Goal: Task Accomplishment & Management: Use online tool/utility

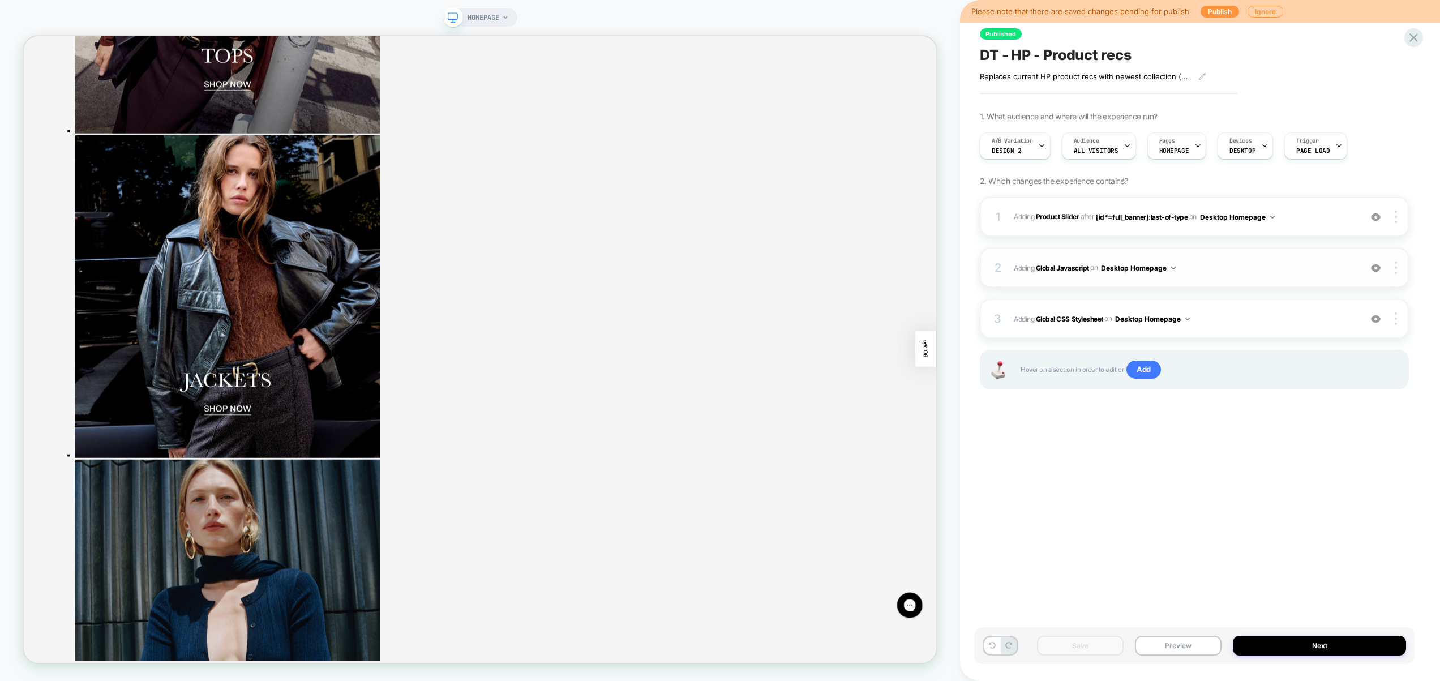
click at [1204, 276] on div "2 Adding Global Javascript on Desktop Homepage Add Before Add After Copy to Mob…" at bounding box center [1194, 268] width 429 height 40
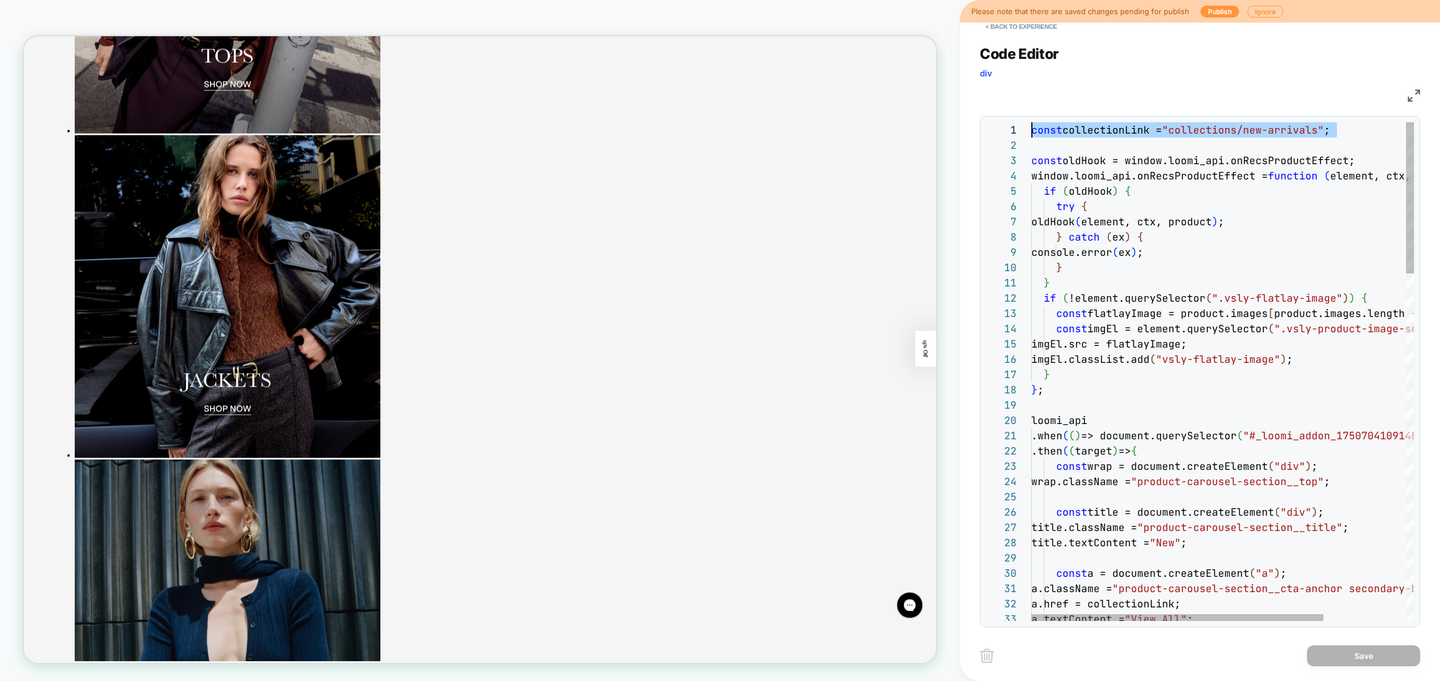
drag, startPoint x: 1357, startPoint y: 130, endPoint x: 874, endPoint y: 113, distance: 482.7
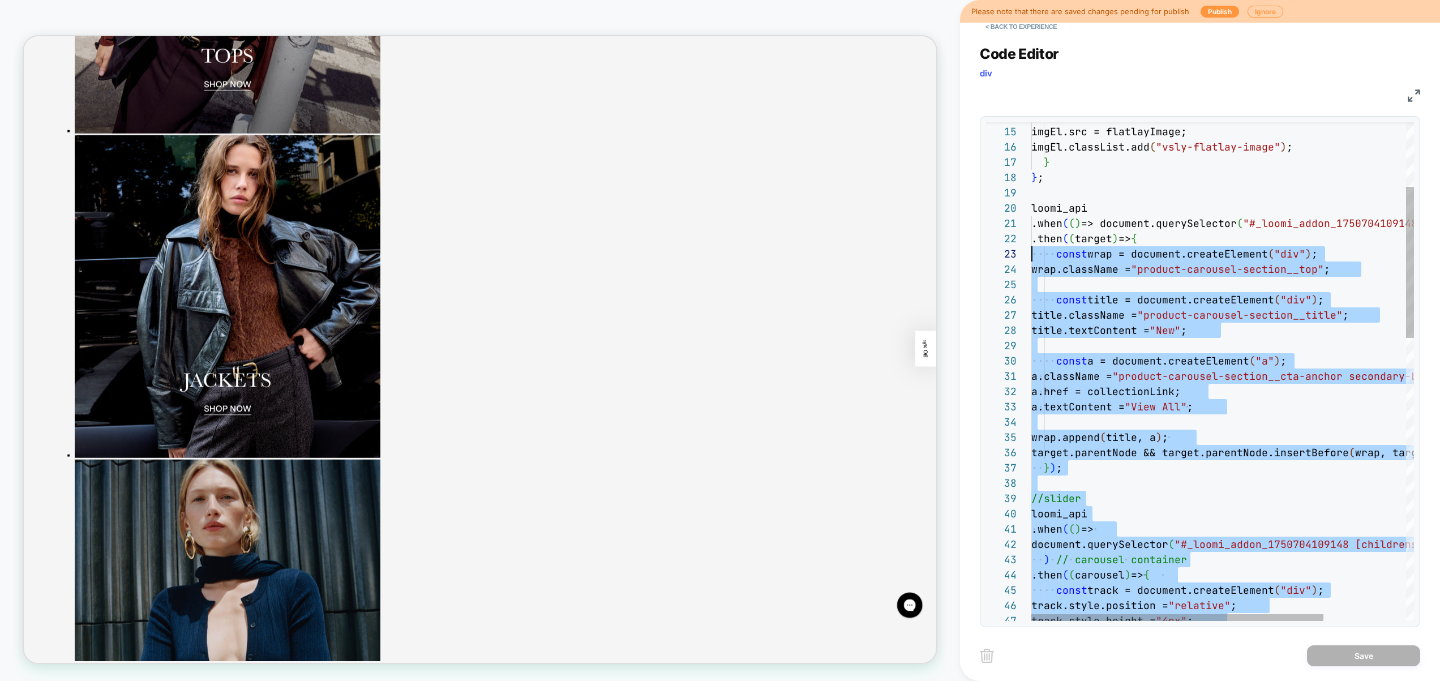
scroll to position [138, 0]
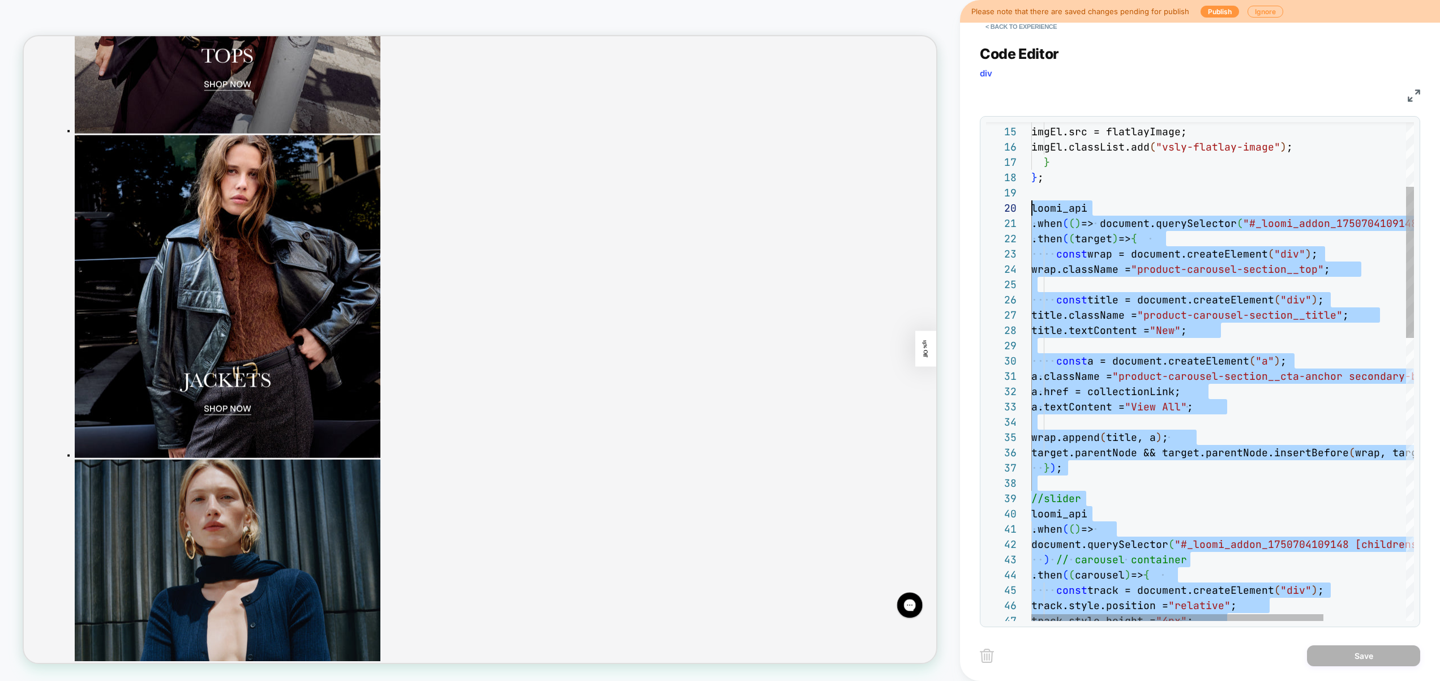
drag, startPoint x: 1207, startPoint y: 454, endPoint x: 1019, endPoint y: 203, distance: 313.8
type textarea "**********"
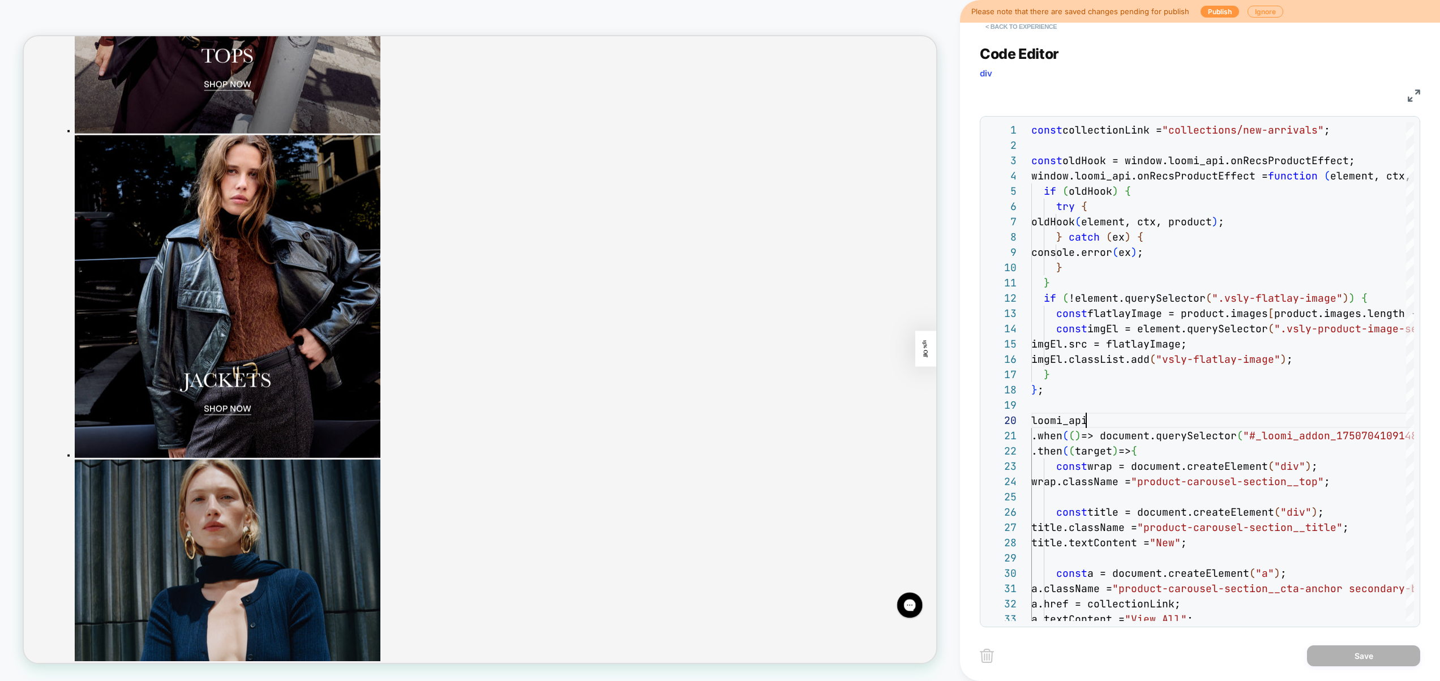
click at [1039, 31] on button "< Back to experience" at bounding box center [1021, 27] width 83 height 18
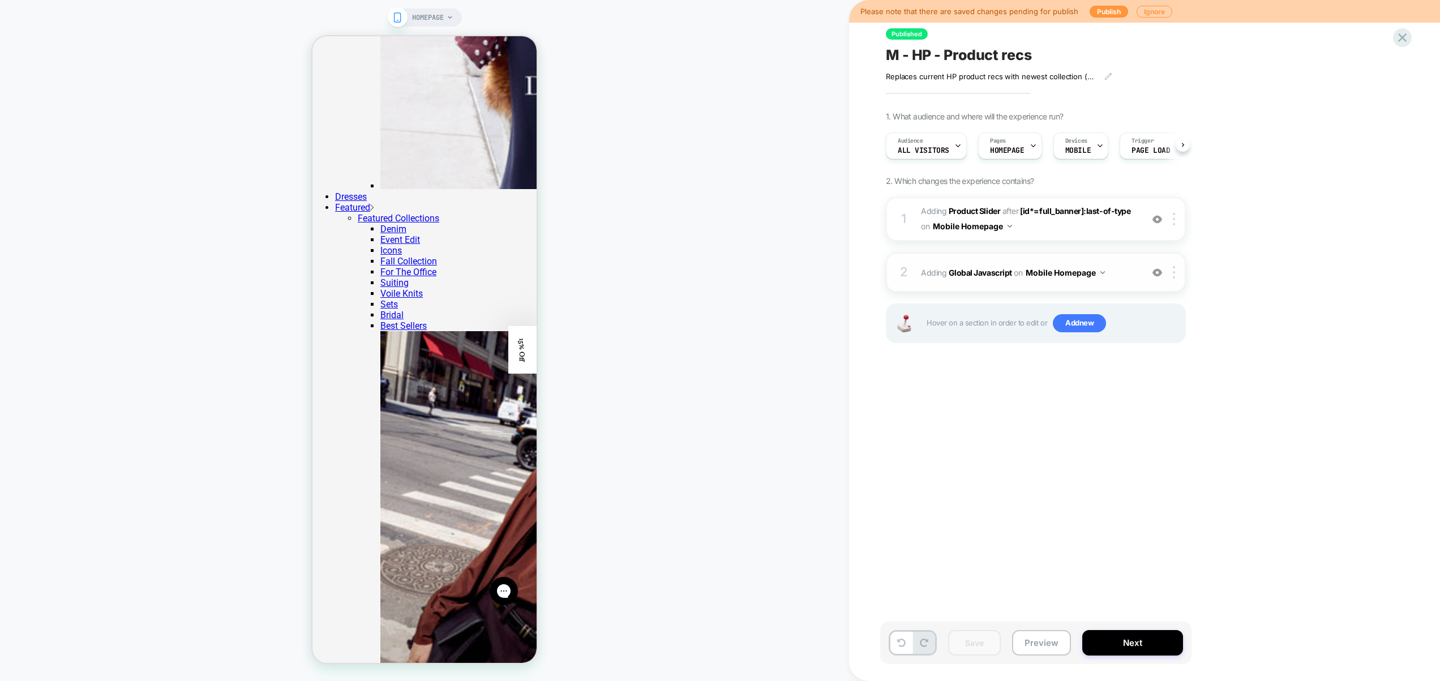
scroll to position [0, 2]
click at [1134, 280] on div "2 Adding Global Javascript on Mobile Homepage Add Before Add After Copy to Desk…" at bounding box center [1036, 273] width 300 height 40
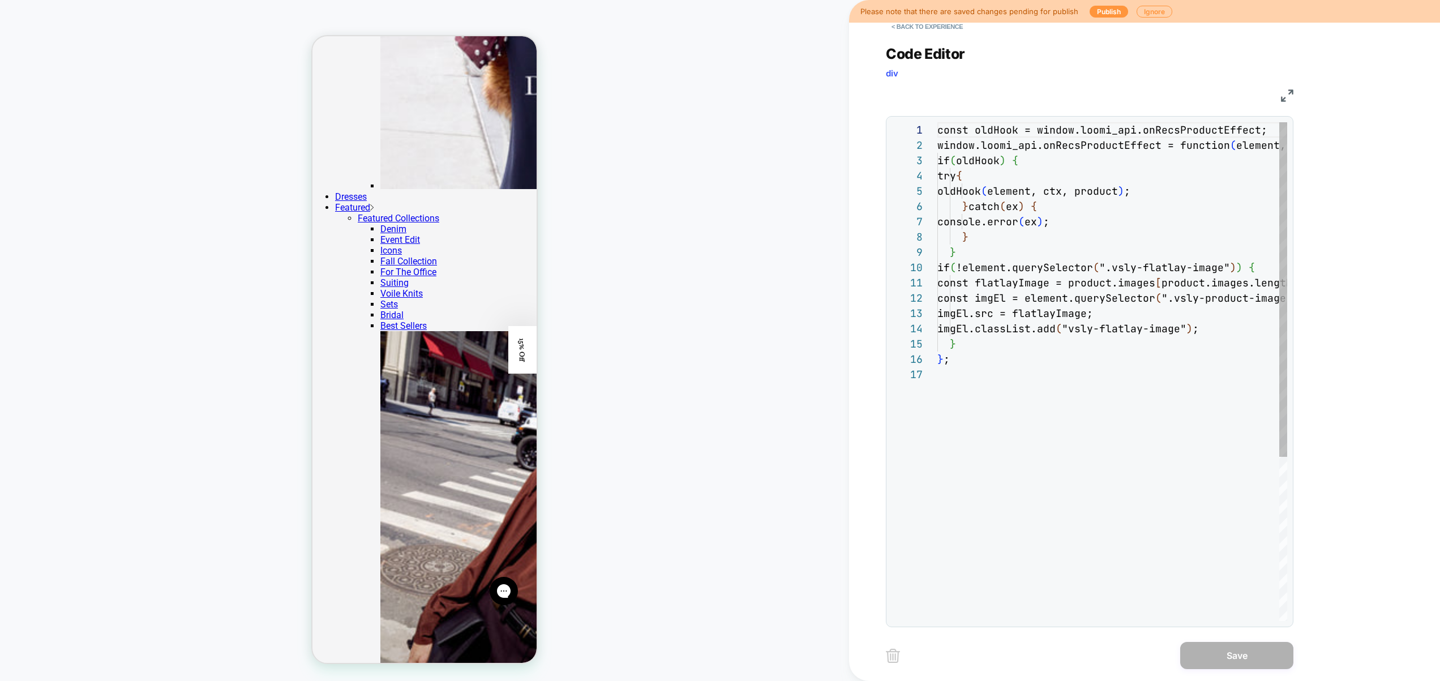
scroll to position [153, 0]
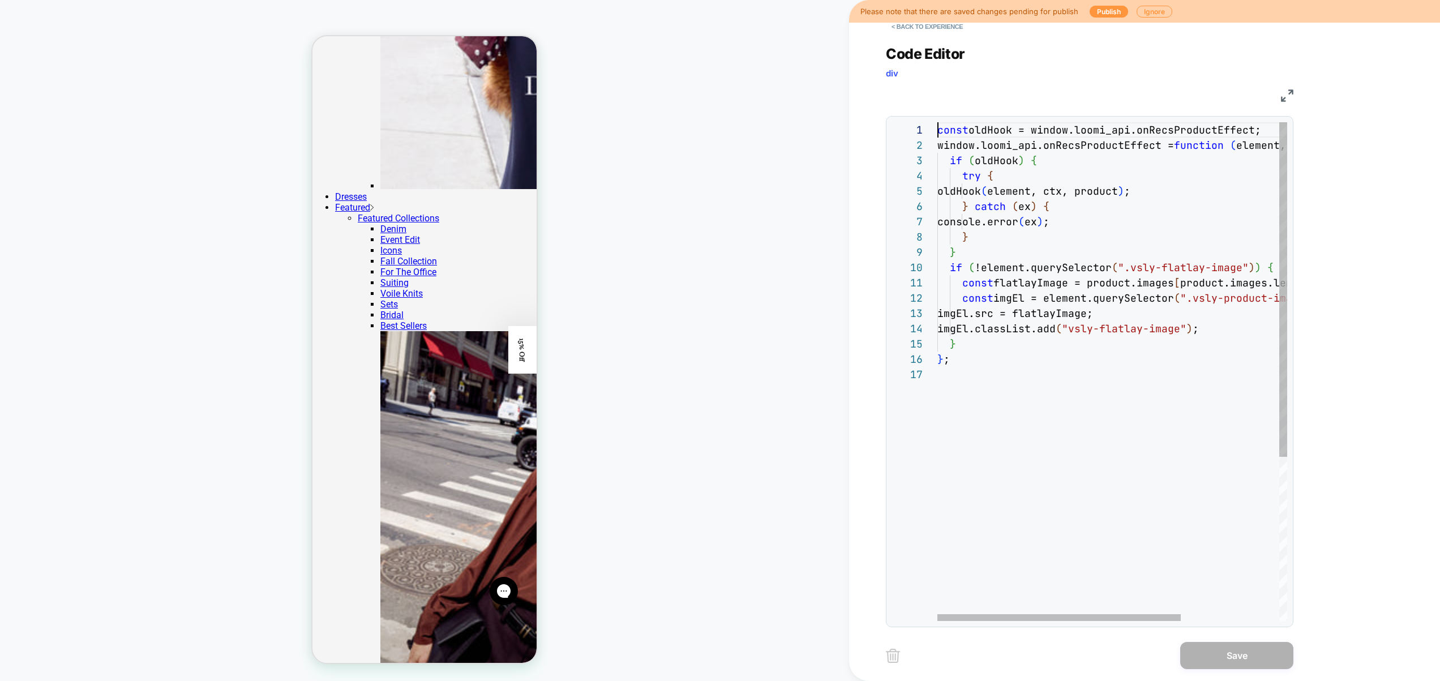
click at [941, 126] on div "const oldHook = window.loomi_api.onRecsProductEffect; window.loomi_api.onRecsPr…" at bounding box center [1183, 493] width 491 height 743
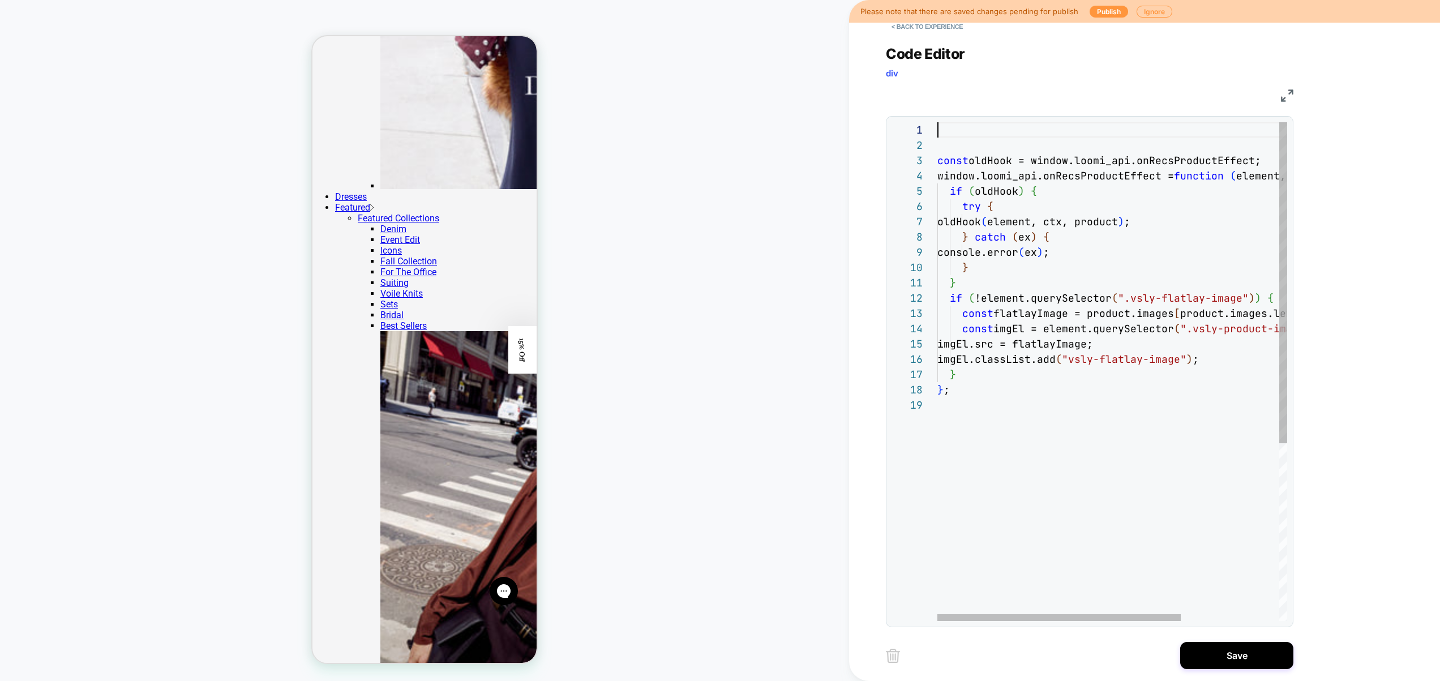
scroll to position [0, 306]
click at [1050, 461] on div "const collectionLink = "collections/new-arrivals" ; window.loomi_api.onRecsProd…" at bounding box center [1183, 509] width 491 height 774
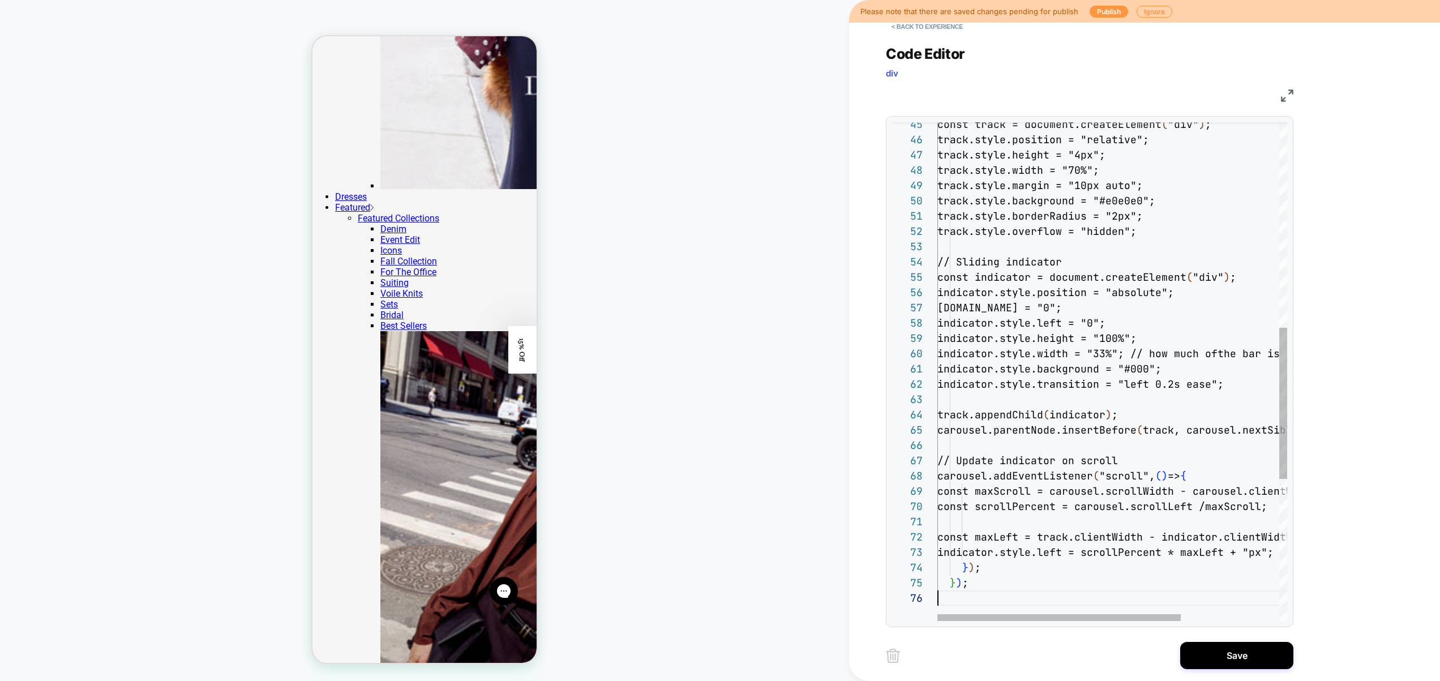
scroll to position [76, 0]
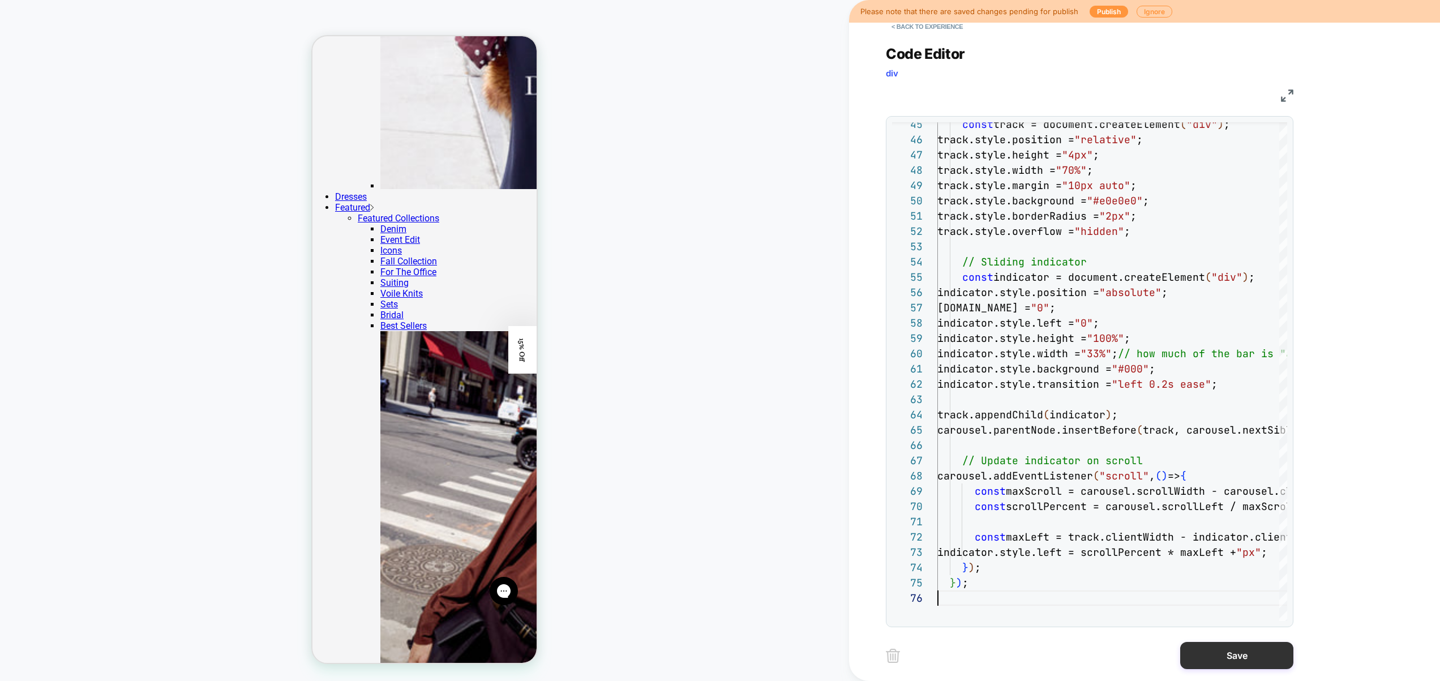
type textarea "**********"
click at [1222, 655] on button "Save" at bounding box center [1237, 655] width 113 height 27
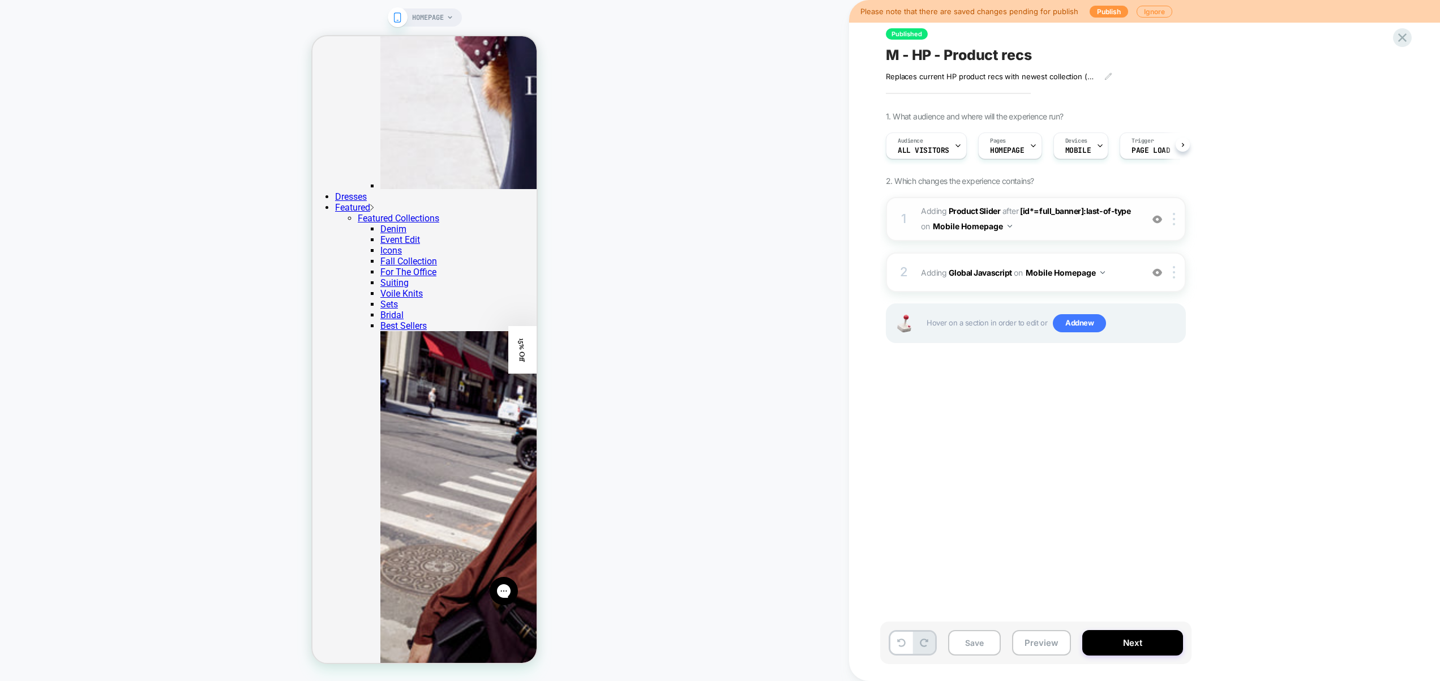
scroll to position [0, 1]
click at [1173, 223] on img at bounding box center [1174, 219] width 2 height 12
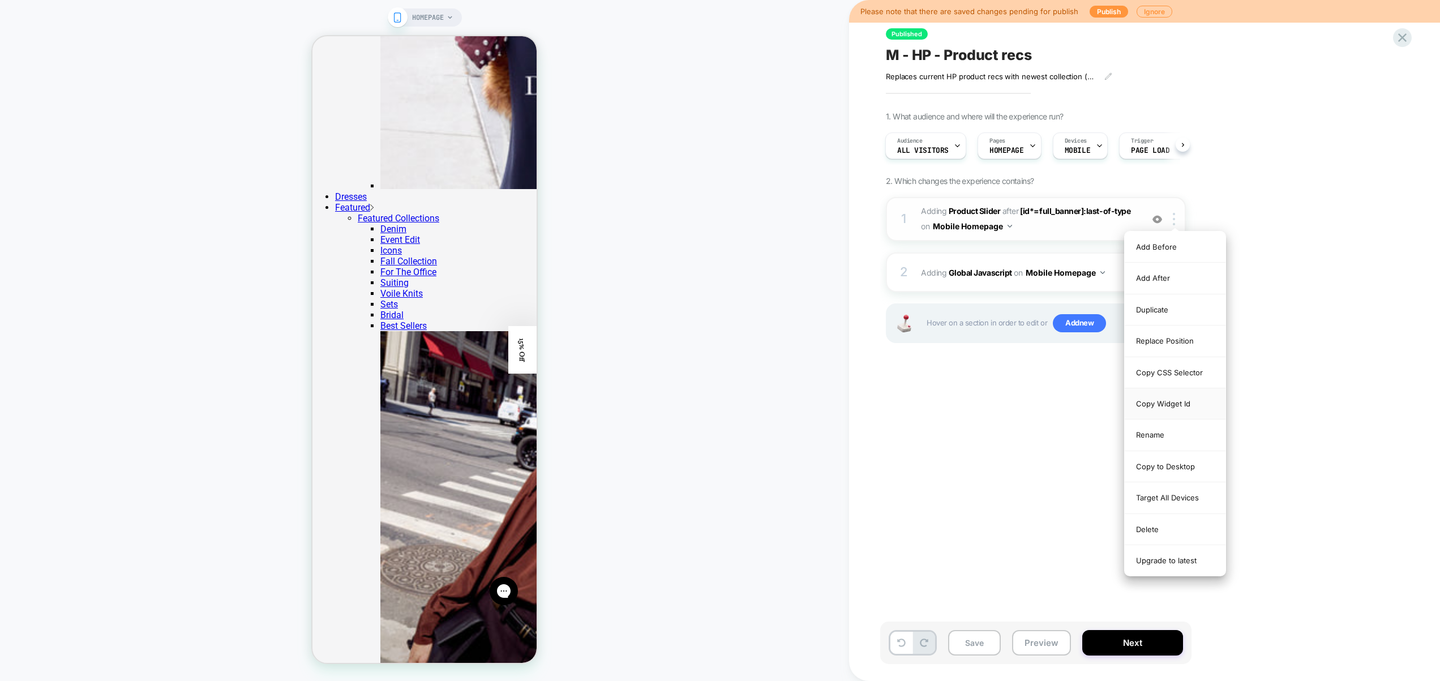
click at [1178, 401] on div "Copy Widget Id" at bounding box center [1175, 403] width 101 height 31
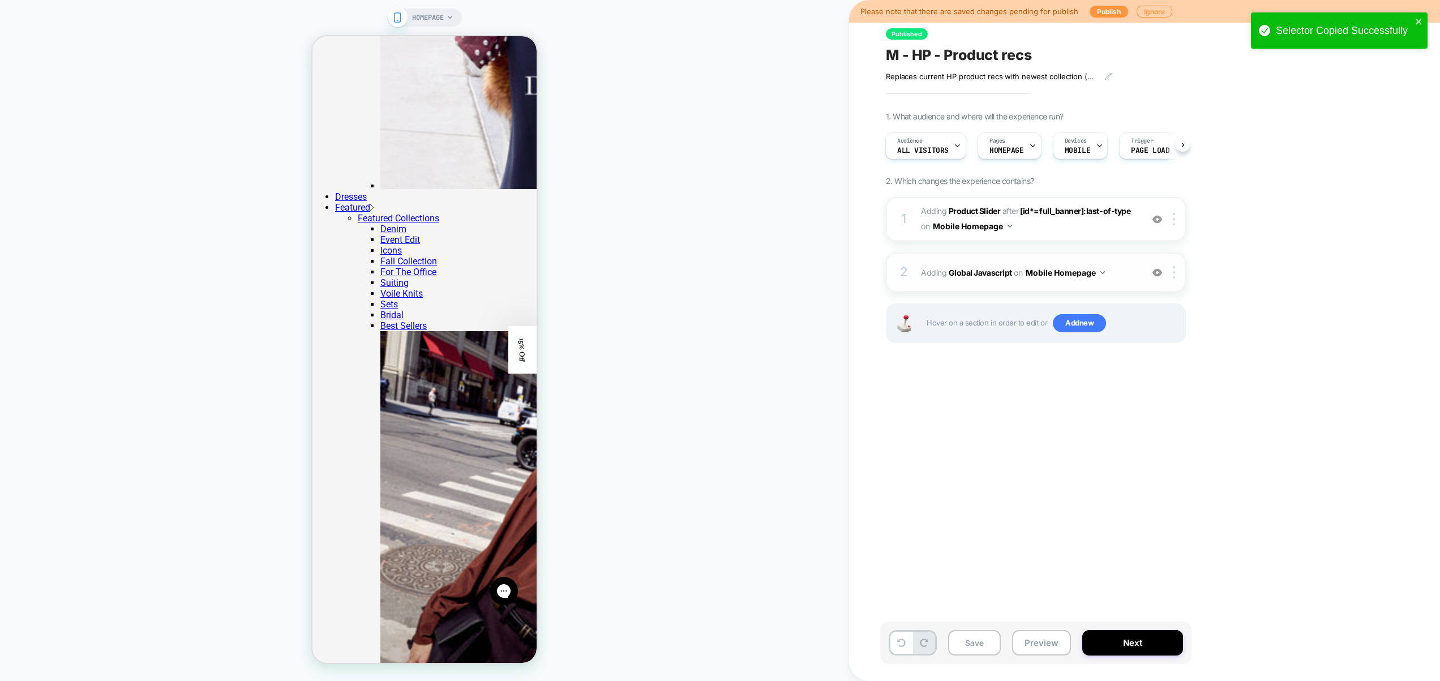
click at [1102, 284] on div "2 Adding Global Javascript on Mobile Homepage Add Before Add After Copy to Desk…" at bounding box center [1036, 273] width 300 height 40
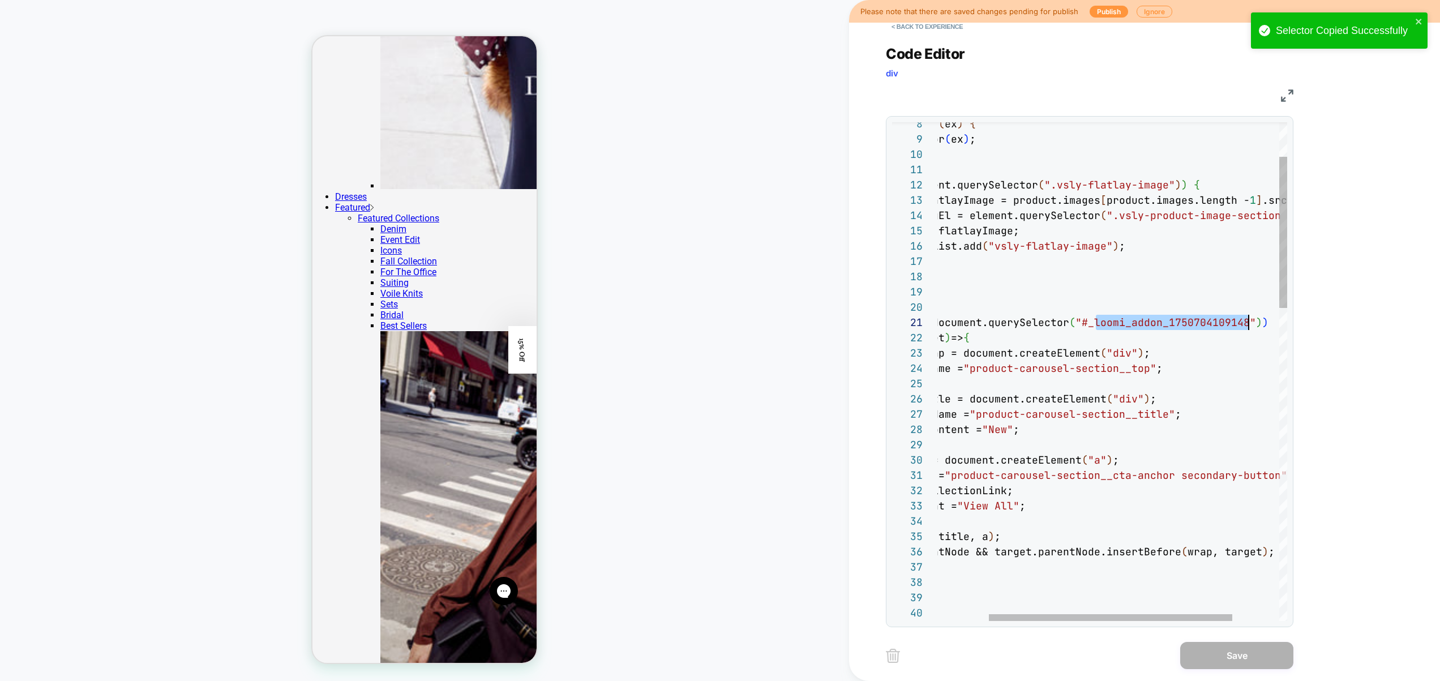
scroll to position [0, 397]
drag, startPoint x: 1171, startPoint y: 323, endPoint x: 1262, endPoint y: 327, distance: 90.7
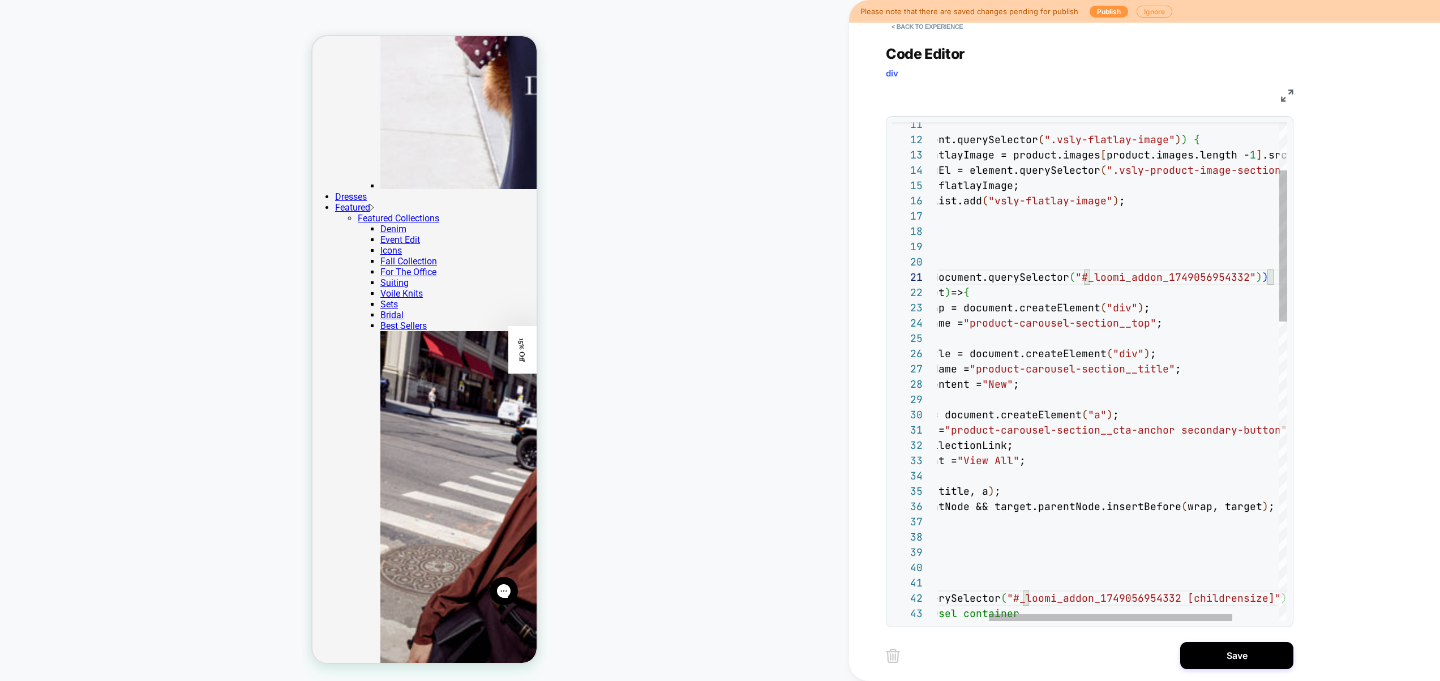
scroll to position [107, 183]
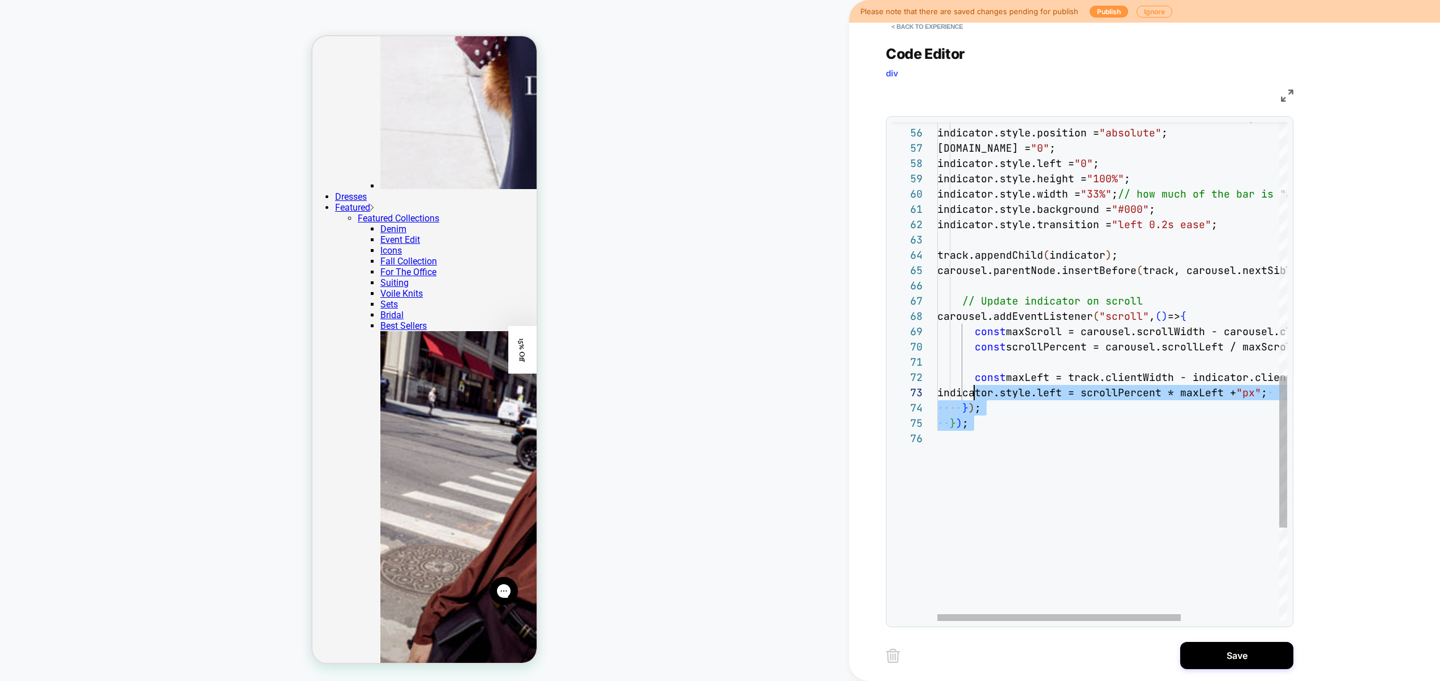
scroll to position [138, 0]
drag, startPoint x: 1078, startPoint y: 433, endPoint x: 803, endPoint y: 343, distance: 288.5
click at [938, 342] on div "const indicator = document.createElement ( "div" ) ; indicator.style.position =…" at bounding box center [1183, 106] width 491 height 1645
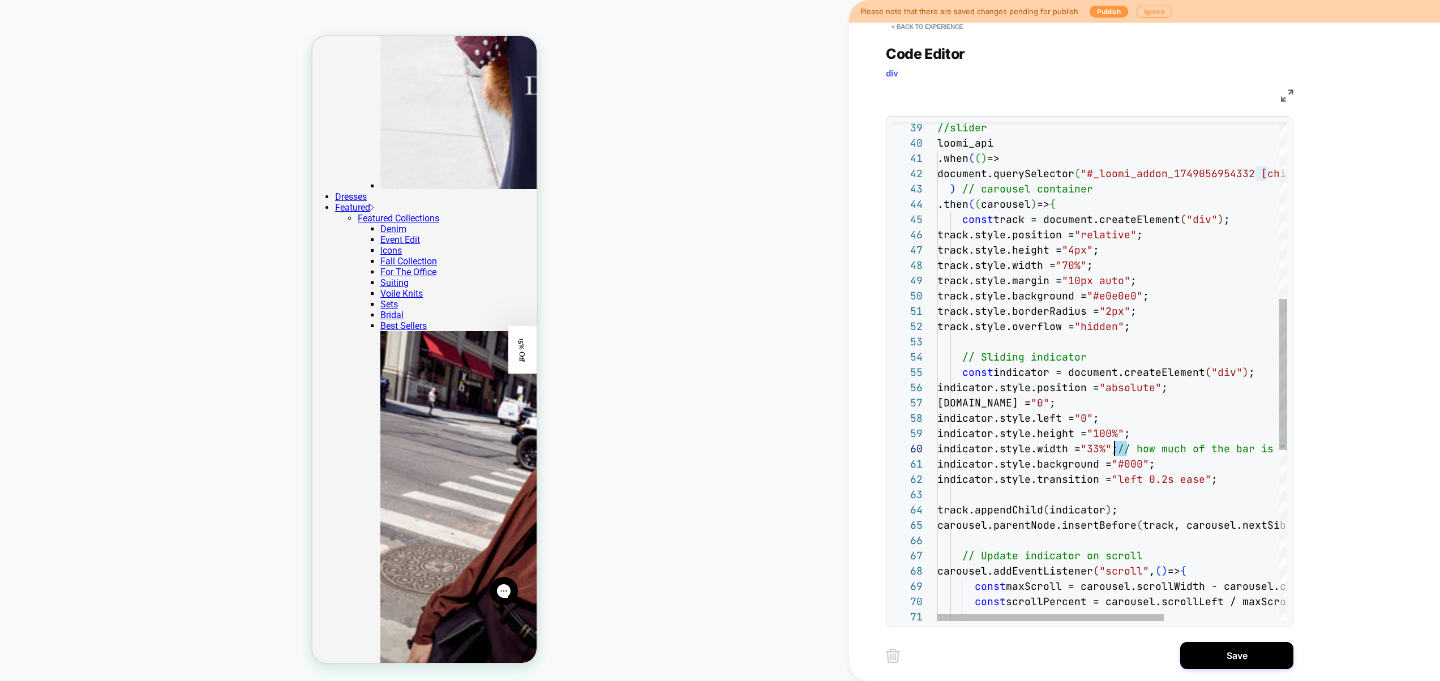
drag, startPoint x: 1125, startPoint y: 451, endPoint x: 1116, endPoint y: 449, distance: 9.2
click at [1116, 449] on div "const indicator = document.createElement ( "div" ) ; indicator.style.position =…" at bounding box center [1202, 361] width 528 height 1645
click at [1119, 450] on div "const indicator = document.createElement ( "div" ) ; indicator.style.position =…" at bounding box center [1202, 361] width 528 height 1645
click at [1115, 450] on div "const indicator = document.createElement ( "div" ) ; indicator.style.position =…" at bounding box center [1202, 361] width 528 height 1645
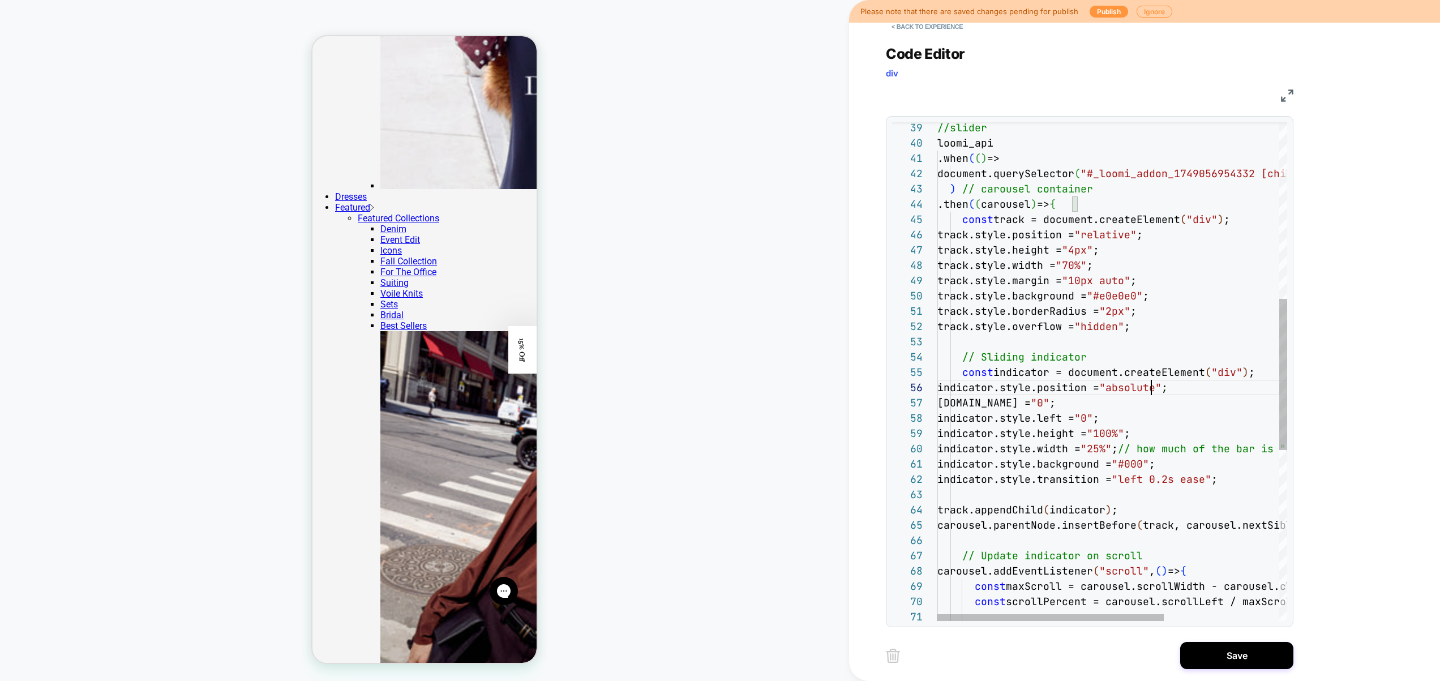
click at [1152, 388] on div "const indicator = document.createElement ( "div" ) ; indicator.style.position =…" at bounding box center [1202, 361] width 528 height 1645
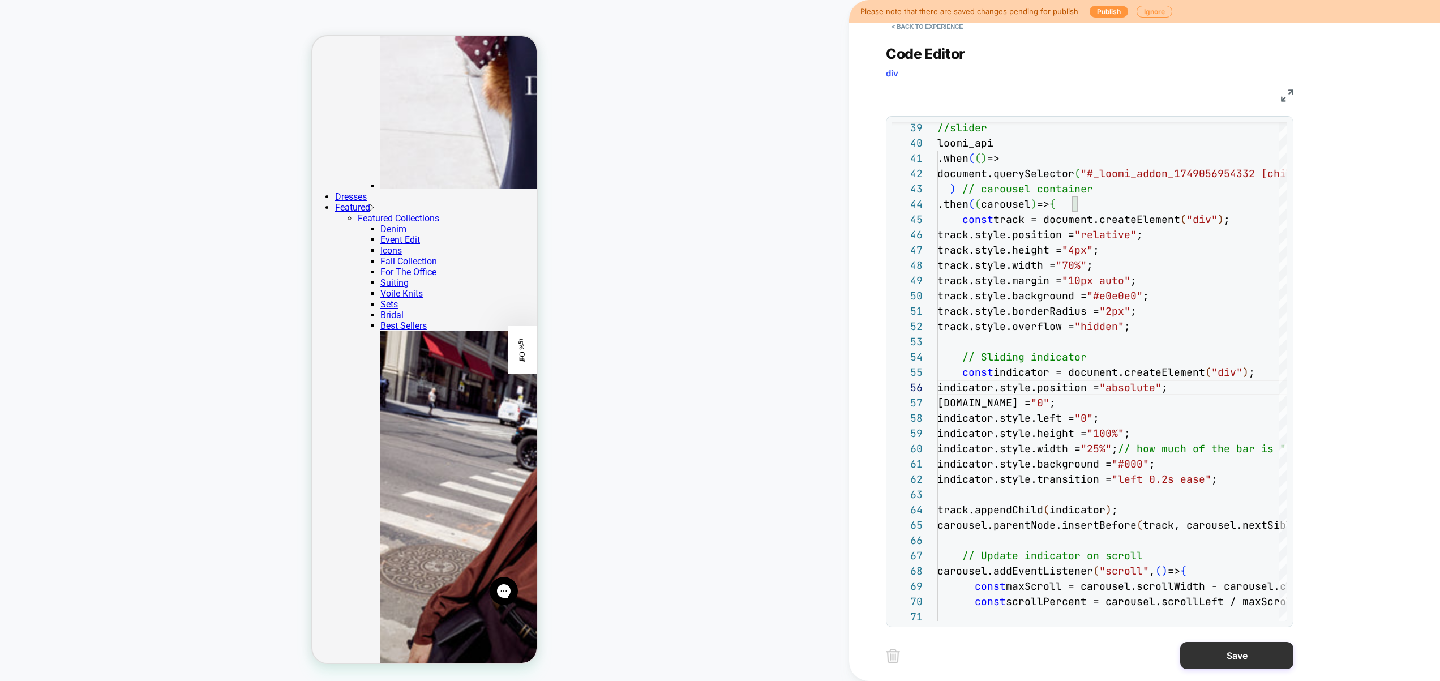
type textarea "**********"
click at [1233, 652] on button "Save" at bounding box center [1237, 655] width 113 height 27
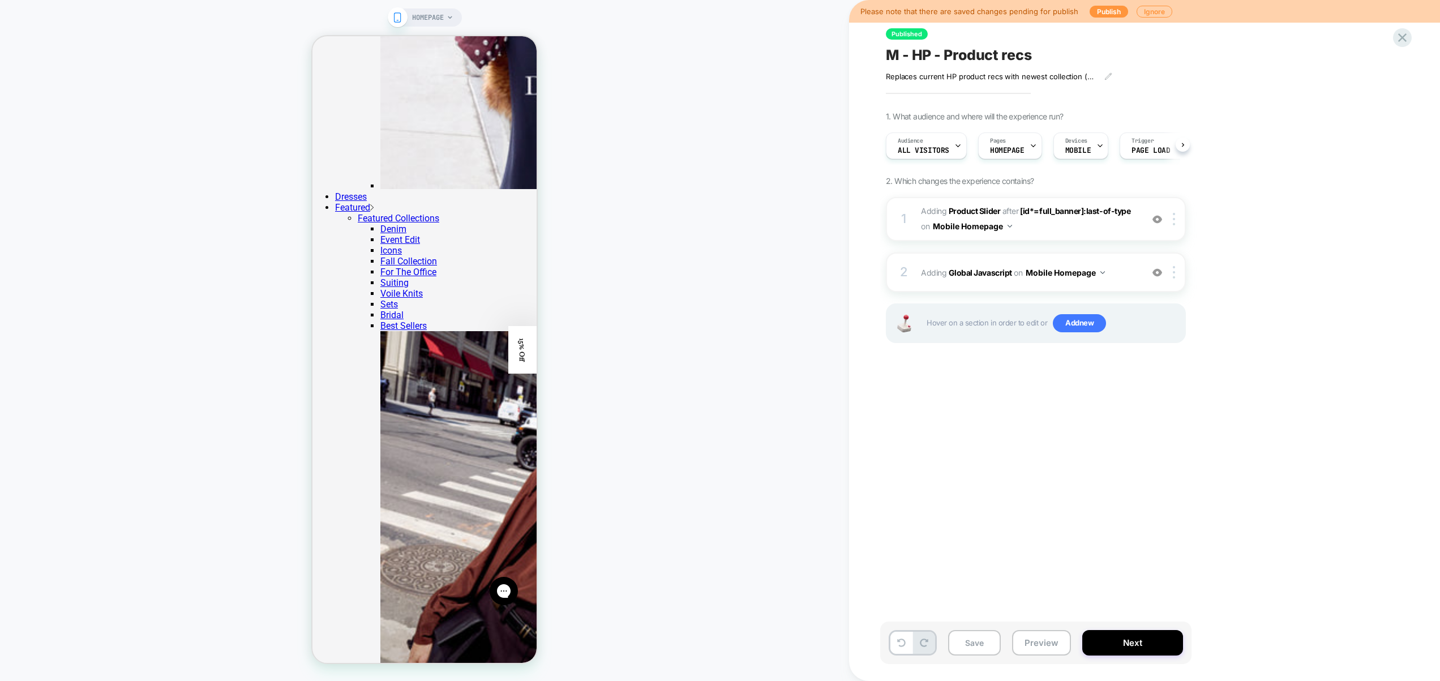
scroll to position [0, 1]
click at [1050, 651] on button "Preview" at bounding box center [1041, 642] width 59 height 25
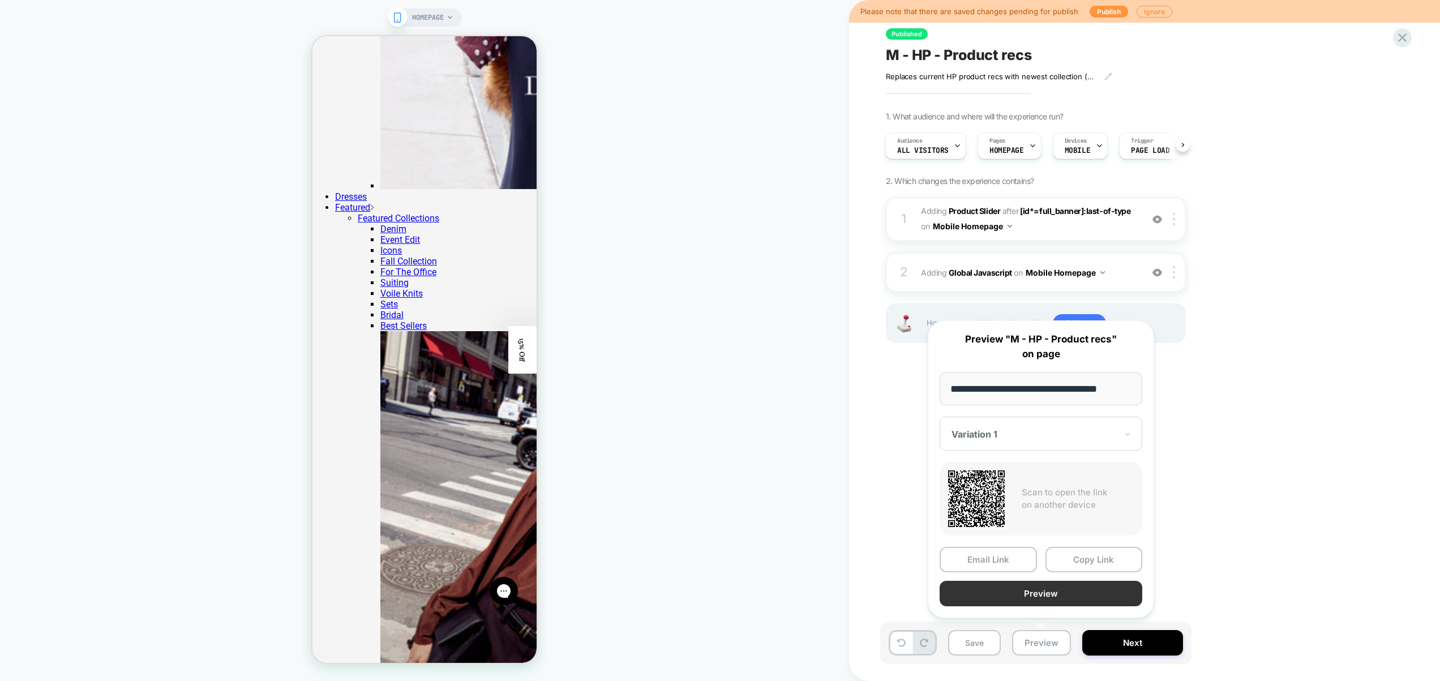
click at [1049, 593] on button "Preview" at bounding box center [1041, 593] width 203 height 25
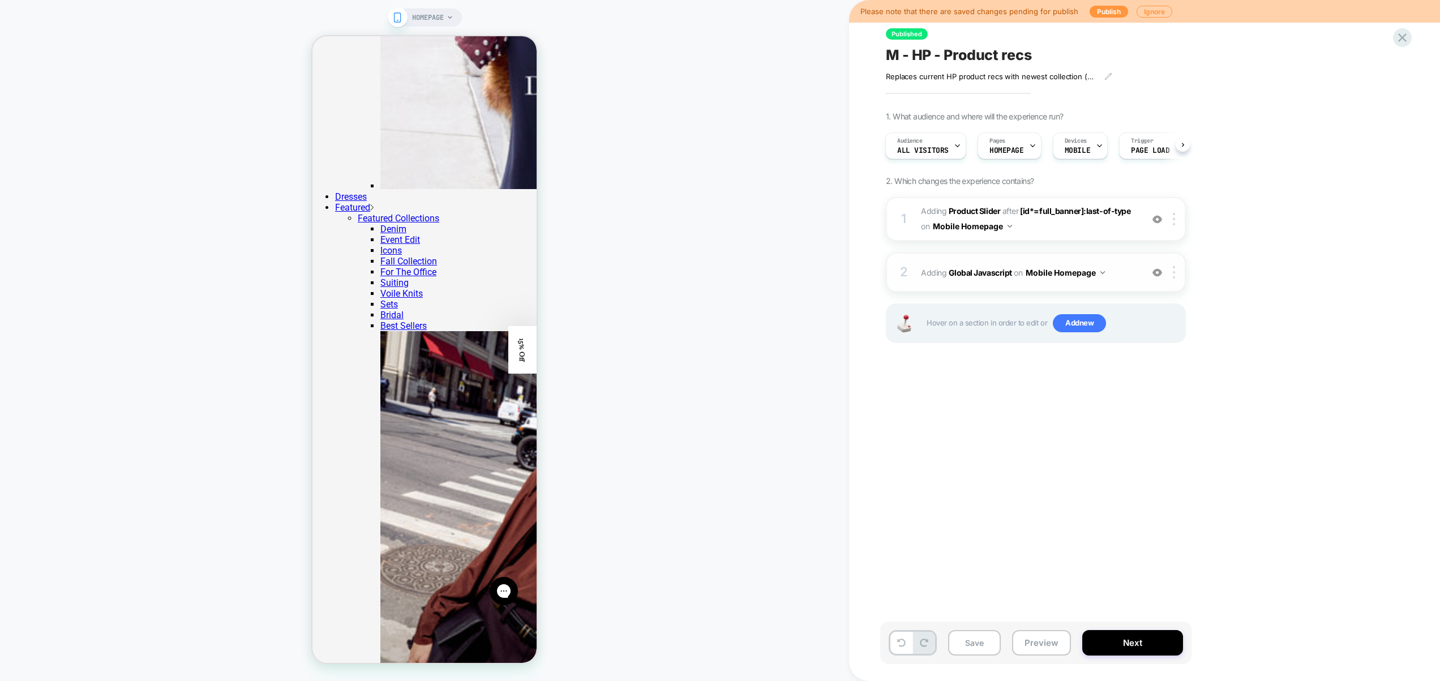
click at [1120, 277] on span "Adding Global Javascript on Mobile Homepage" at bounding box center [1029, 272] width 216 height 16
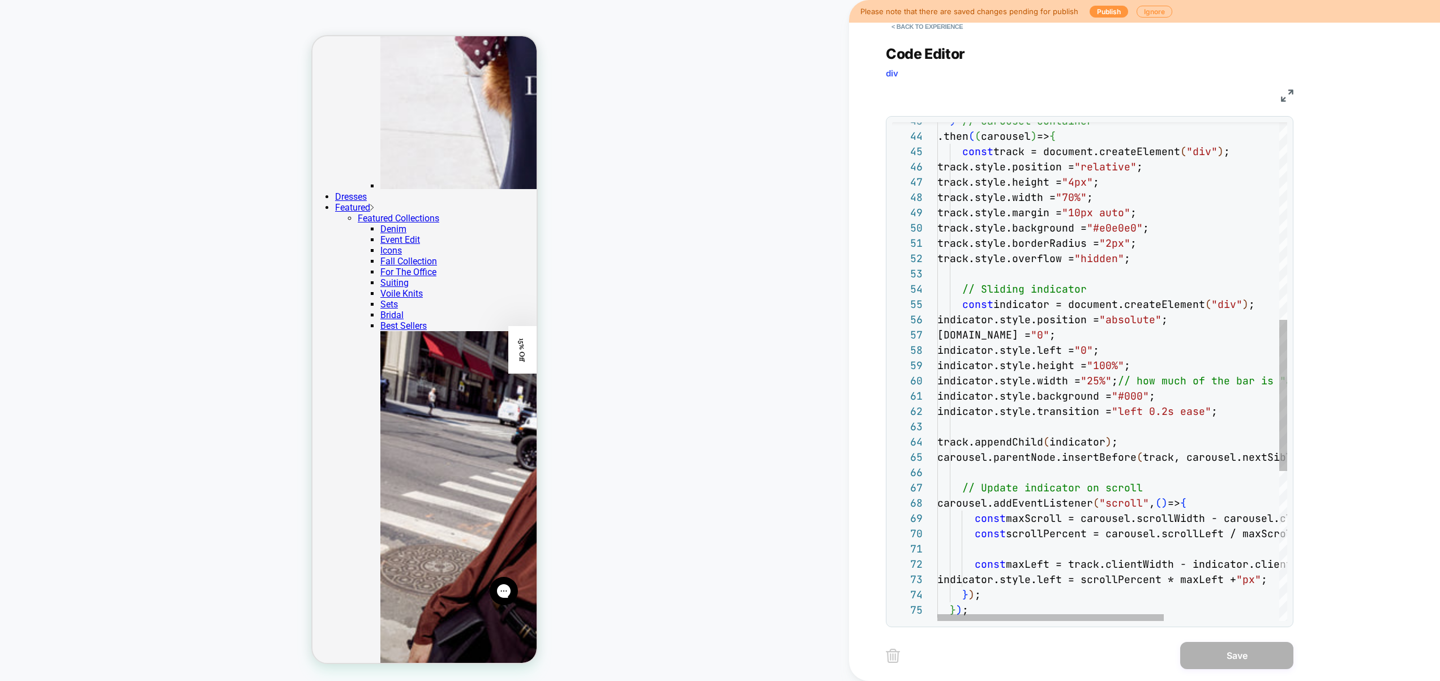
scroll to position [107, 165]
drag, startPoint x: 1091, startPoint y: 195, endPoint x: 1103, endPoint y: 197, distance: 12.7
click at [1103, 197] on div "indicator.style.left = "0" ; indicator.style.height = "100%" ; indicator.style.…" at bounding box center [1202, 293] width 528 height 1645
type textarea "**********"
click at [1198, 656] on button "Save" at bounding box center [1237, 655] width 113 height 27
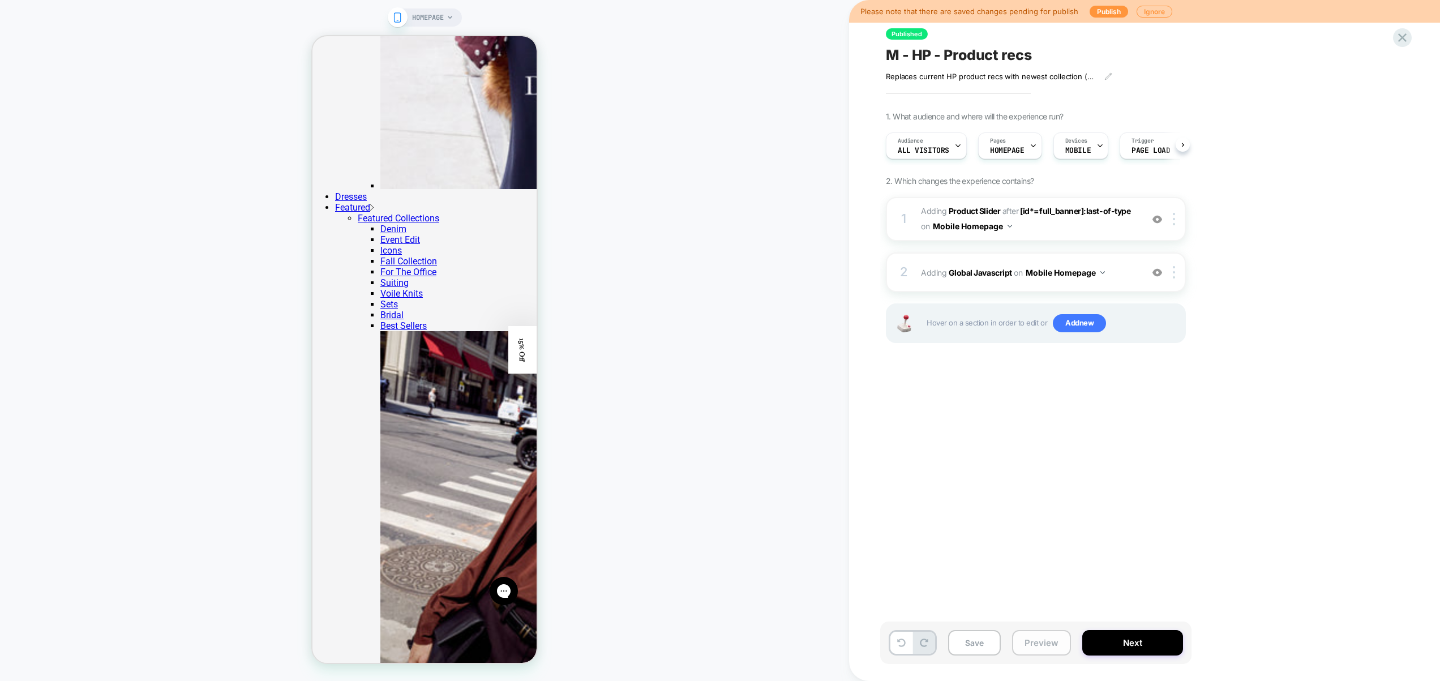
click at [1059, 646] on button "Preview" at bounding box center [1041, 642] width 59 height 25
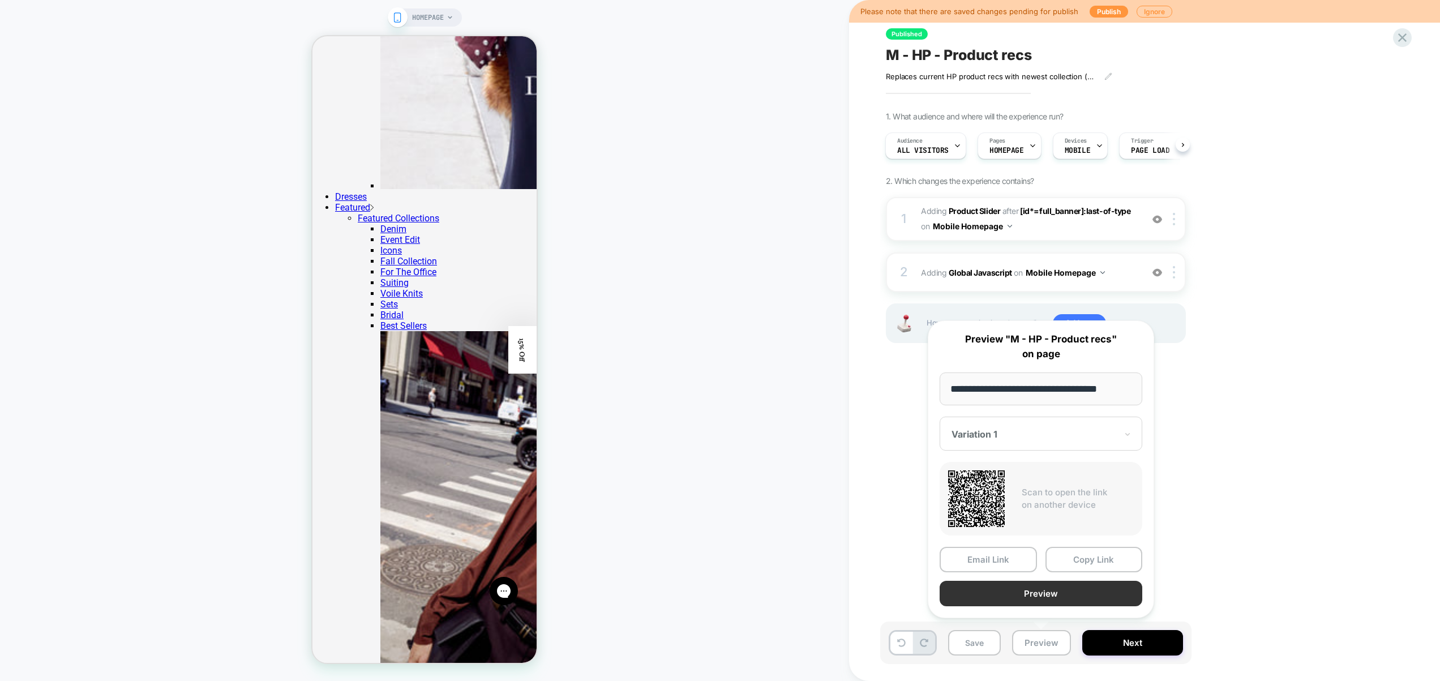
click at [1051, 600] on button "Preview" at bounding box center [1041, 593] width 203 height 25
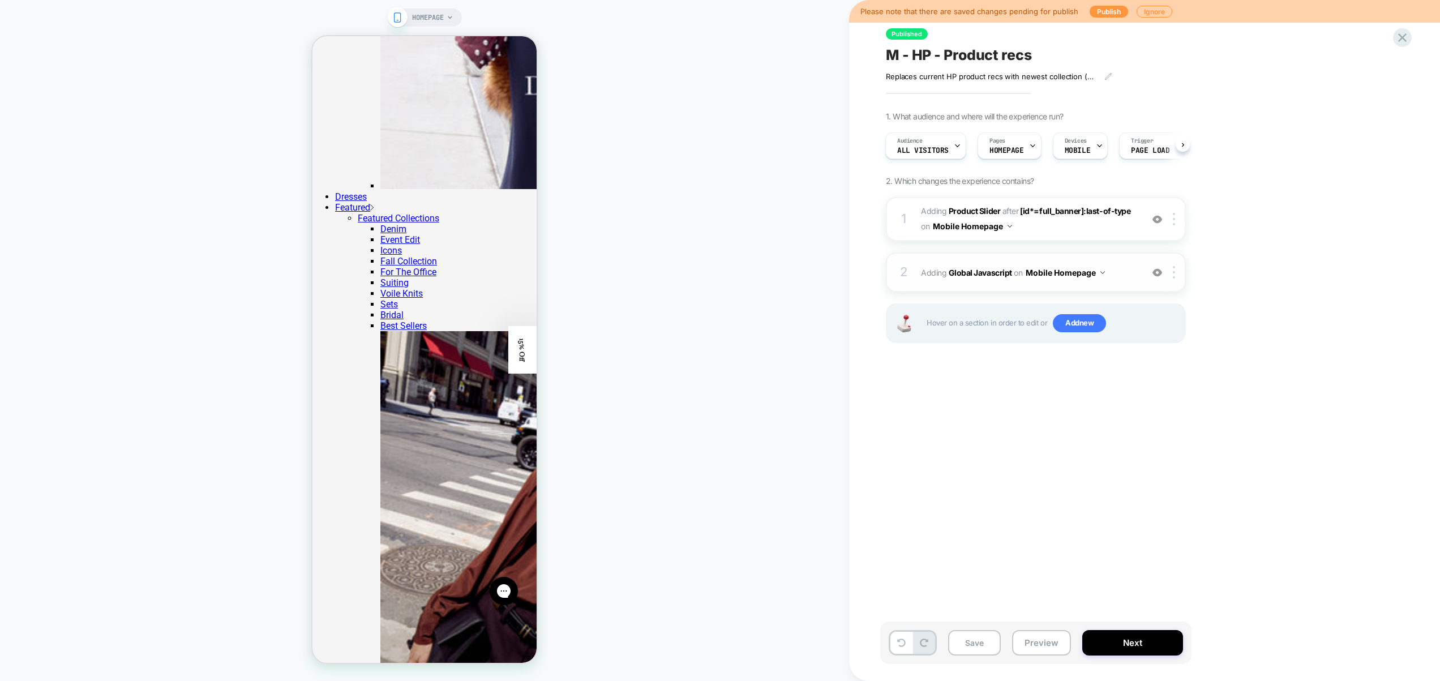
click at [1134, 277] on span "Adding Global Javascript on Mobile Homepage" at bounding box center [1029, 272] width 216 height 16
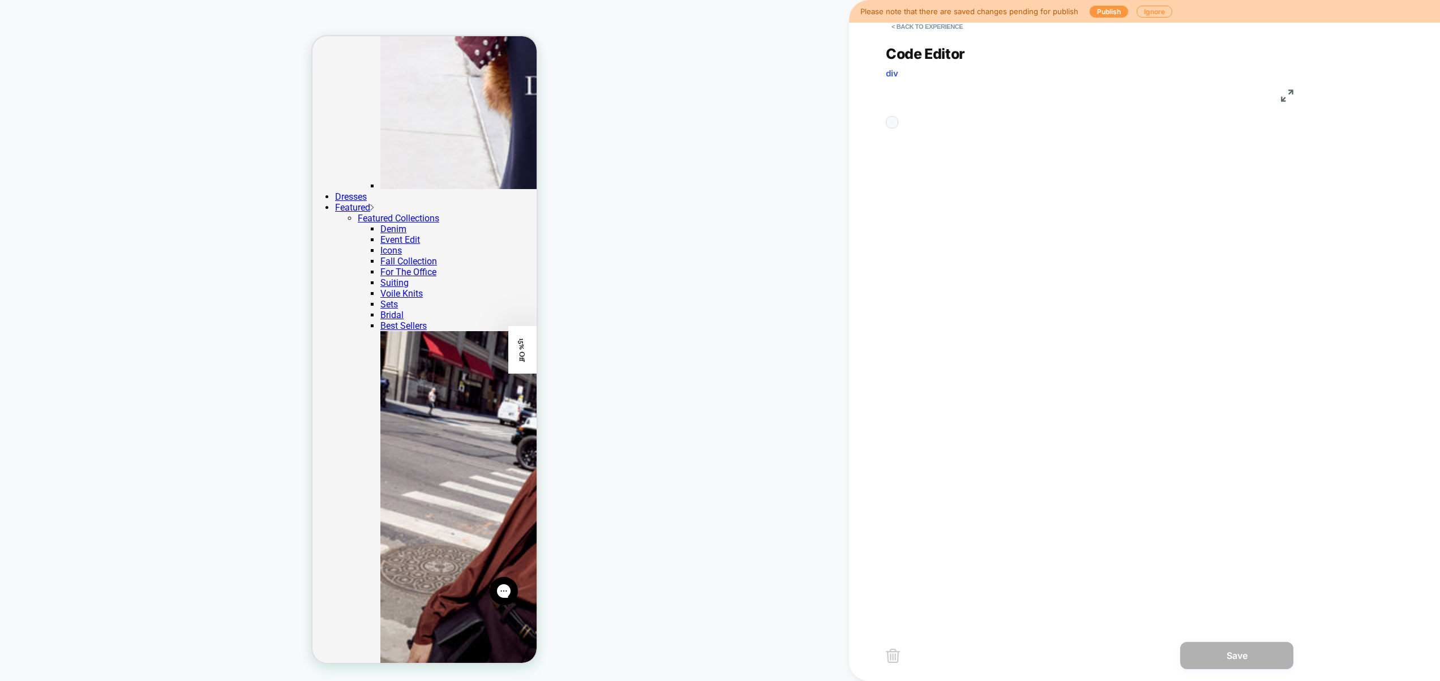
scroll to position [153, 0]
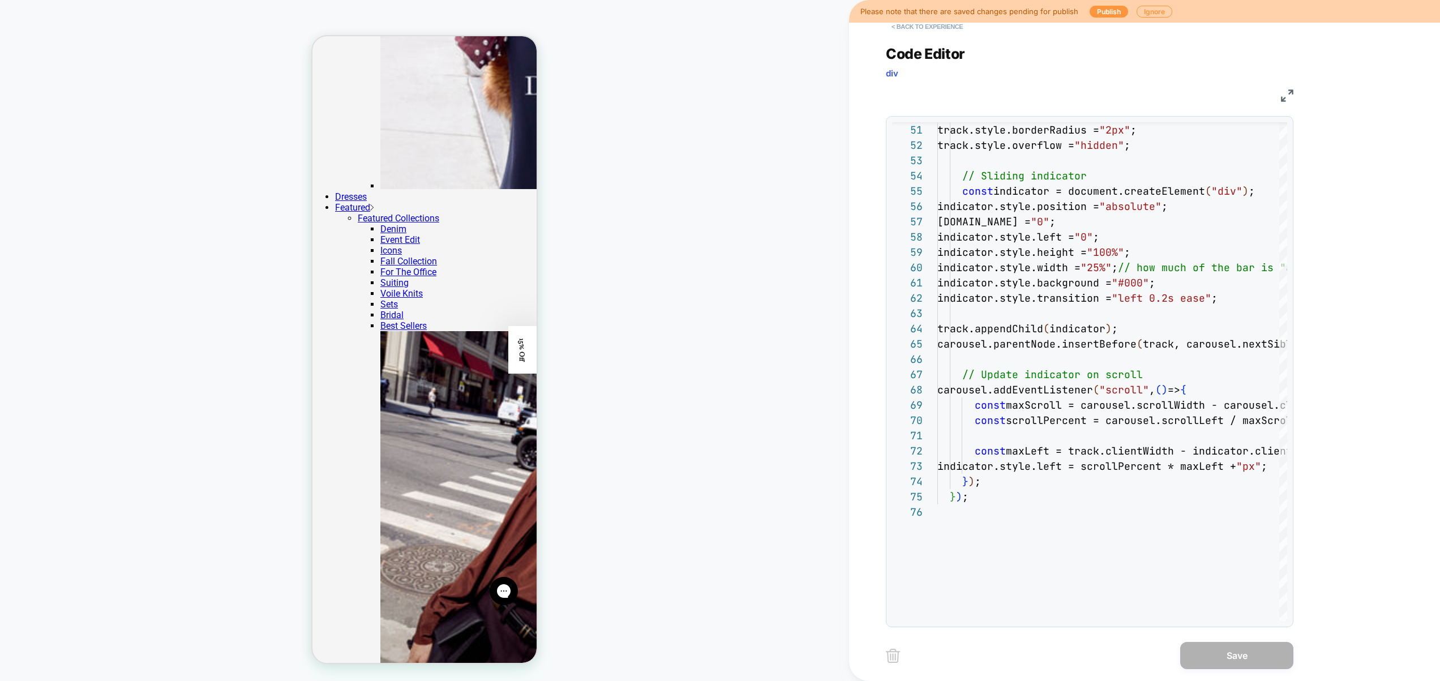
click at [927, 31] on button "< Back to experience" at bounding box center [927, 27] width 83 height 18
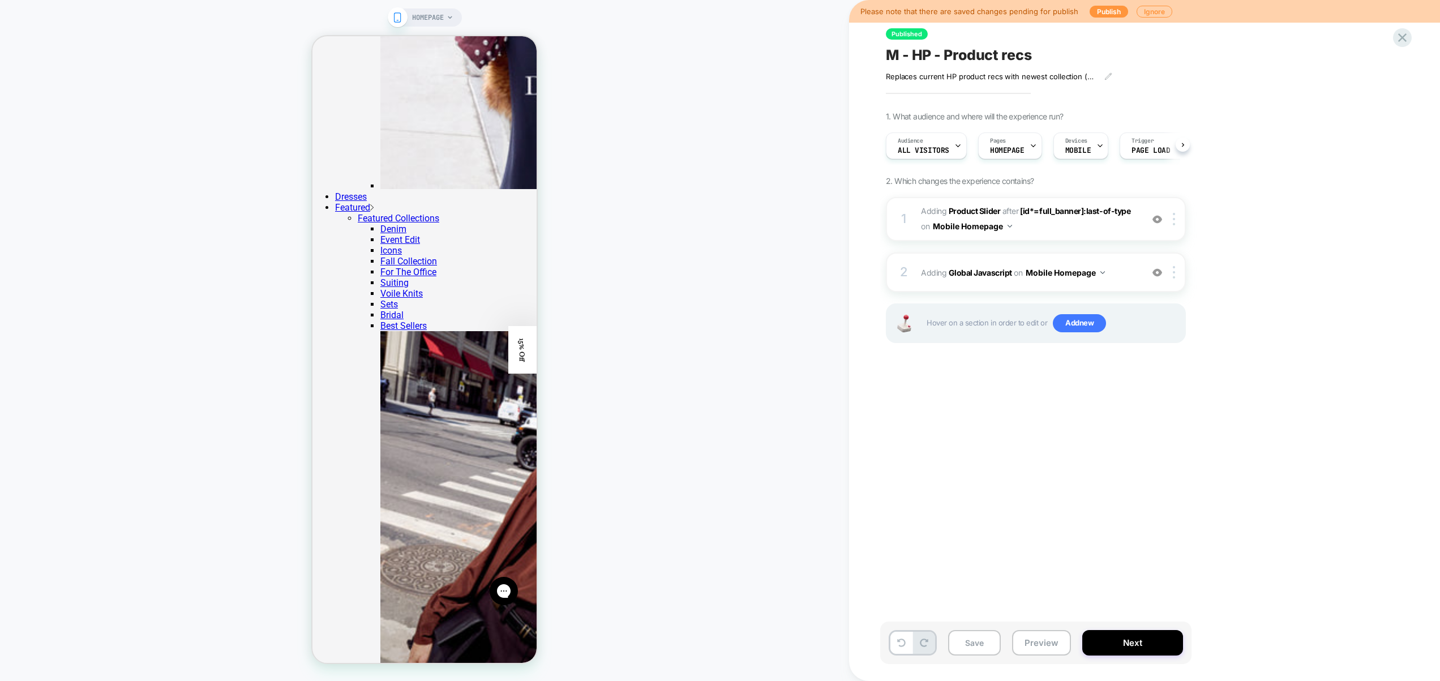
scroll to position [0, 1]
click at [1080, 322] on span "Add new" at bounding box center [1079, 323] width 53 height 18
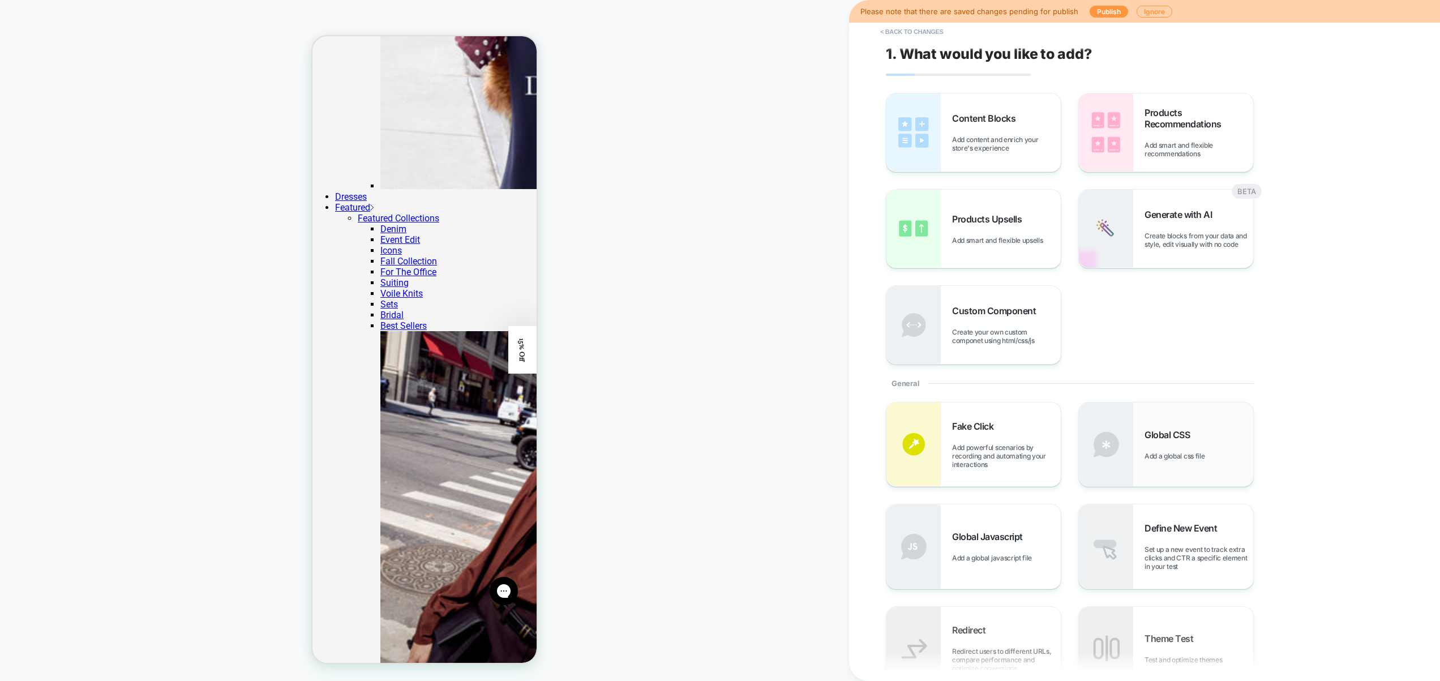
click at [1179, 472] on div "Global CSS Add a global css file" at bounding box center [1166, 445] width 174 height 84
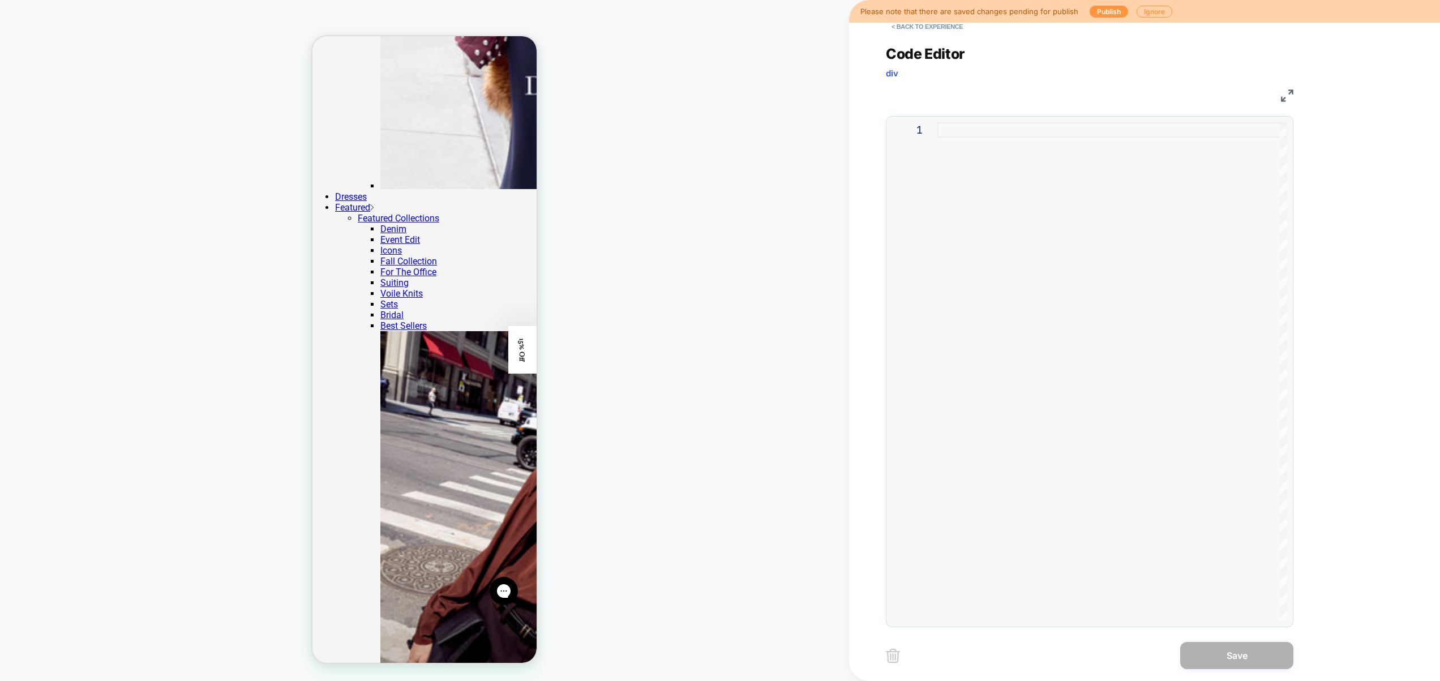
click at [1101, 223] on div at bounding box center [1113, 371] width 350 height 499
click at [1202, 249] on div at bounding box center [1113, 371] width 350 height 499
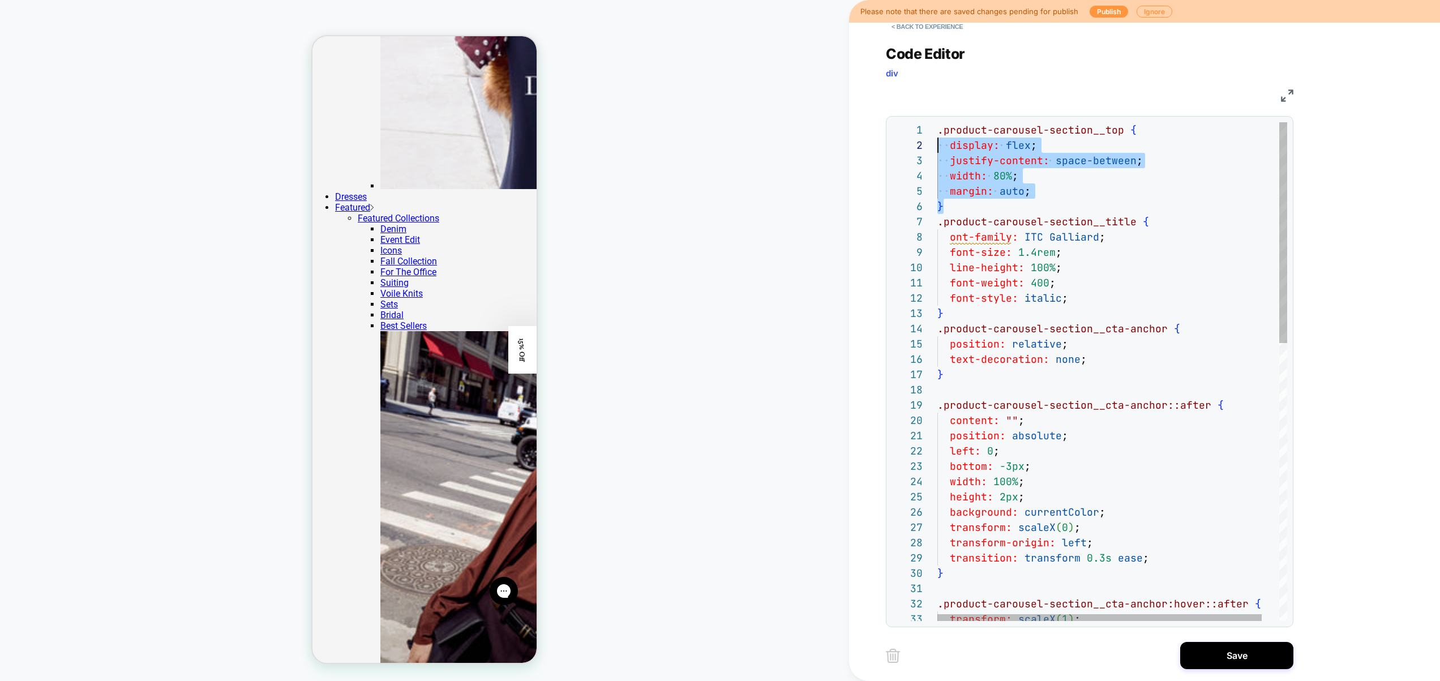
scroll to position [0, 0]
drag, startPoint x: 982, startPoint y: 204, endPoint x: 923, endPoint y: 125, distance: 99.1
click at [938, 125] on div ".product-carousel-section__cta-anchor:hover::after { transform: scaleX ( 1 ) ; …" at bounding box center [1122, 685] width 369 height 1126
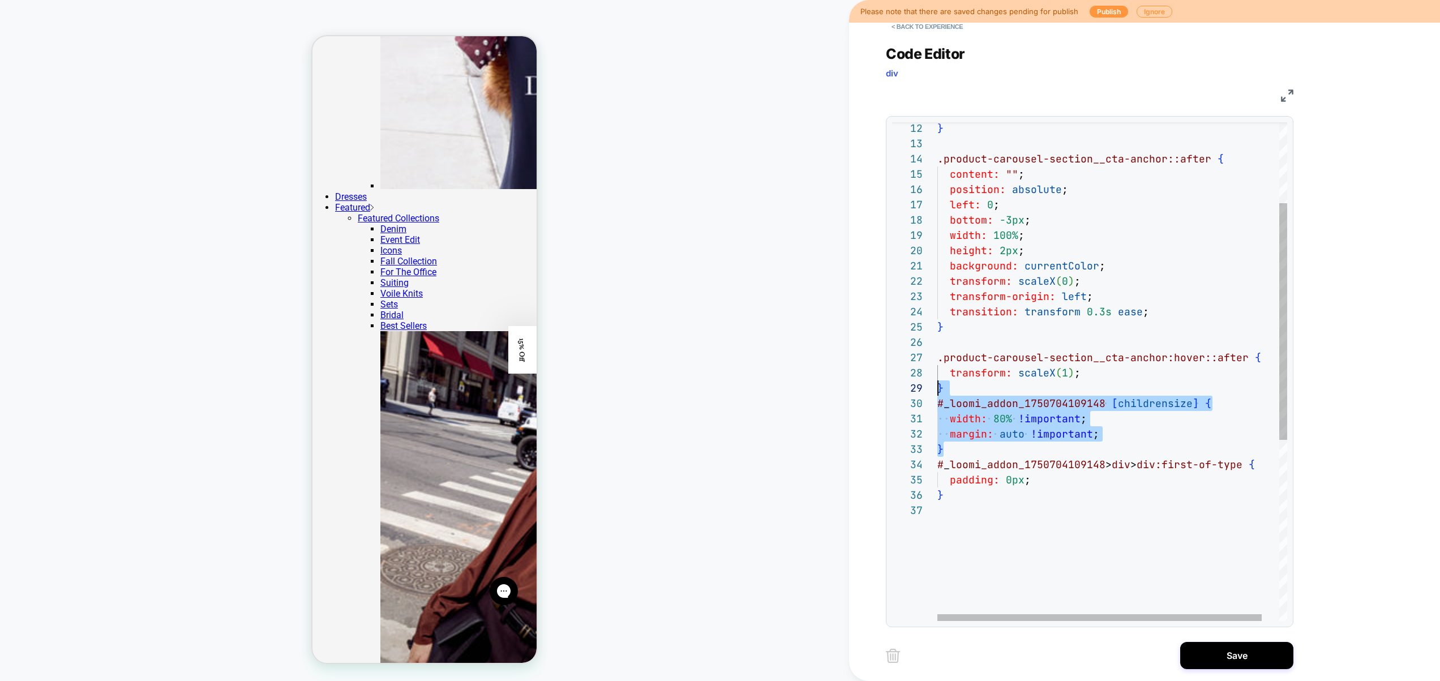
scroll to position [138, 0]
drag, startPoint x: 975, startPoint y: 452, endPoint x: 914, endPoint y: 402, distance: 78.4
click at [938, 402] on div ".product-carousel-section__cta-anchor:hover::after { transform: scaleX ( 1 ) ; …" at bounding box center [1122, 476] width 369 height 1049
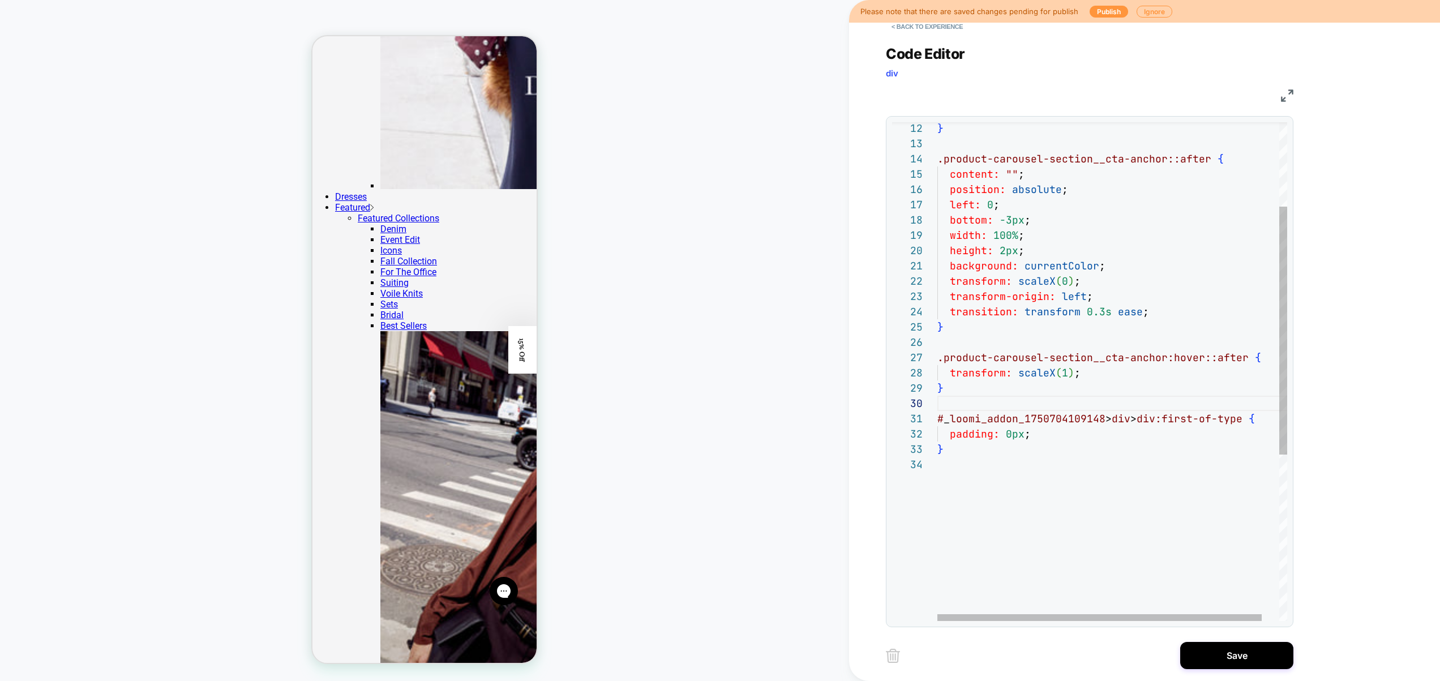
type textarea "**********"
drag, startPoint x: 969, startPoint y: 471, endPoint x: 927, endPoint y: 414, distance: 70.6
click at [938, 414] on div ".product-carousel-section__cta-anchor:hover::after { transform: scaleX ( 1 ) ; …" at bounding box center [1122, 453] width 369 height 1003
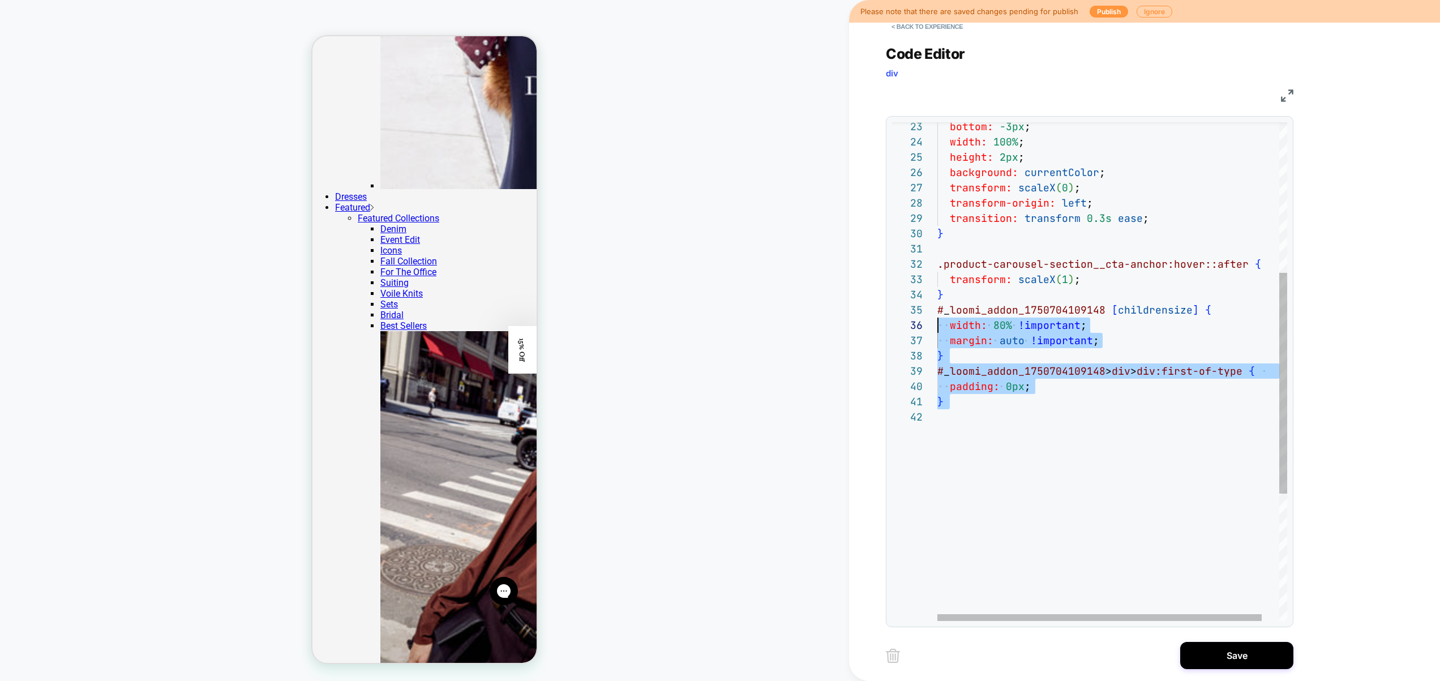
scroll to position [61, 0]
drag, startPoint x: 1075, startPoint y: 452, endPoint x: 905, endPoint y: 310, distance: 220.7
click at [938, 310] on div ".product-carousel-section__cta-anchor:hover::after { transform: scaleX ( 1 ) ; …" at bounding box center [1122, 346] width 369 height 1126
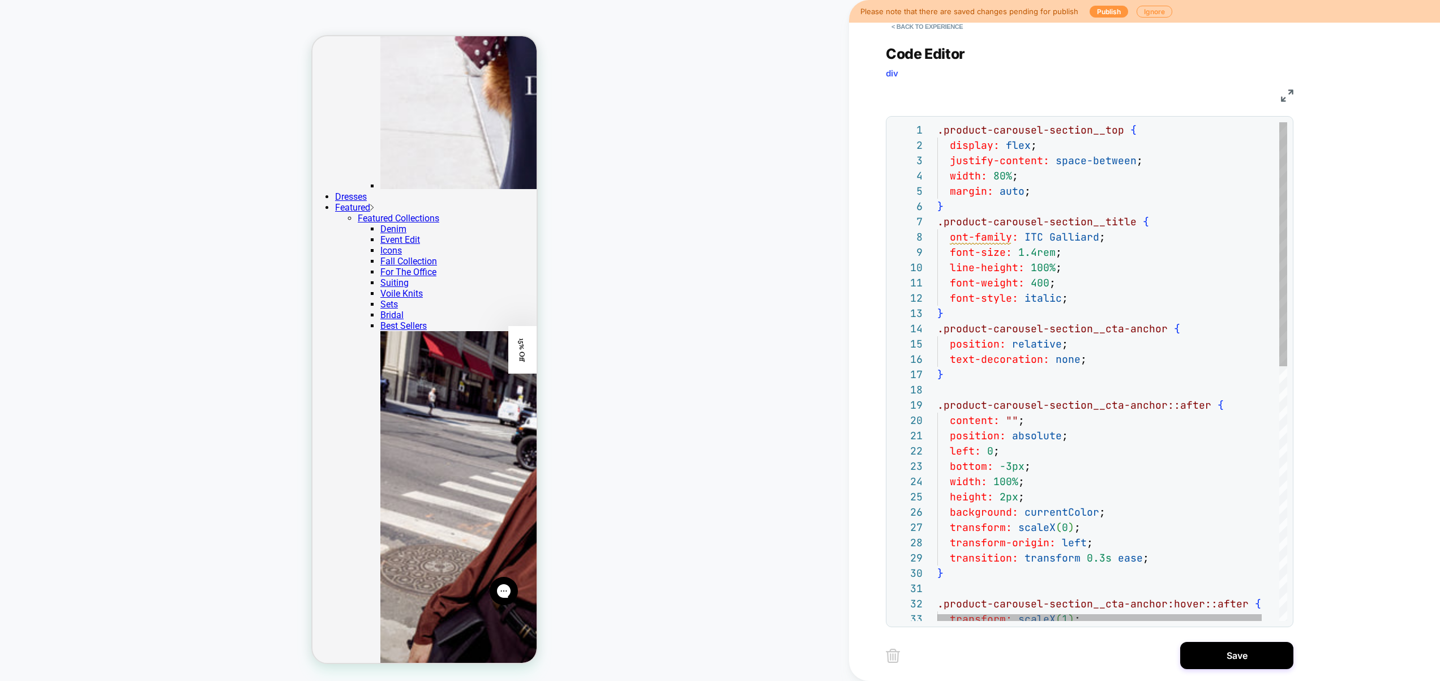
scroll to position [46, 79]
click at [1033, 177] on div ".product-carousel-section__cta-anchor:hover::after { transform: scaleX ( 1 ) ; …" at bounding box center [1122, 631] width 369 height 1019
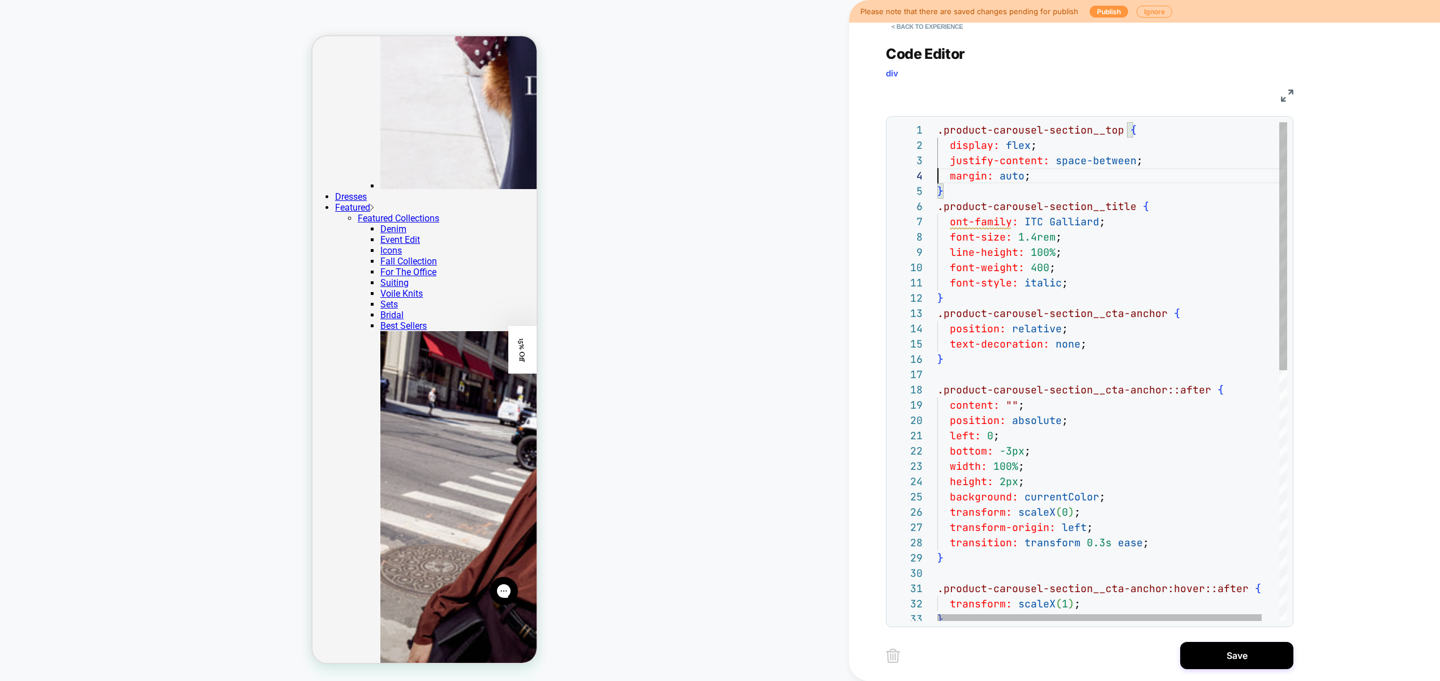
scroll to position [46, 0]
click at [1036, 168] on div ".product-carousel-section__cta-anchor:hover::after { transform: scaleX ( 1 ) ; …" at bounding box center [1122, 623] width 369 height 1003
click at [1038, 180] on div ".product-carousel-section__cta-anchor:hover::after { transform: scaleX ( 1 ) ; …" at bounding box center [1122, 623] width 369 height 1003
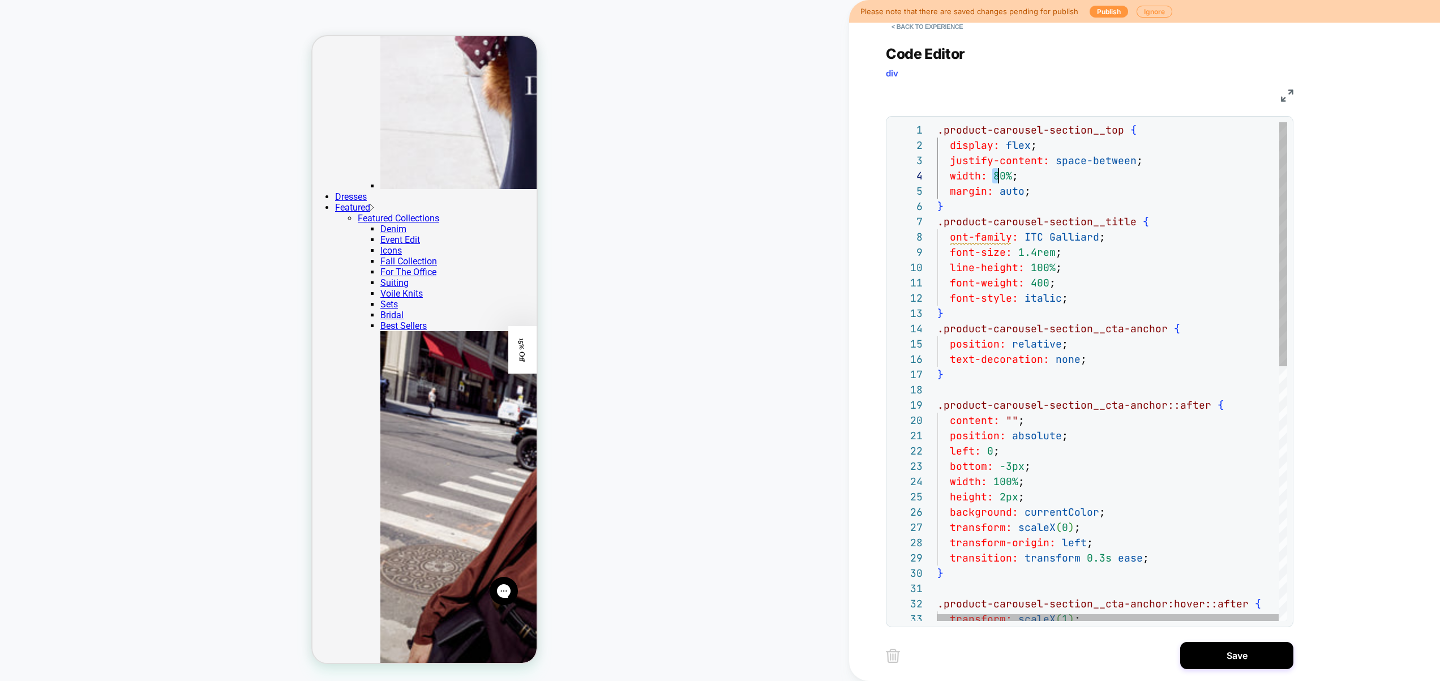
scroll to position [46, 67]
drag, startPoint x: 995, startPoint y: 175, endPoint x: 1003, endPoint y: 176, distance: 7.4
click at [1003, 176] on div ".product-carousel-section__cta-anchor:hover::after { transform: scaleX ( 1 ) ; …" at bounding box center [1113, 631] width 350 height 1019
click at [1105, 254] on div ".product-carousel-section__cta-anchor:hover::after { transform: scaleX ( 1 ) ; …" at bounding box center [1113, 631] width 350 height 1019
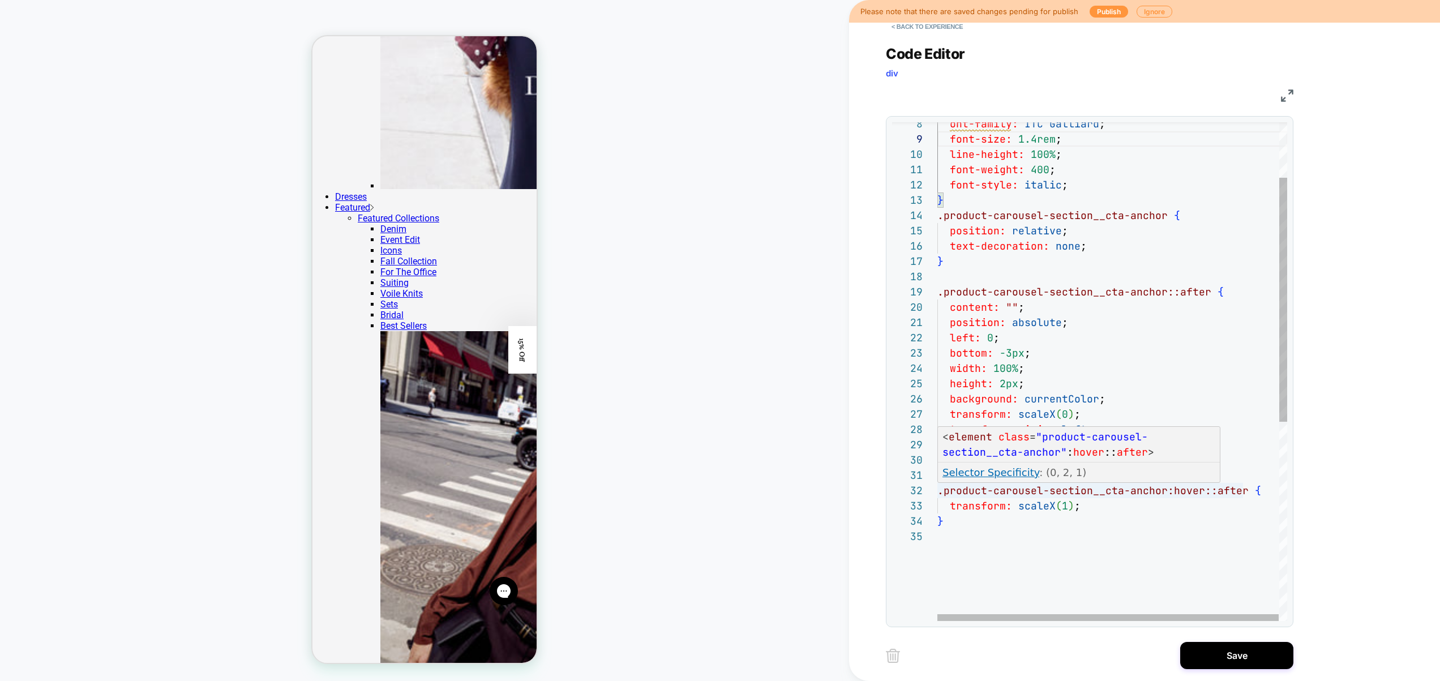
type textarea "**********"
click at [1200, 489] on div ".product-carousel-section__cta-anchor:hover::after { transform: scaleX ( 1 ) ; …" at bounding box center [1113, 518] width 350 height 1019
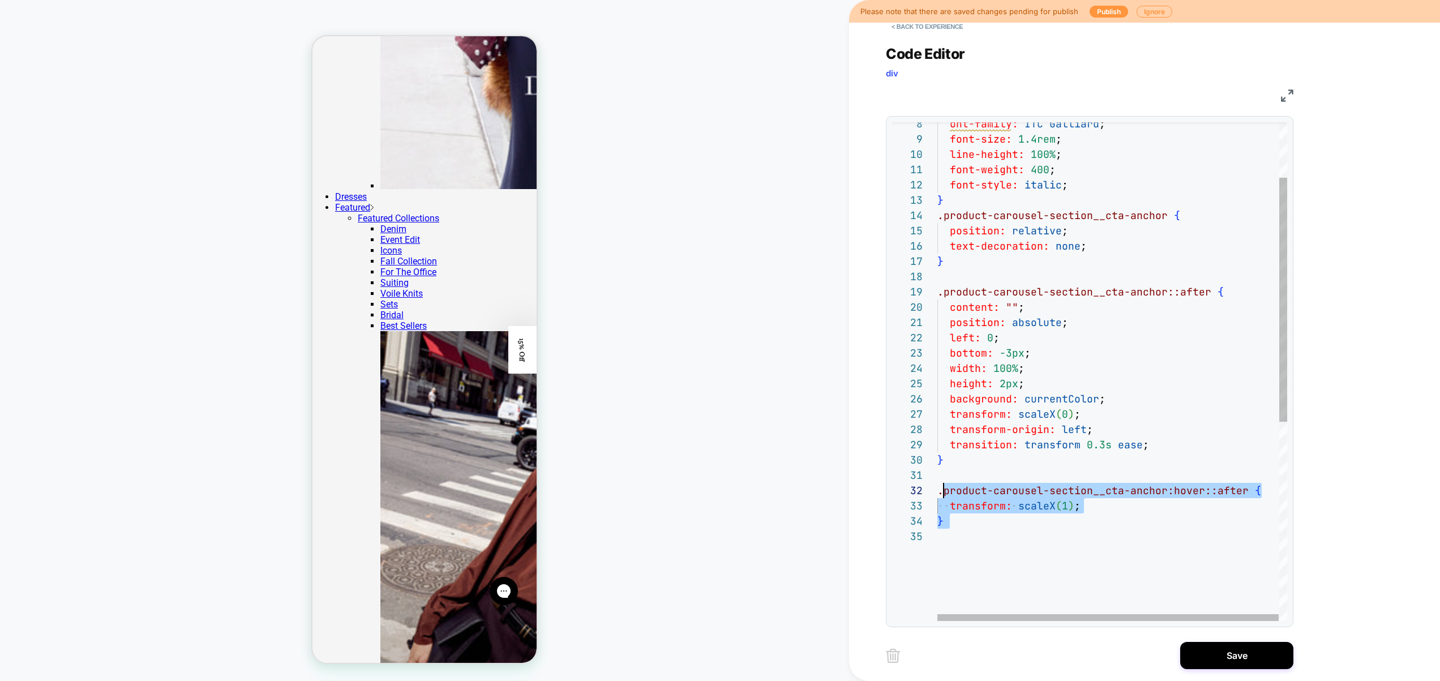
scroll to position [15, 0]
drag, startPoint x: 1011, startPoint y: 529, endPoint x: 932, endPoint y: 488, distance: 89.4
click at [938, 488] on div ".product-carousel-section__cta-anchor:hover::after { transform: scaleX ( 1 ) ; …" at bounding box center [1113, 518] width 350 height 1019
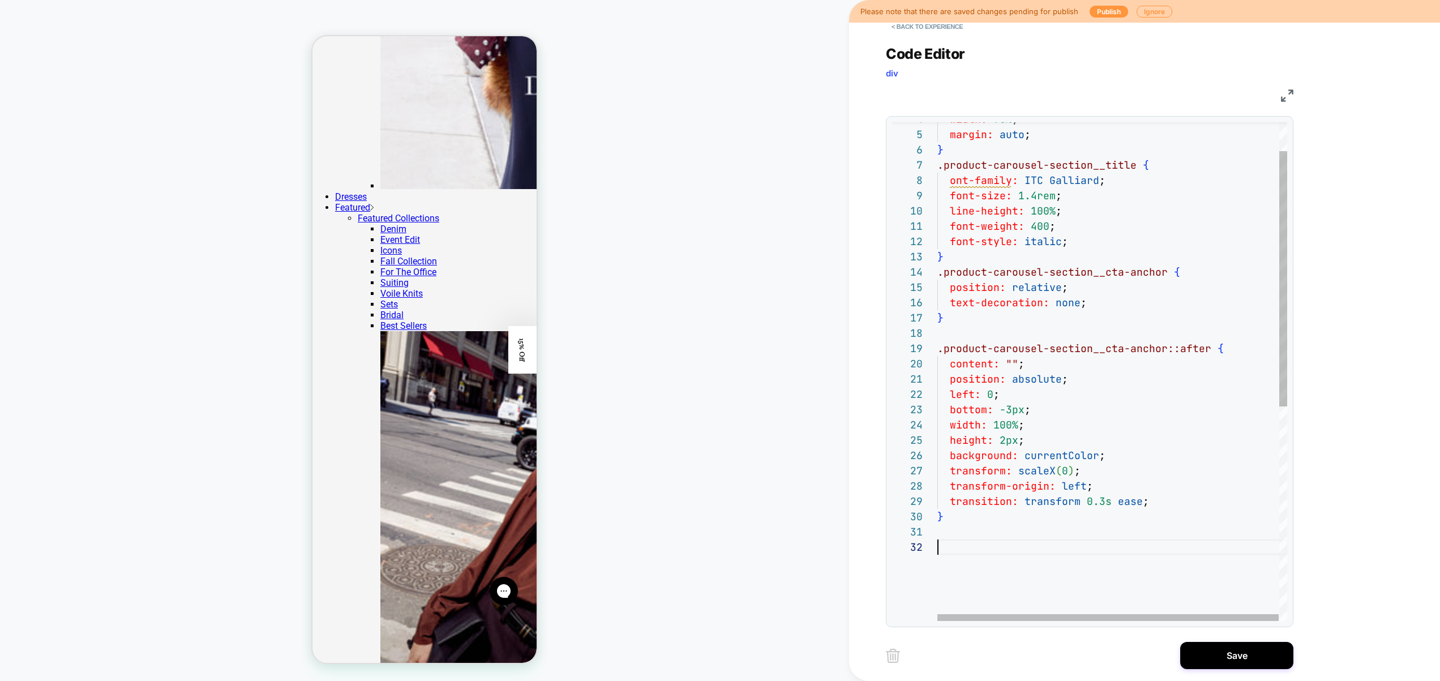
scroll to position [122, 207]
click at [1160, 503] on div "bottom: -3px ; width: 100% ; height: 2px ; background: currentColor ; transform…" at bounding box center [1113, 552] width 350 height 973
click at [1117, 491] on div "bottom: -3px ; width: 100% ; height: 2px ; background: currentColor ; transform…" at bounding box center [1113, 544] width 350 height 957
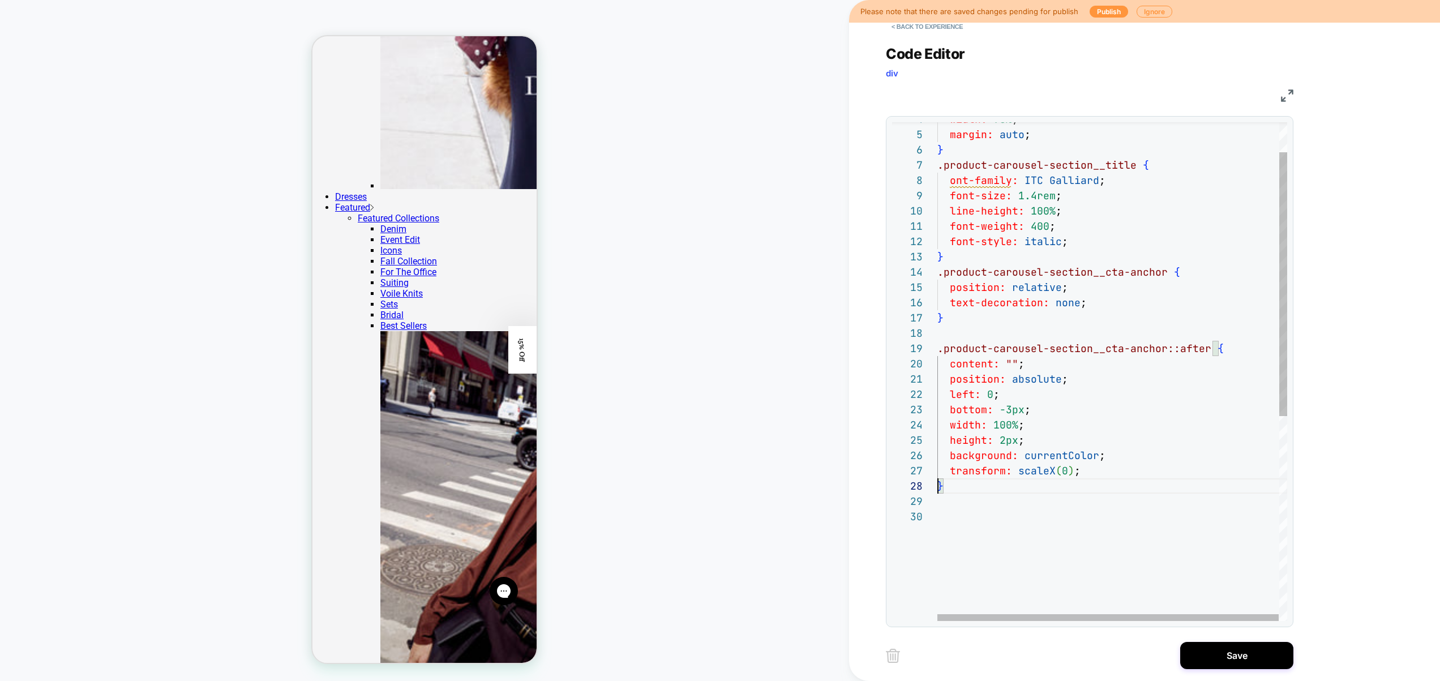
click at [1097, 465] on div "bottom: -3px ; width: 100% ; height: 2px ; background: currentColor ; transform…" at bounding box center [1113, 537] width 350 height 942
click at [1068, 304] on div "bottom: -3px ; width: 100% ; height: 2px ; background: currentColor ; transform…" at bounding box center [1113, 537] width 350 height 942
drag, startPoint x: 1037, startPoint y: 196, endPoint x: 1037, endPoint y: 211, distance: 14.7
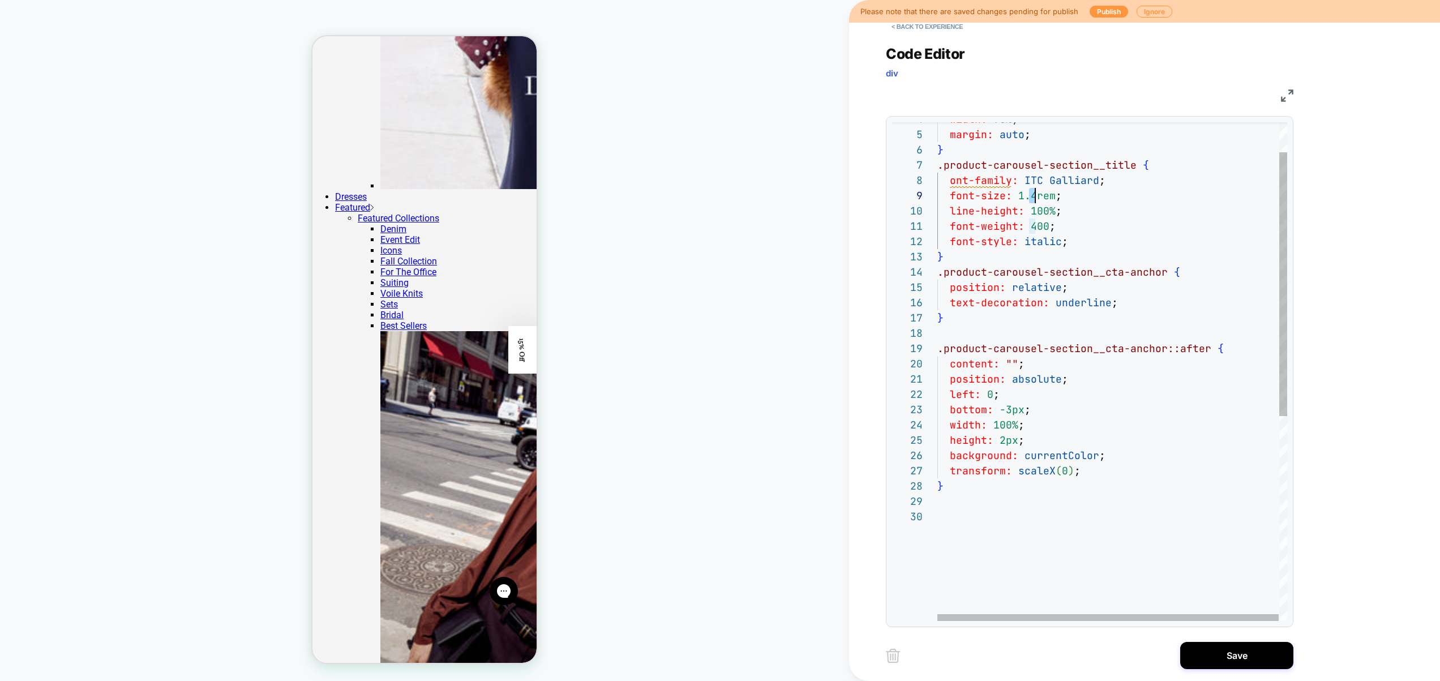
click at [1037, 197] on div "bottom: -3px ; width: 100% ; height: 2px ; background: currentColor ; transform…" at bounding box center [1113, 537] width 350 height 942
click at [1119, 243] on div "bottom: -3px ; width: 100% ; height: 2px ; background: currentColor ; transform…" at bounding box center [1113, 537] width 350 height 942
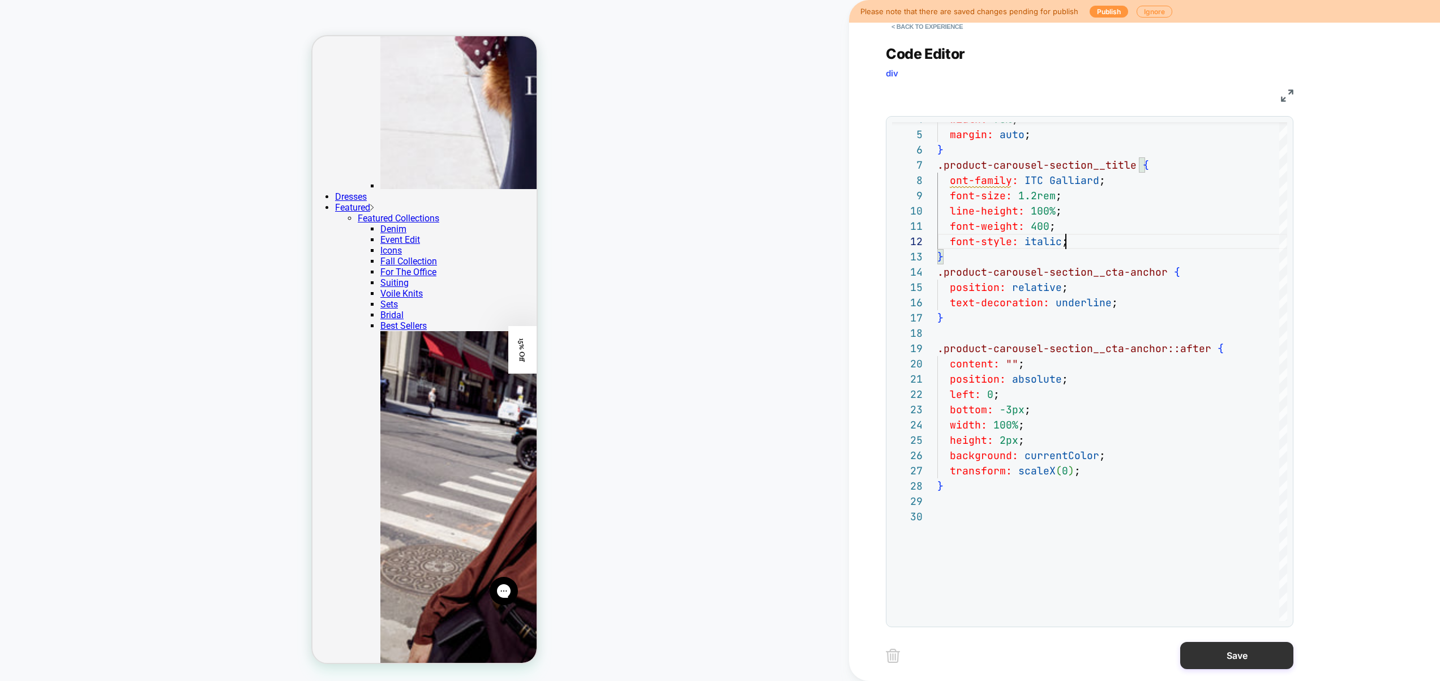
type textarea "**********"
click at [1217, 650] on button "Save" at bounding box center [1237, 655] width 113 height 27
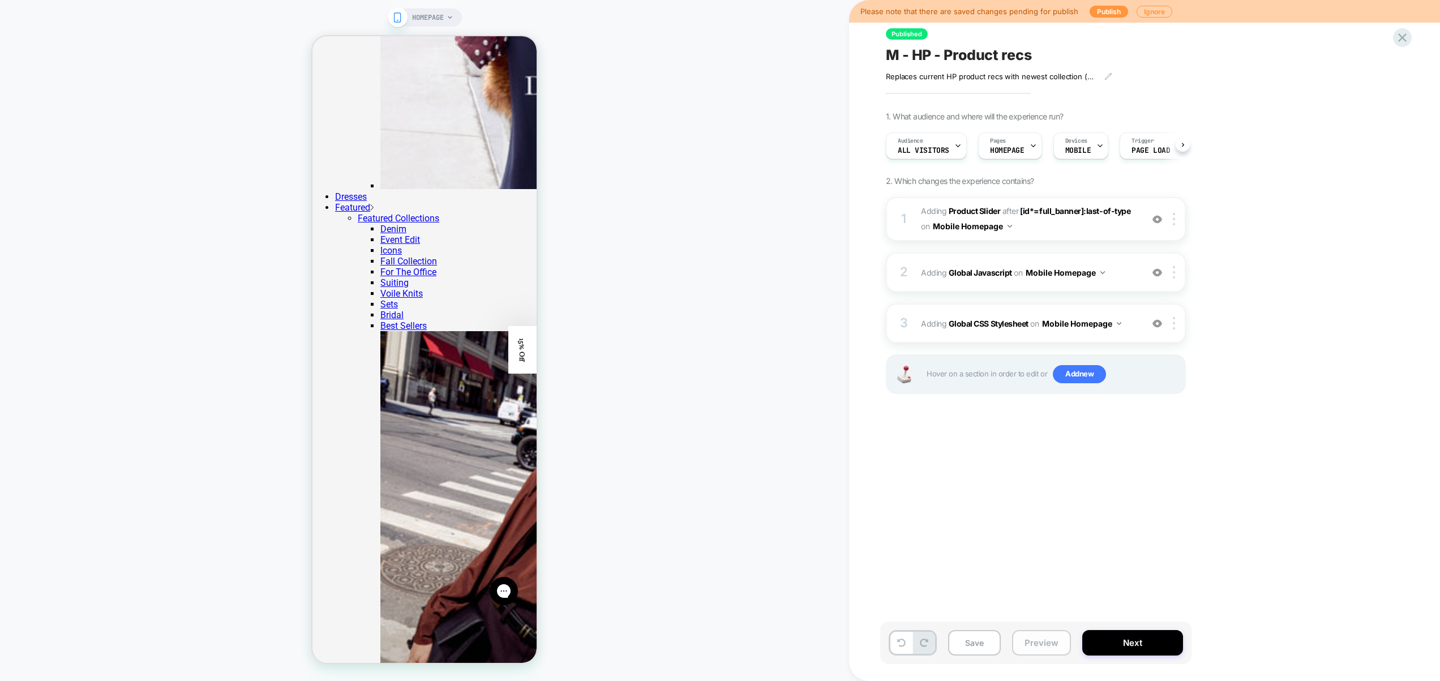
click at [1061, 642] on button "Preview" at bounding box center [1041, 642] width 59 height 25
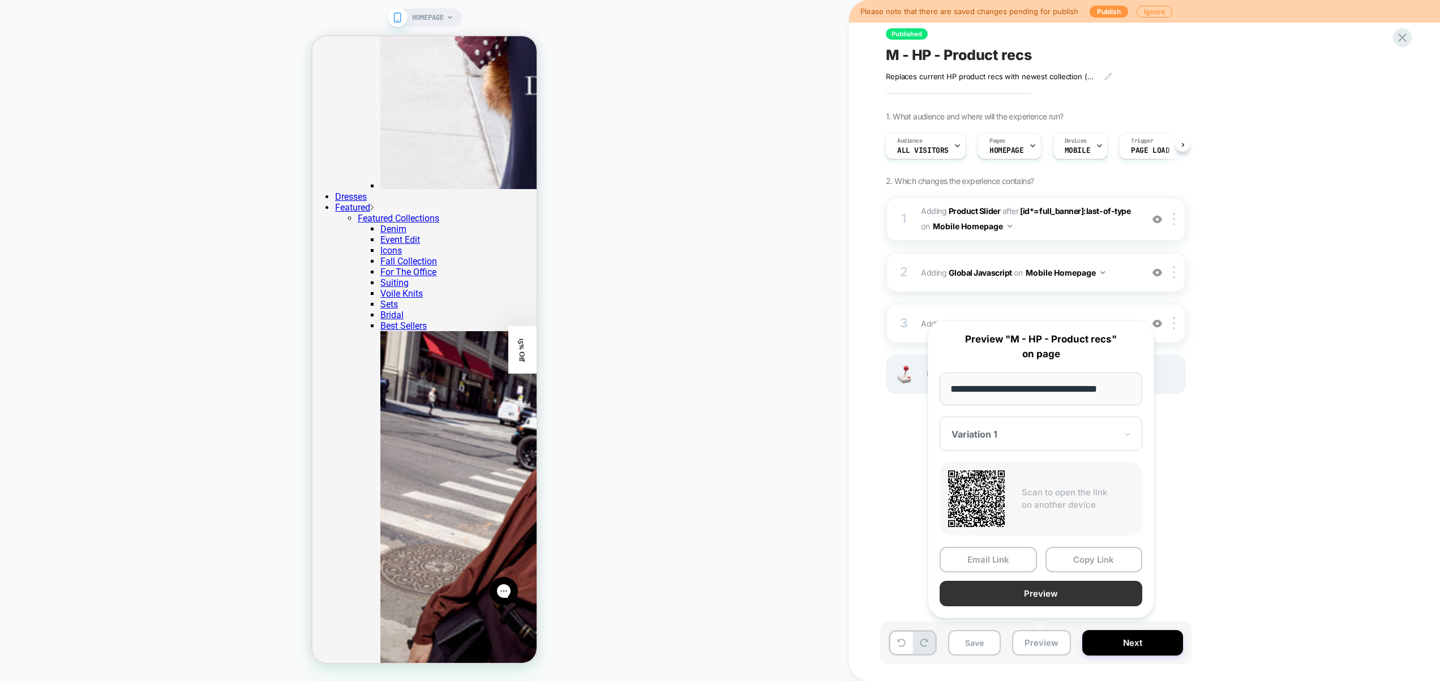
click at [1050, 601] on button "Preview" at bounding box center [1041, 593] width 203 height 25
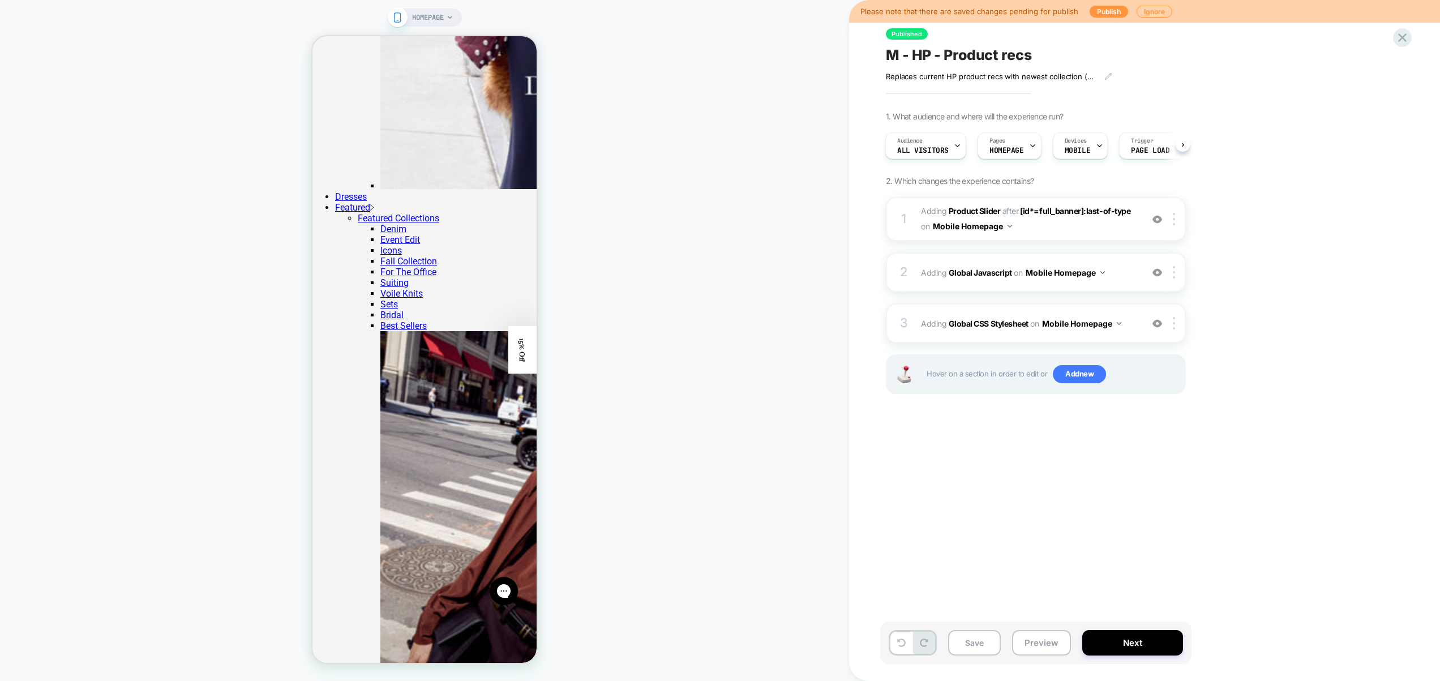
drag, startPoint x: 988, startPoint y: 636, endPoint x: 1004, endPoint y: 634, distance: 16.0
click at [987, 634] on button "Save" at bounding box center [974, 642] width 53 height 25
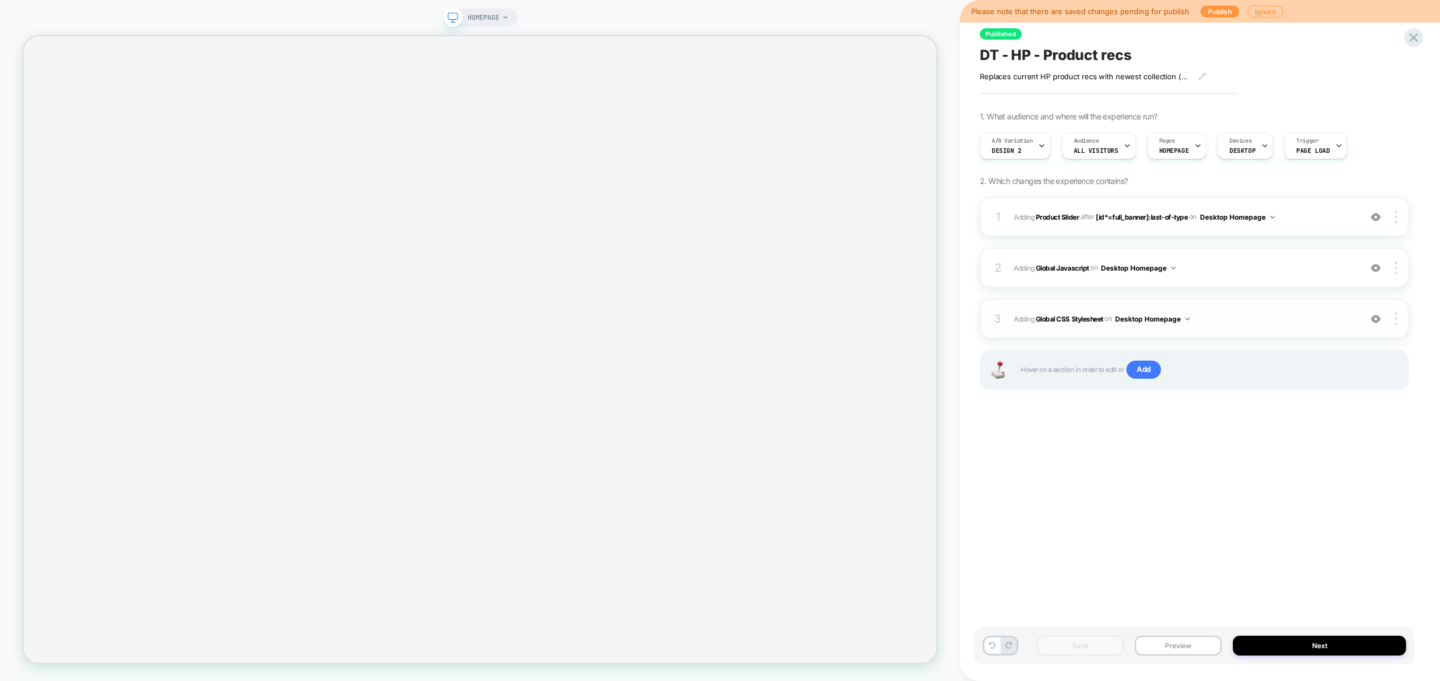
click at [1250, 322] on span "Adding Global CSS Stylesheet on Desktop Homepage" at bounding box center [1184, 319] width 341 height 14
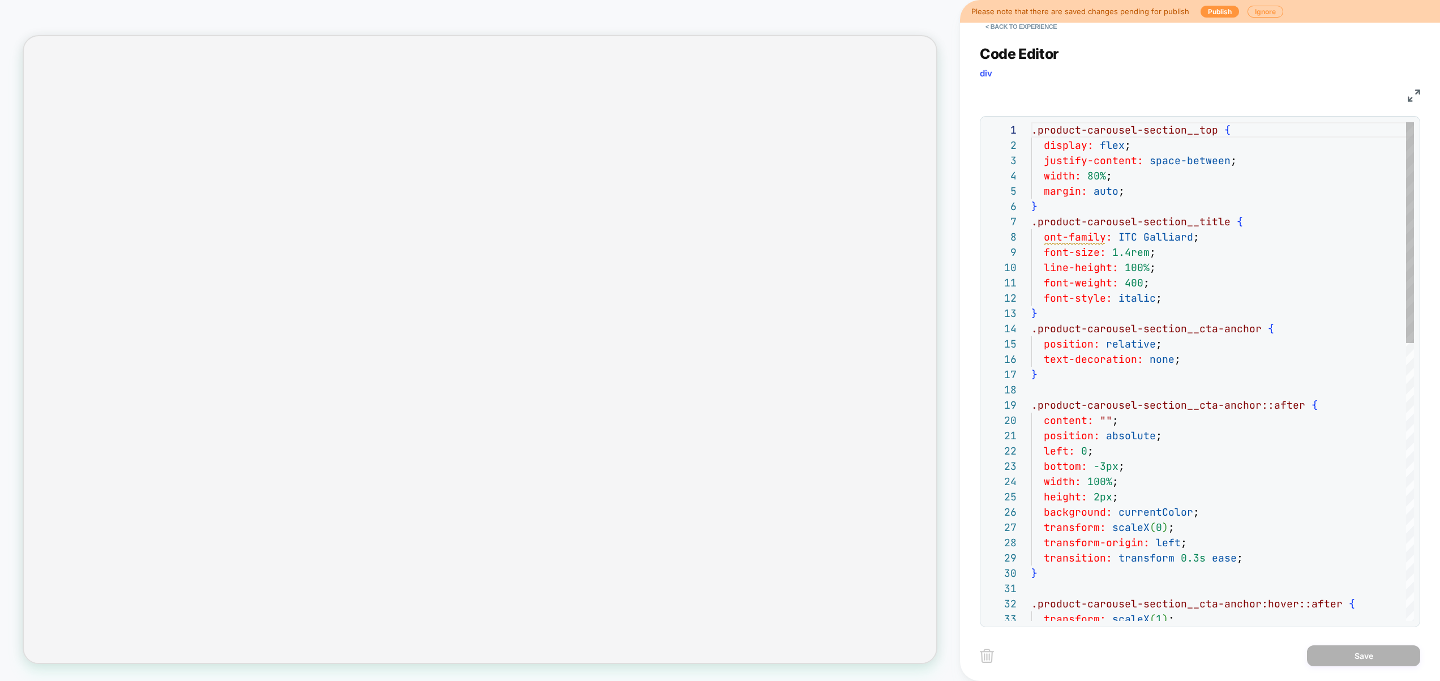
scroll to position [0, 116]
click at [1245, 277] on div ".product-carousel-section__top { display: flex ; justify-content: space-between…" at bounding box center [1223, 685] width 383 height 1126
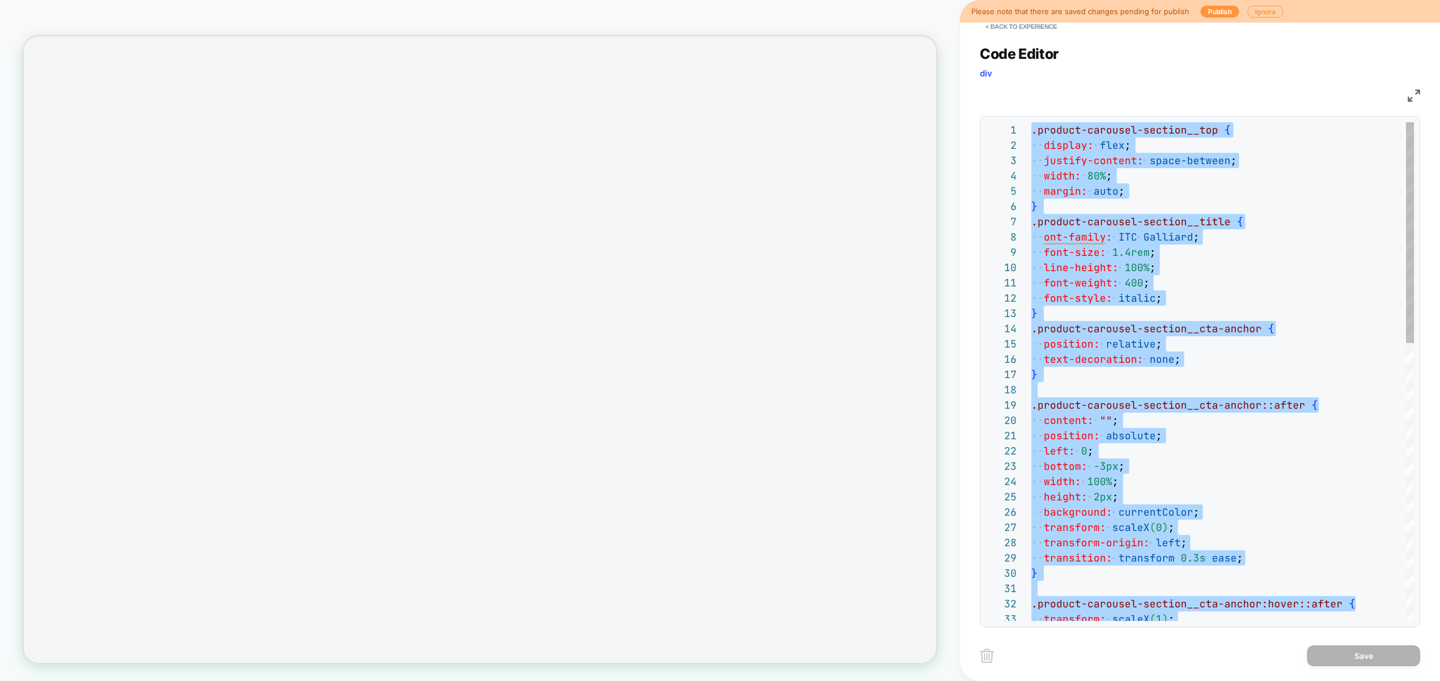
type textarea "**********"
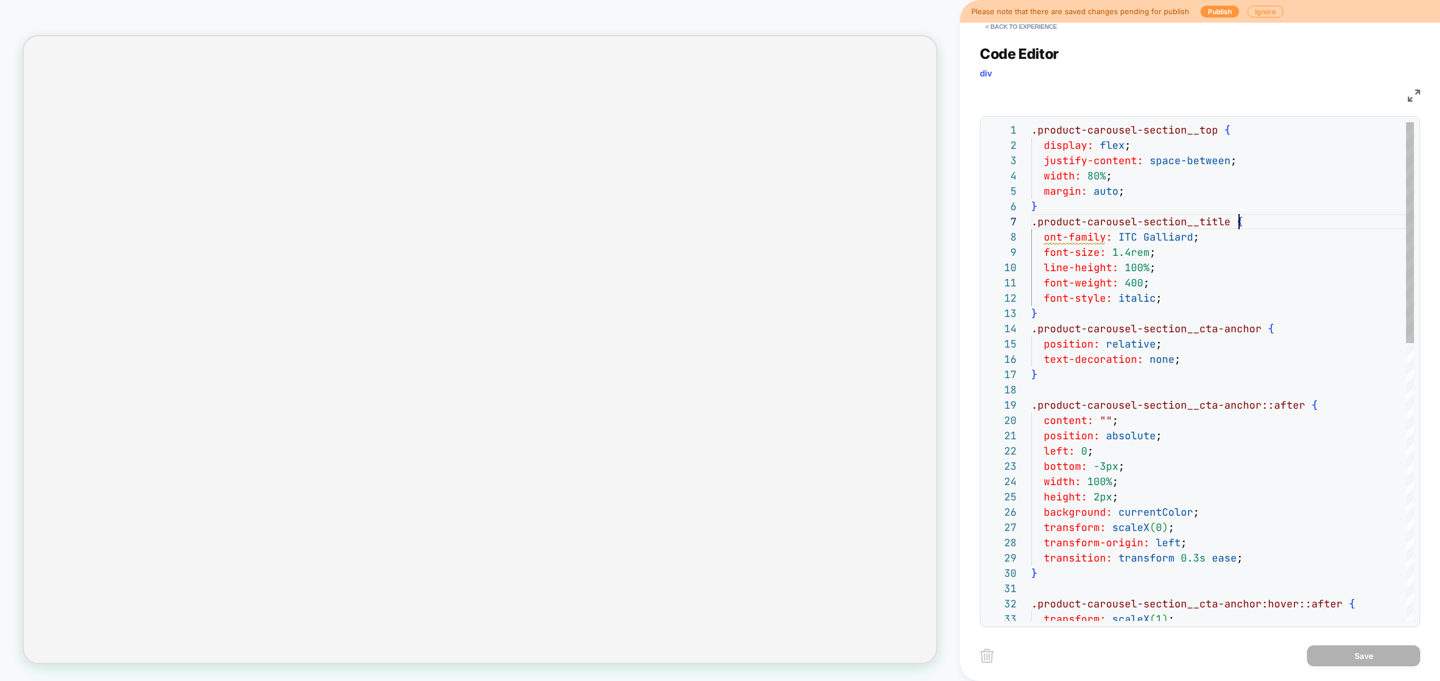
click at [1306, 216] on div ".product-carousel-section__top { display: flex ; justify-content: space-between…" at bounding box center [1223, 685] width 383 height 1126
click at [1024, 26] on button "< Back to experience" at bounding box center [1021, 27] width 83 height 18
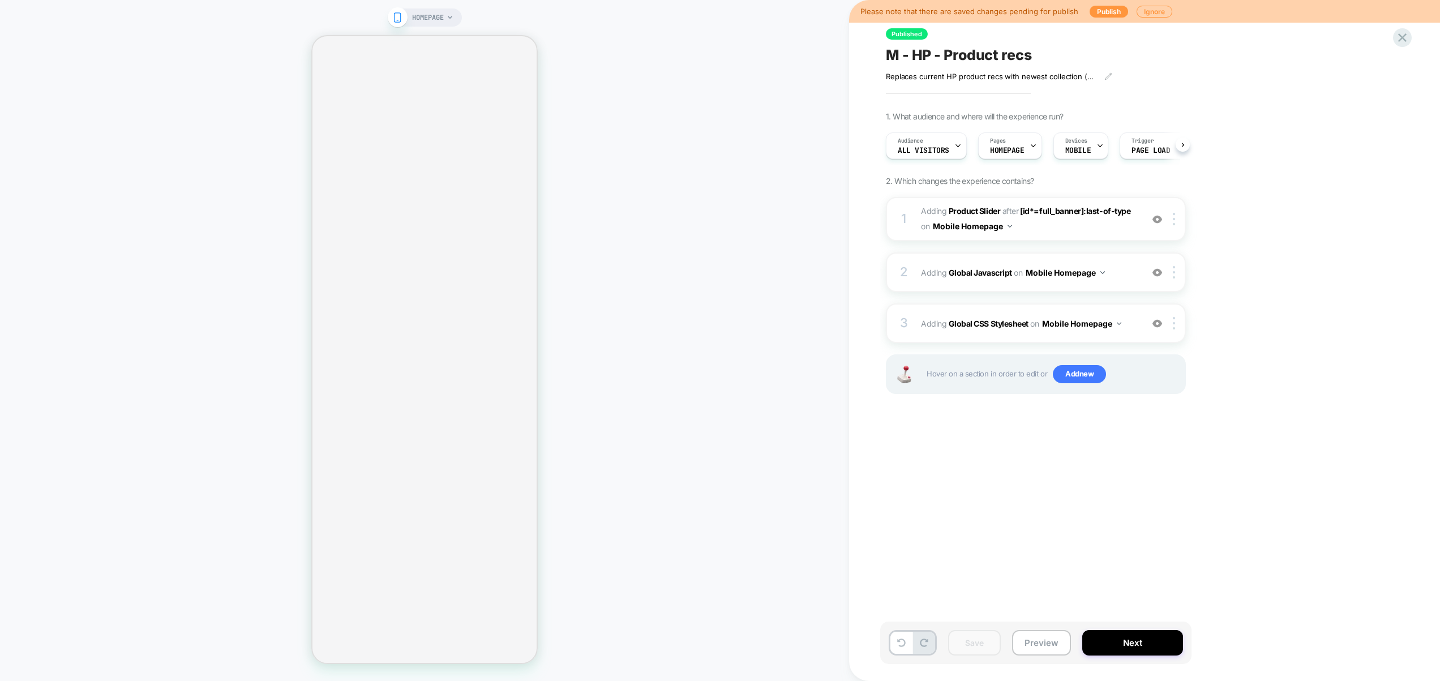
scroll to position [0, 1]
click at [1121, 648] on button "Next" at bounding box center [1133, 642] width 101 height 25
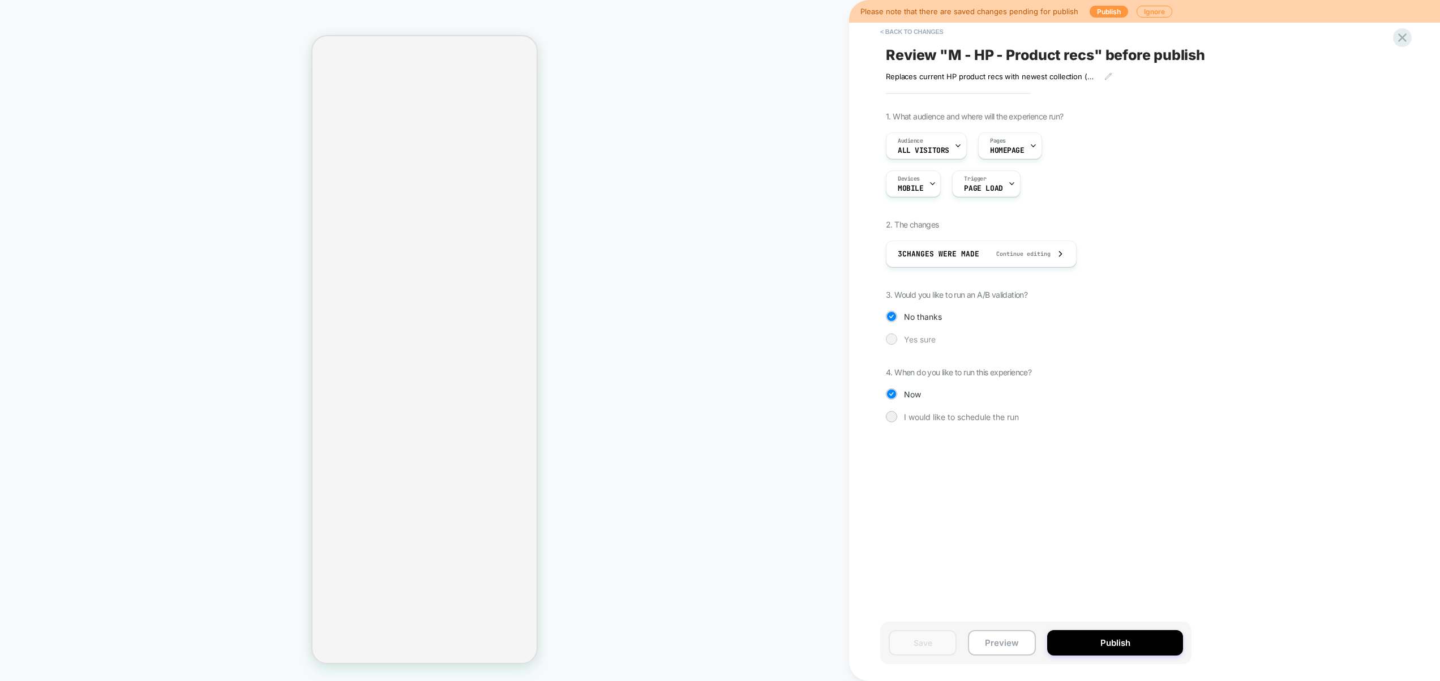
click at [925, 343] on span "Yes sure" at bounding box center [920, 340] width 32 height 10
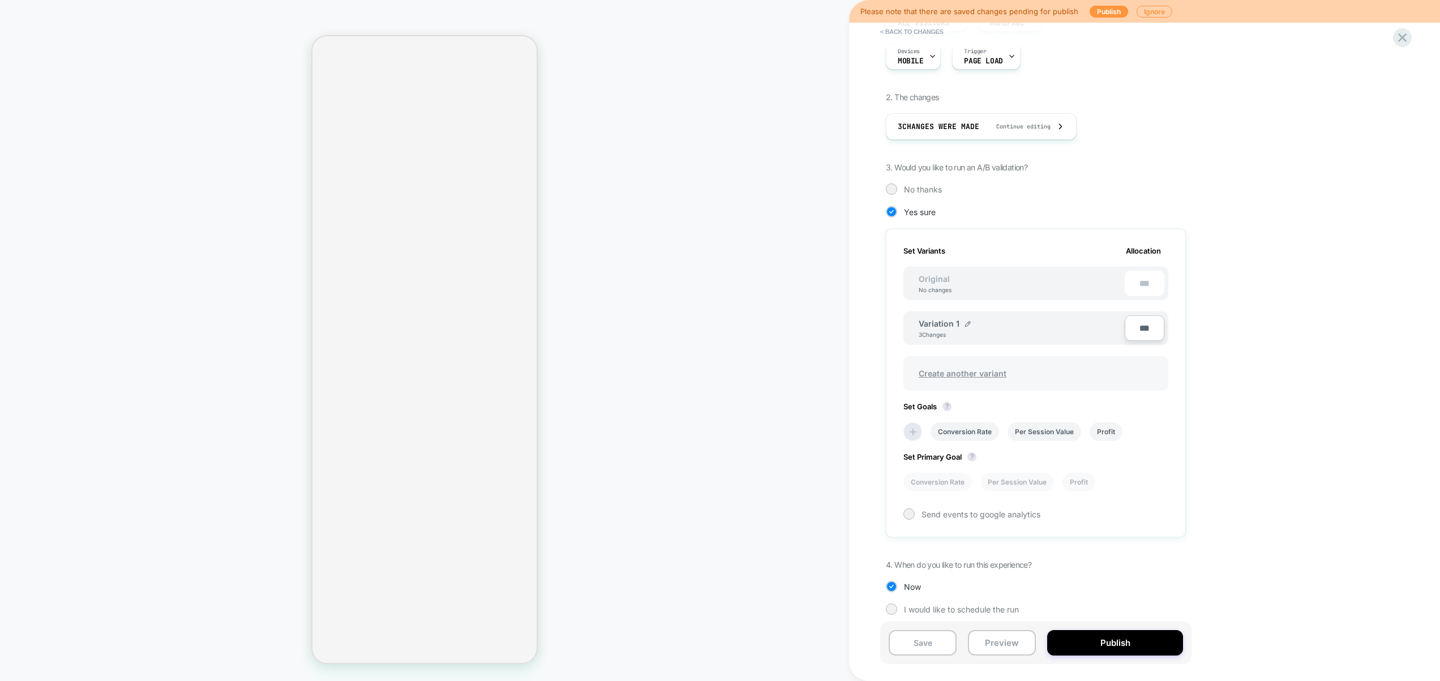
scroll to position [135, 0]
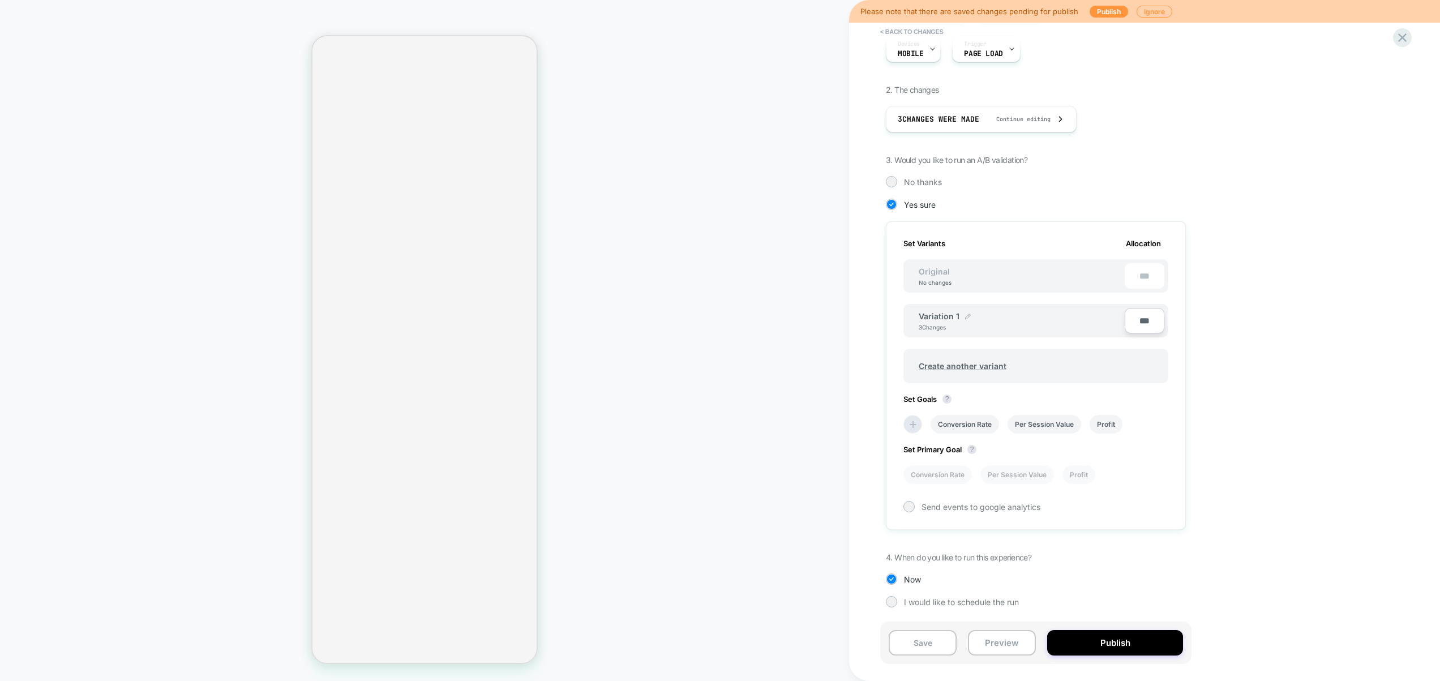
click at [970, 319] on div "Variation 1 3 Changes" at bounding box center [1022, 320] width 206 height 19
click at [966, 314] on img at bounding box center [968, 317] width 6 height 6
drag, startPoint x: 976, startPoint y: 322, endPoint x: 845, endPoint y: 318, distance: 130.9
click at [845, 318] on div "**********" at bounding box center [720, 340] width 1440 height 681
type input "********"
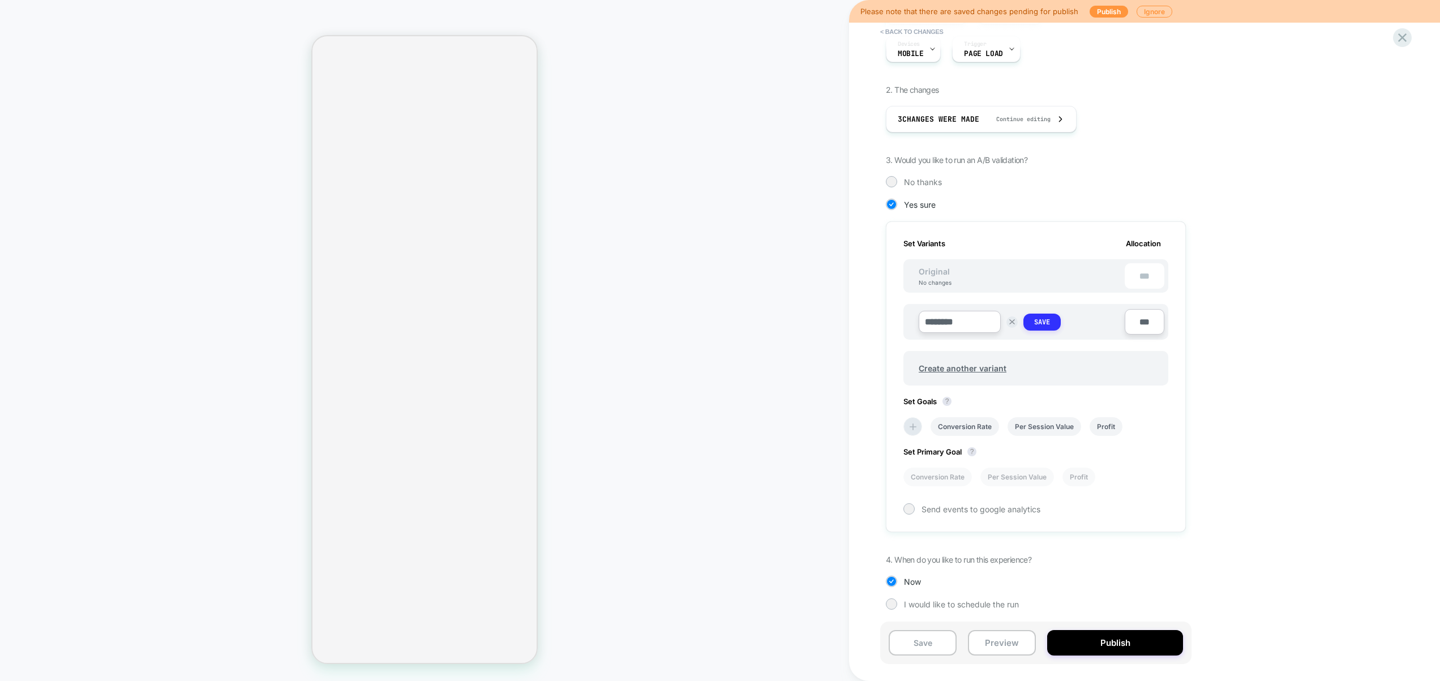
click at [1044, 323] on strong "Save" at bounding box center [1043, 322] width 16 height 9
click at [981, 363] on span "Create another variant" at bounding box center [963, 366] width 110 height 27
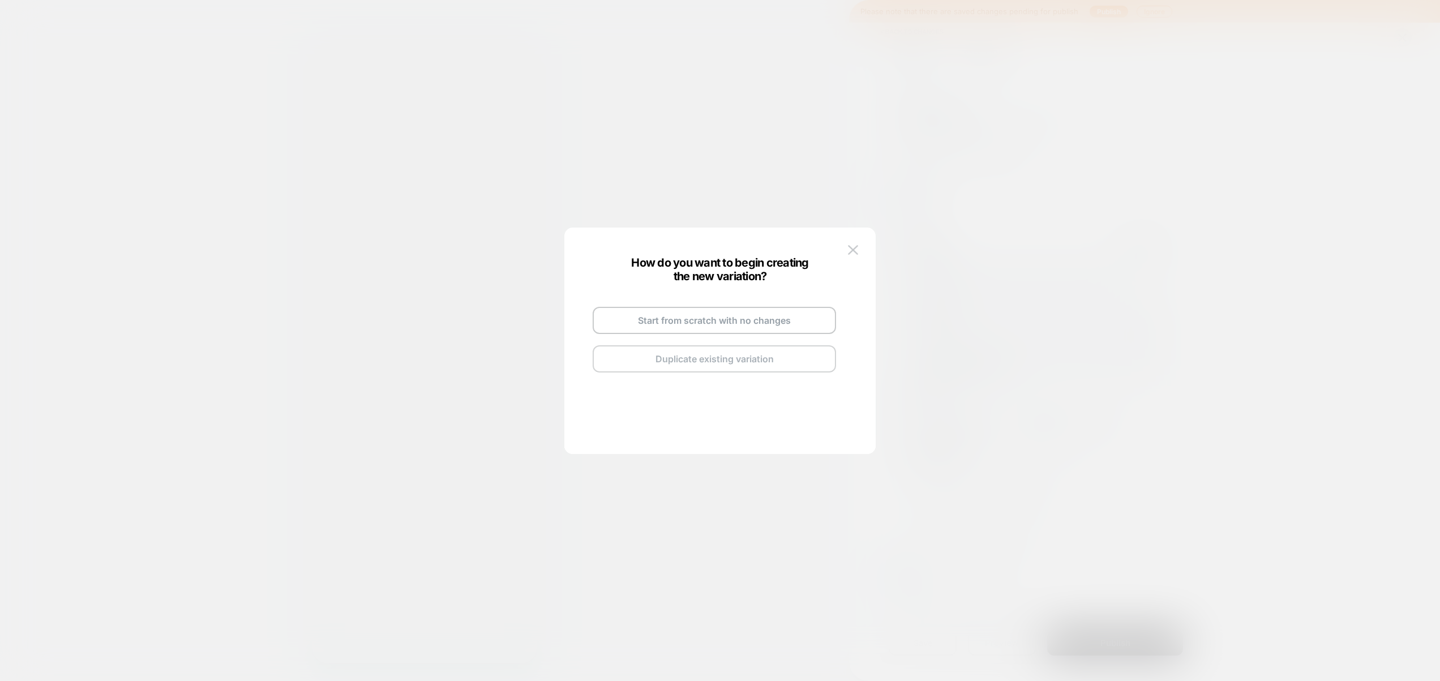
click at [699, 354] on button "Duplicate existing variation" at bounding box center [714, 358] width 243 height 27
click at [758, 309] on div "Copy of design 2" at bounding box center [727, 307] width 78 height 10
drag, startPoint x: 762, startPoint y: 312, endPoint x: 763, endPoint y: 306, distance: 6.3
click at [762, 312] on div "Copy of design 2 Go and Edit the New Variation Back to Review Screen" at bounding box center [715, 340] width 266 height 134
click at [763, 306] on img at bounding box center [763, 308] width 6 height 6
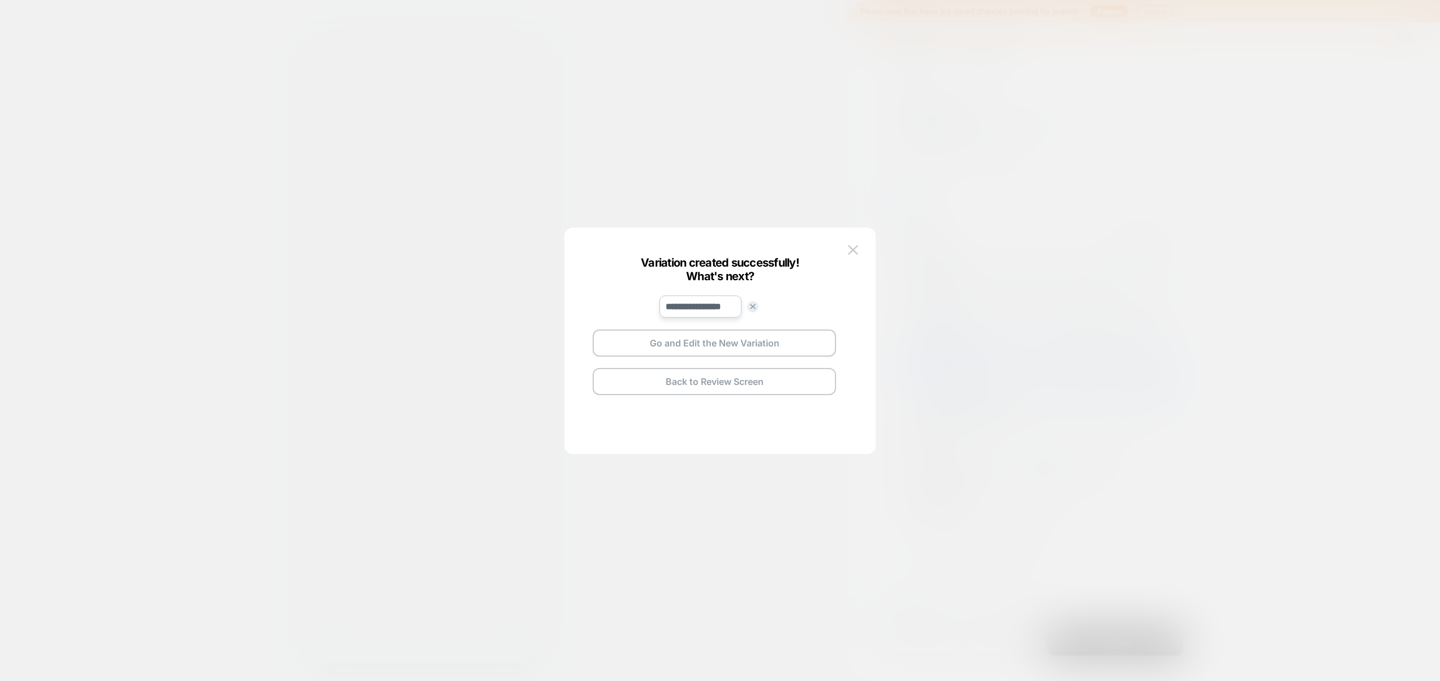
click at [725, 310] on input "**********" at bounding box center [701, 307] width 82 height 22
click at [724, 310] on input "**********" at bounding box center [701, 307] width 82 height 22
drag, startPoint x: 707, startPoint y: 307, endPoint x: 554, endPoint y: 297, distance: 153.8
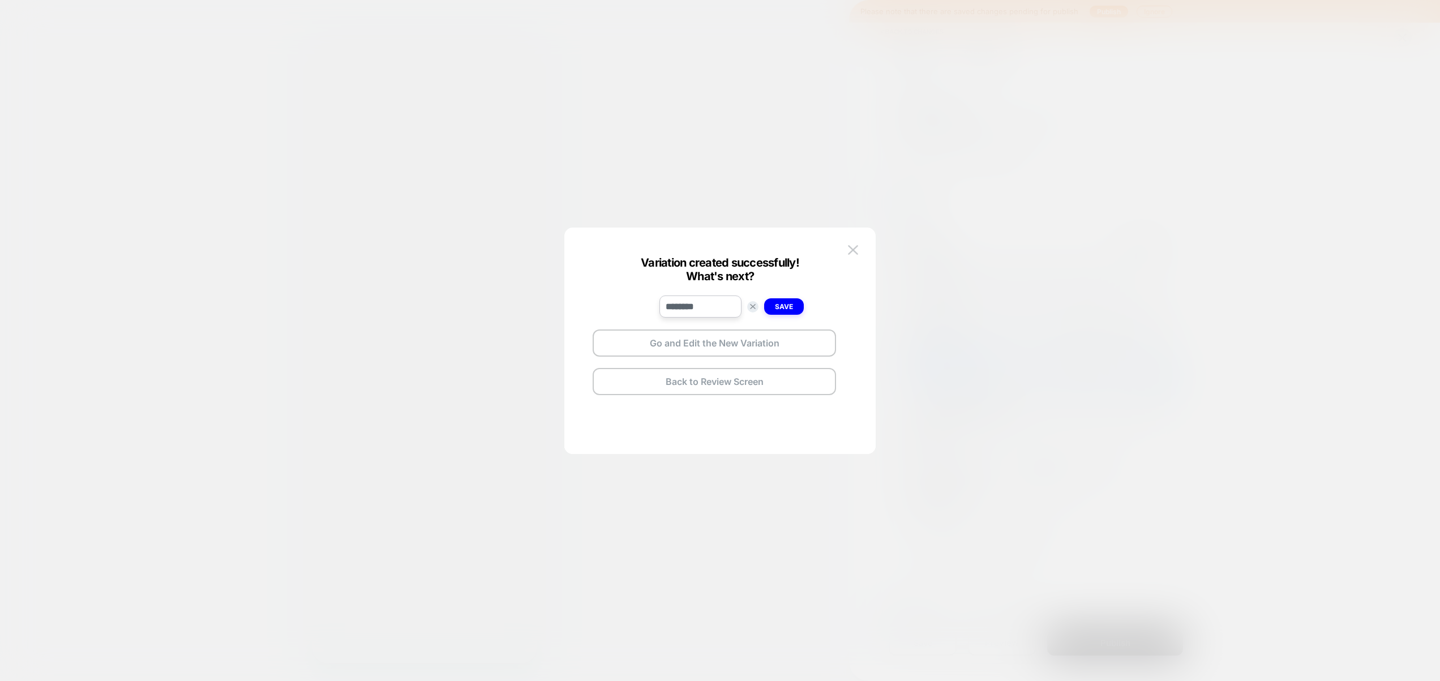
click at [904, 382] on div "Variation created successfully! What's next? ******* Save Go and Edit the New V…" at bounding box center [1036, 405] width 265 height 46
type input "********"
click at [784, 337] on button "Go and Edit the New Variation" at bounding box center [714, 343] width 243 height 27
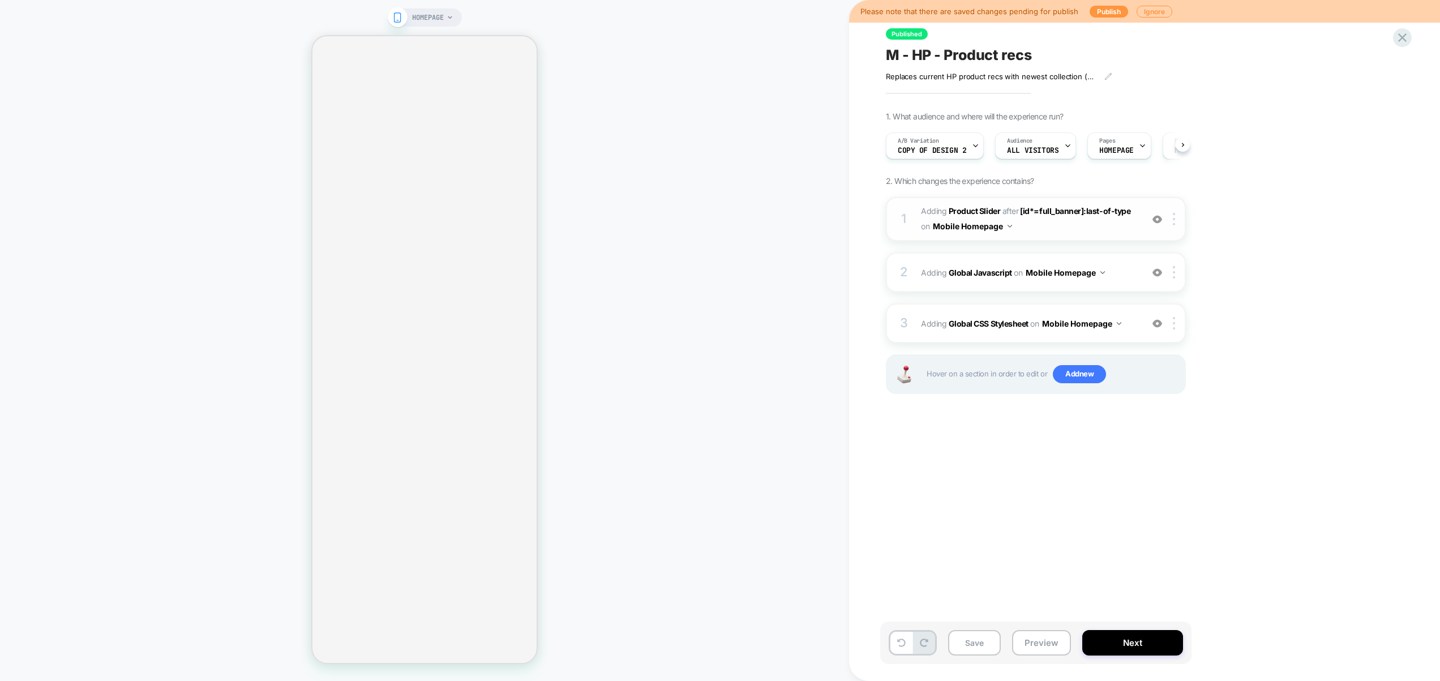
scroll to position [0, 1]
click at [959, 152] on span "Copy of design 2" at bounding box center [931, 151] width 69 height 8
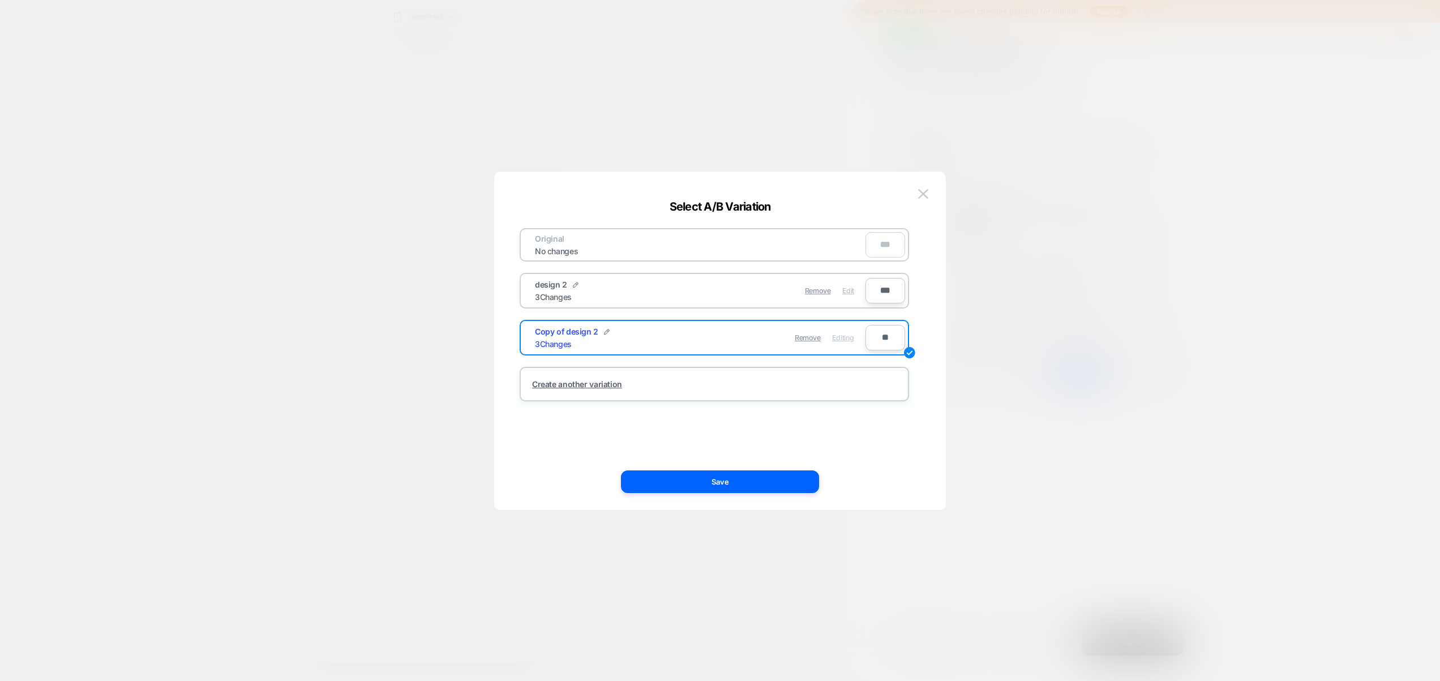
click at [851, 288] on span "Edit" at bounding box center [849, 291] width 12 height 8
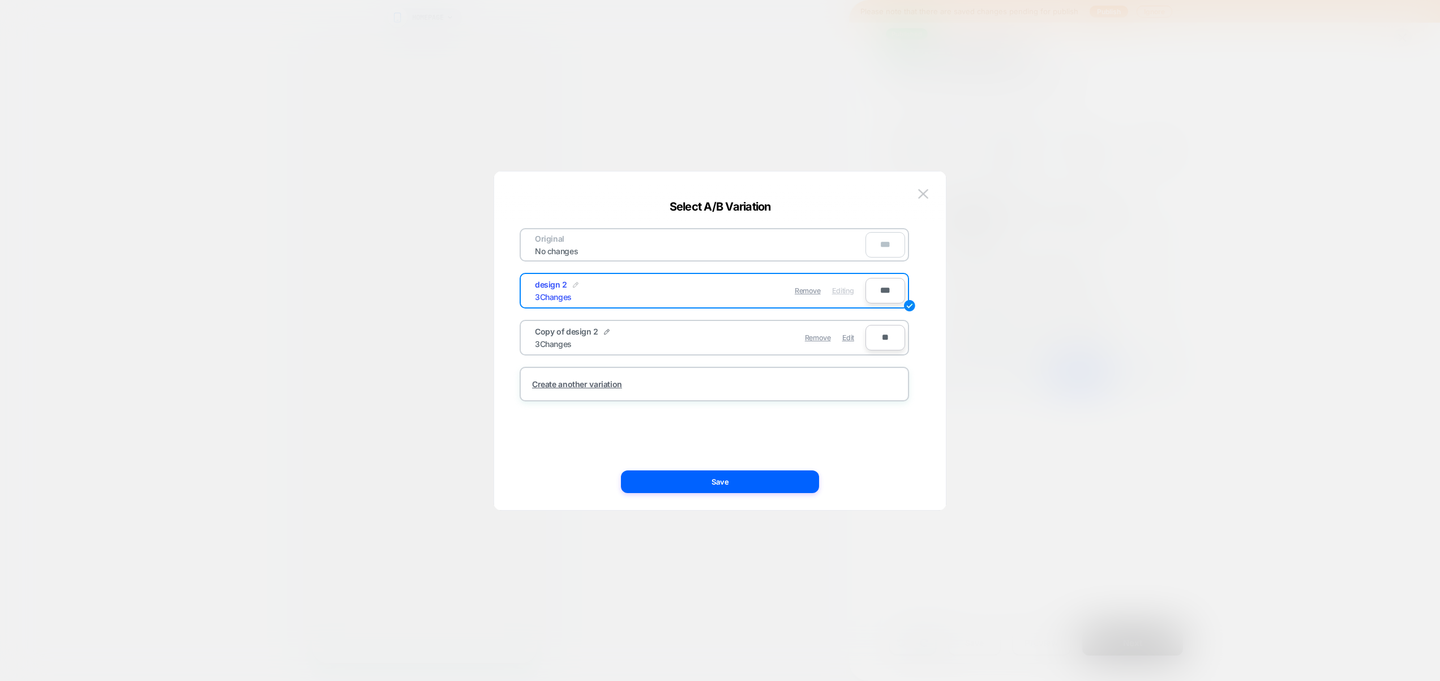
click at [576, 283] on img at bounding box center [576, 285] width 6 height 6
click at [591, 288] on input "********" at bounding box center [576, 291] width 82 height 22
drag, startPoint x: 587, startPoint y: 289, endPoint x: 458, endPoint y: 289, distance: 129.7
click at [880, 165] on div "Select A/B Variation Original No changes *** ******** Save *** Copy of design 2…" at bounding box center [1030, 146] width 300 height 38
type input "*********"
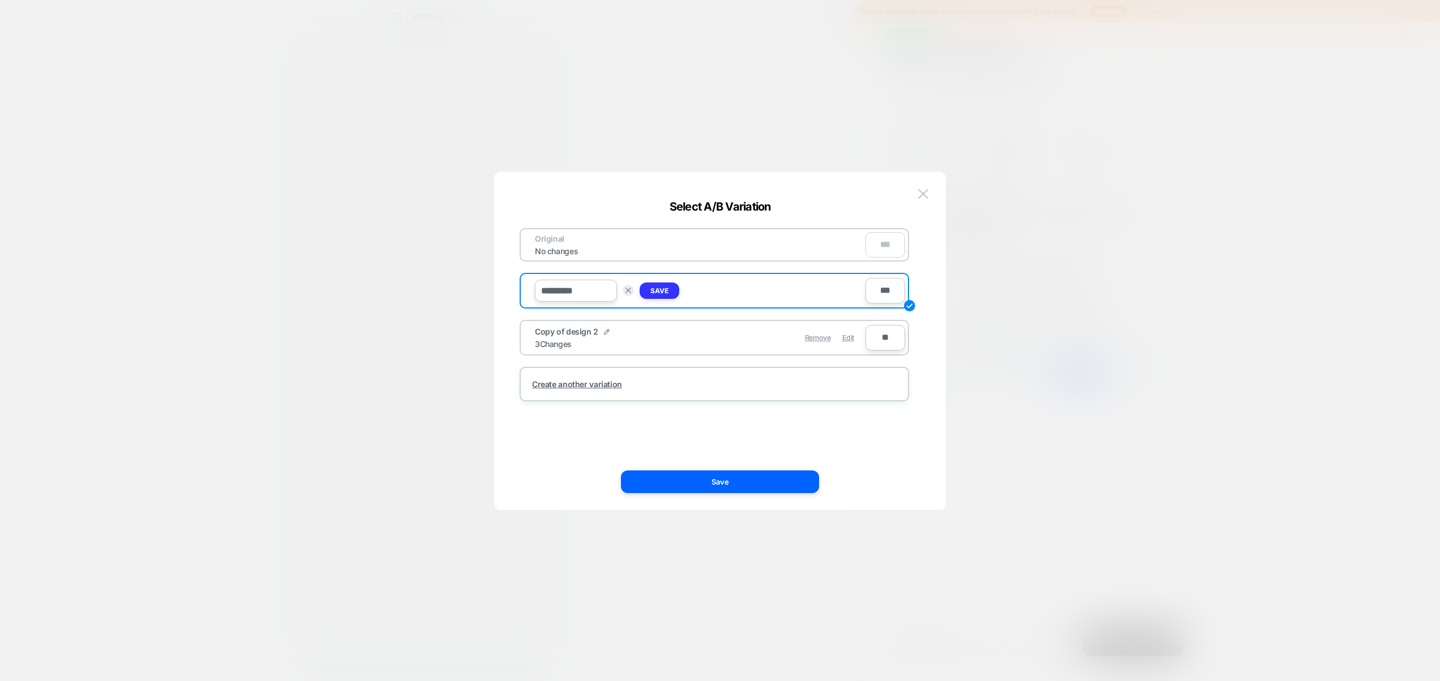
click at [653, 290] on strong "Save" at bounding box center [660, 291] width 18 height 8
click at [600, 330] on div "Copy of design 2" at bounding box center [572, 332] width 75 height 10
click at [606, 334] on img at bounding box center [607, 332] width 6 height 6
click at [608, 336] on input "**********" at bounding box center [576, 338] width 82 height 22
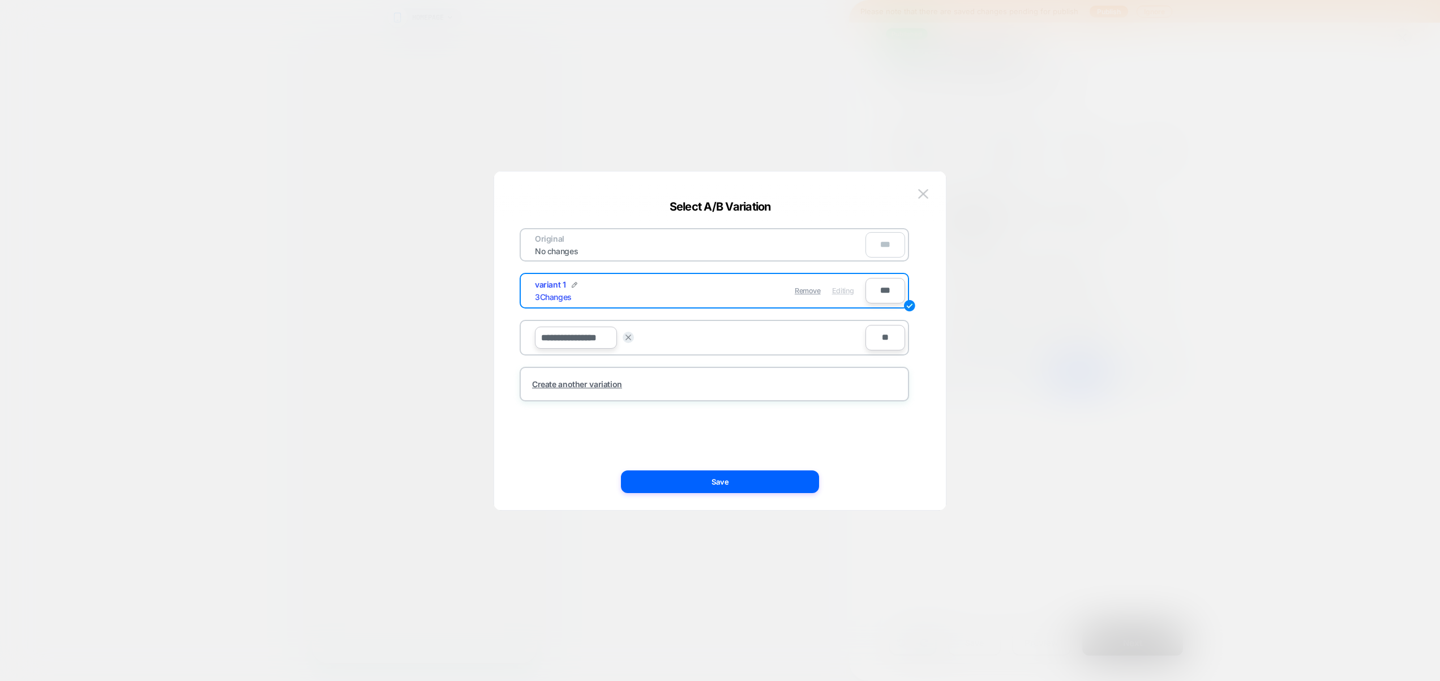
click at [608, 336] on input "**********" at bounding box center [576, 338] width 82 height 22
type input "********"
click at [659, 343] on button "Save" at bounding box center [660, 338] width 40 height 16
click at [750, 476] on button "Save" at bounding box center [720, 482] width 198 height 23
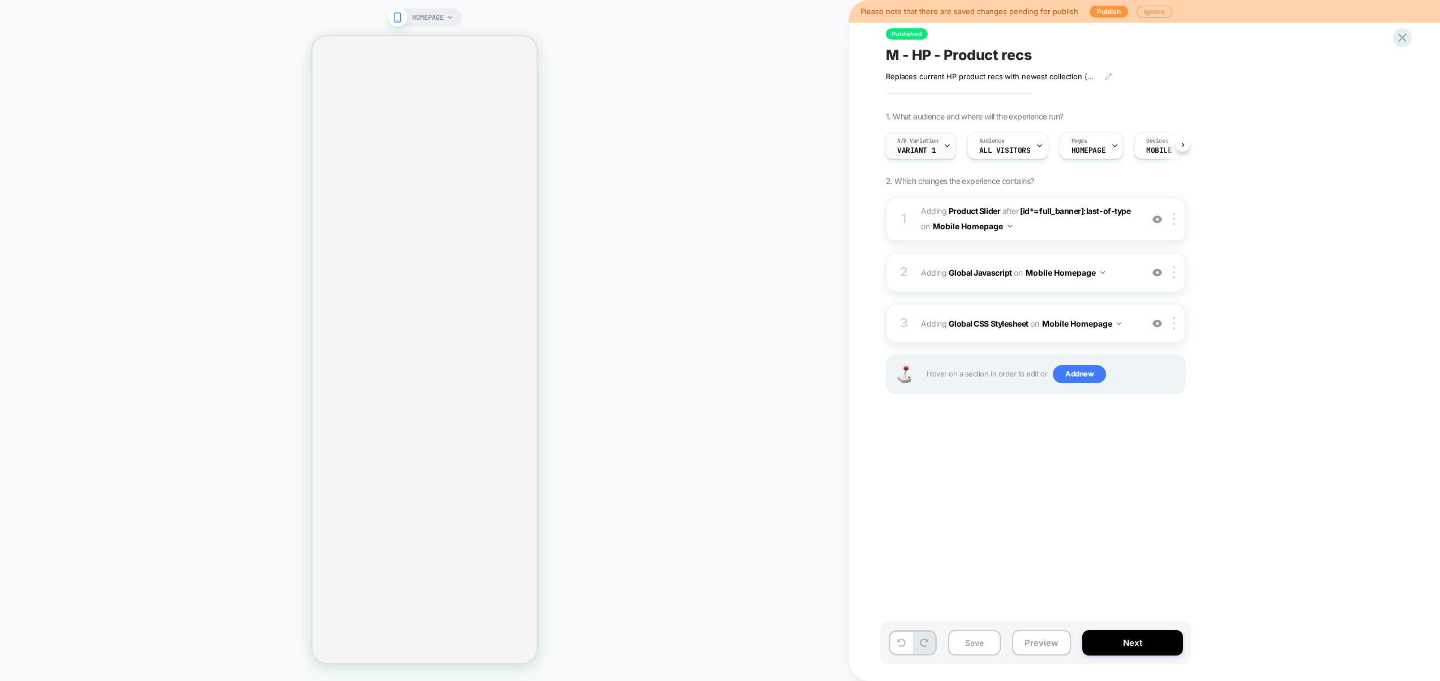
click at [911, 148] on span "variant 1" at bounding box center [916, 151] width 39 height 8
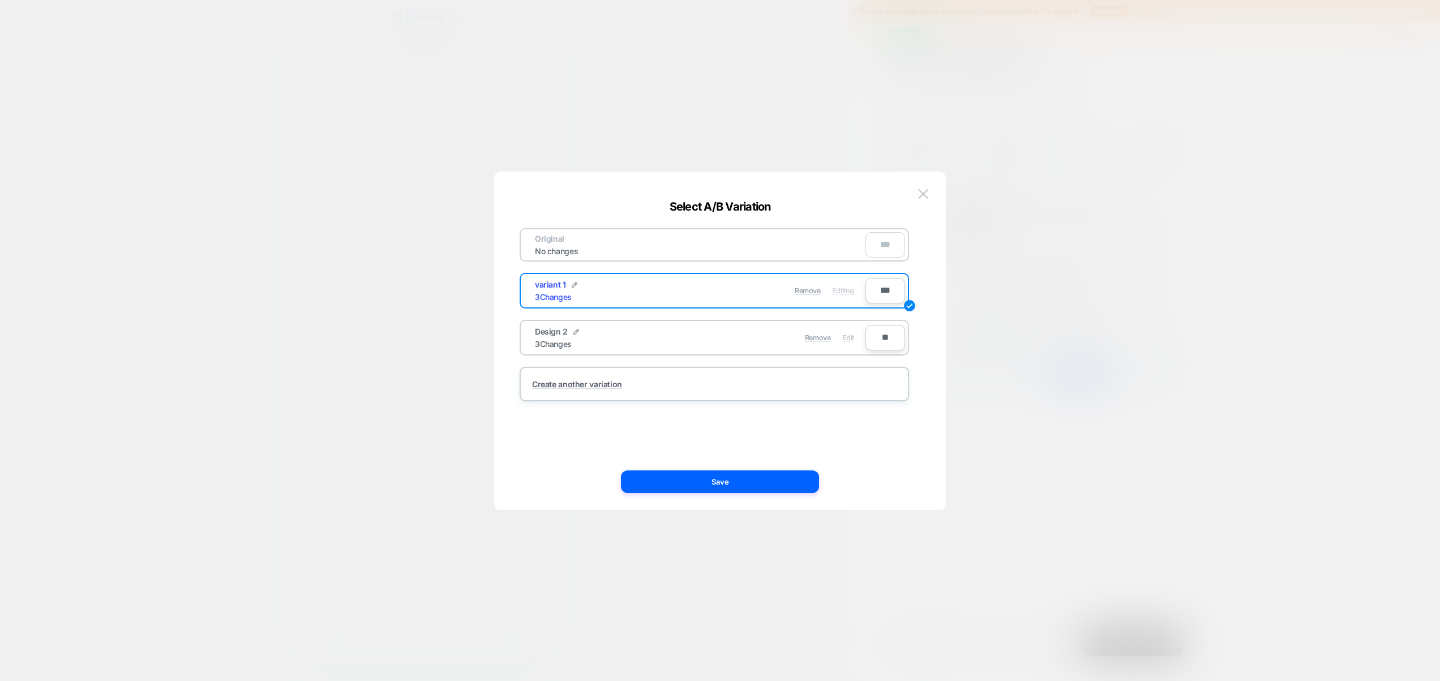
click at [853, 341] on div "Edit" at bounding box center [849, 338] width 12 height 22
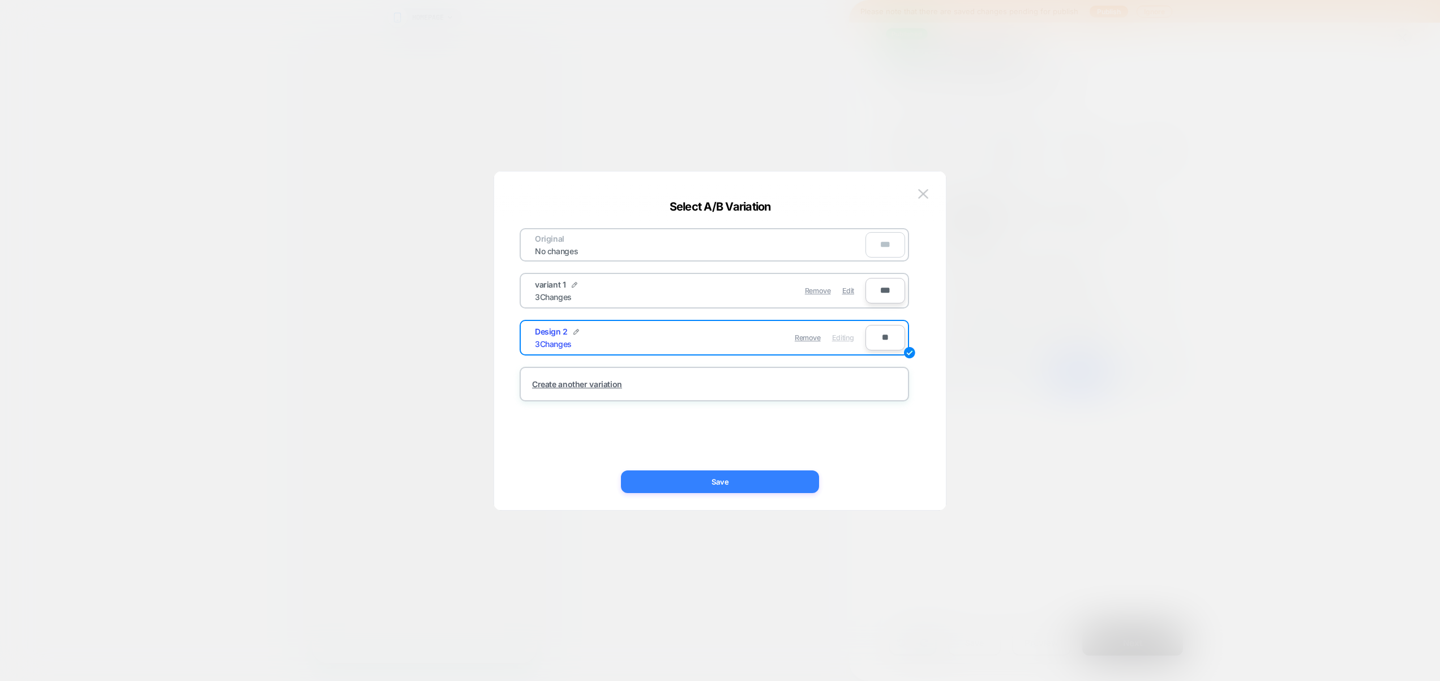
click at [754, 487] on button "Save" at bounding box center [720, 482] width 198 height 23
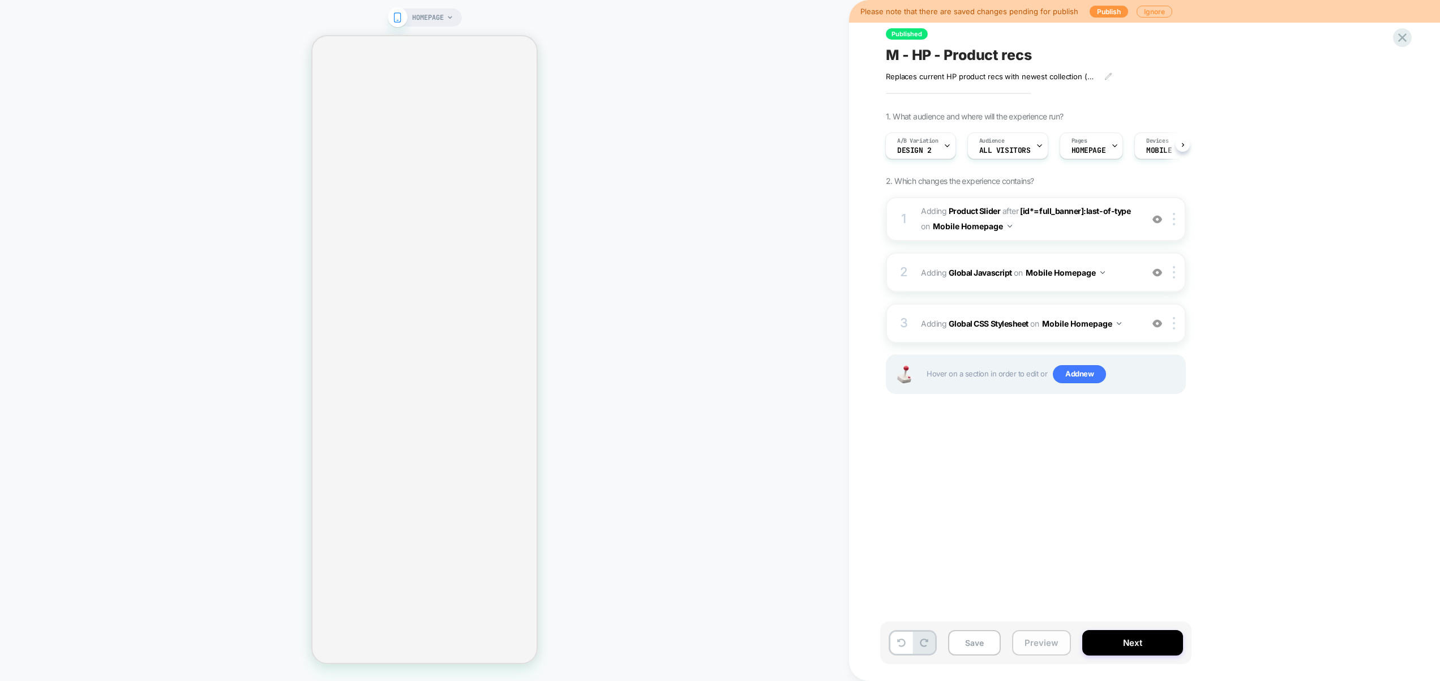
click at [1045, 632] on button "Preview" at bounding box center [1041, 642] width 59 height 25
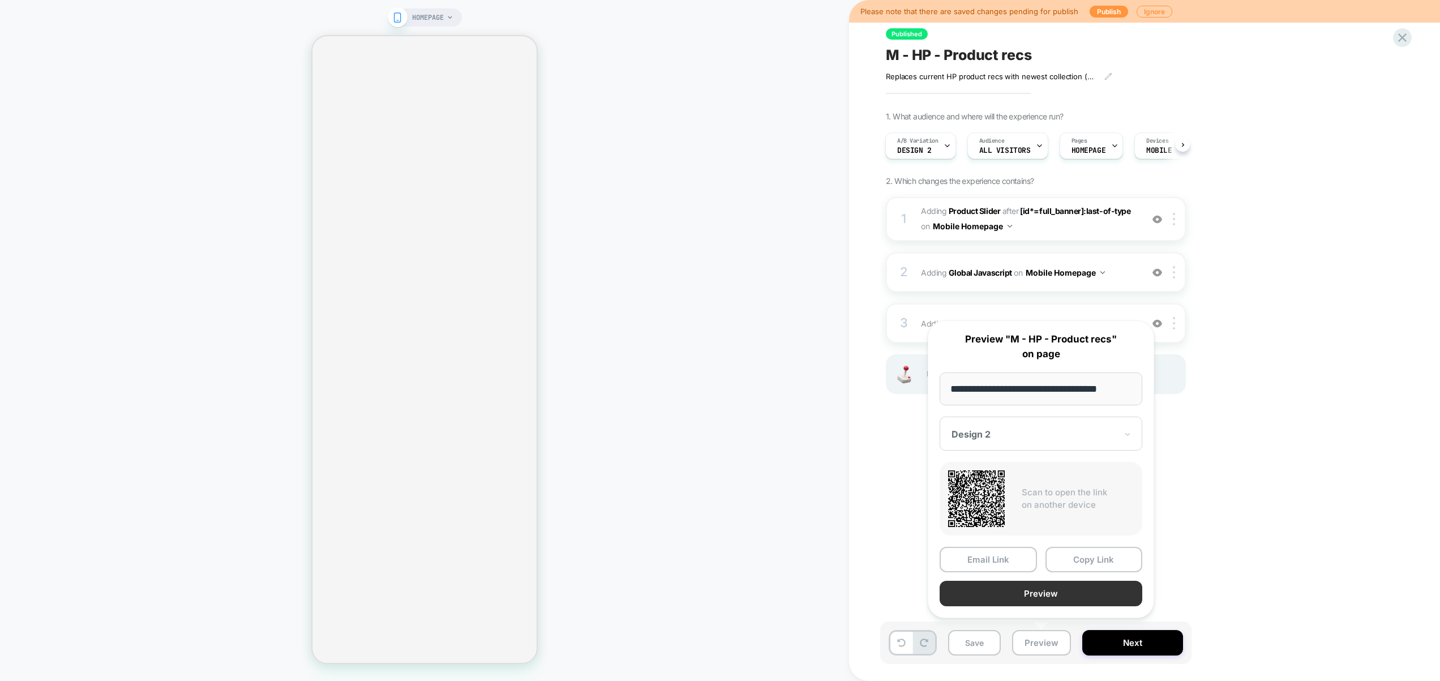
click at [1042, 602] on button "Preview" at bounding box center [1041, 593] width 203 height 25
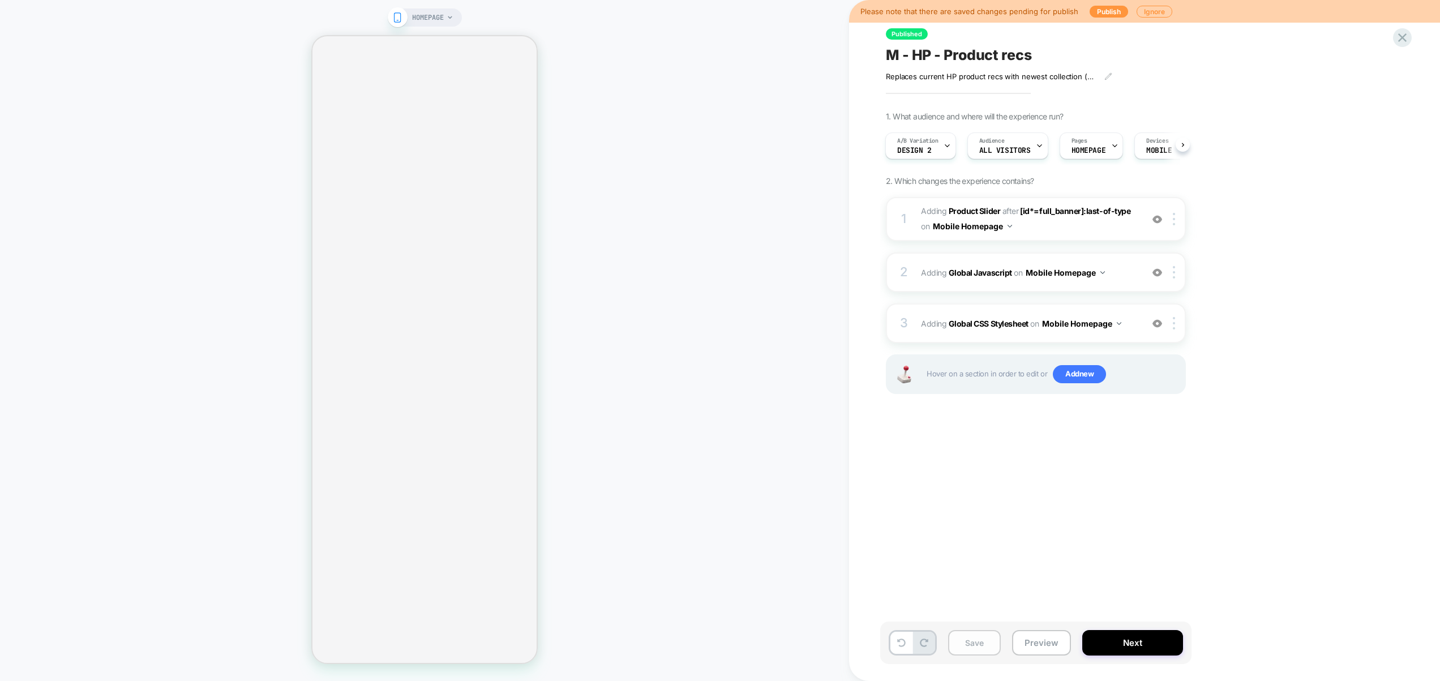
click at [985, 638] on button "Save" at bounding box center [974, 642] width 53 height 25
click at [920, 147] on span "Design 2" at bounding box center [914, 151] width 35 height 8
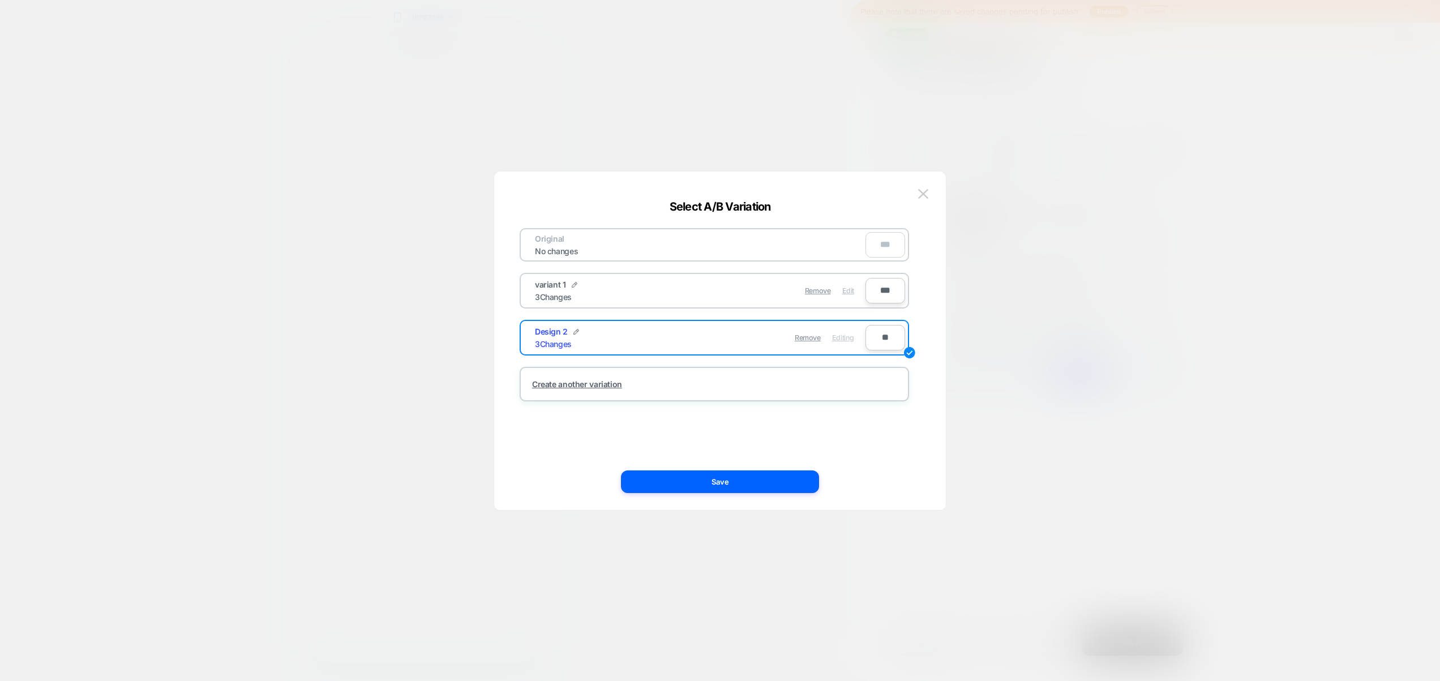
click at [853, 285] on div "Edit" at bounding box center [849, 291] width 12 height 22
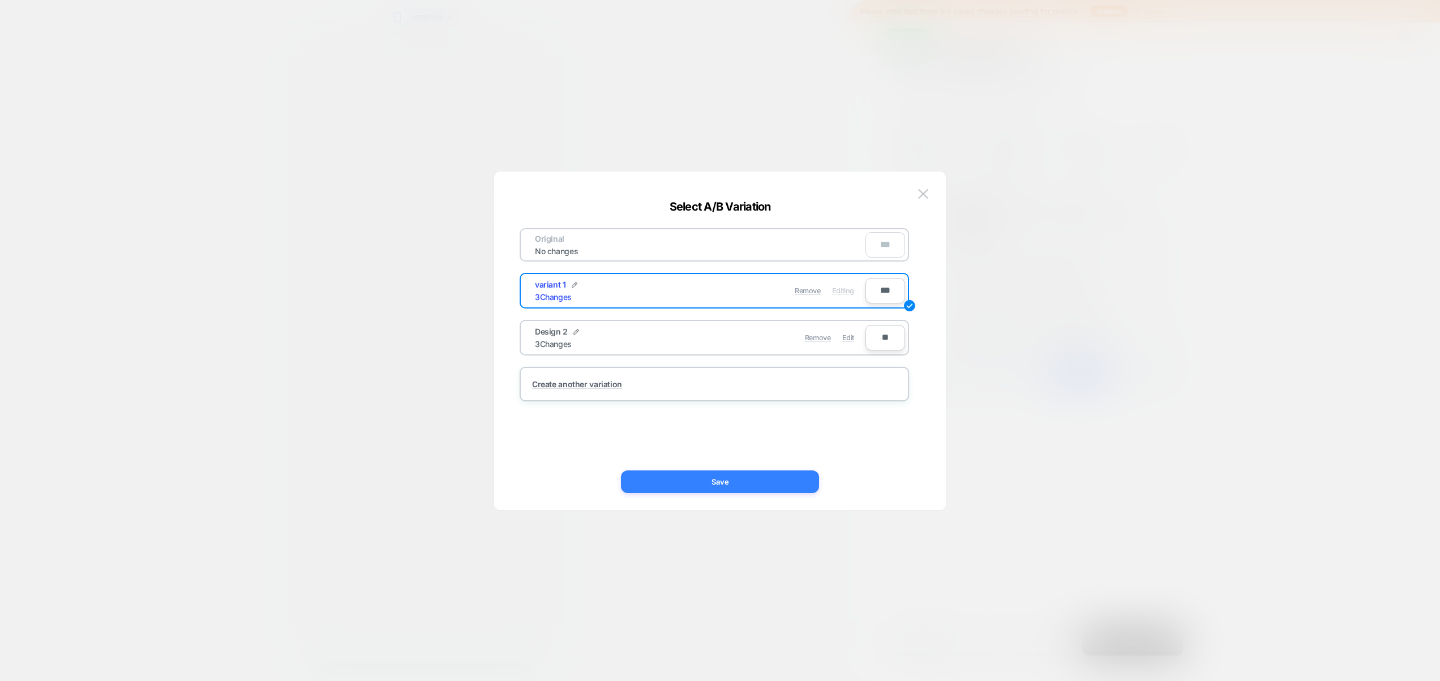
click at [772, 477] on button "Save" at bounding box center [720, 482] width 198 height 23
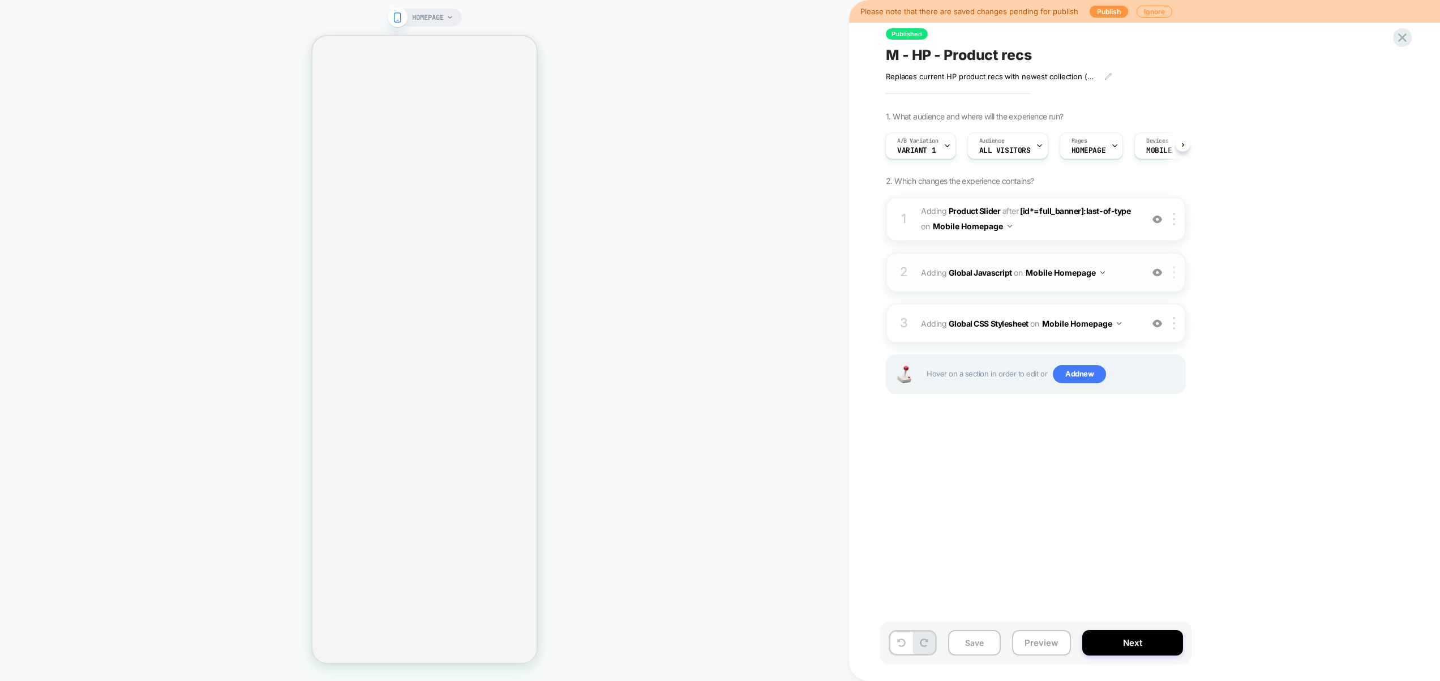
click at [1175, 270] on div at bounding box center [1176, 272] width 19 height 12
click at [1070, 421] on div "1 #_loomi_addon_1749056954332 Adding Product Slider AFTER [id*=full_banner]:las…" at bounding box center [1036, 309] width 300 height 225
click at [1175, 323] on div at bounding box center [1176, 323] width 19 height 12
click at [1156, 474] on div "Delete" at bounding box center [1175, 476] width 101 height 31
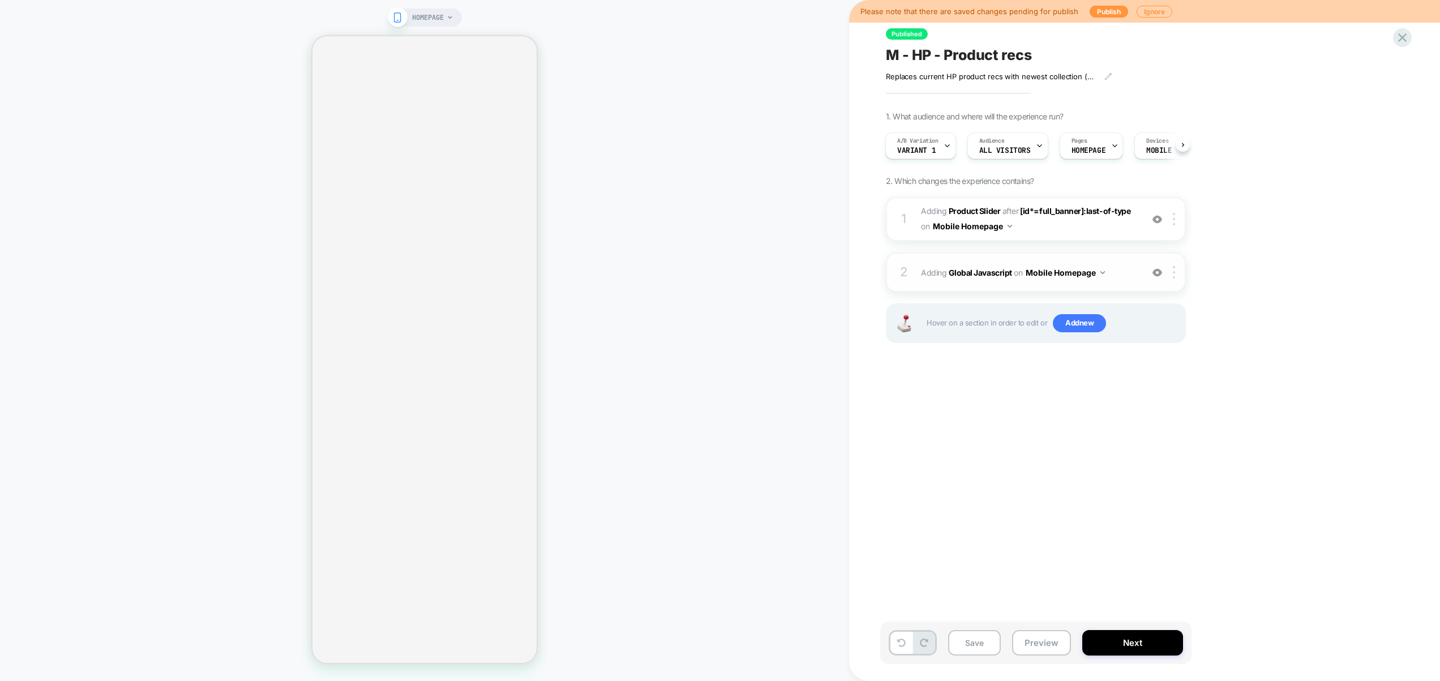
click at [1124, 262] on div "2 Adding Global Javascript on Mobile Homepage Add Before Add After Copy to Desk…" at bounding box center [1036, 273] width 300 height 40
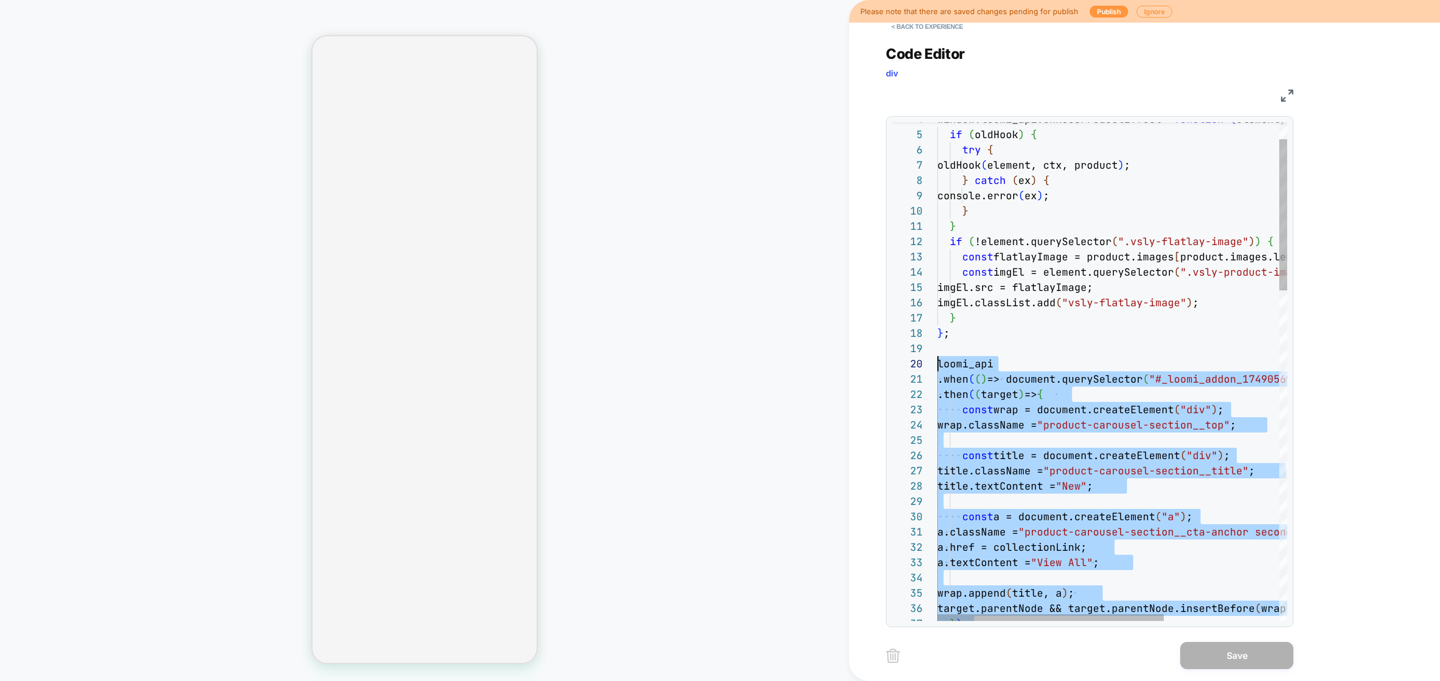
scroll to position [138, 0]
drag, startPoint x: 1035, startPoint y: 417, endPoint x: 923, endPoint y: 368, distance: 121.9
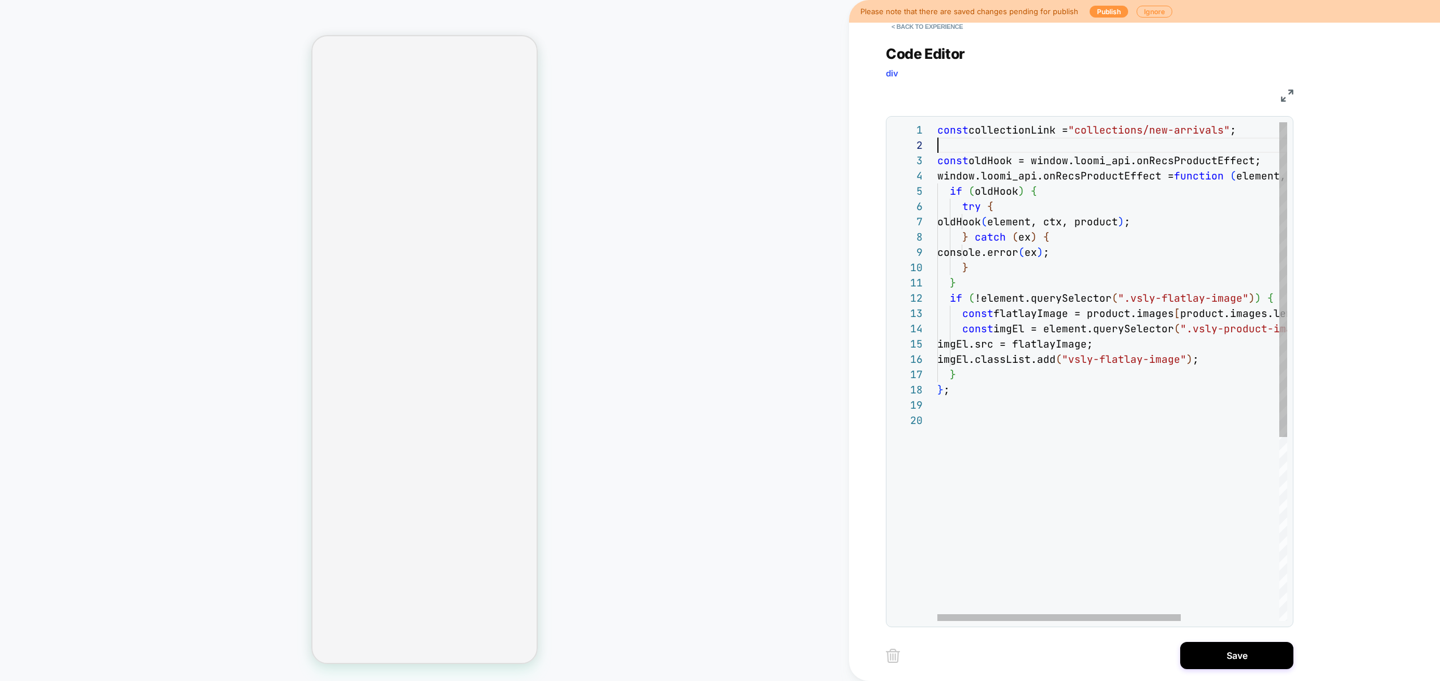
scroll to position [0, 0]
drag, startPoint x: 959, startPoint y: 141, endPoint x: 927, endPoint y: 103, distance: 49.4
click at [938, 122] on div "} } ; if ( !element.querySelector ( ".vsly-flatlay-image" ) ) { const flatlayIm…" at bounding box center [1183, 516] width 491 height 789
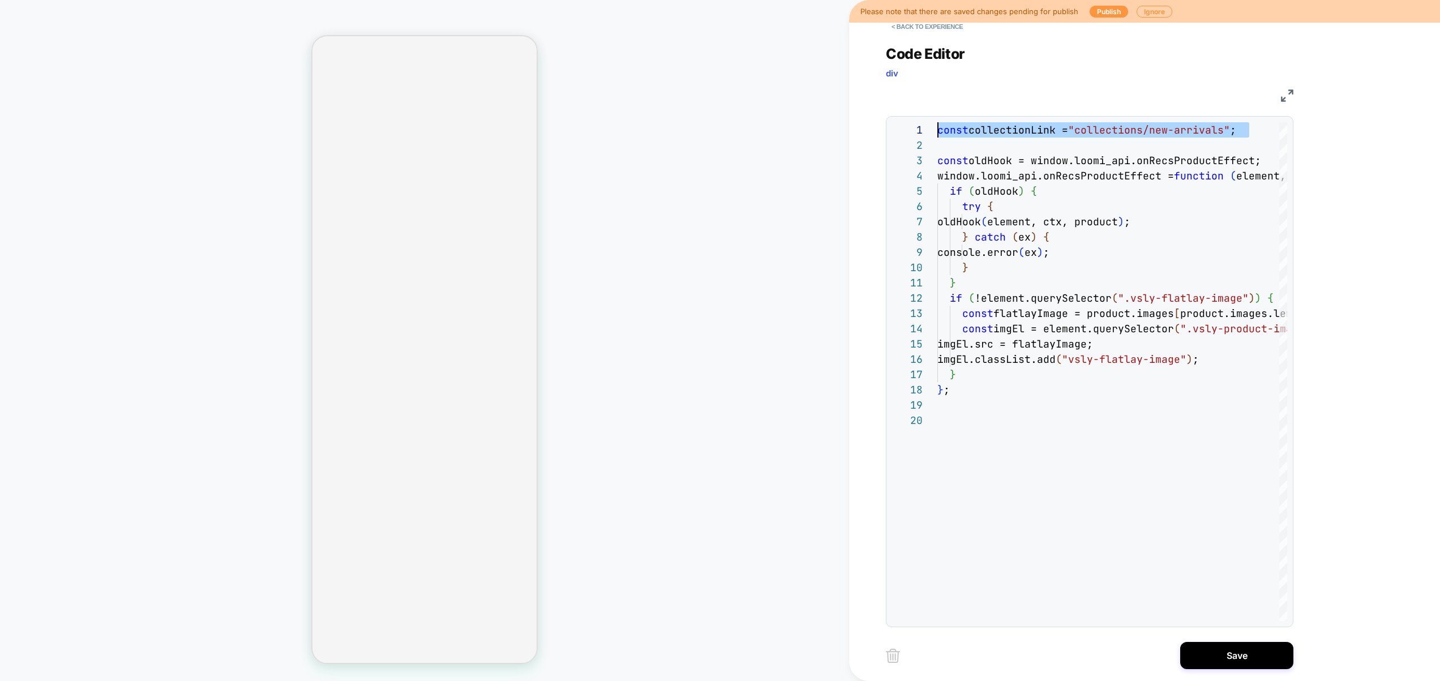
type textarea "**********"
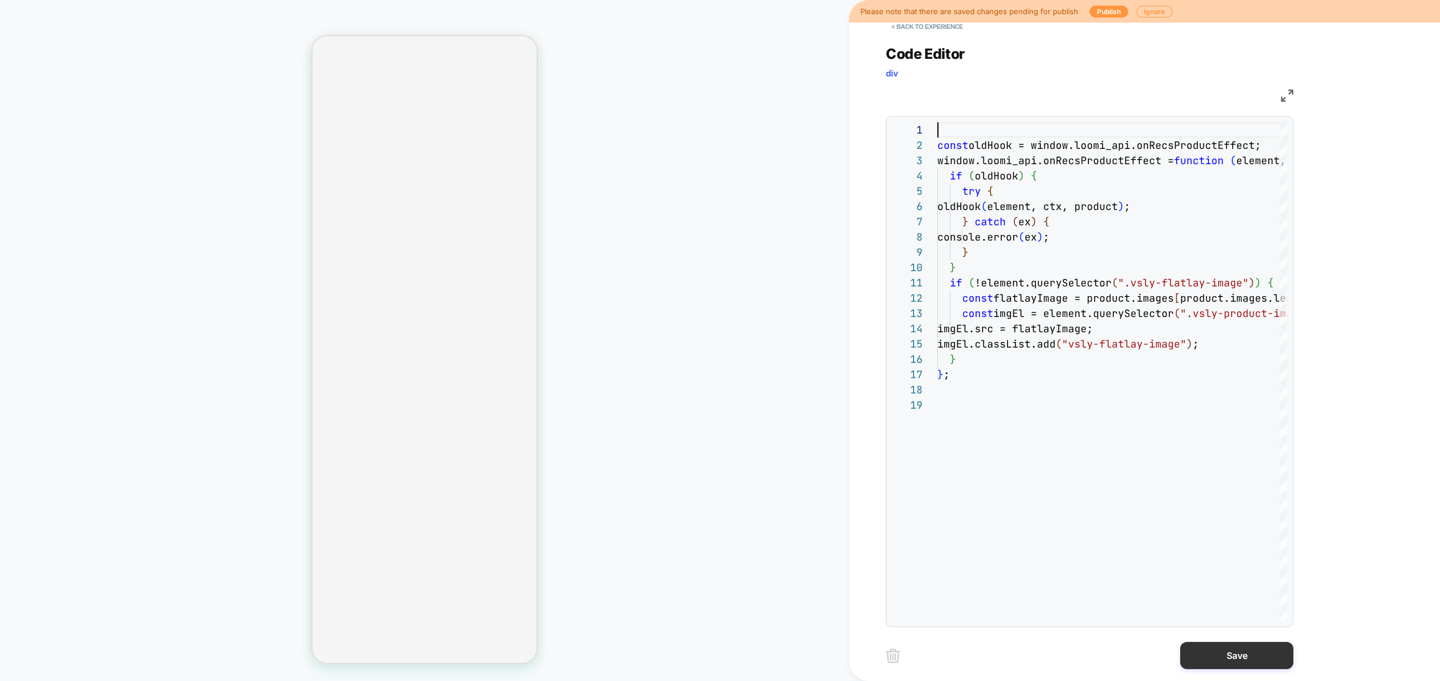
drag, startPoint x: 1251, startPoint y: 659, endPoint x: 1246, endPoint y: 661, distance: 6.1
click at [1250, 661] on button "Save" at bounding box center [1237, 655] width 113 height 27
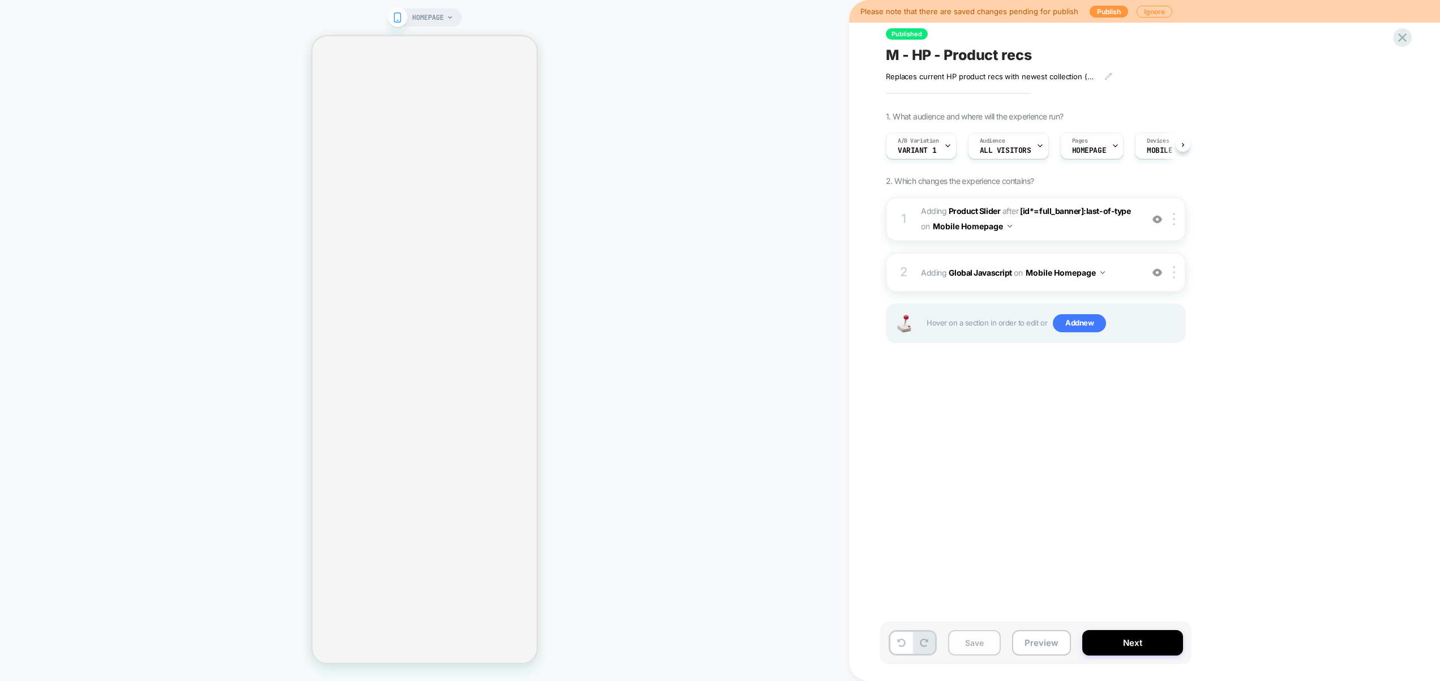
drag, startPoint x: 967, startPoint y: 646, endPoint x: 973, endPoint y: 644, distance: 5.9
click at [967, 646] on button "Save" at bounding box center [974, 642] width 53 height 25
drag, startPoint x: 1059, startPoint y: 636, endPoint x: 1064, endPoint y: 614, distance: 22.5
click at [1059, 636] on button "Preview" at bounding box center [1041, 642] width 59 height 25
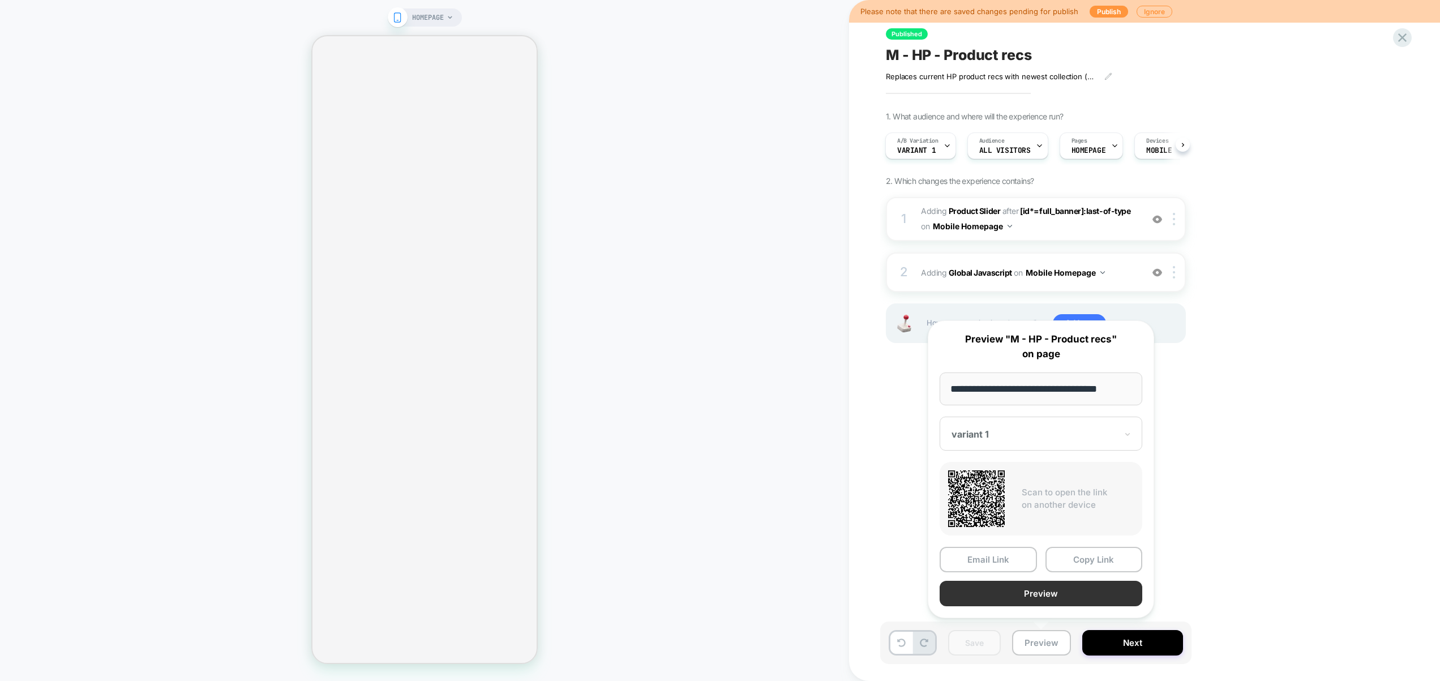
click at [1055, 591] on button "Preview" at bounding box center [1041, 593] width 203 height 25
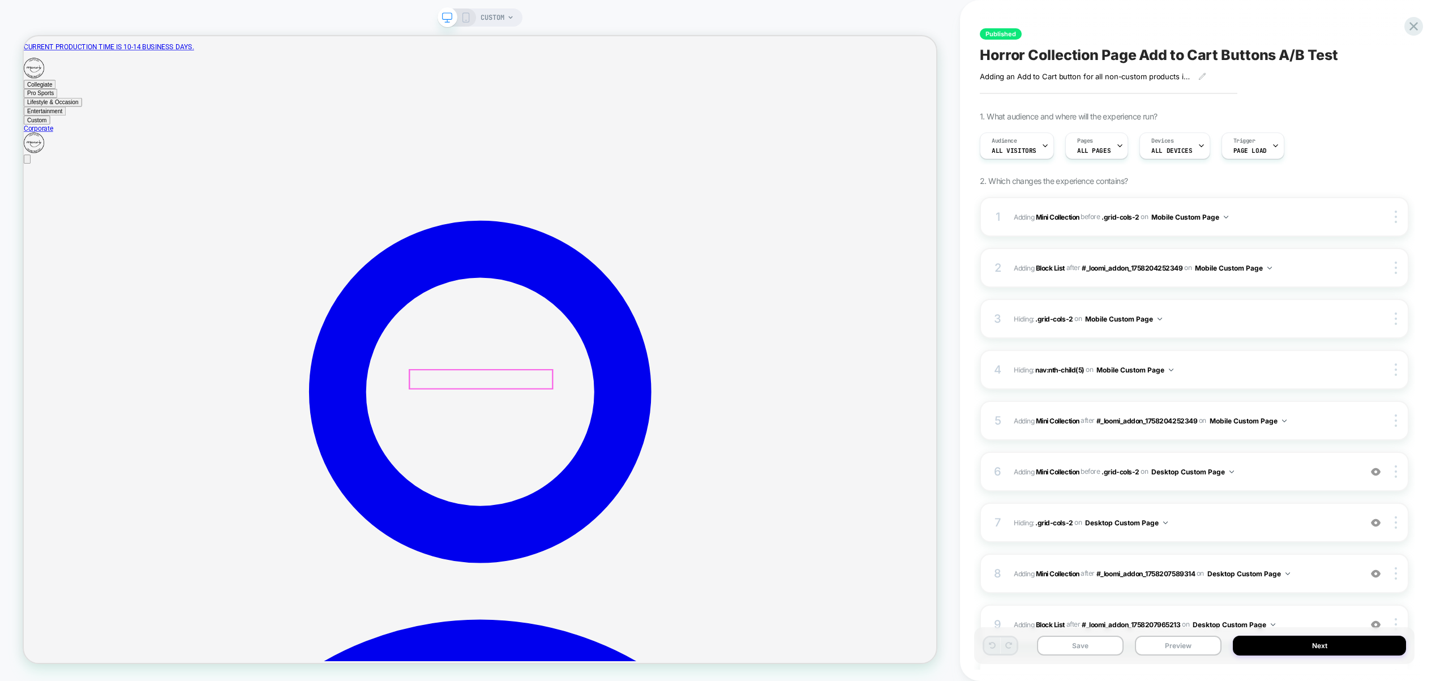
click at [1162, 646] on button "Preview" at bounding box center [1178, 646] width 87 height 20
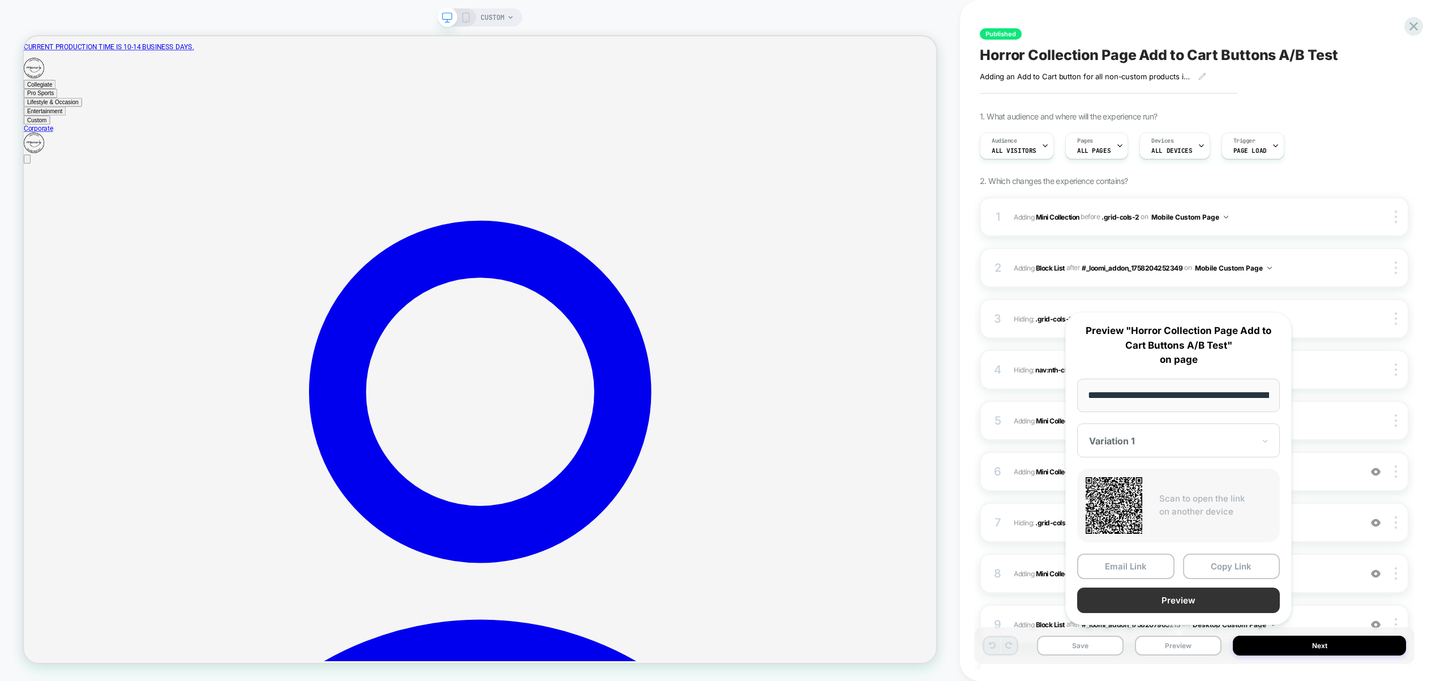
click at [1151, 606] on button "Preview" at bounding box center [1179, 600] width 203 height 25
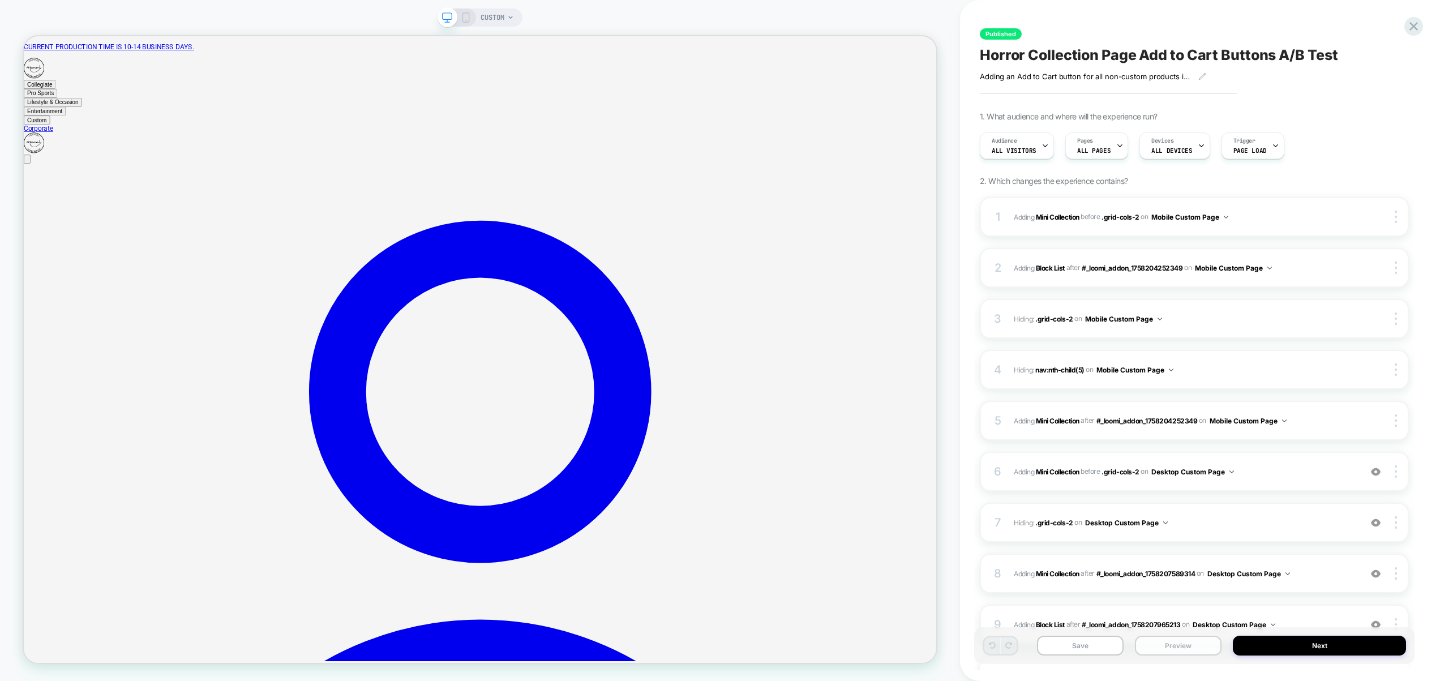
click at [1187, 639] on button "Preview" at bounding box center [1178, 646] width 87 height 20
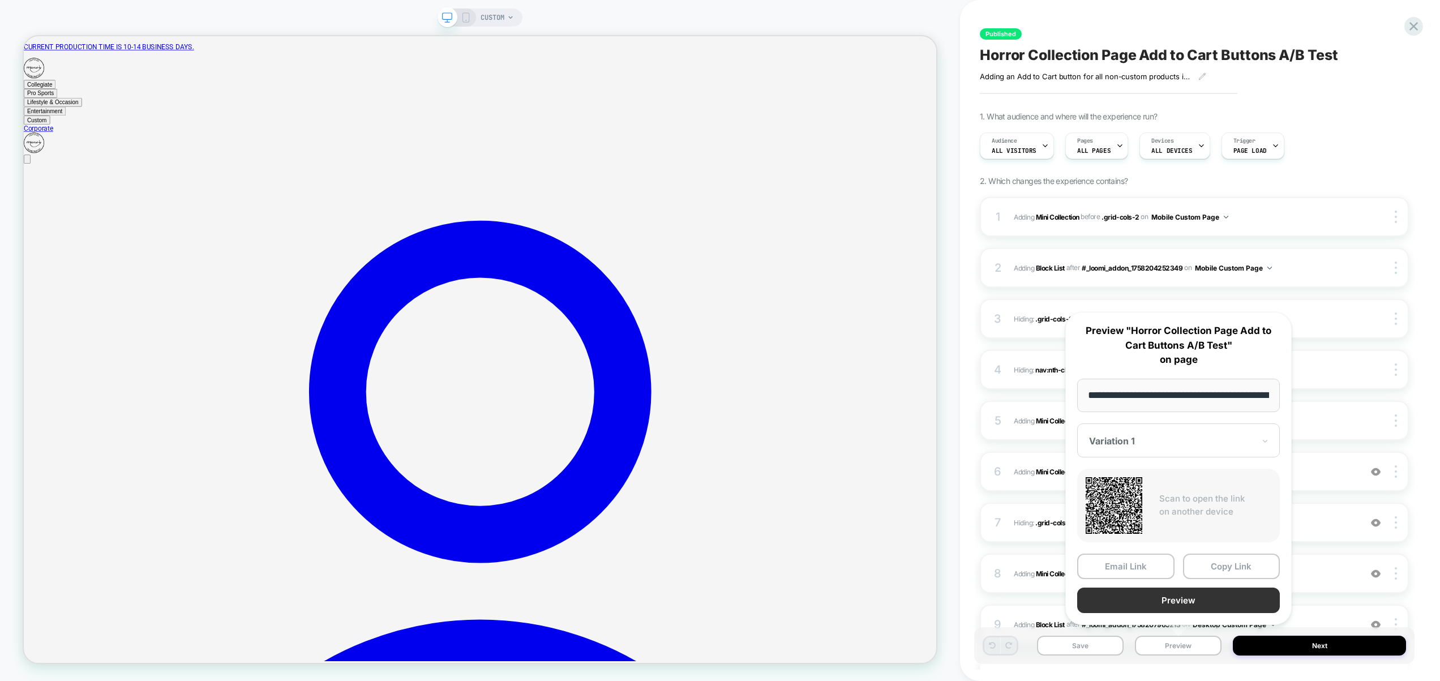
click at [1187, 605] on button "Preview" at bounding box center [1179, 600] width 203 height 25
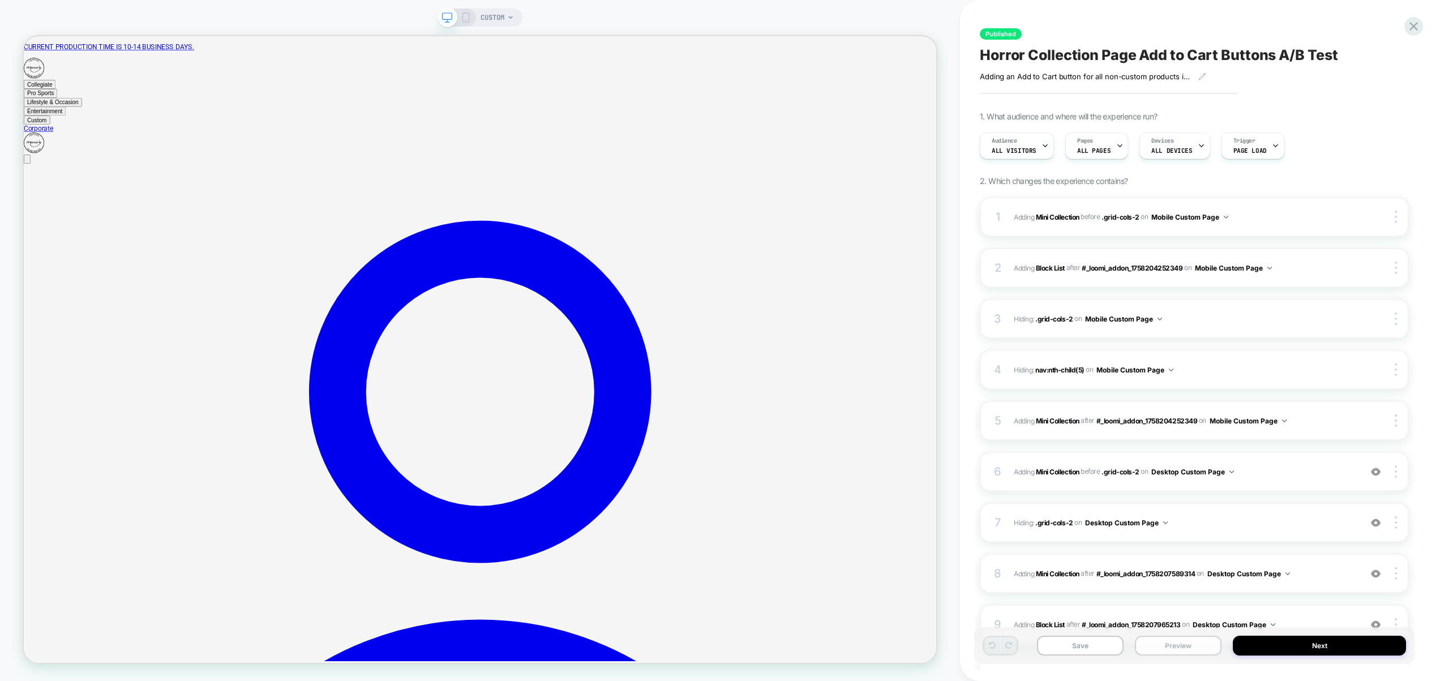
click at [1185, 644] on button "Preview" at bounding box center [1178, 646] width 87 height 20
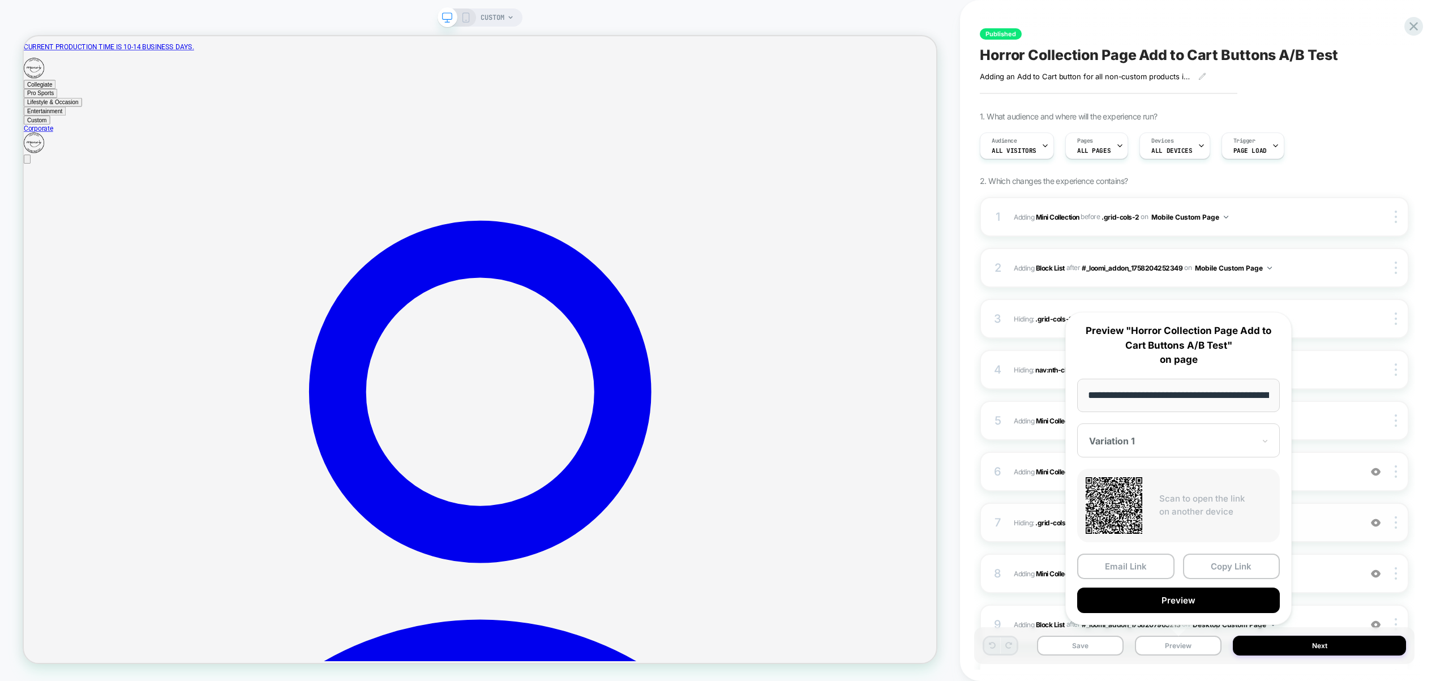
drag, startPoint x: 1256, startPoint y: 562, endPoint x: 1240, endPoint y: 541, distance: 26.2
click at [1256, 562] on button "Copy Link" at bounding box center [1231, 566] width 97 height 25
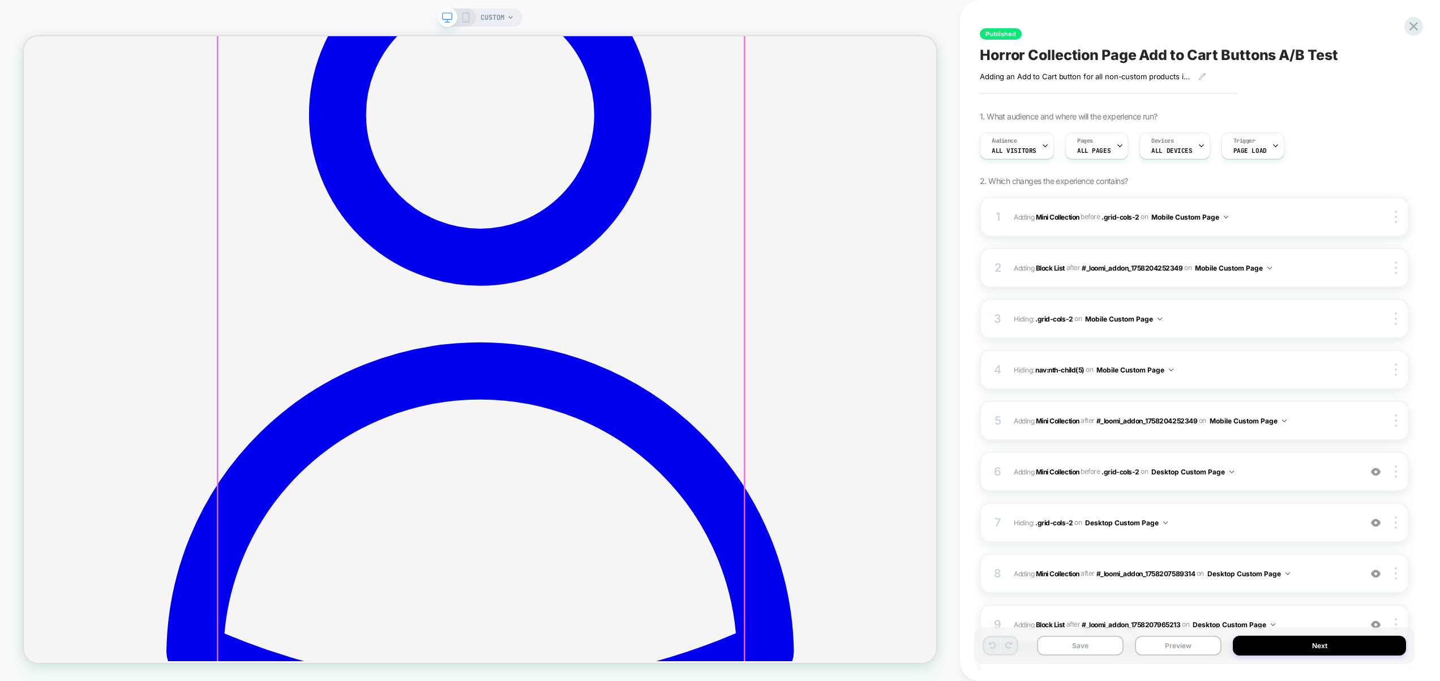
scroll to position [232, 0]
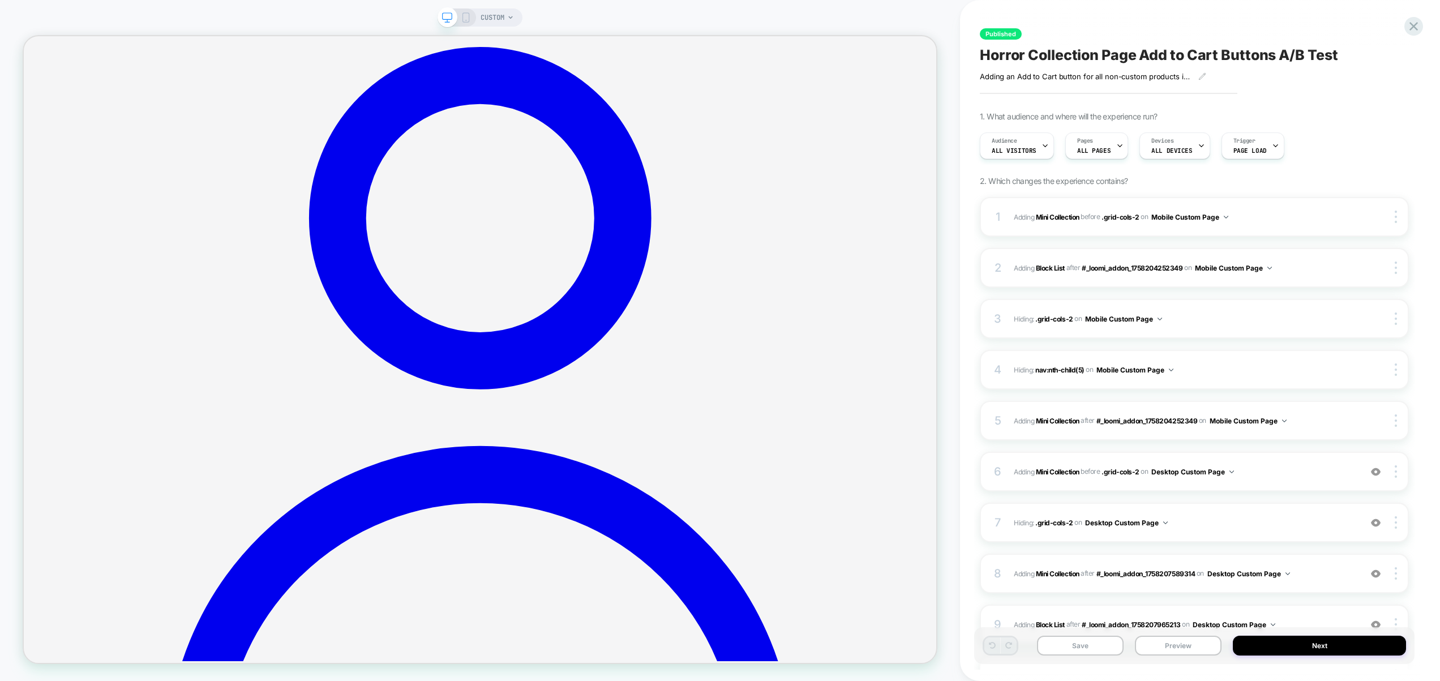
click at [507, 15] on div "CUSTOM" at bounding box center [497, 17] width 33 height 18
click at [508, 22] on div "CUSTOM" at bounding box center [497, 17] width 33 height 18
click at [489, 14] on span "CUSTOM" at bounding box center [493, 17] width 24 height 18
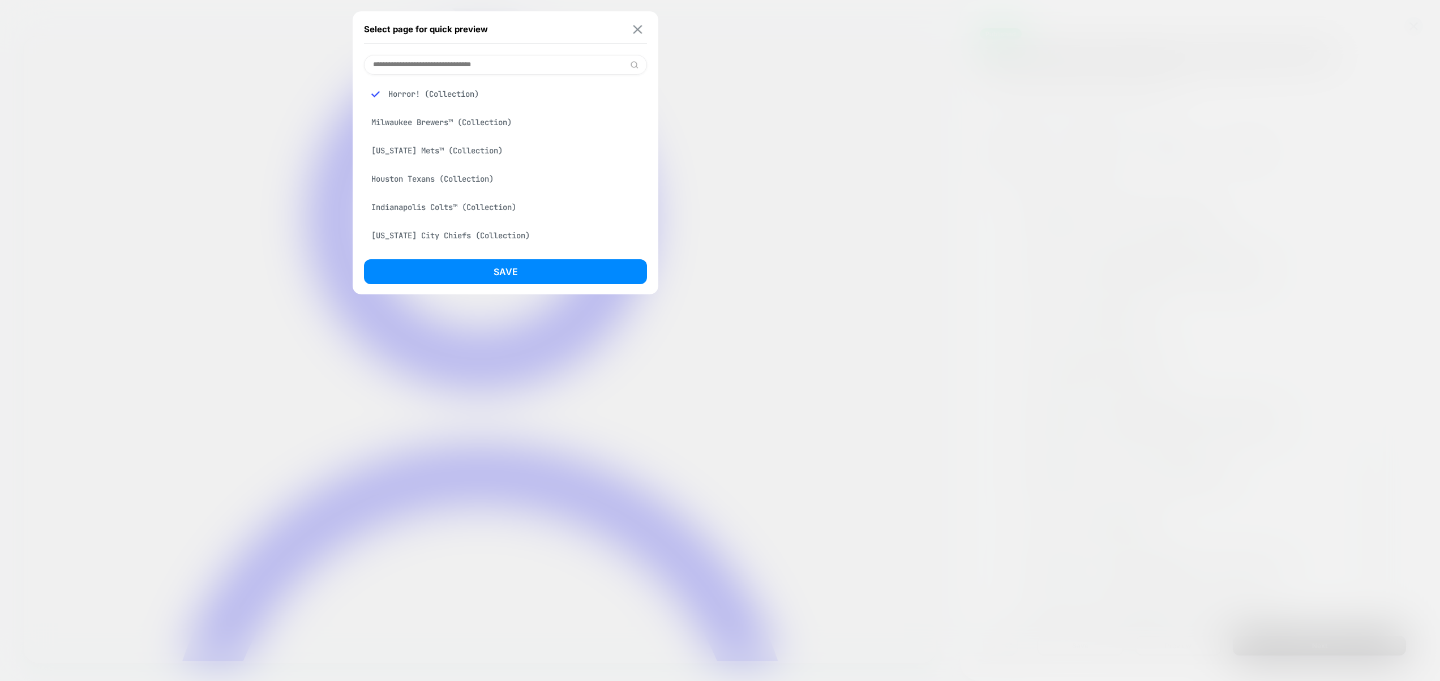
click at [642, 29] on button at bounding box center [638, 29] width 14 height 10
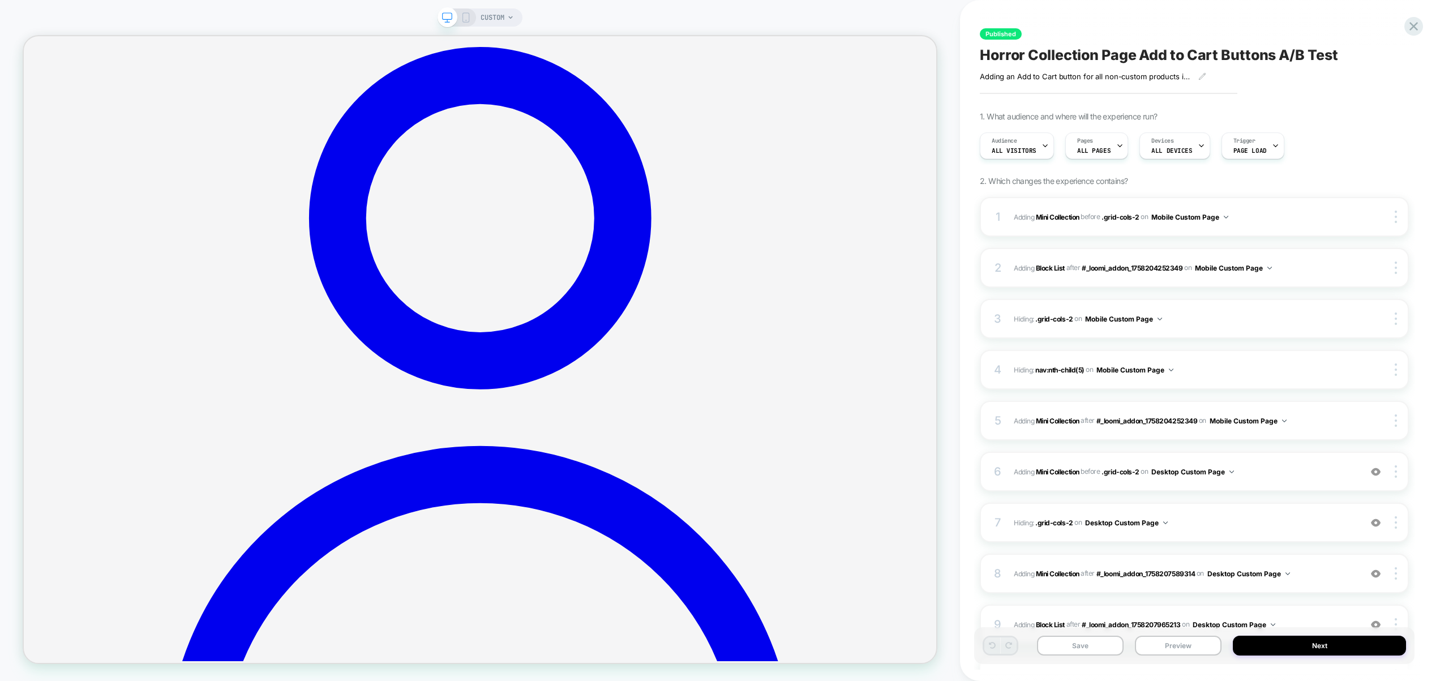
click at [499, 14] on span "CUSTOM" at bounding box center [493, 17] width 24 height 18
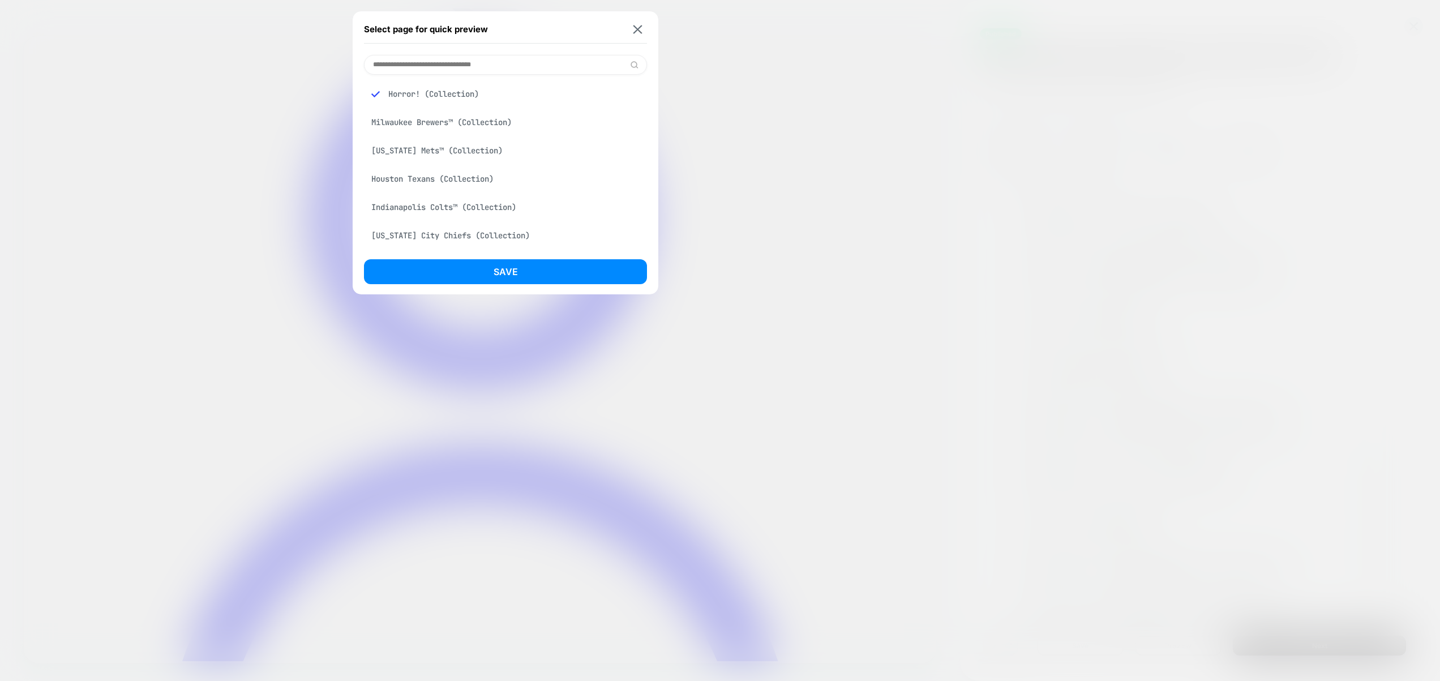
click at [448, 91] on div "Horror! (Collection)" at bounding box center [505, 94] width 283 height 22
click at [802, 123] on div at bounding box center [720, 340] width 1440 height 681
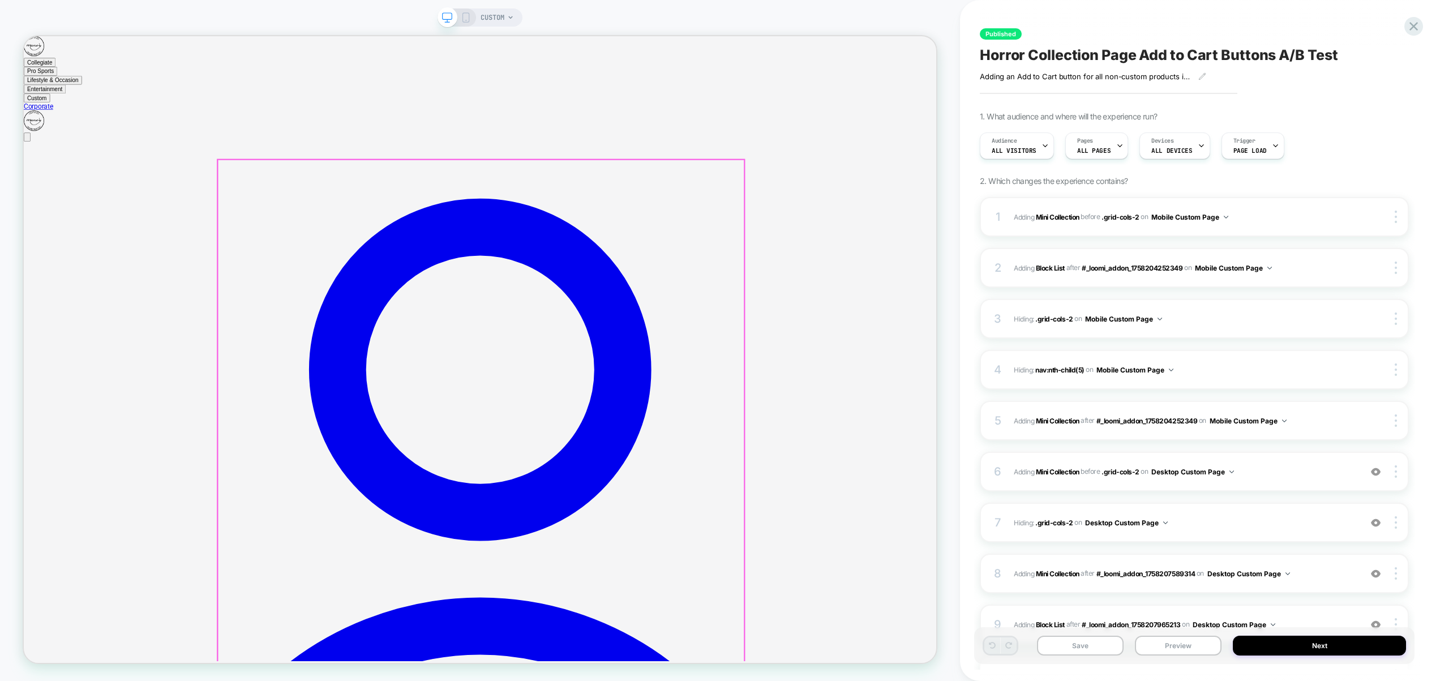
scroll to position [2, 0]
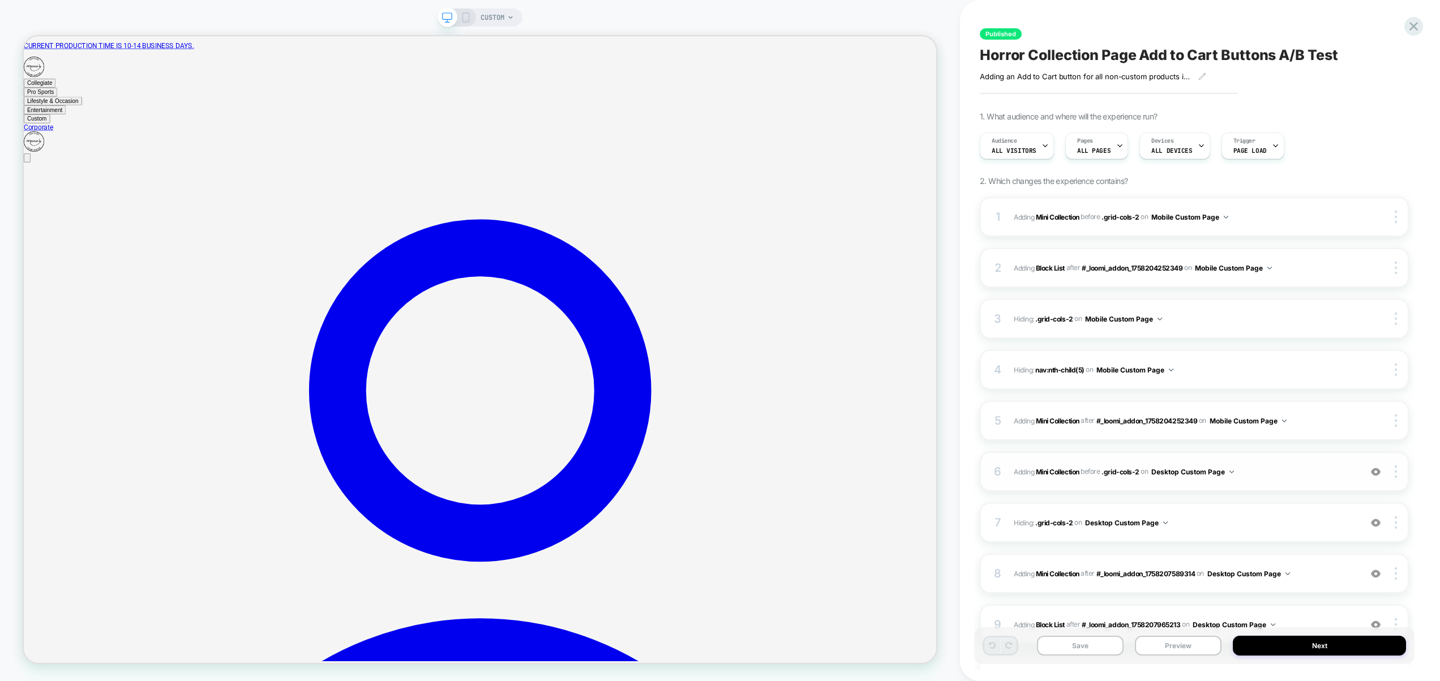
click at [1375, 470] on img at bounding box center [1376, 472] width 10 height 10
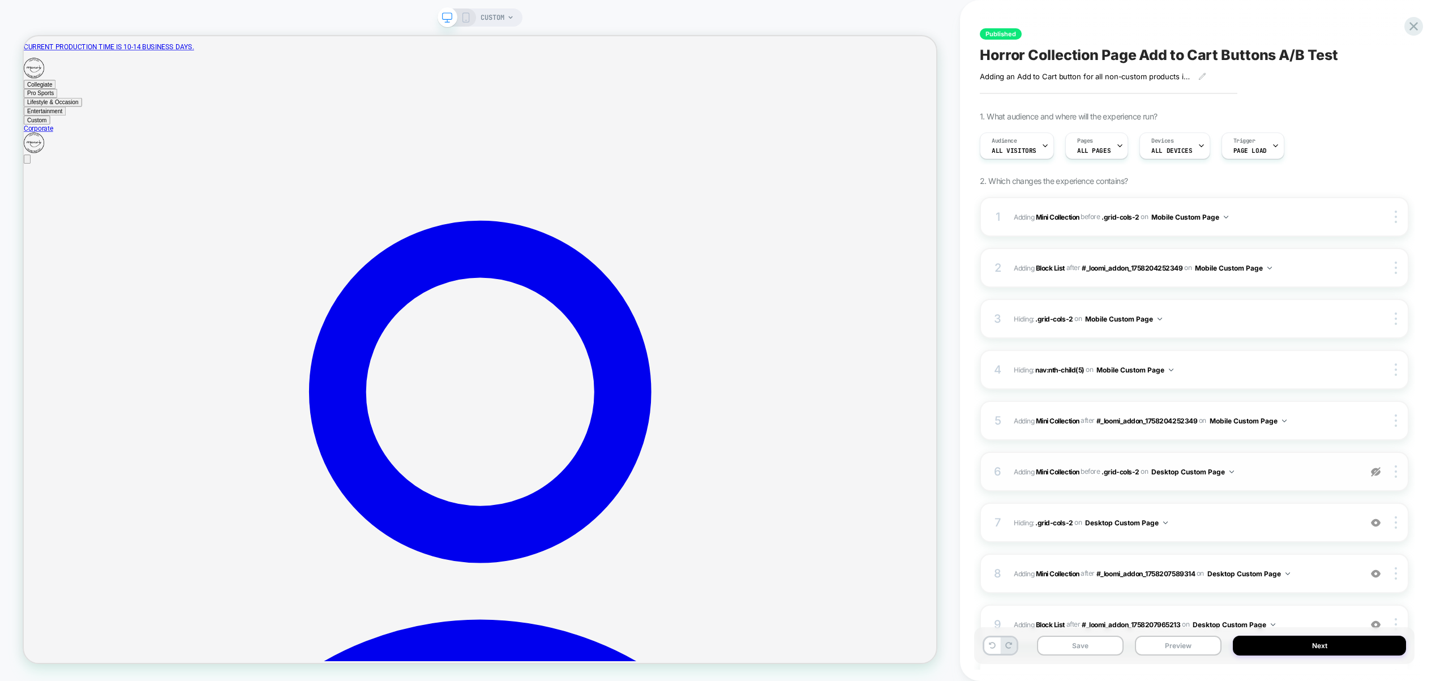
click at [1376, 473] on img at bounding box center [1376, 472] width 10 height 10
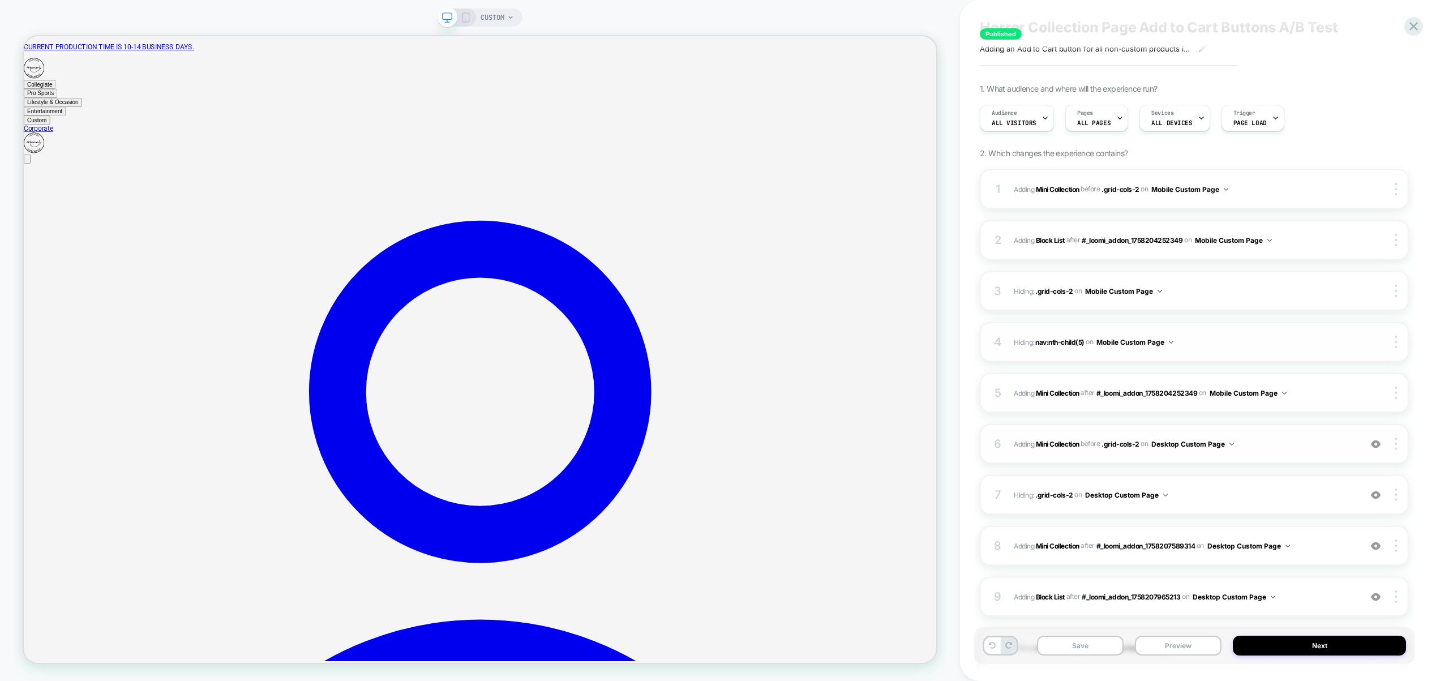
scroll to position [59, 0]
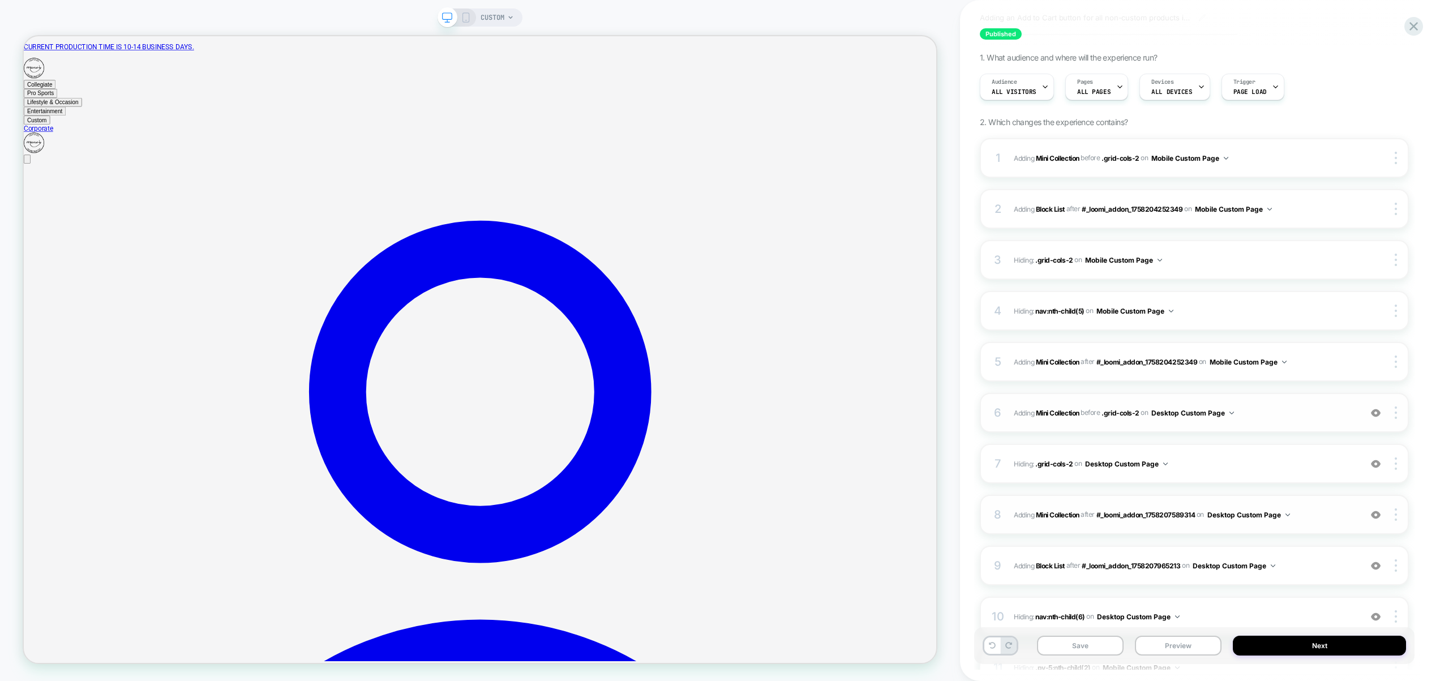
click at [1329, 508] on span "#_loomi_addon_1758207965213 Adding Mini Collection AFTER #_loomi_addon_17582075…" at bounding box center [1184, 515] width 341 height 14
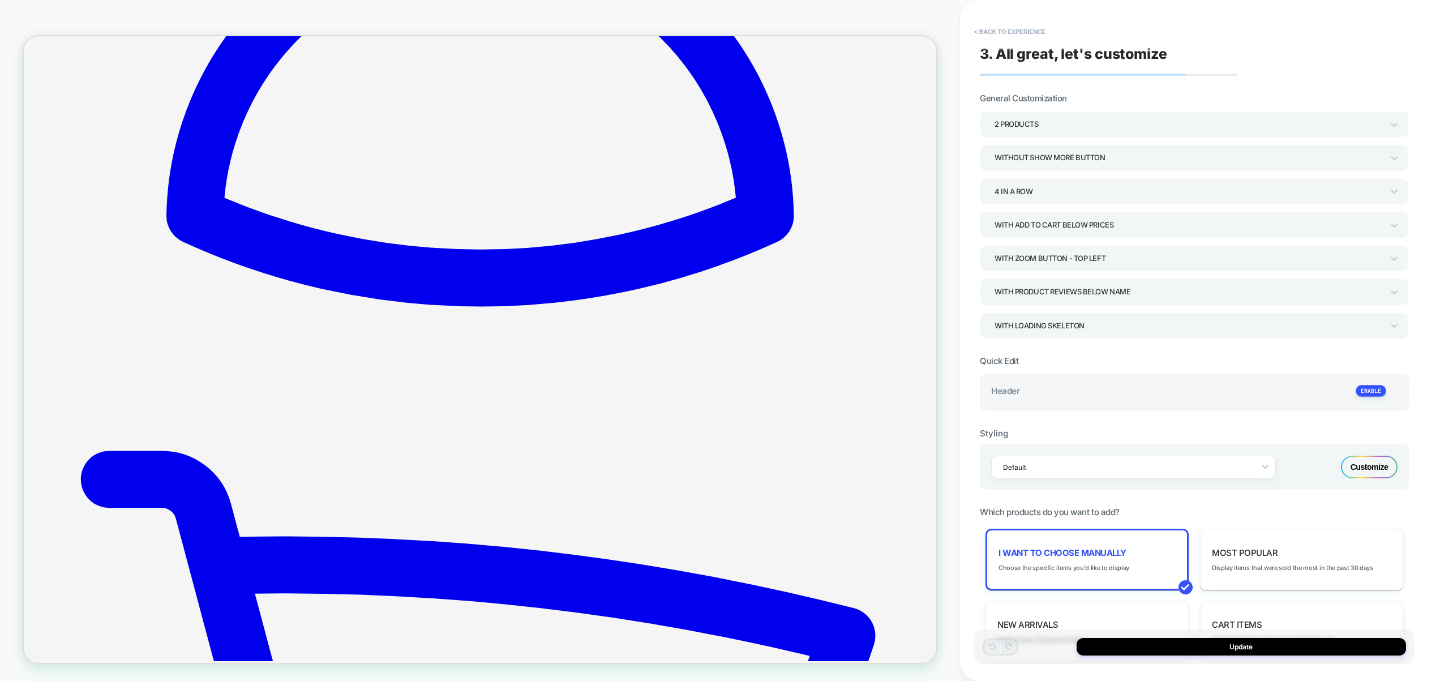
scroll to position [960, 0]
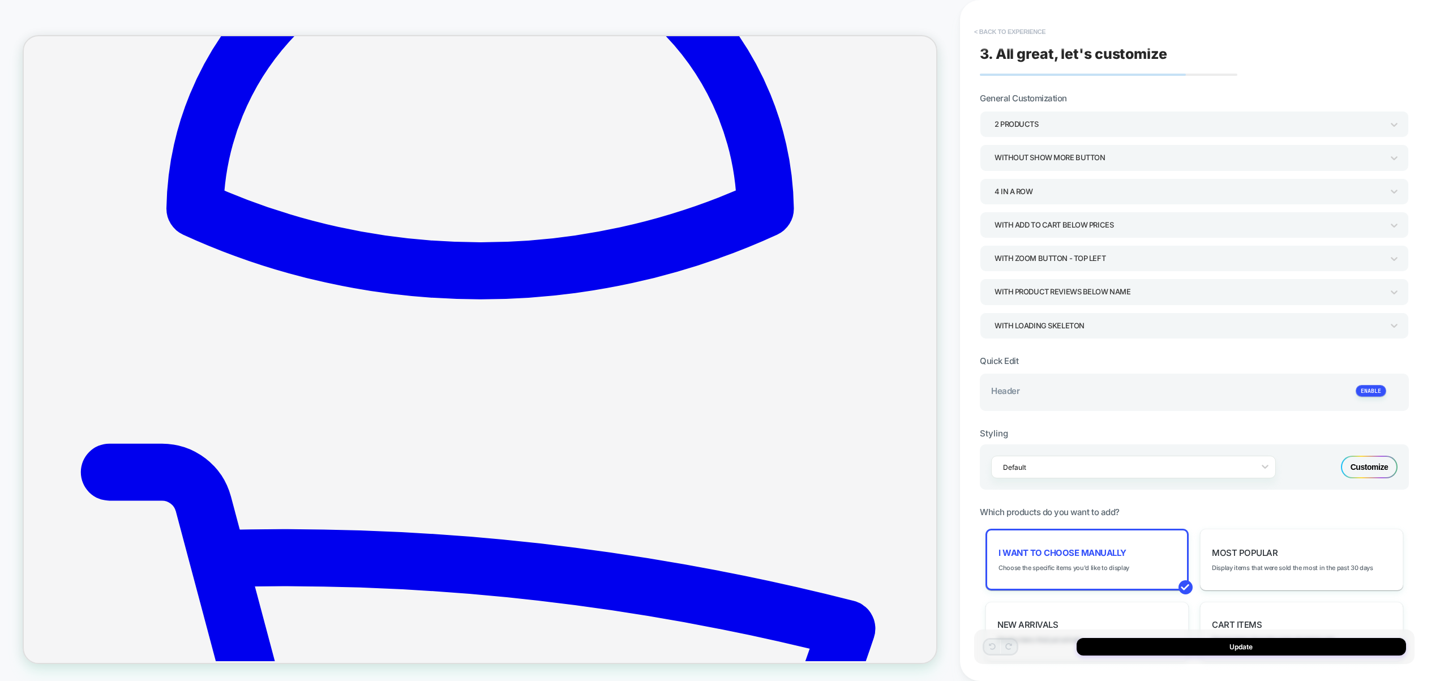
click at [1013, 38] on button "< Back to experience" at bounding box center [1010, 32] width 83 height 18
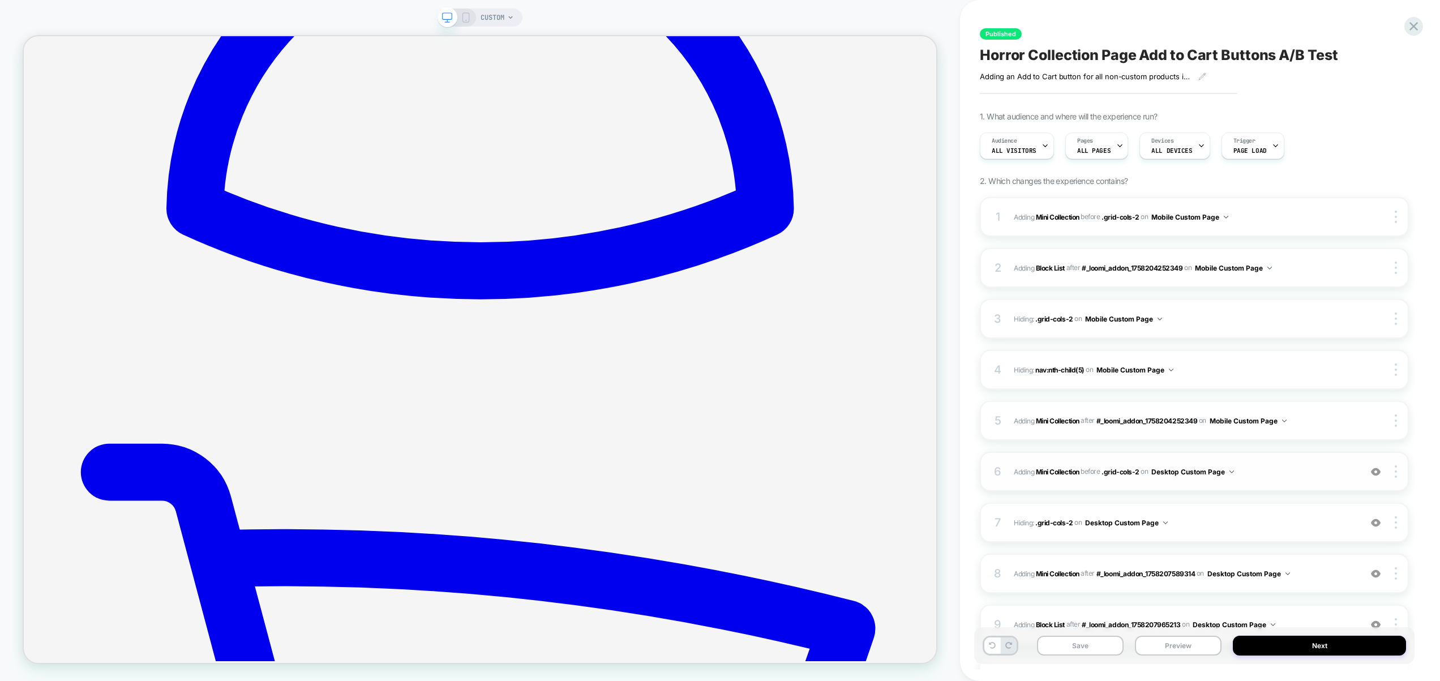
click at [1305, 469] on span "#_loomi_addon_1758207589314 Adding Mini Collection BEFORE .grid-cols-2 .grid-co…" at bounding box center [1184, 472] width 341 height 14
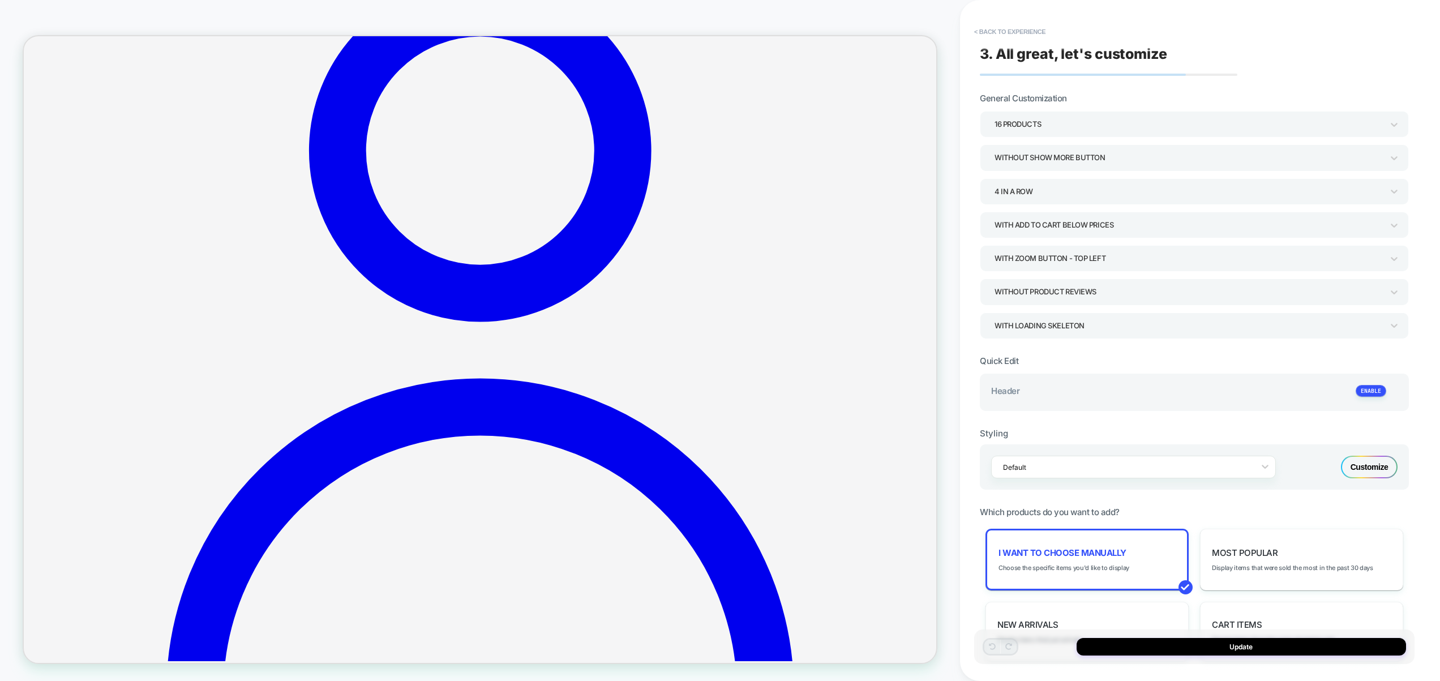
scroll to position [296, 0]
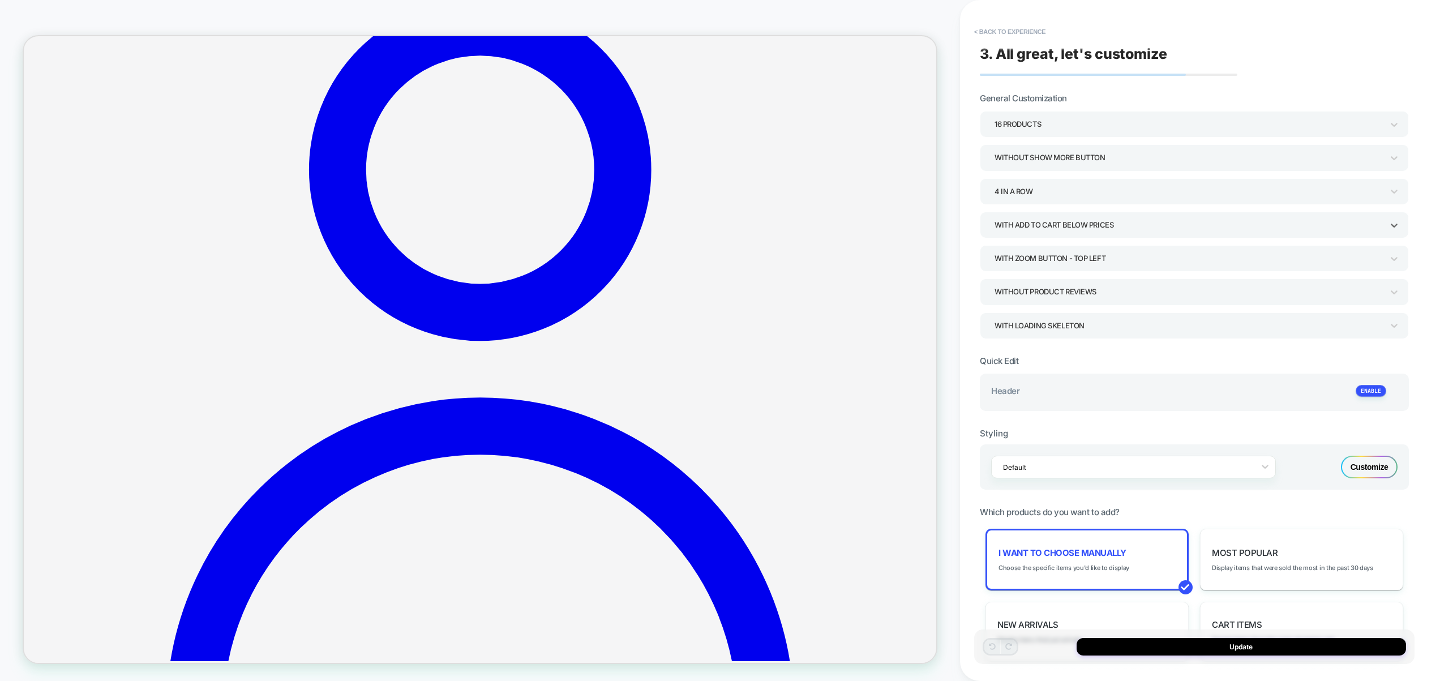
click at [1080, 227] on div "With add to cart below prices" at bounding box center [1189, 224] width 388 height 15
click at [1080, 227] on div at bounding box center [720, 340] width 1440 height 681
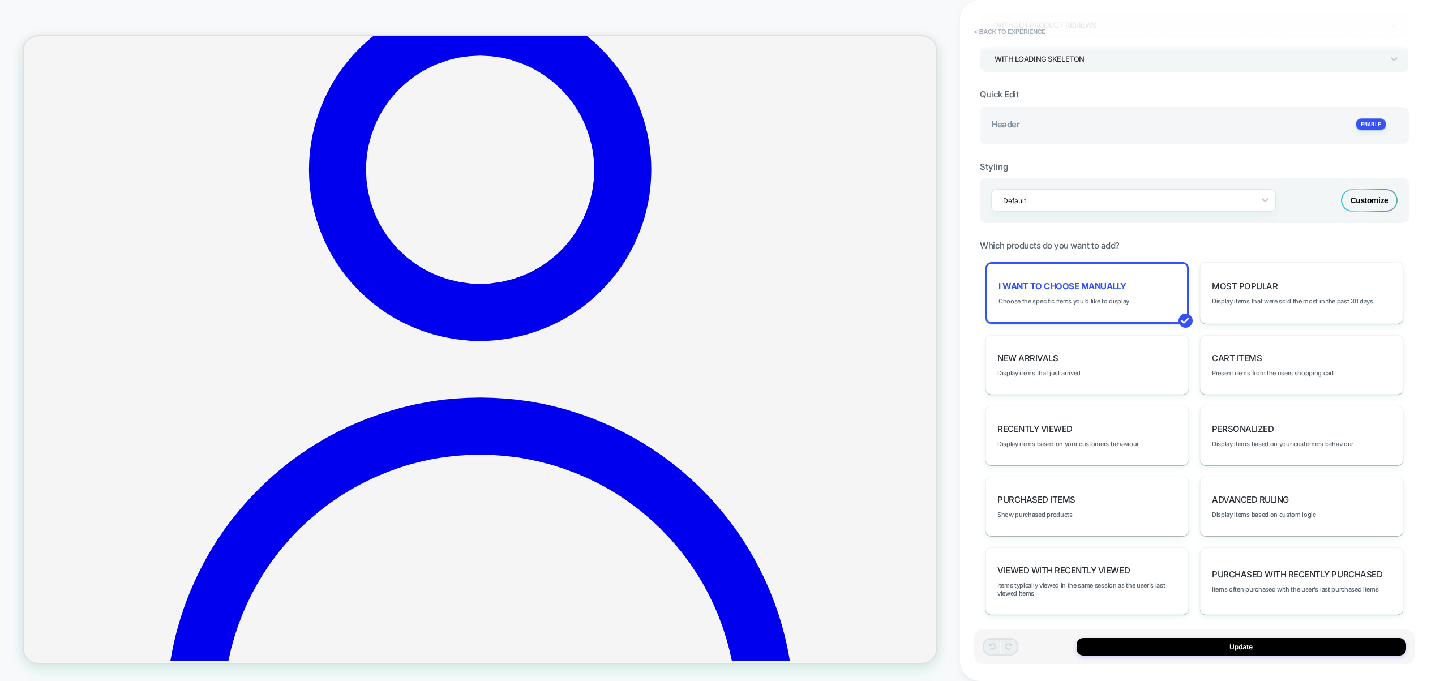
scroll to position [274, 0]
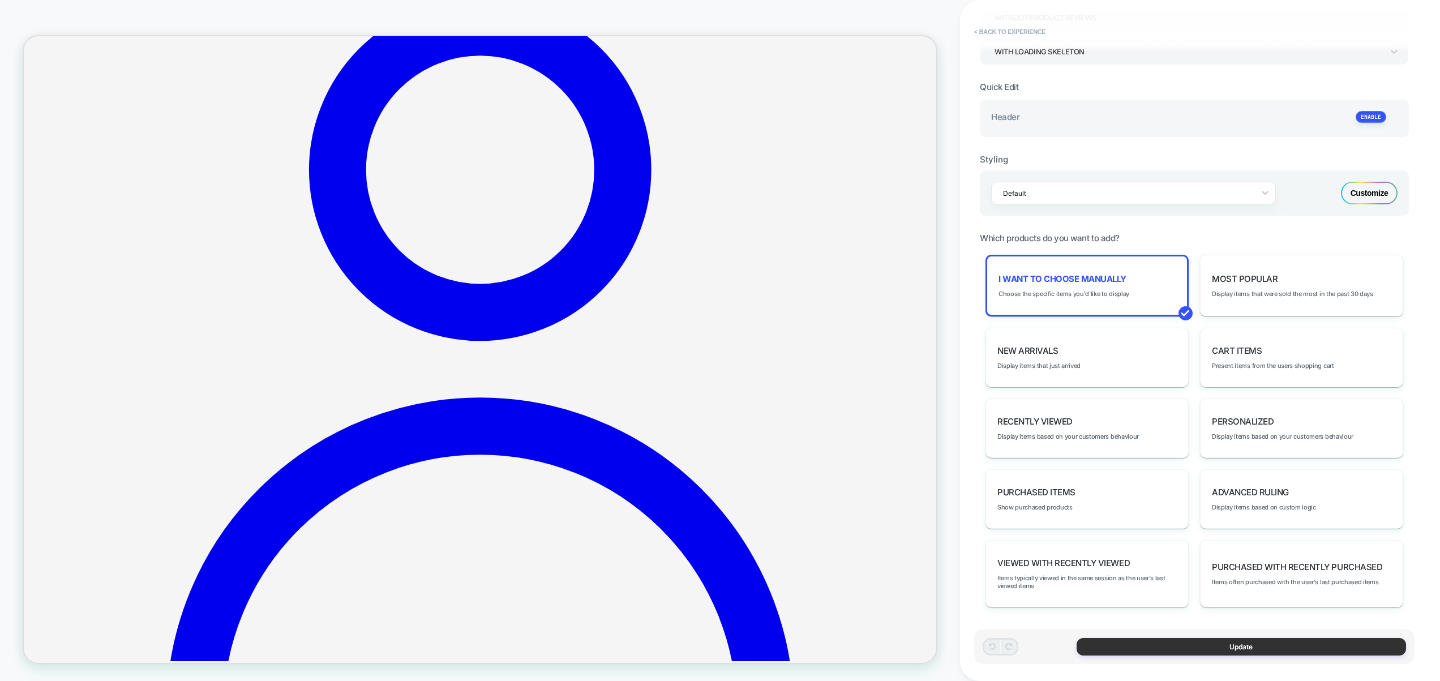
click at [1254, 644] on button "Update" at bounding box center [1242, 647] width 330 height 18
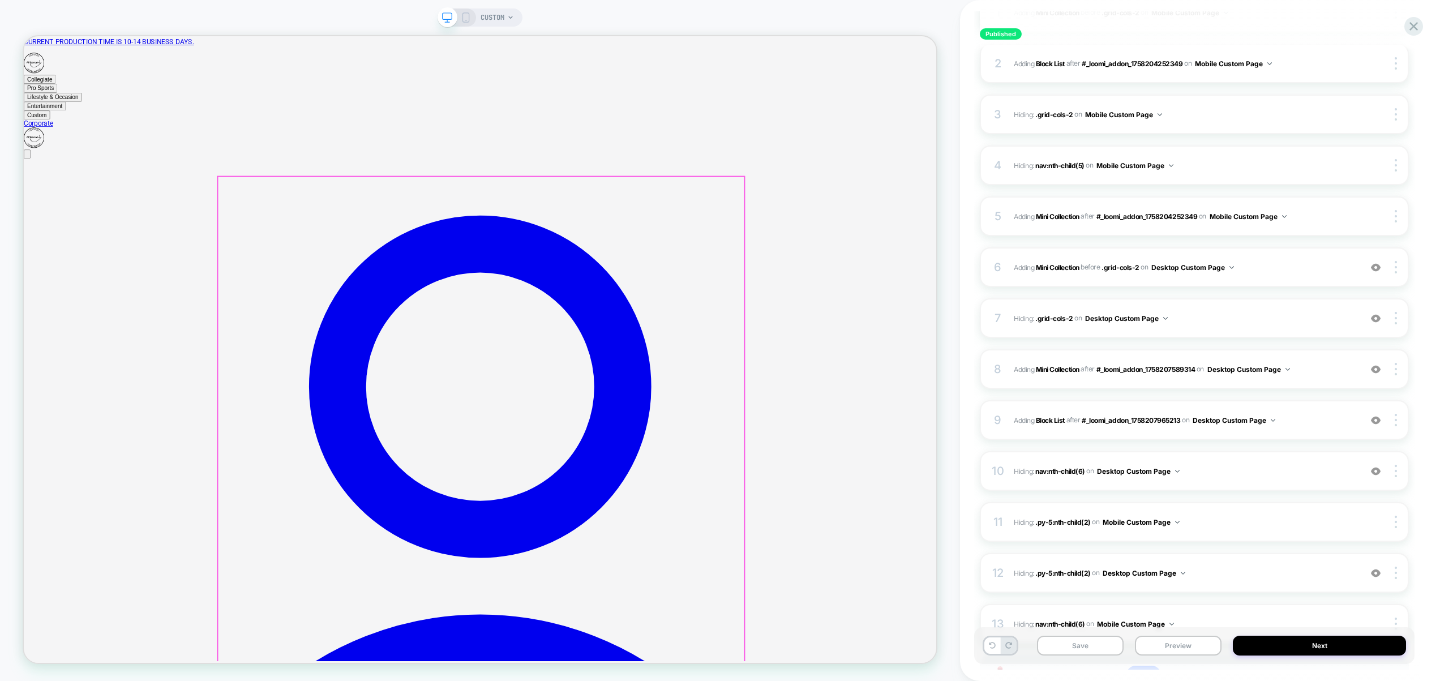
scroll to position [0, 0]
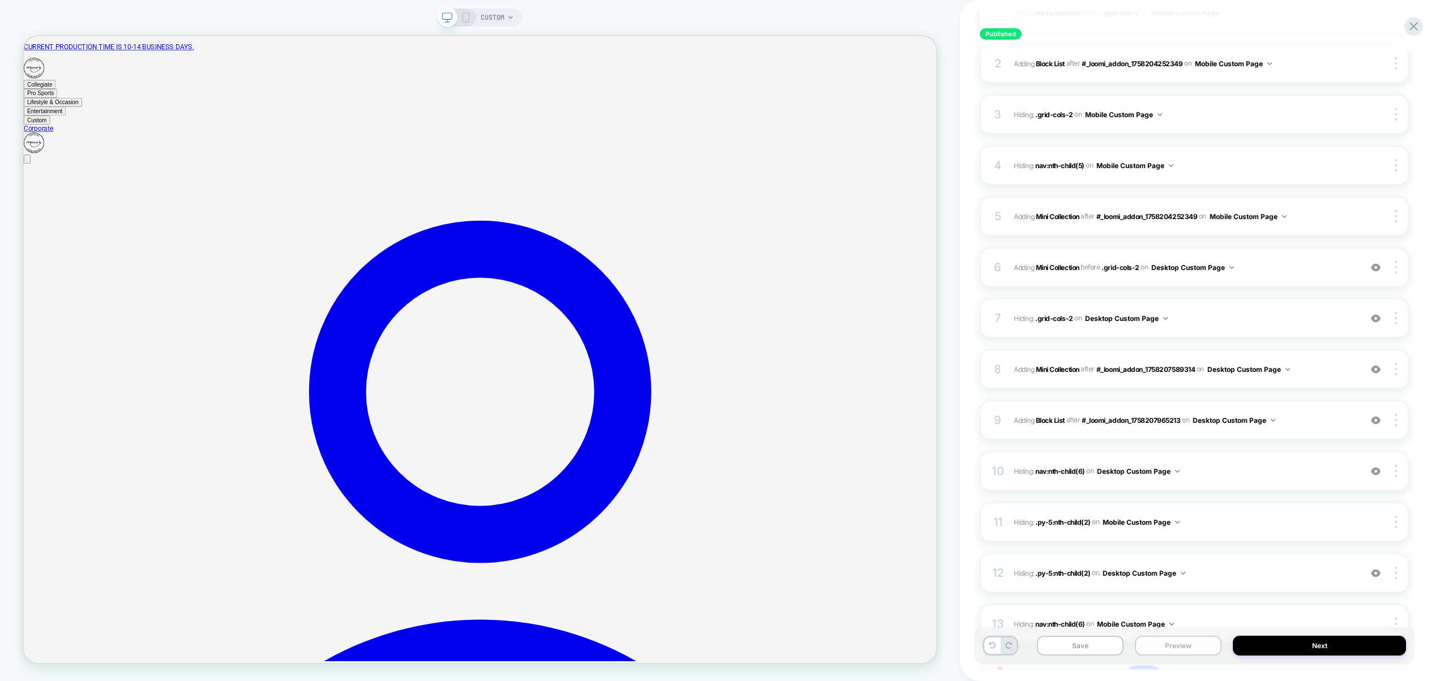
click at [1179, 643] on button "Preview" at bounding box center [1178, 646] width 87 height 20
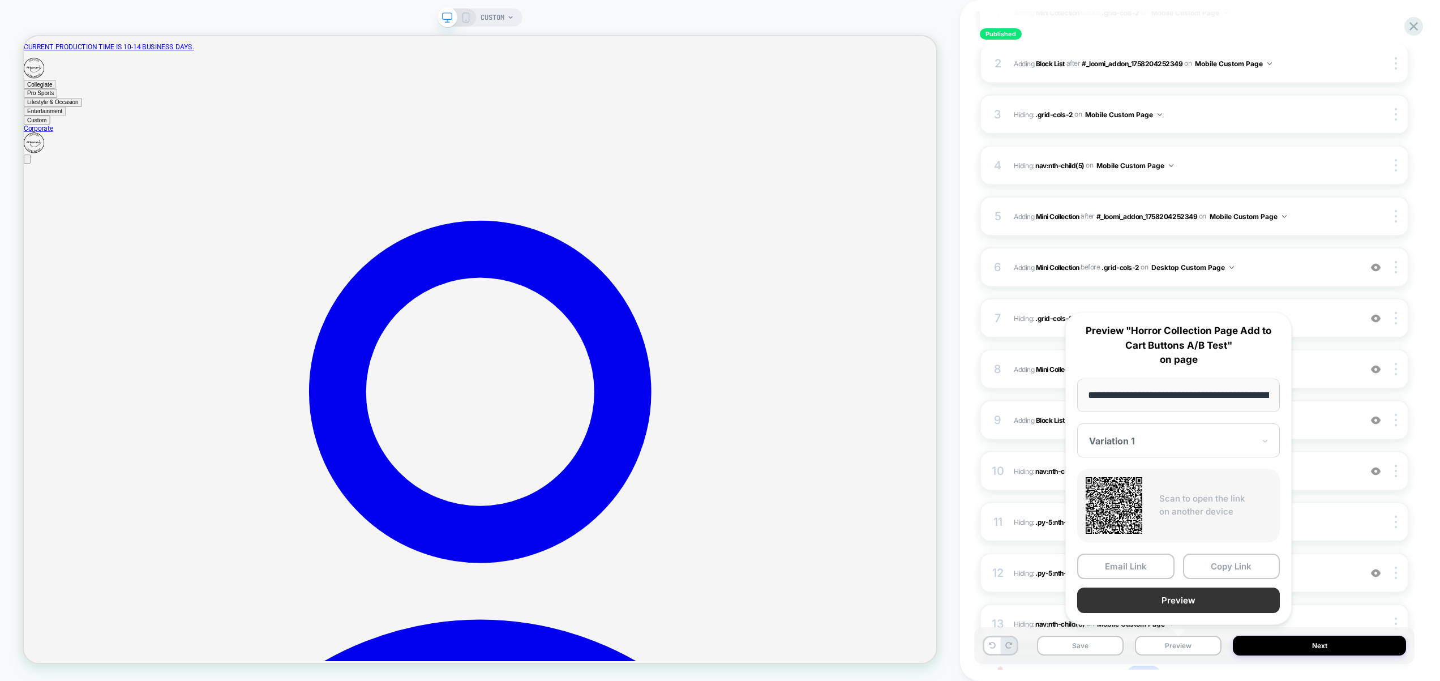
click at [1173, 596] on button "Preview" at bounding box center [1179, 600] width 203 height 25
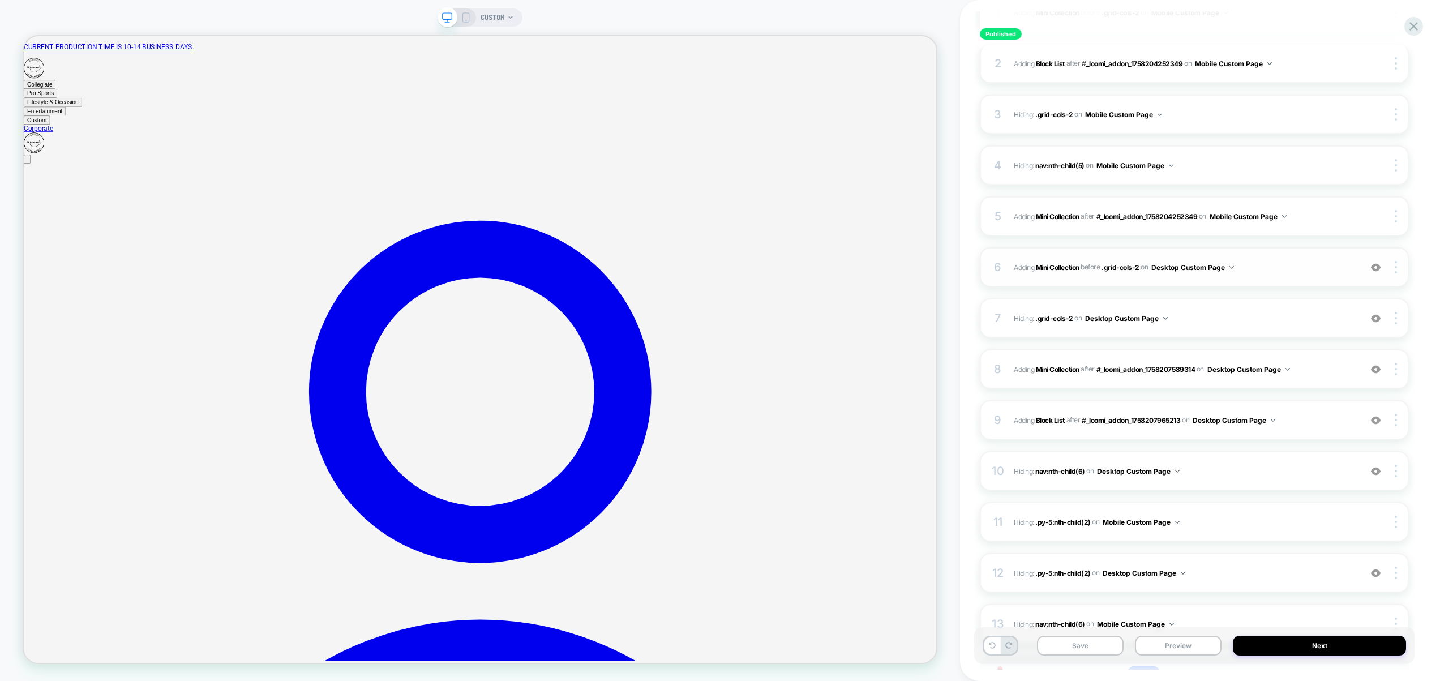
click at [1376, 266] on img at bounding box center [1376, 268] width 10 height 10
click at [1378, 323] on div at bounding box center [1377, 318] width 22 height 12
click at [1379, 373] on img at bounding box center [1376, 370] width 10 height 10
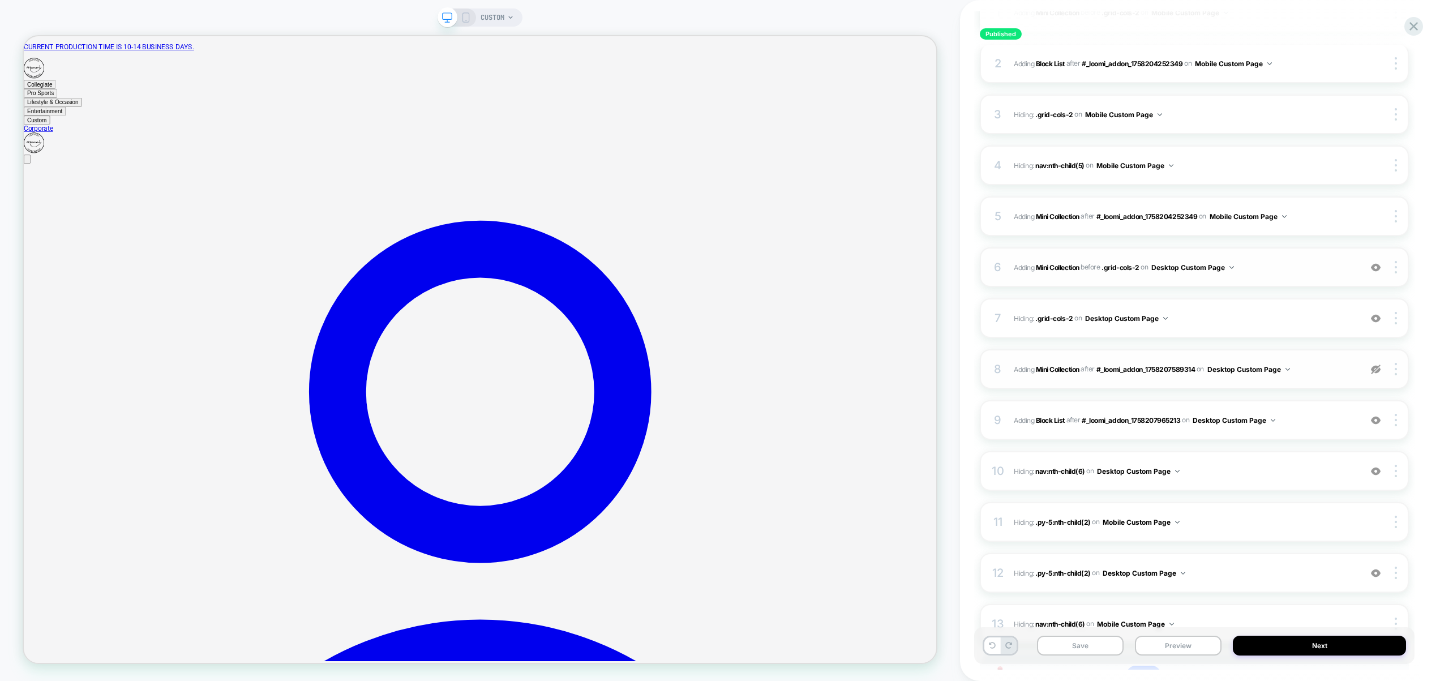
click at [1379, 372] on img at bounding box center [1376, 370] width 10 height 10
click at [1378, 421] on img at bounding box center [1376, 421] width 10 height 10
click at [1397, 369] on div at bounding box center [1398, 369] width 22 height 12
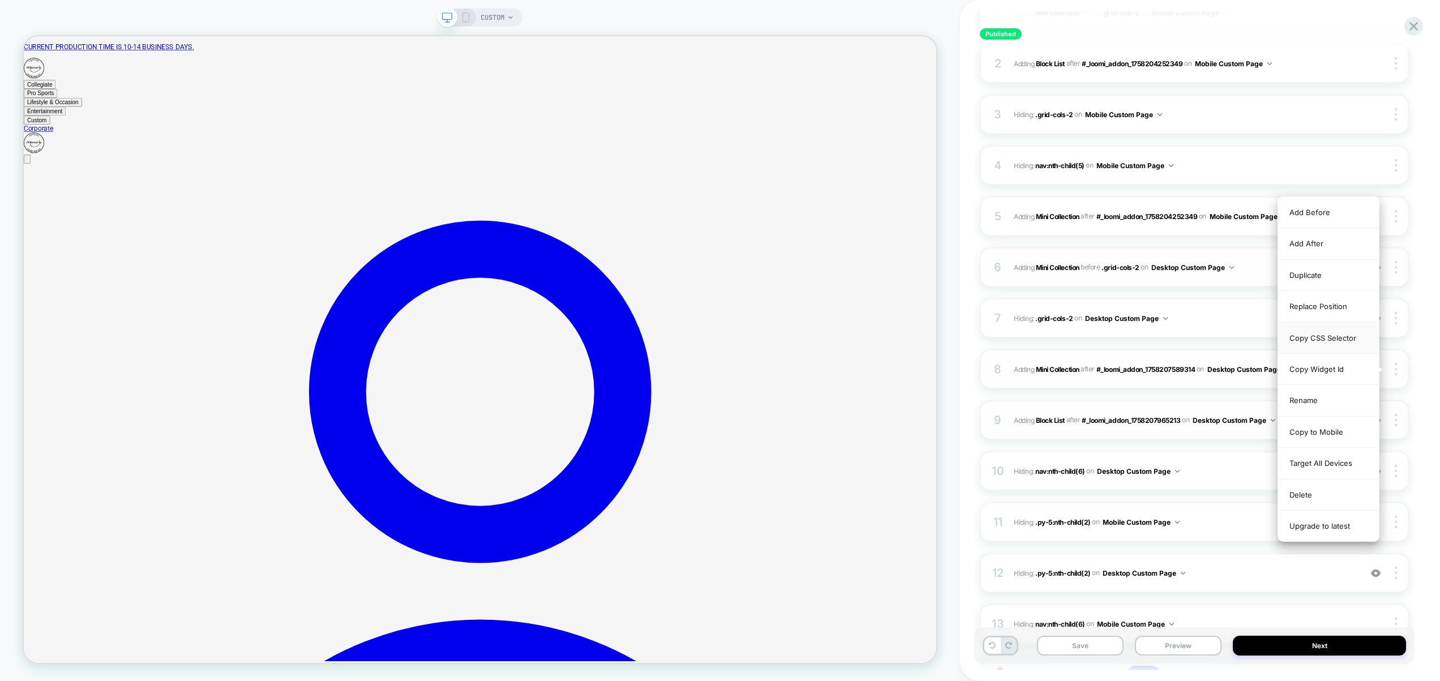
click at [1347, 341] on div "Copy CSS Selector" at bounding box center [1329, 338] width 101 height 31
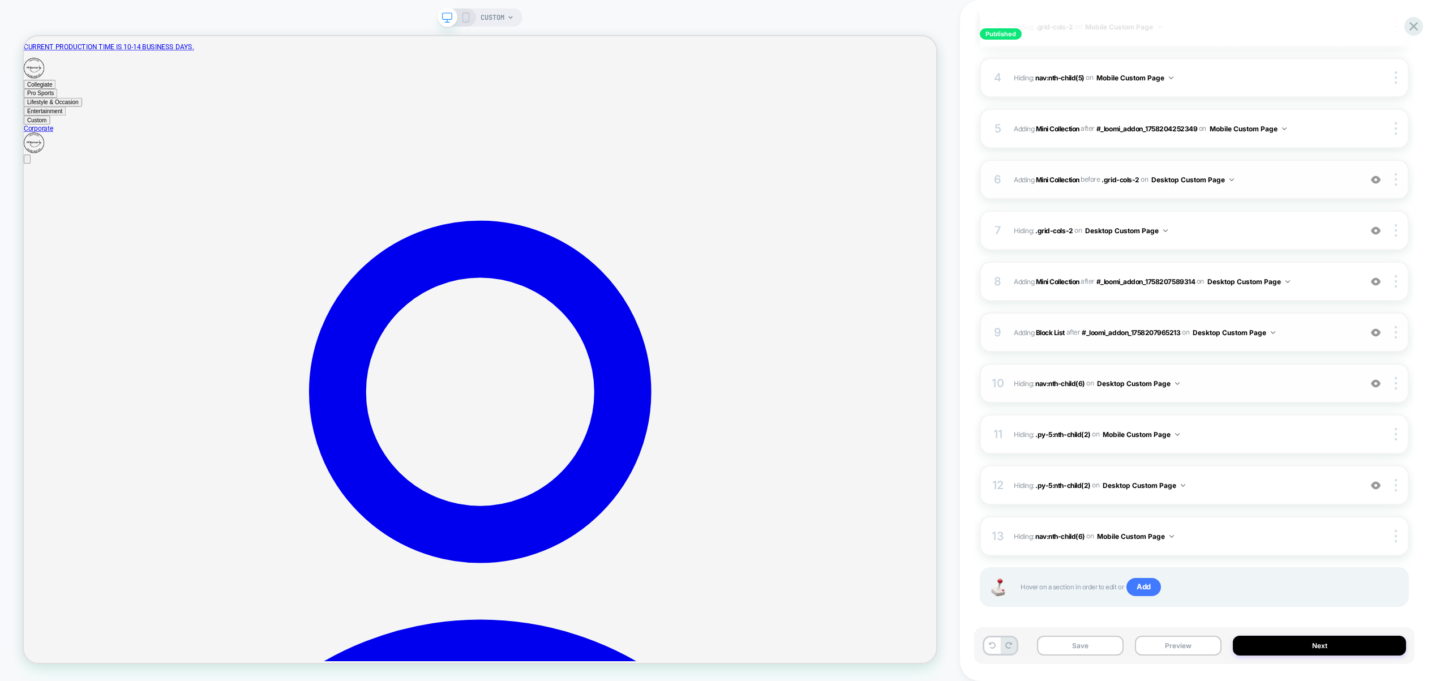
scroll to position [303, 0]
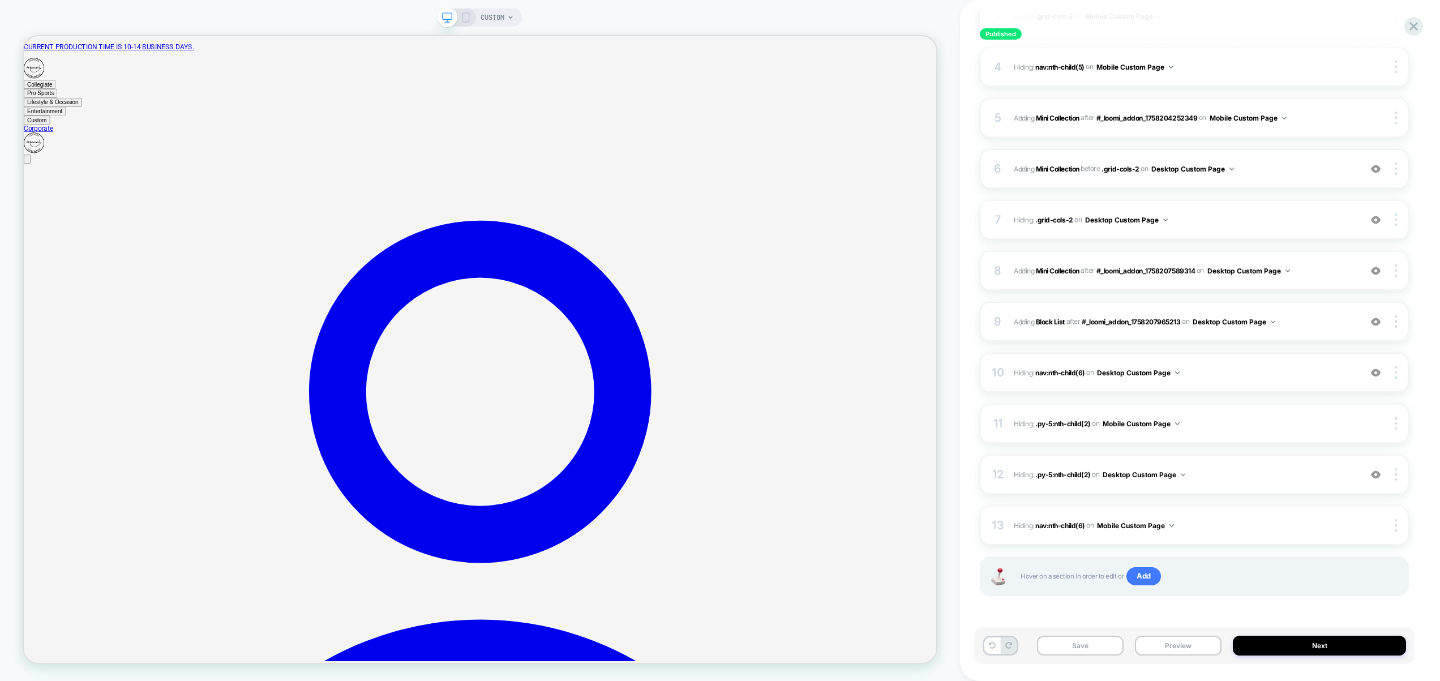
click at [1376, 371] on img at bounding box center [1376, 373] width 10 height 10
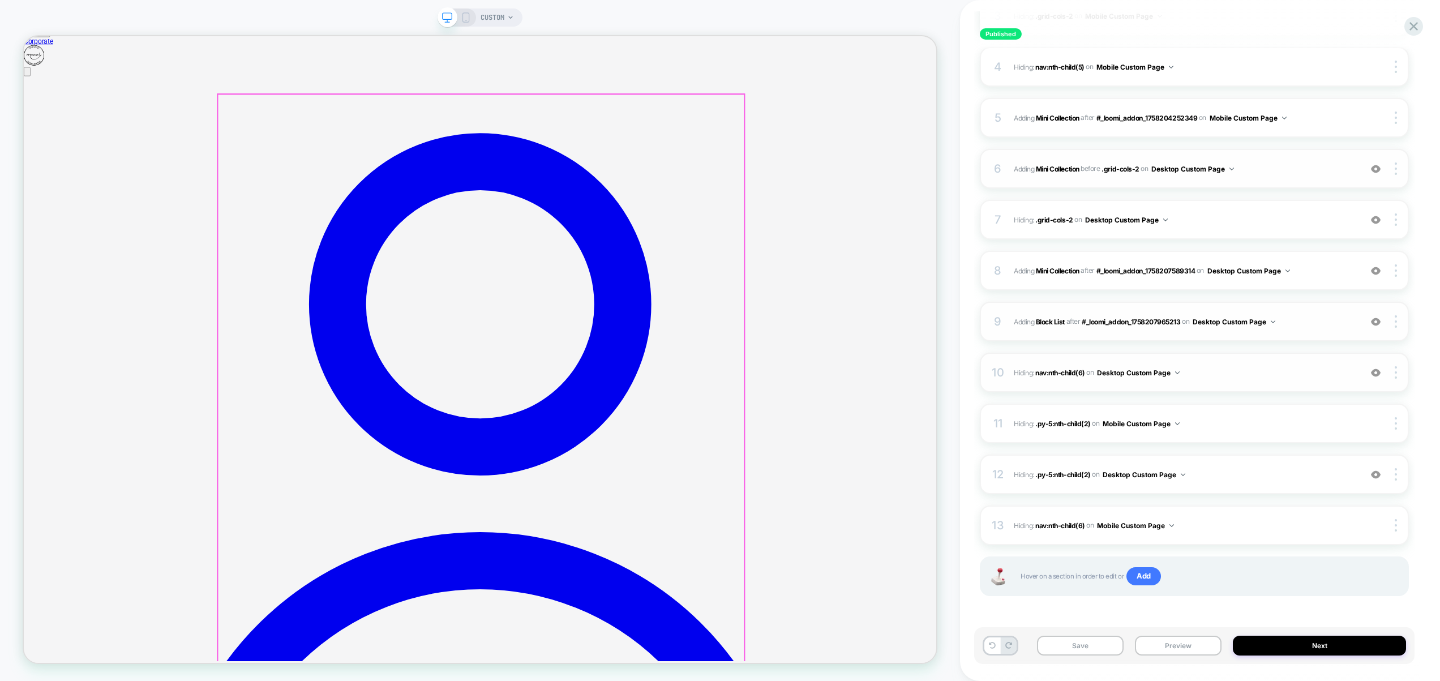
scroll to position [0, 0]
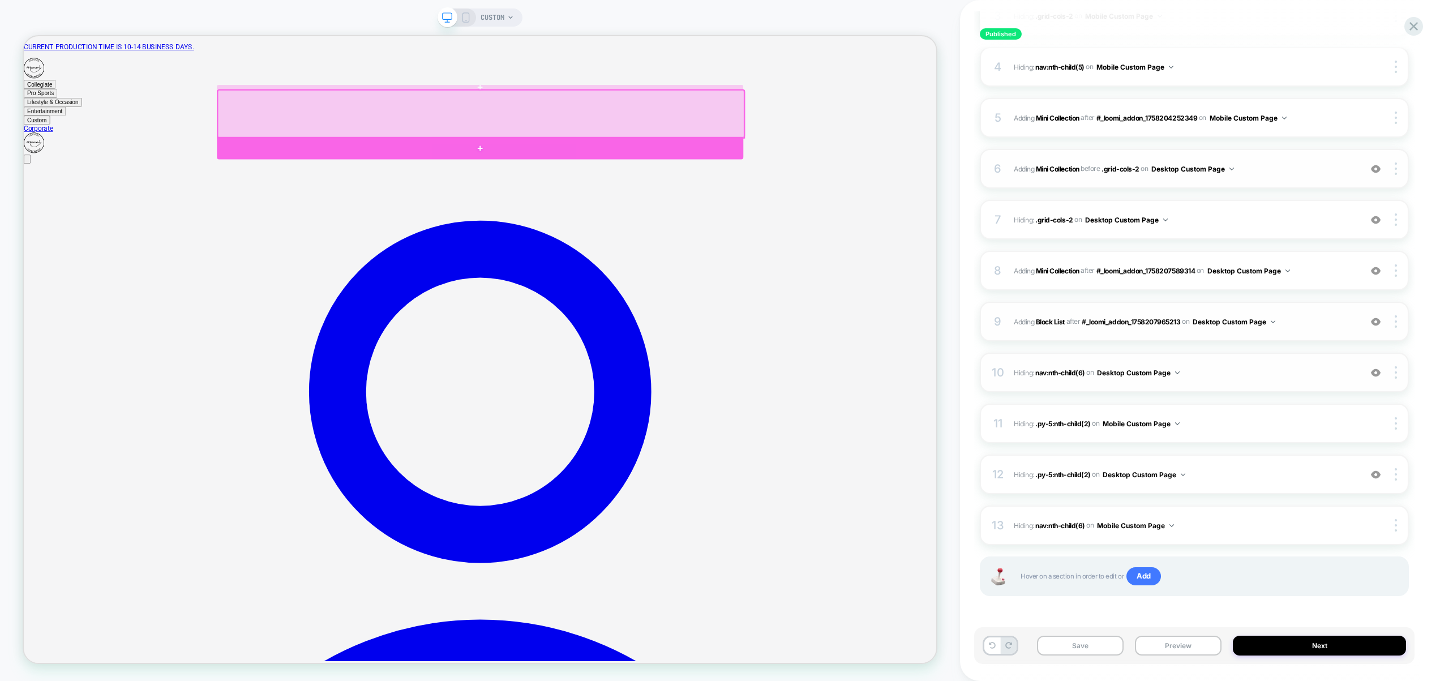
click at [543, 182] on div at bounding box center [632, 185] width 702 height 31
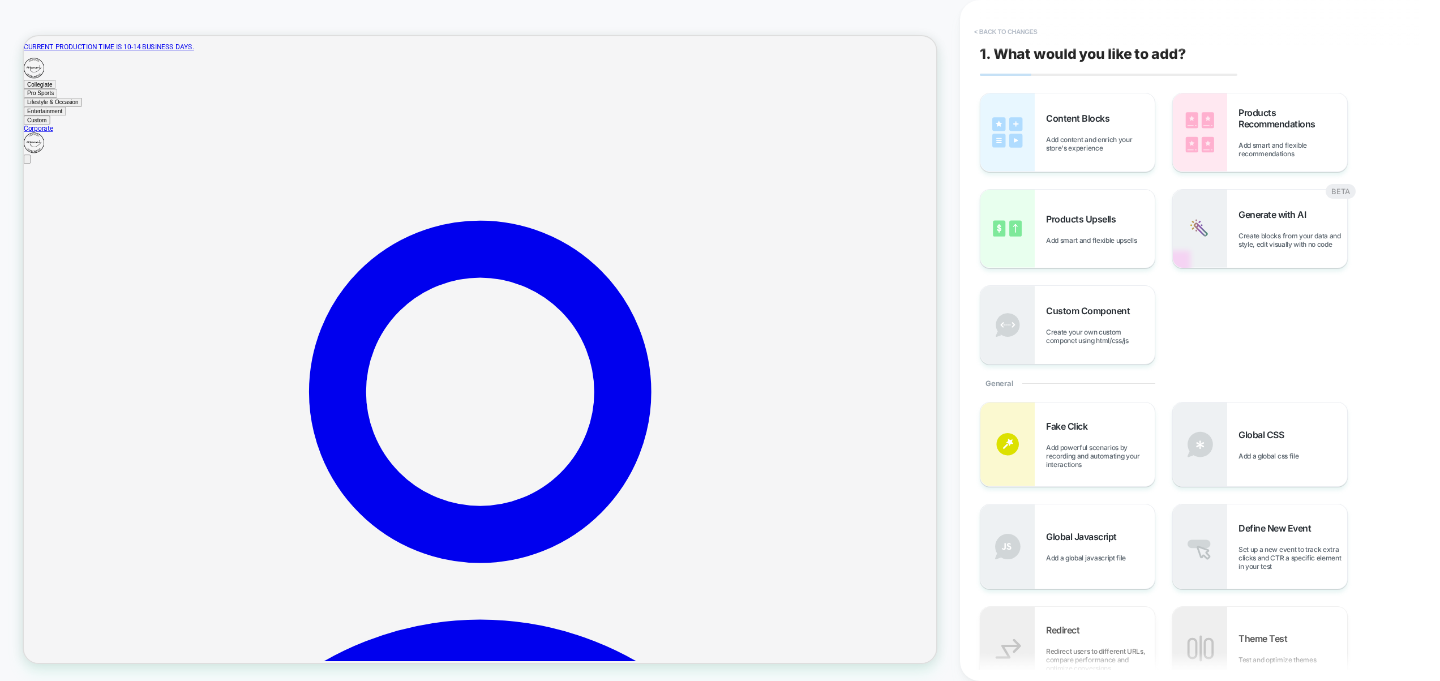
click at [1023, 34] on button "< Back to changes" at bounding box center [1006, 32] width 75 height 18
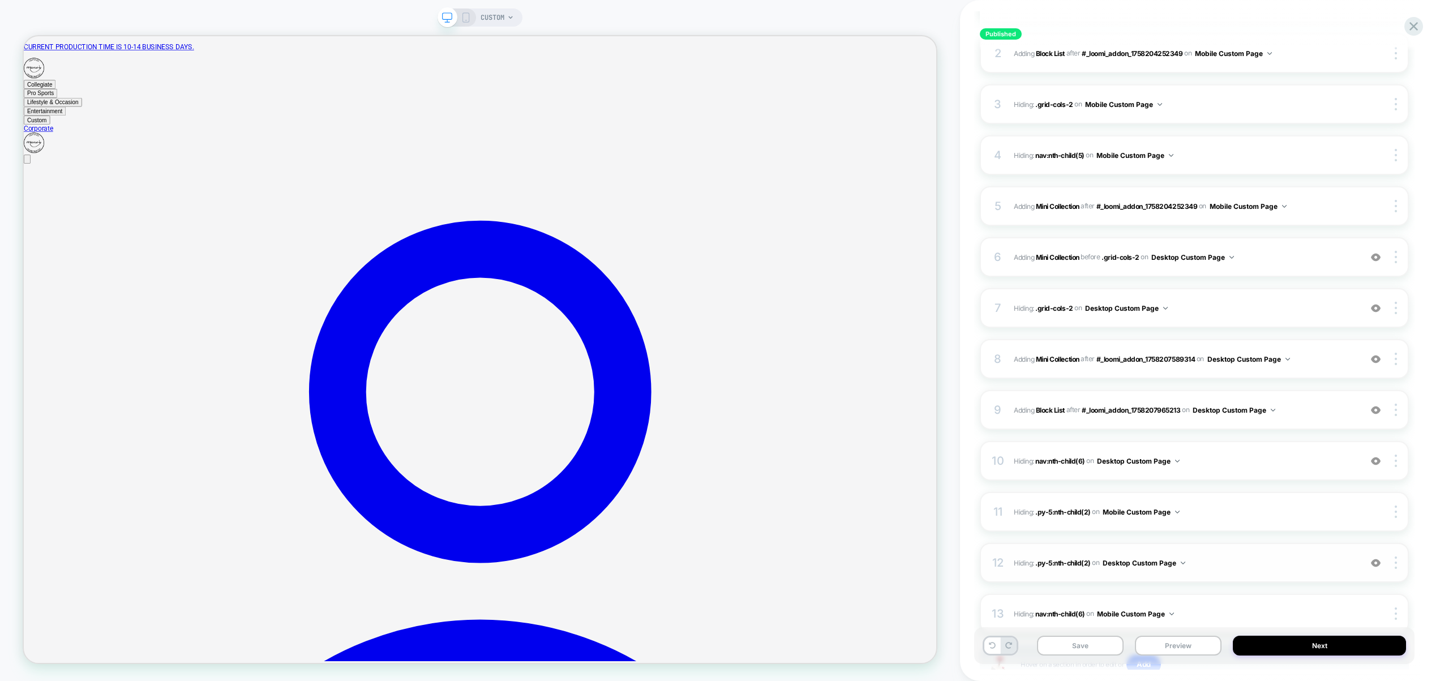
scroll to position [215, 0]
click at [1226, 357] on button "Desktop Custom Page" at bounding box center [1249, 359] width 83 height 14
click at [1251, 532] on div "Desktop All Pages" at bounding box center [1251, 530] width 142 height 24
click at [1253, 410] on button "Desktop Custom Page" at bounding box center [1234, 410] width 83 height 14
click at [1250, 583] on div "Desktop All Pages" at bounding box center [1235, 580] width 142 height 24
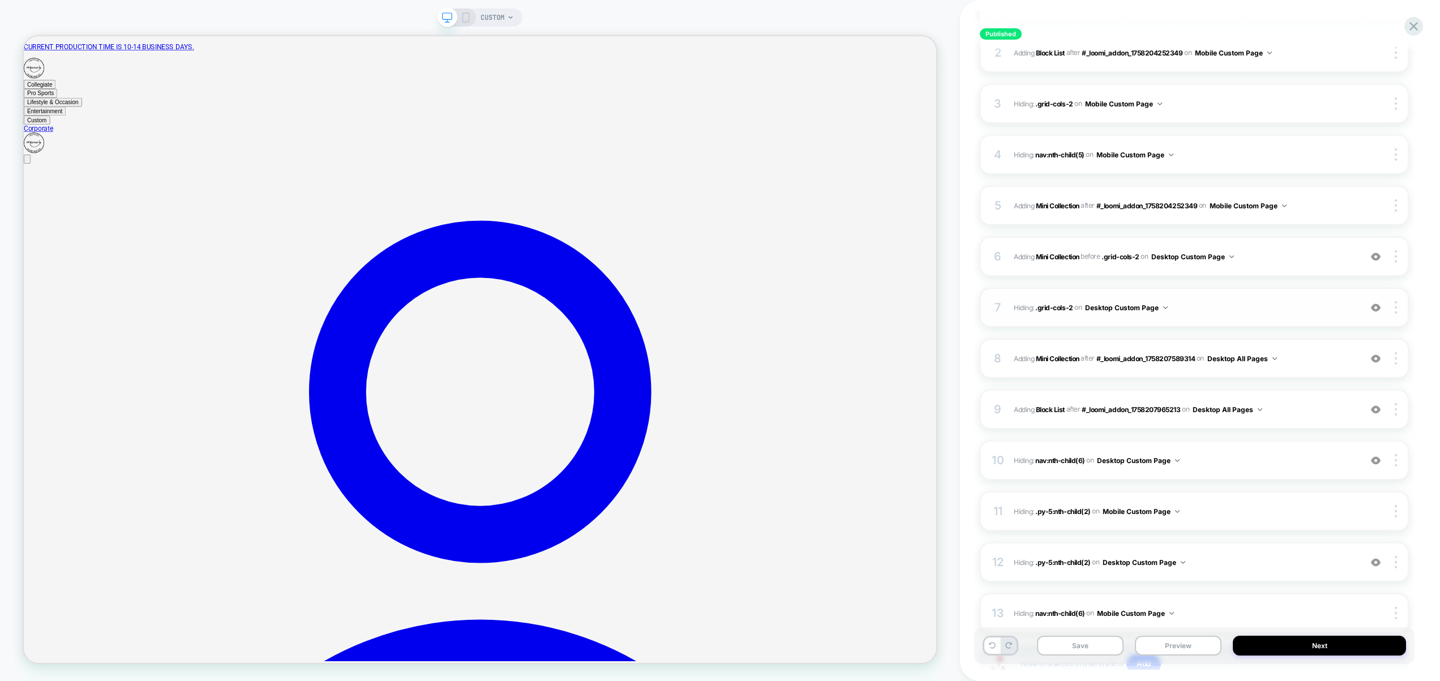
click at [1145, 307] on button "Desktop Custom Page" at bounding box center [1126, 308] width 83 height 14
click at [1152, 473] on div "Desktop All Pages" at bounding box center [1126, 479] width 142 height 24
click at [1204, 253] on button "Desktop Custom Page" at bounding box center [1193, 257] width 83 height 14
click at [1208, 426] on div "Desktop All Pages" at bounding box center [1195, 428] width 142 height 24
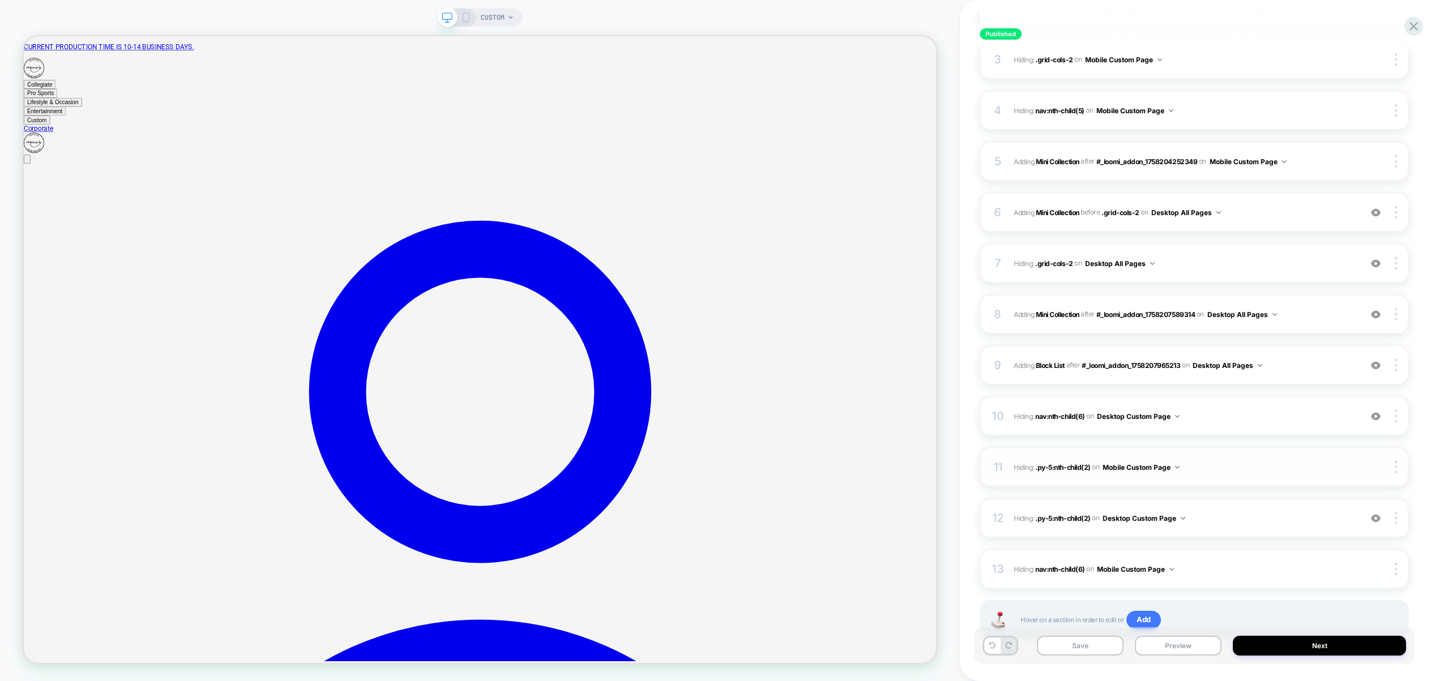
scroll to position [263, 0]
click at [1138, 515] on button "Desktop Custom Page" at bounding box center [1144, 514] width 83 height 14
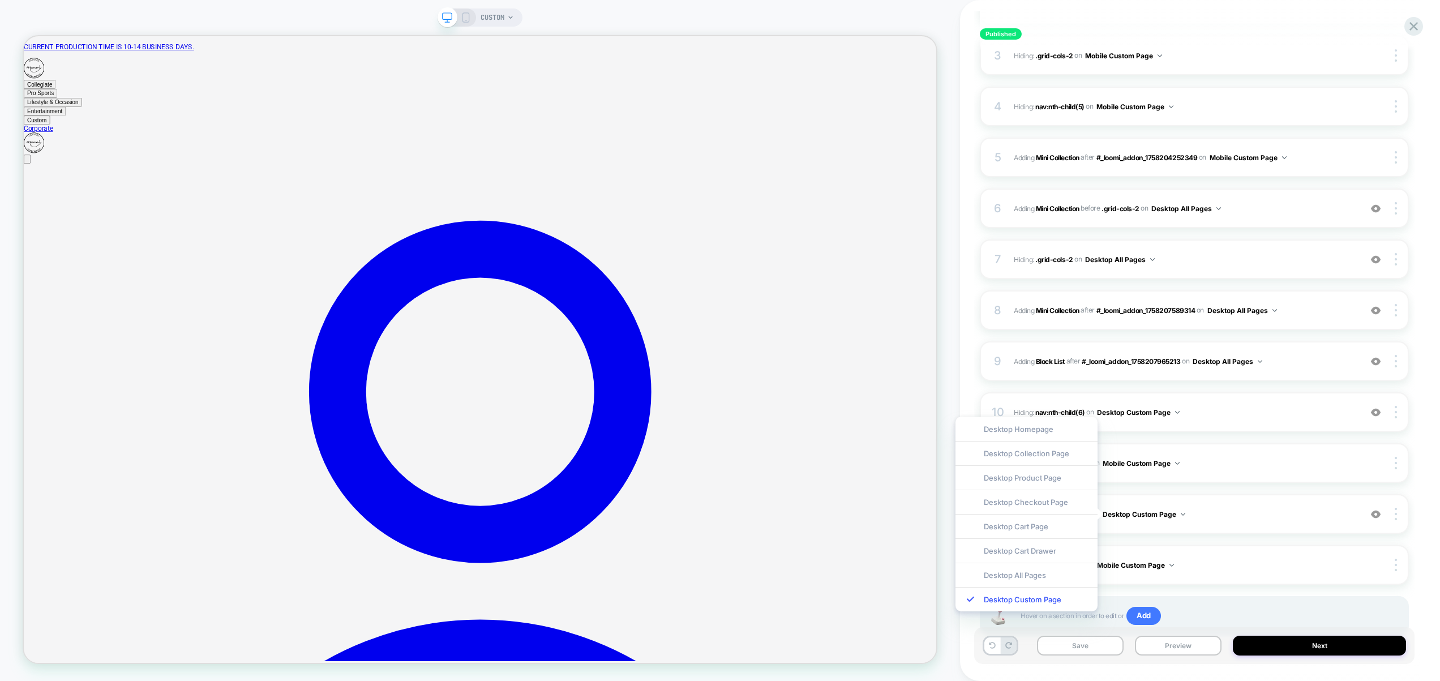
drag, startPoint x: 1045, startPoint y: 575, endPoint x: 1170, endPoint y: 439, distance: 184.7
click at [1045, 574] on div "Desktop All Pages" at bounding box center [1027, 575] width 142 height 24
click at [1163, 410] on button "Desktop Custom Page" at bounding box center [1138, 412] width 83 height 14
click at [1111, 583] on div "Desktop All Pages" at bounding box center [1140, 583] width 142 height 24
click at [1194, 639] on button "Preview" at bounding box center [1178, 646] width 87 height 20
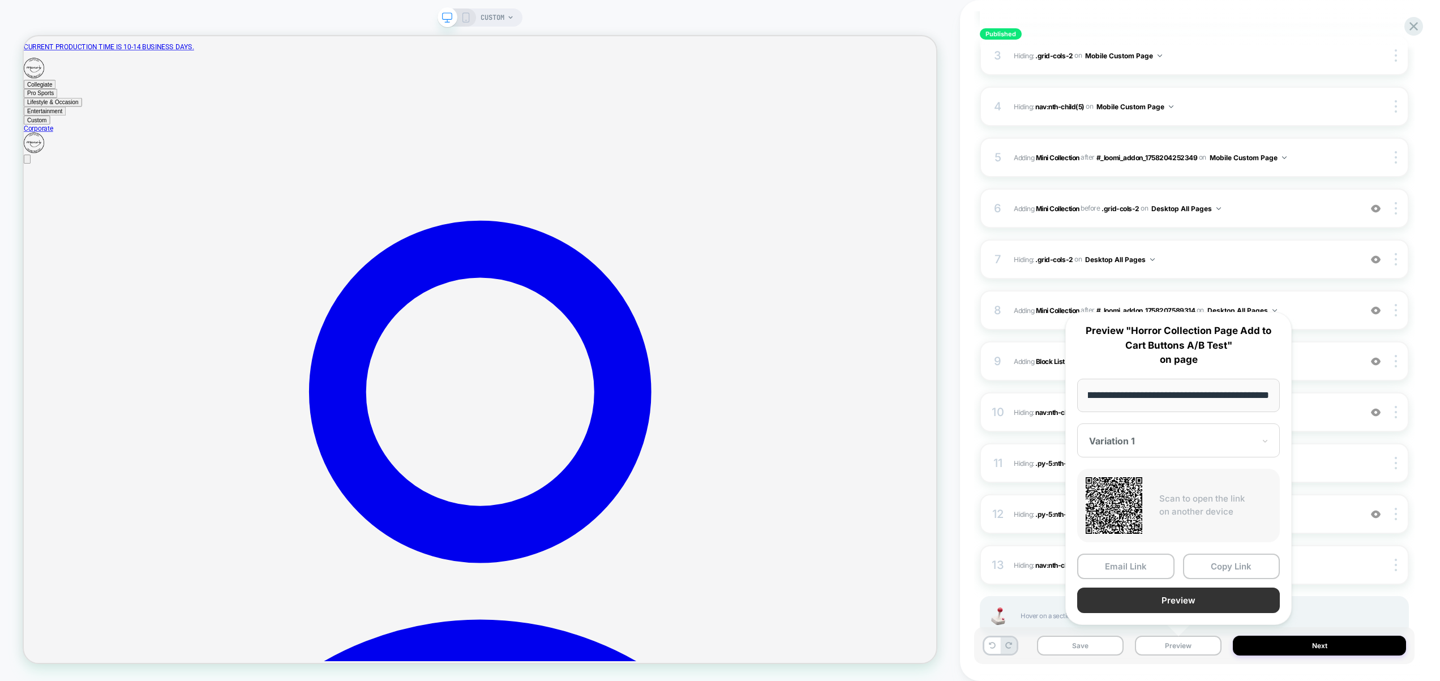
scroll to position [0, 0]
click at [1197, 597] on button "Preview" at bounding box center [1179, 600] width 203 height 25
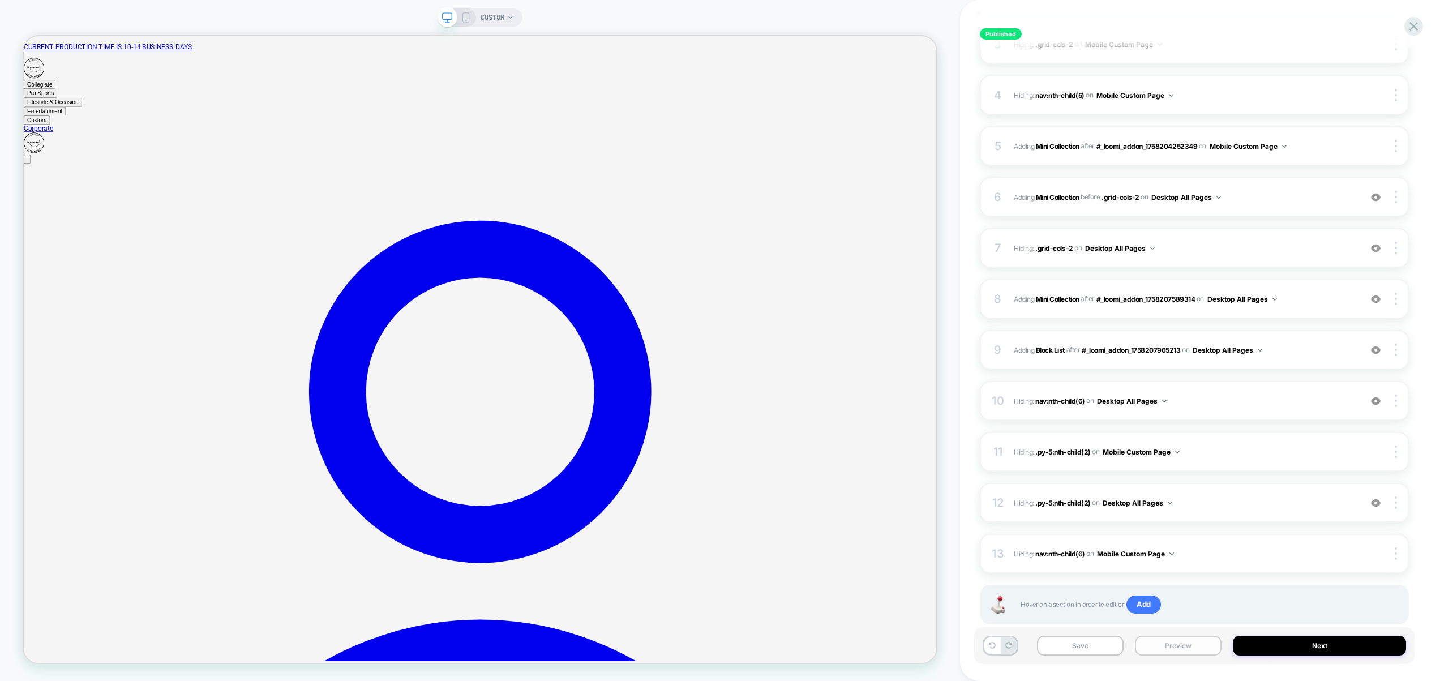
scroll to position [303, 0]
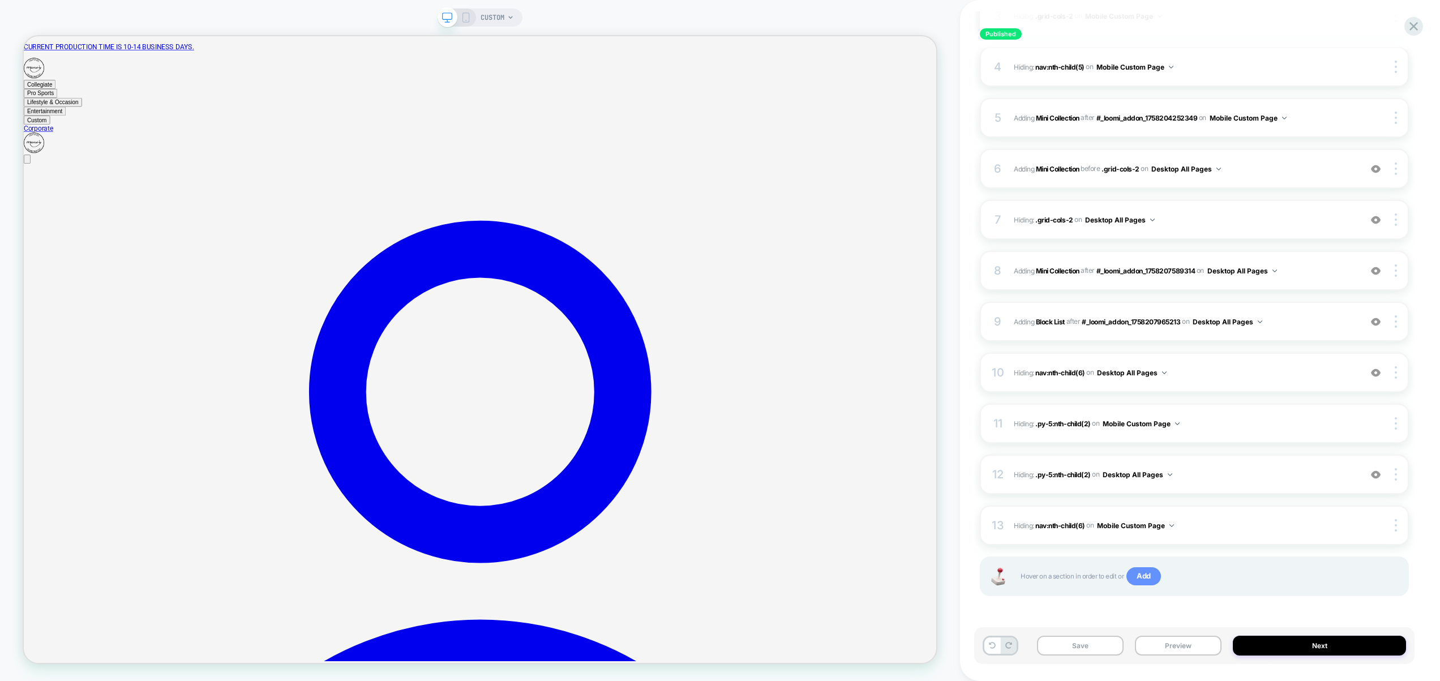
click at [1145, 579] on span "Add" at bounding box center [1144, 576] width 35 height 18
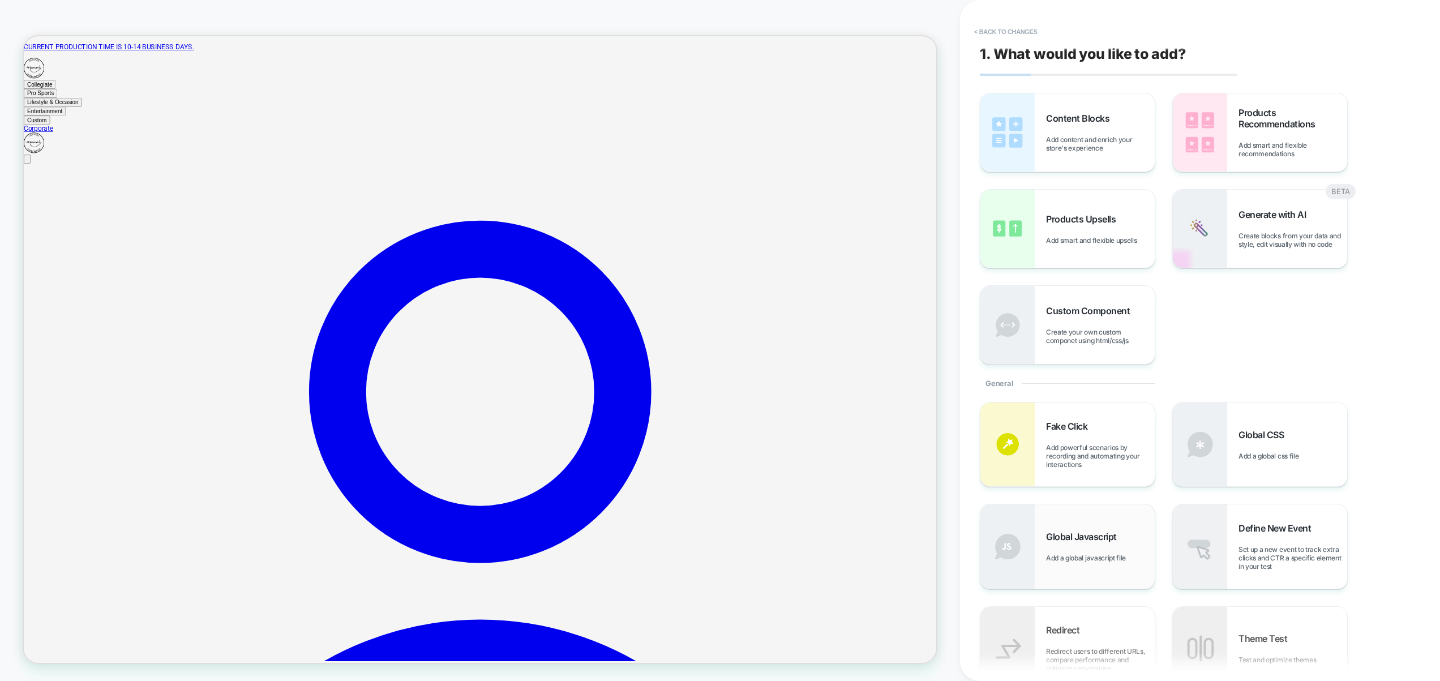
click at [1106, 538] on span "Global Javascript" at bounding box center [1084, 536] width 76 height 11
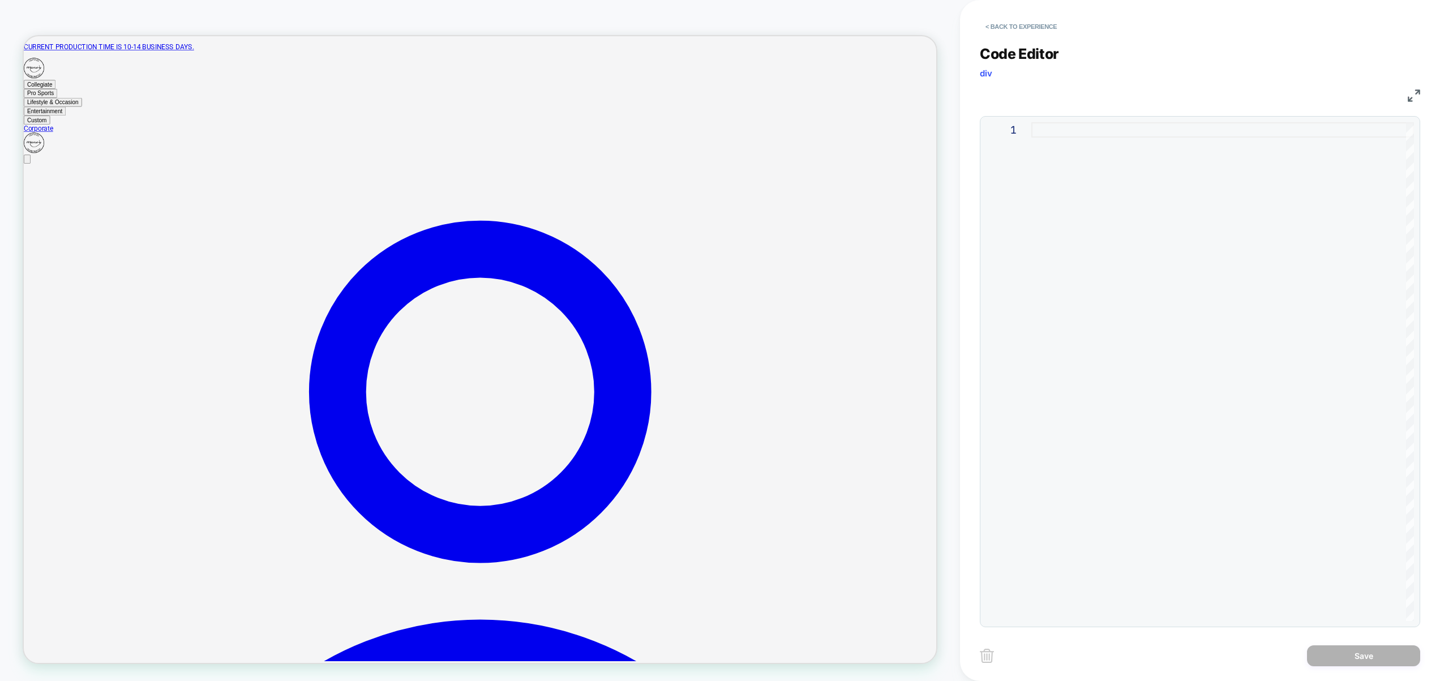
click at [1162, 367] on div at bounding box center [1223, 371] width 383 height 499
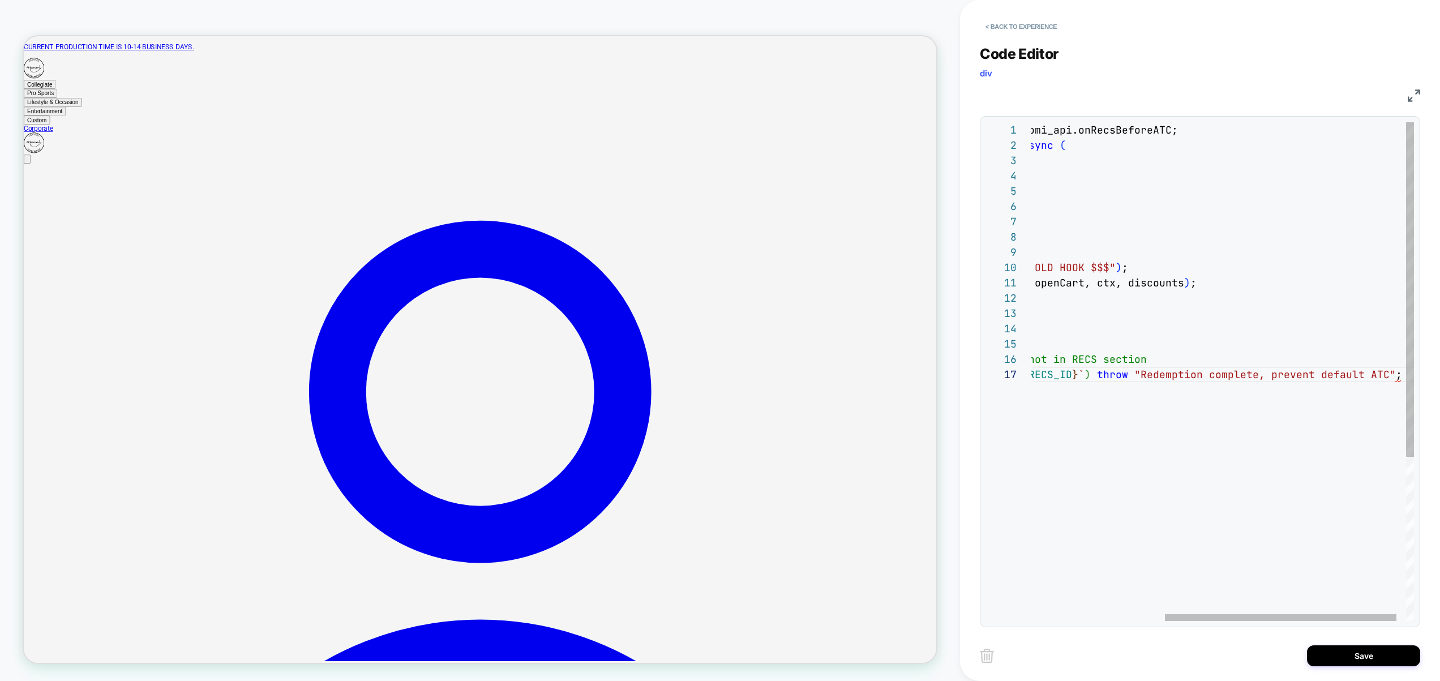
scroll to position [15, 153]
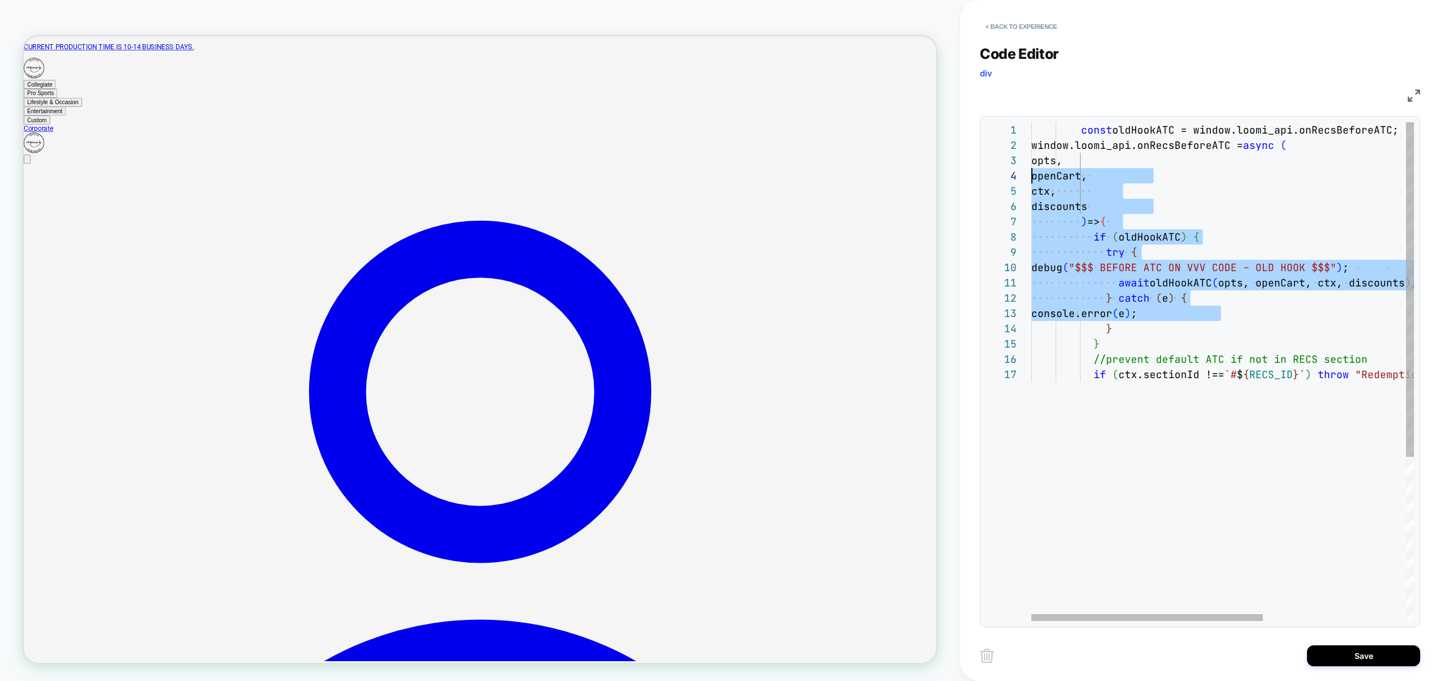
drag, startPoint x: 1209, startPoint y: 310, endPoint x: 963, endPoint y: 325, distance: 247.3
click at [1032, 203] on div "const oldHookATC = window.loomi_api.onRecsBeforeATC; window.loomi_api.onRecsBef…" at bounding box center [1341, 493] width 619 height 743
click at [1061, 443] on div "const oldHookATC = window.loomi_api.onRecsBeforeATC; window.loomi_api.onRecsBef…" at bounding box center [1341, 493] width 619 height 743
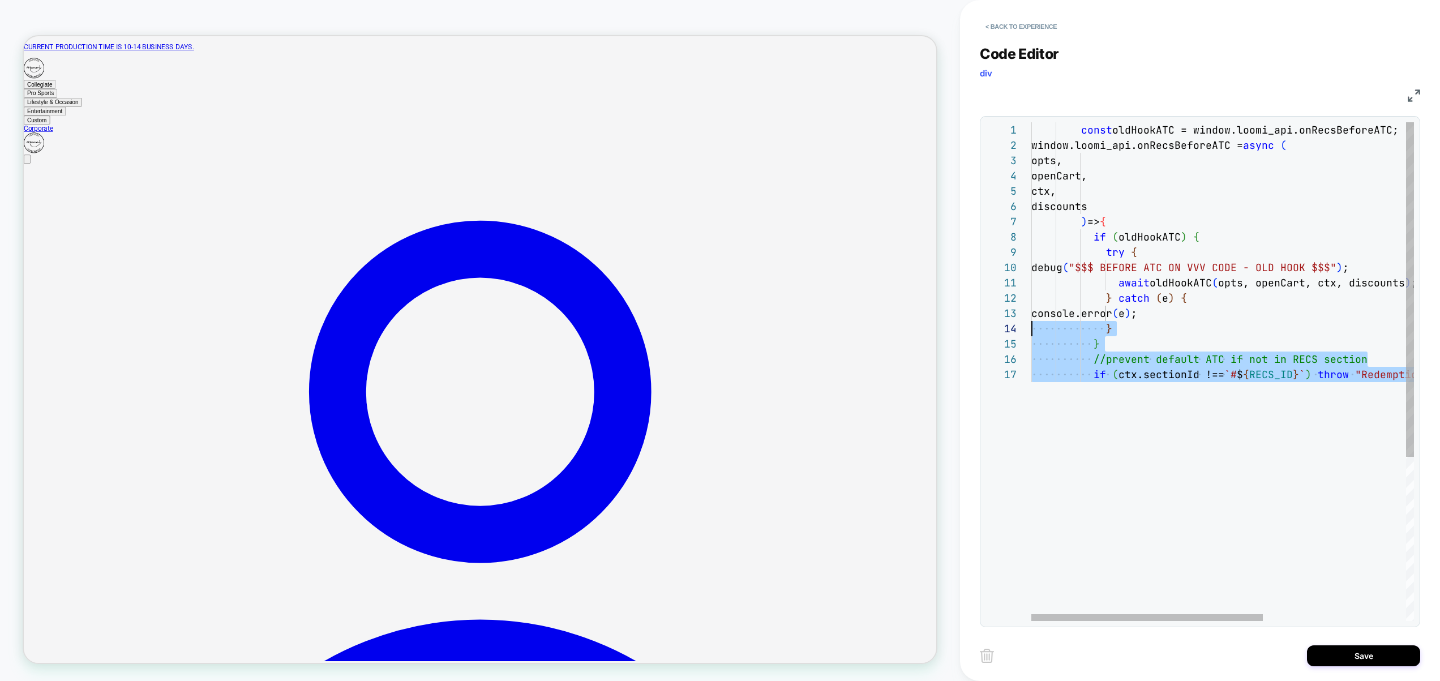
drag, startPoint x: 1102, startPoint y: 438, endPoint x: 814, endPoint y: 322, distance: 311.0
click at [1032, 322] on div "const oldHookATC = window.loomi_api.onRecsBeforeATC; window.loomi_api.onRecsBef…" at bounding box center [1341, 493] width 619 height 743
click at [1155, 510] on div "const oldHookATC = window.loomi_api.onRecsBeforeATC; window.loomi_api.onRecsBef…" at bounding box center [1341, 493] width 619 height 743
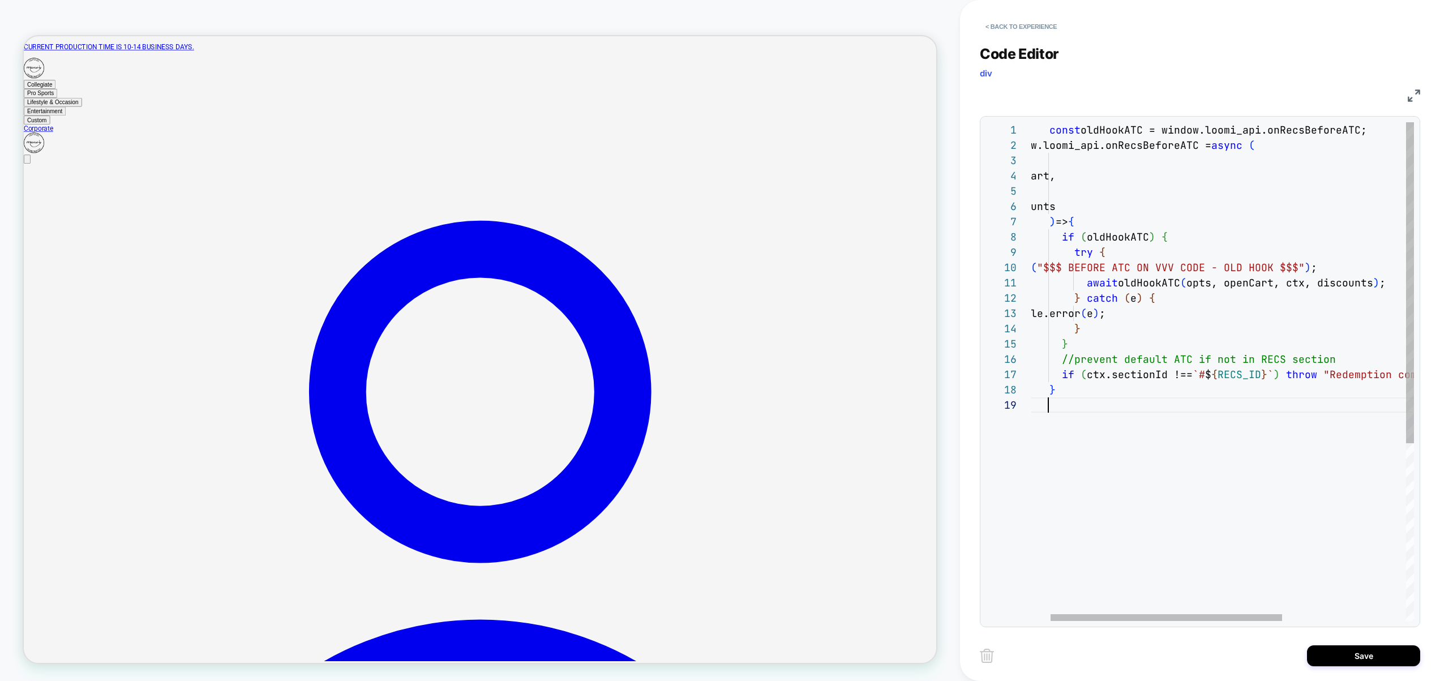
scroll to position [92, 86]
click at [1097, 219] on div "const oldHookATC = window.loomi_api.onRecsBeforeATC; window.loomi_api.onRecsBef…" at bounding box center [1309, 509] width 619 height 774
click at [1178, 237] on div "const oldHookATC = window.loomi_api.onRecsBeforeATC; window.loomi_api.onRecsBef…" at bounding box center [1309, 509] width 619 height 774
click at [1171, 253] on div "const oldHookATC = window.loomi_api.onRecsBeforeATC; window.loomi_api.onRecsBef…" at bounding box center [1309, 509] width 619 height 774
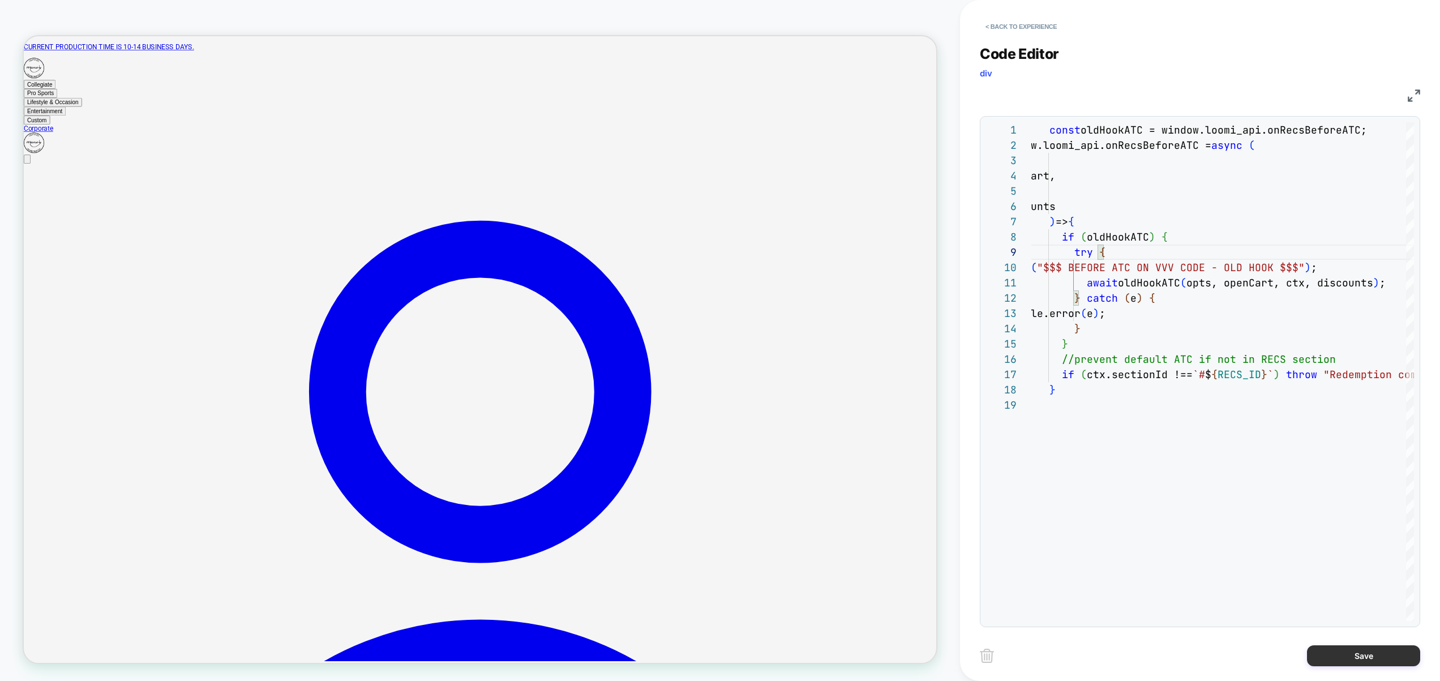
type textarea "**********"
click at [1368, 661] on button "Save" at bounding box center [1363, 656] width 113 height 21
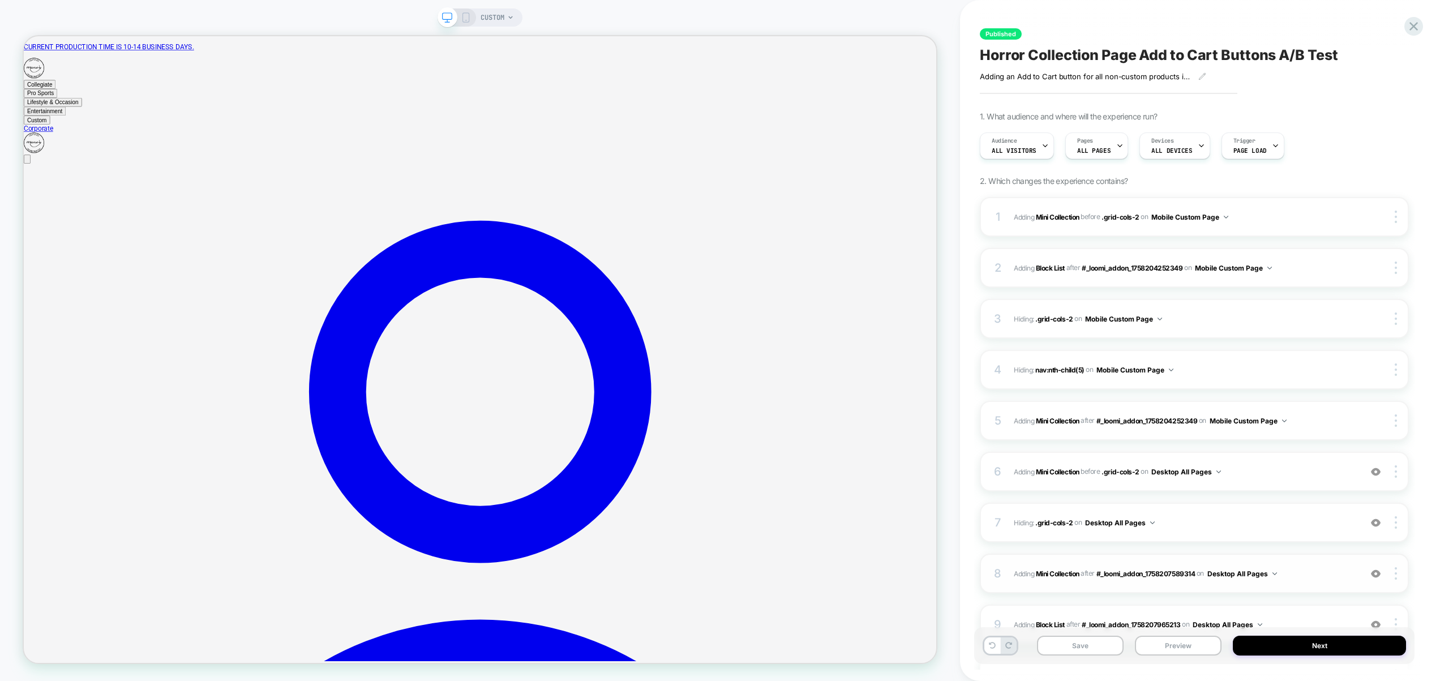
scroll to position [354, 0]
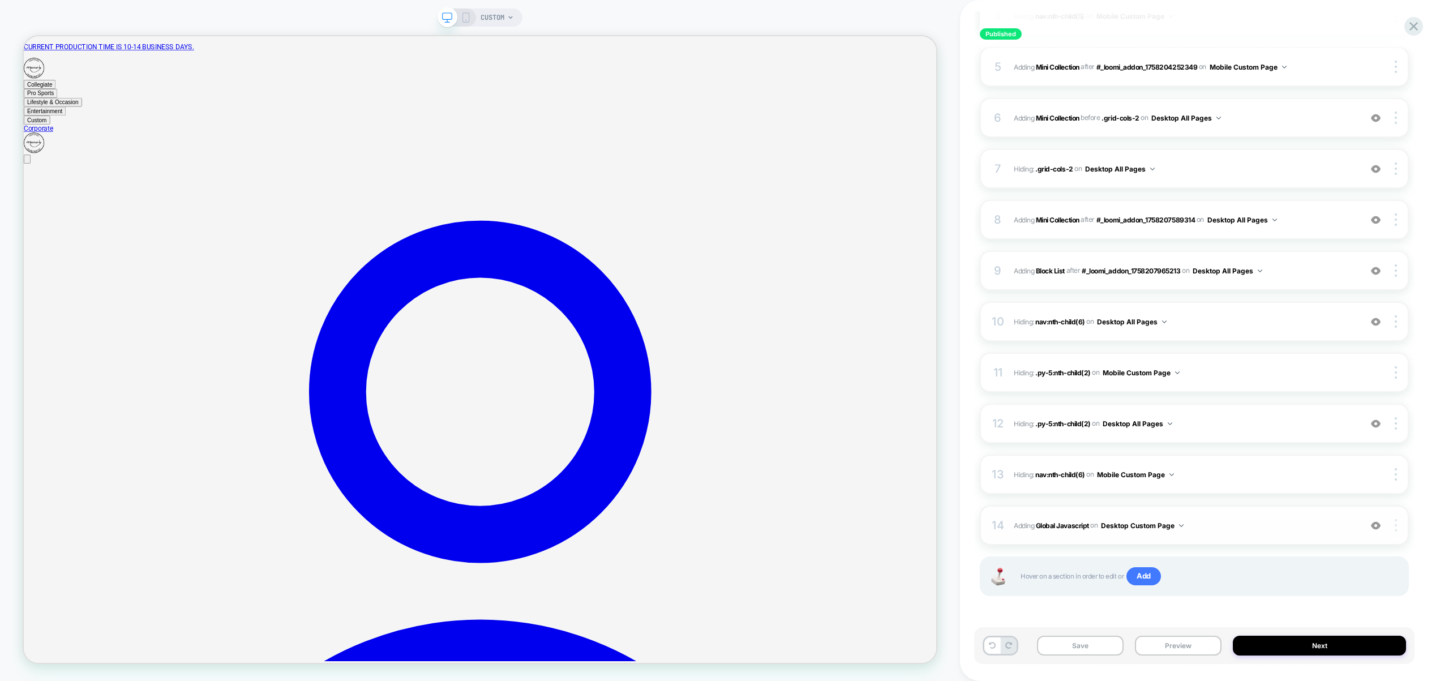
click at [1399, 529] on div at bounding box center [1398, 525] width 22 height 12
click at [1343, 557] on div "Target All Devices" at bounding box center [1329, 556] width 101 height 31
click at [1225, 540] on div "14 Adding Global Javascript on All Devices Custom Page Add Before Add After Tar…" at bounding box center [1194, 526] width 429 height 40
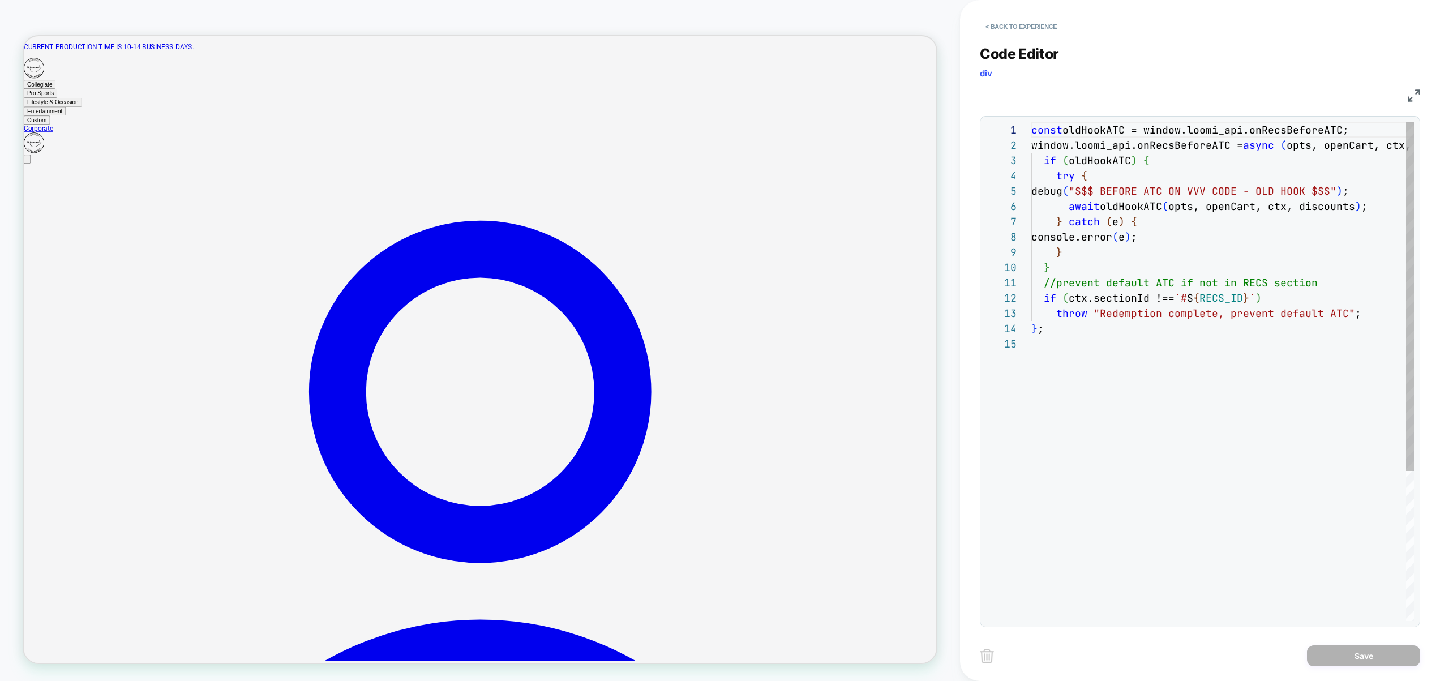
scroll to position [153, 0]
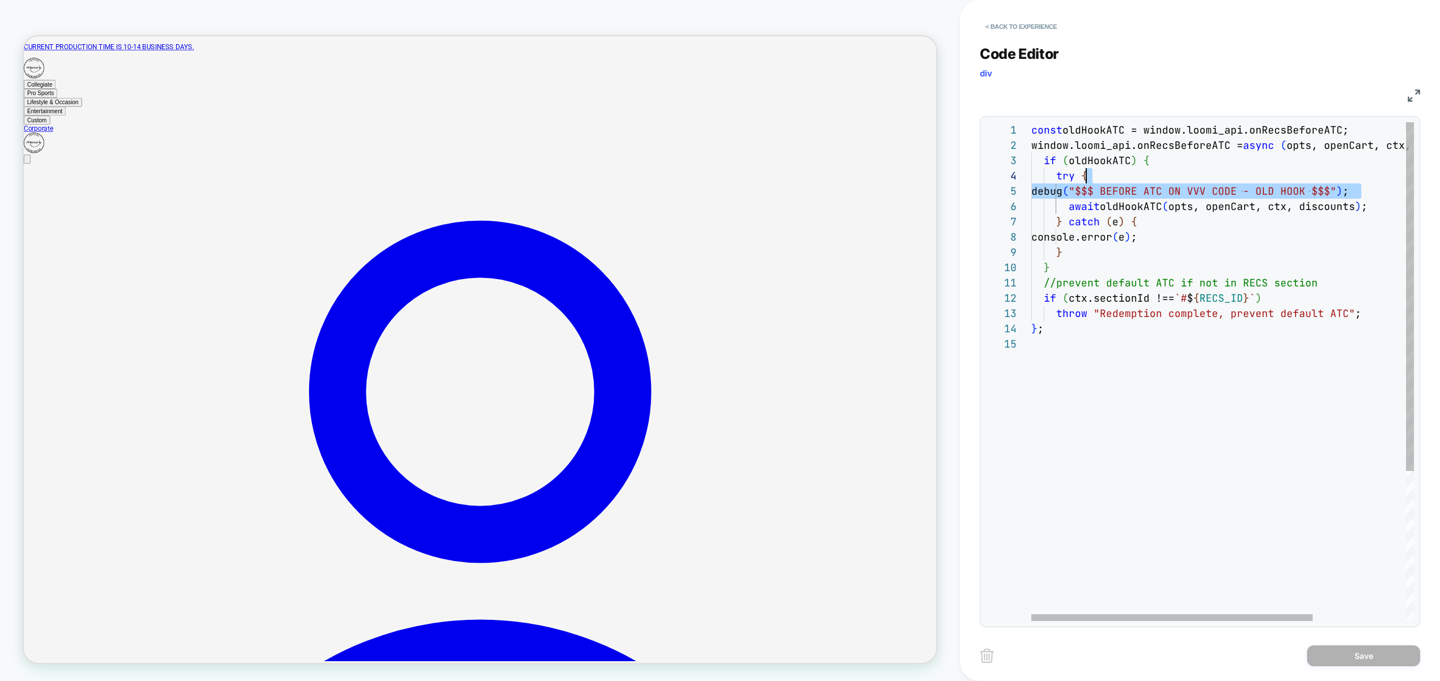
drag, startPoint x: 1359, startPoint y: 191, endPoint x: 1134, endPoint y: 182, distance: 225.0
click at [1134, 182] on div "const oldHookATC = window.loomi_api.onRecsBeforeATC; window.loomi_api.onRecsBef…" at bounding box center [1286, 478] width 509 height 713
click at [1132, 190] on div "const oldHookATC = window.loomi_api.onRecsBeforeATC; window.loomi_api.onRecsBef…" at bounding box center [1286, 478] width 509 height 713
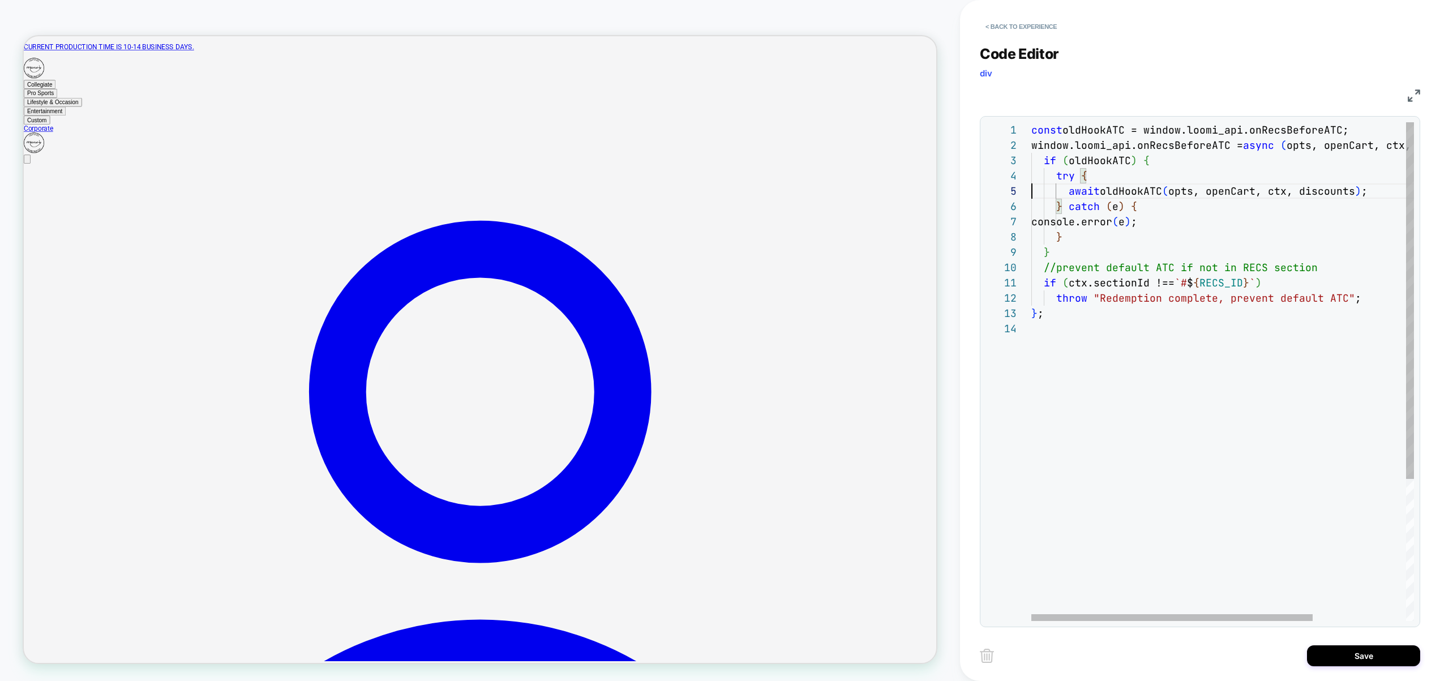
scroll to position [122, 18]
click at [1061, 253] on div "const oldHookATC = window.loomi_api.onRecsBeforeATC; window.loomi_api.onRecsBef…" at bounding box center [1286, 471] width 509 height 698
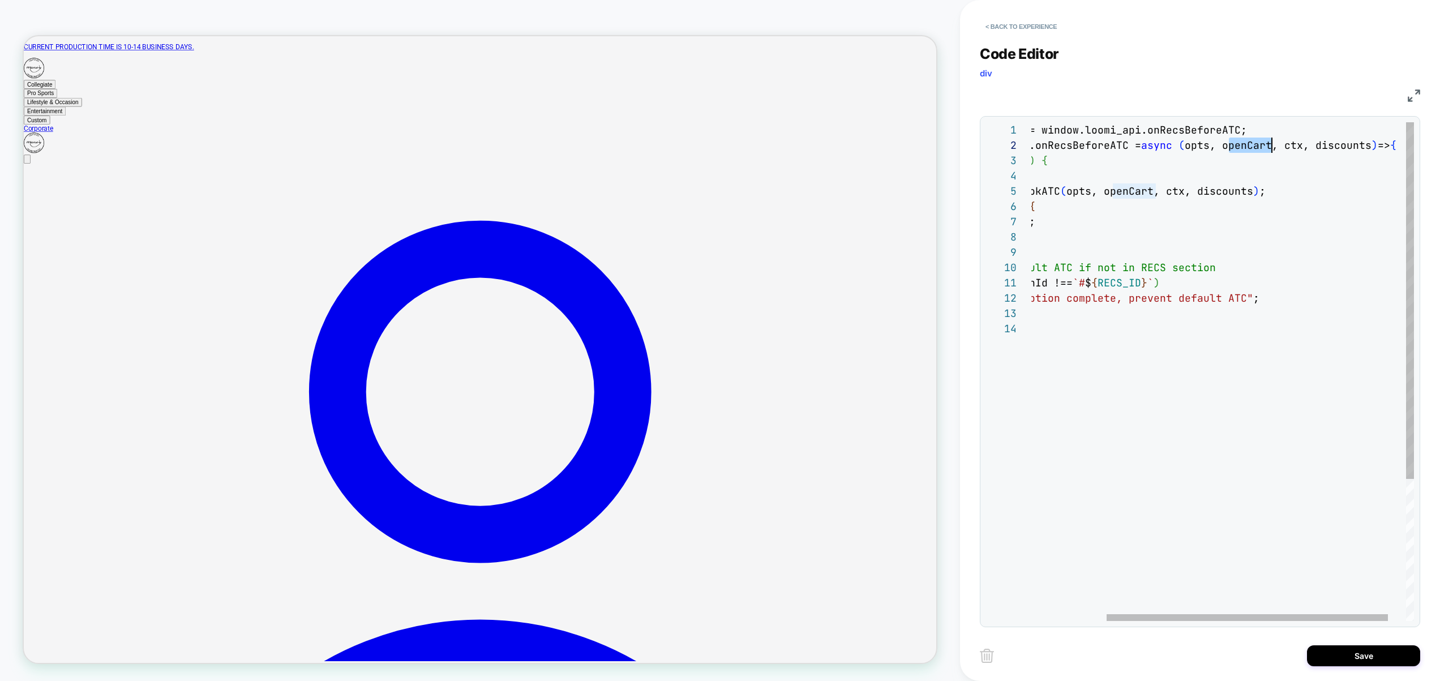
scroll to position [15, 324]
drag, startPoint x: 1334, startPoint y: 142, endPoint x: 1253, endPoint y: 146, distance: 81.6
click at [1253, 146] on div "const oldHookATC = window.loomi_api.onRecsBeforeATC; window.loomi_api.onRecsBef…" at bounding box center [1184, 471] width 509 height 698
click at [1282, 193] on div "const oldHookATC = window.loomi_api.onRecsBeforeATC; window.loomi_api.onRecsBef…" at bounding box center [1184, 471] width 509 height 698
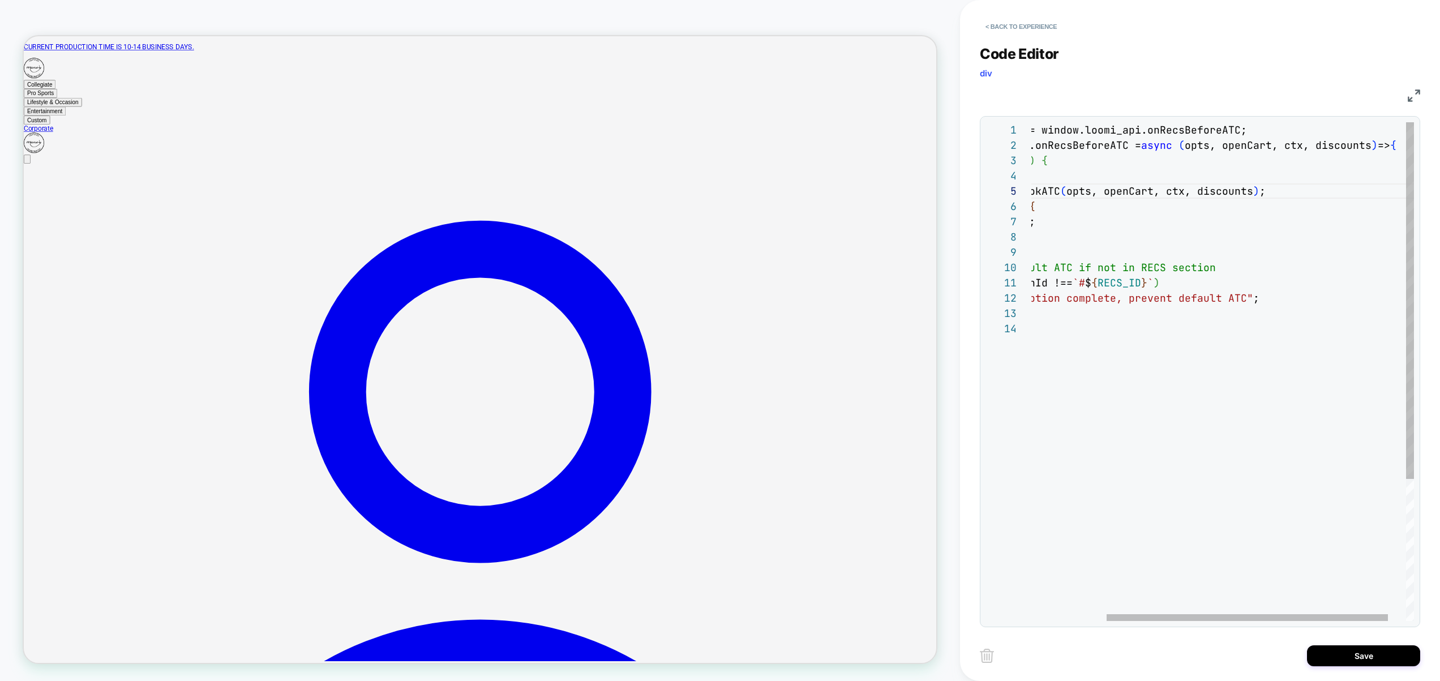
scroll to position [61, 0]
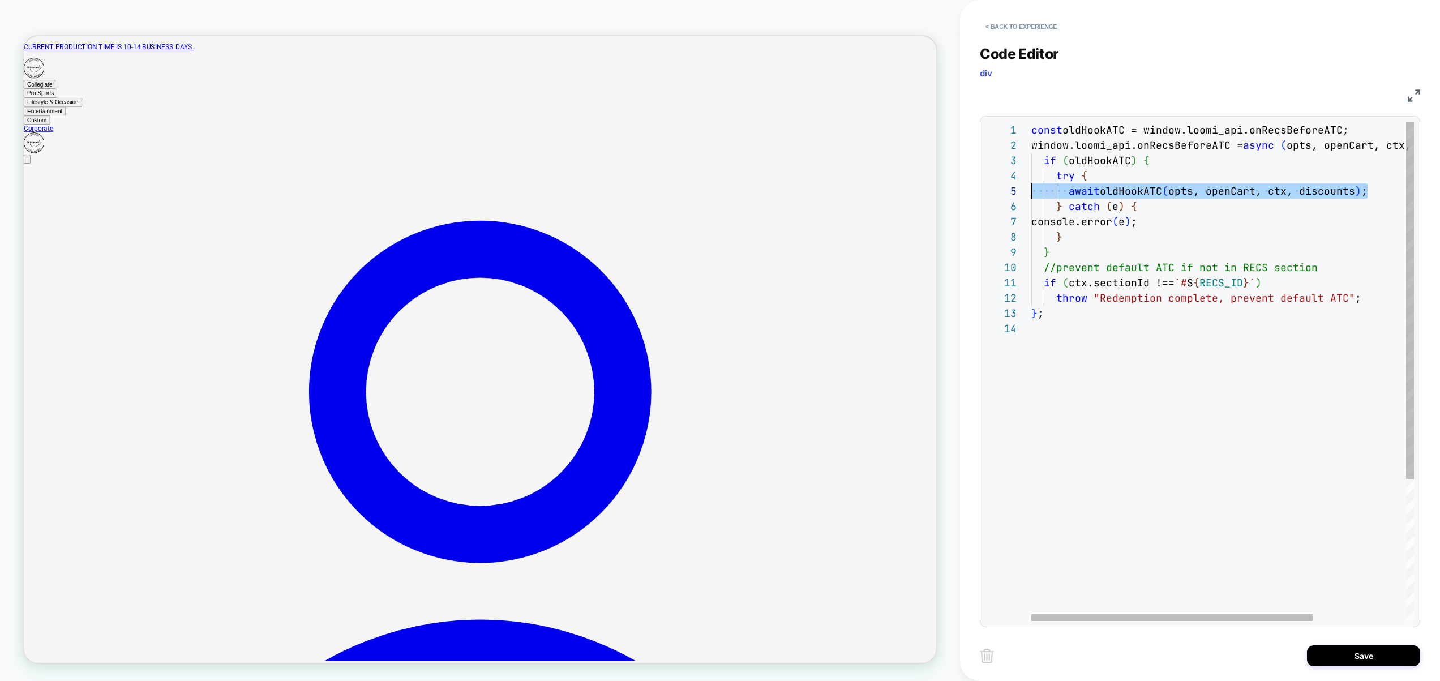
drag, startPoint x: 1297, startPoint y: 191, endPoint x: 803, endPoint y: 188, distance: 493.2
click at [1032, 188] on div "const oldHookATC = window.loomi_api.onRecsBeforeATC; window.loomi_api.onRecsBef…" at bounding box center [1286, 471] width 509 height 698
click at [1203, 212] on div "const oldHookATC = window.loomi_api.onRecsBeforeATC; window.loomi_api.onRecsBef…" at bounding box center [1286, 471] width 509 height 698
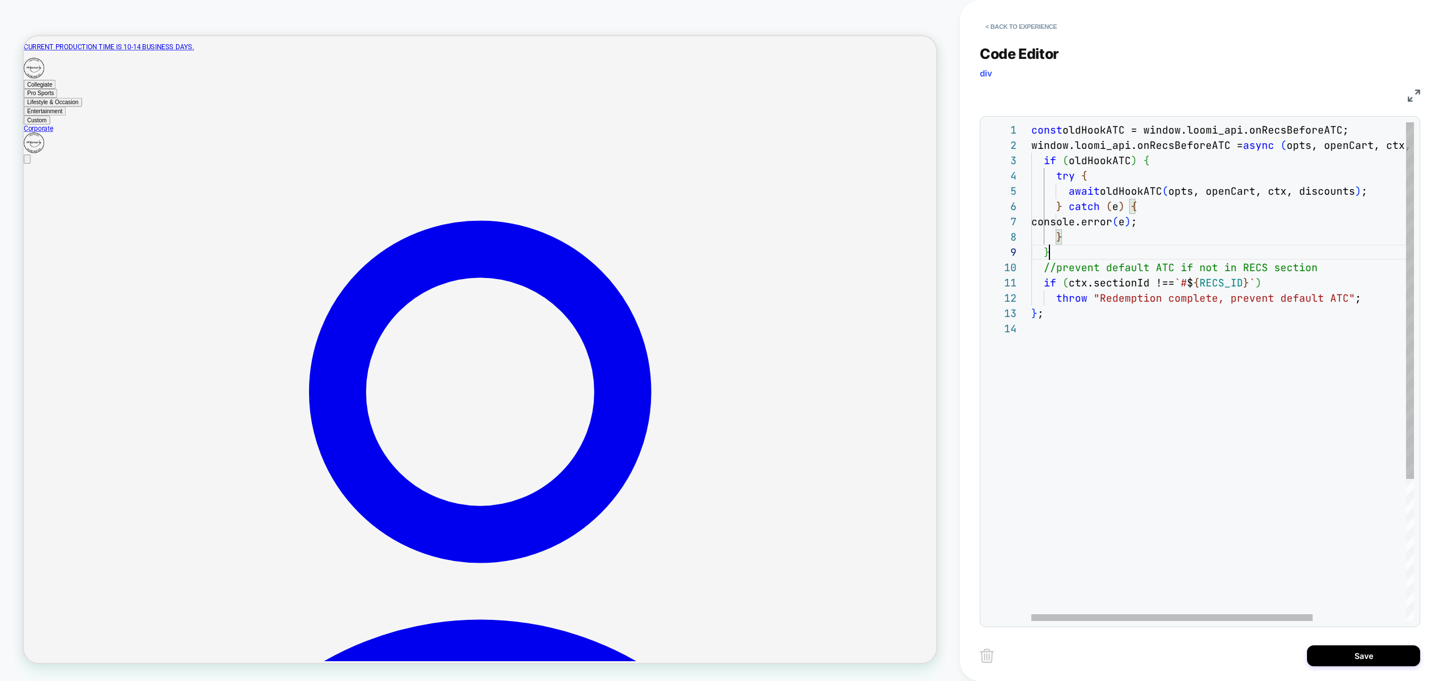
click at [1079, 255] on div "const oldHookATC = window.loomi_api.onRecsBeforeATC; window.loomi_api.onRecsBef…" at bounding box center [1286, 471] width 509 height 698
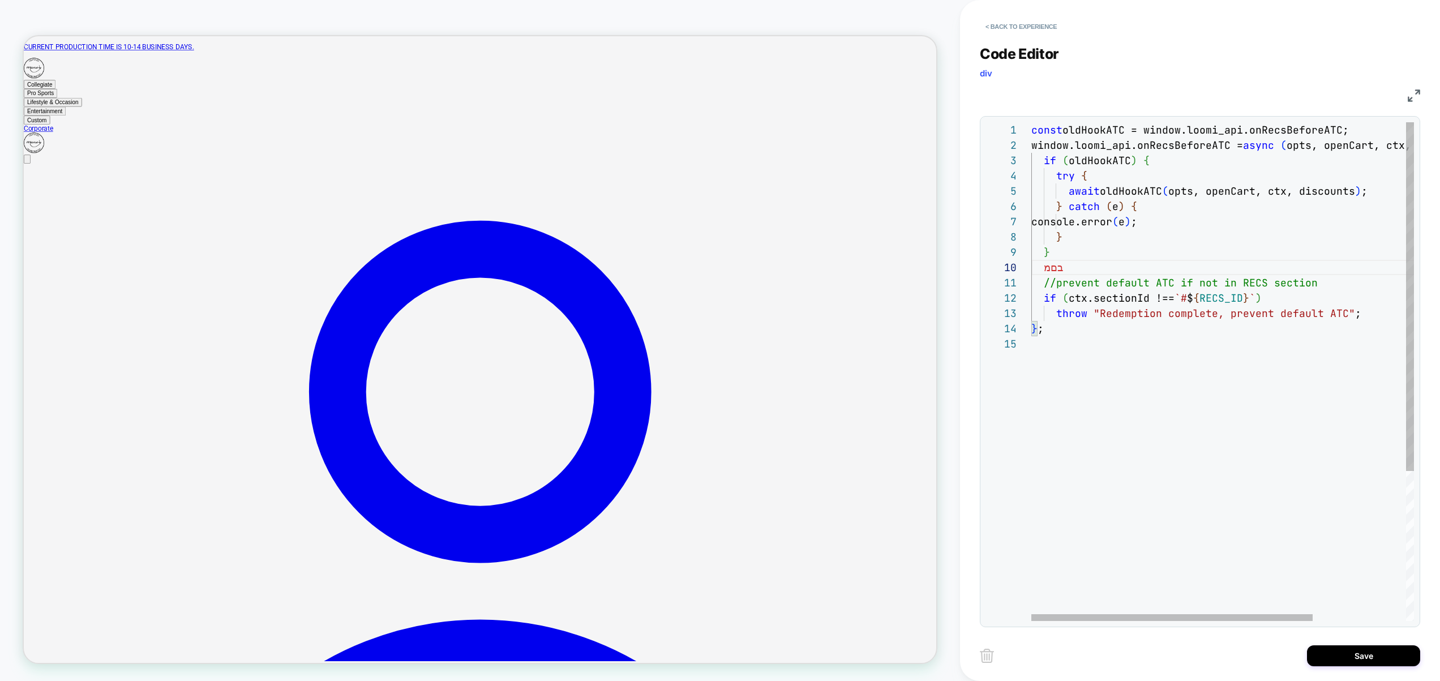
scroll to position [138, 0]
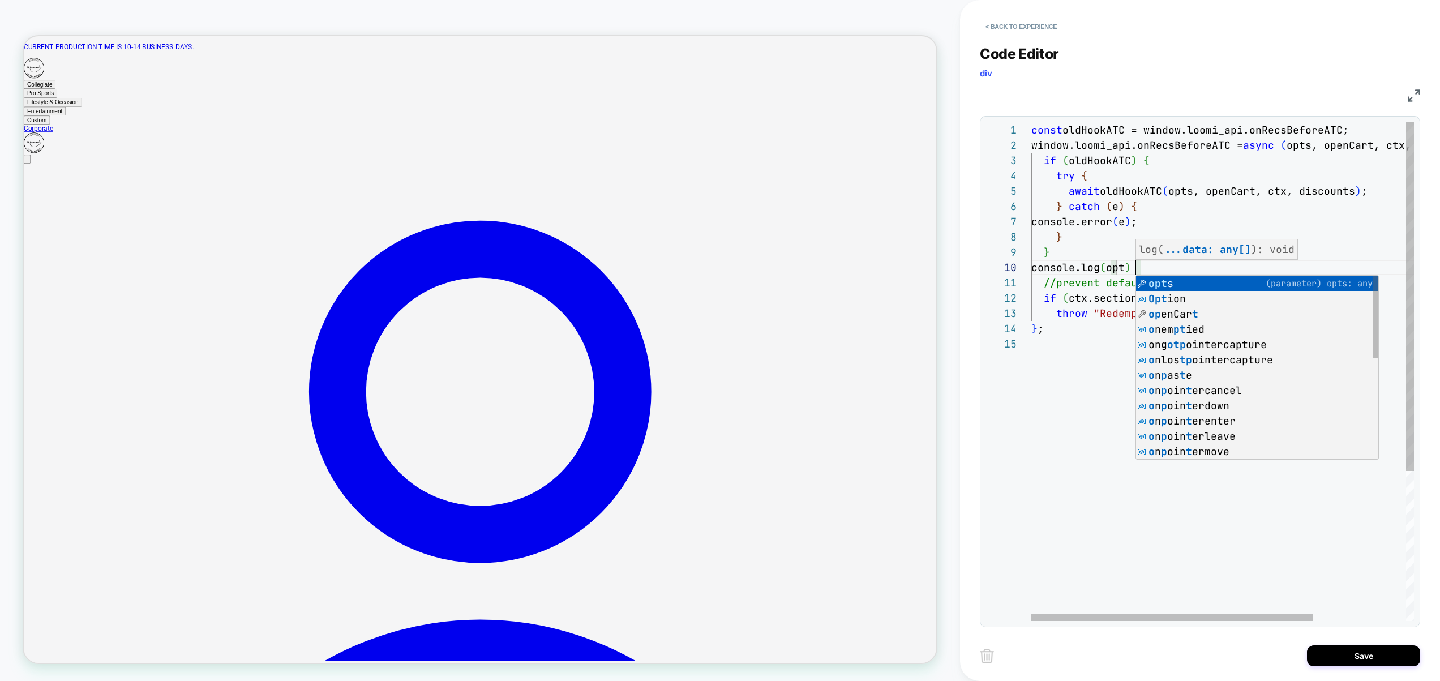
type textarea "**********"
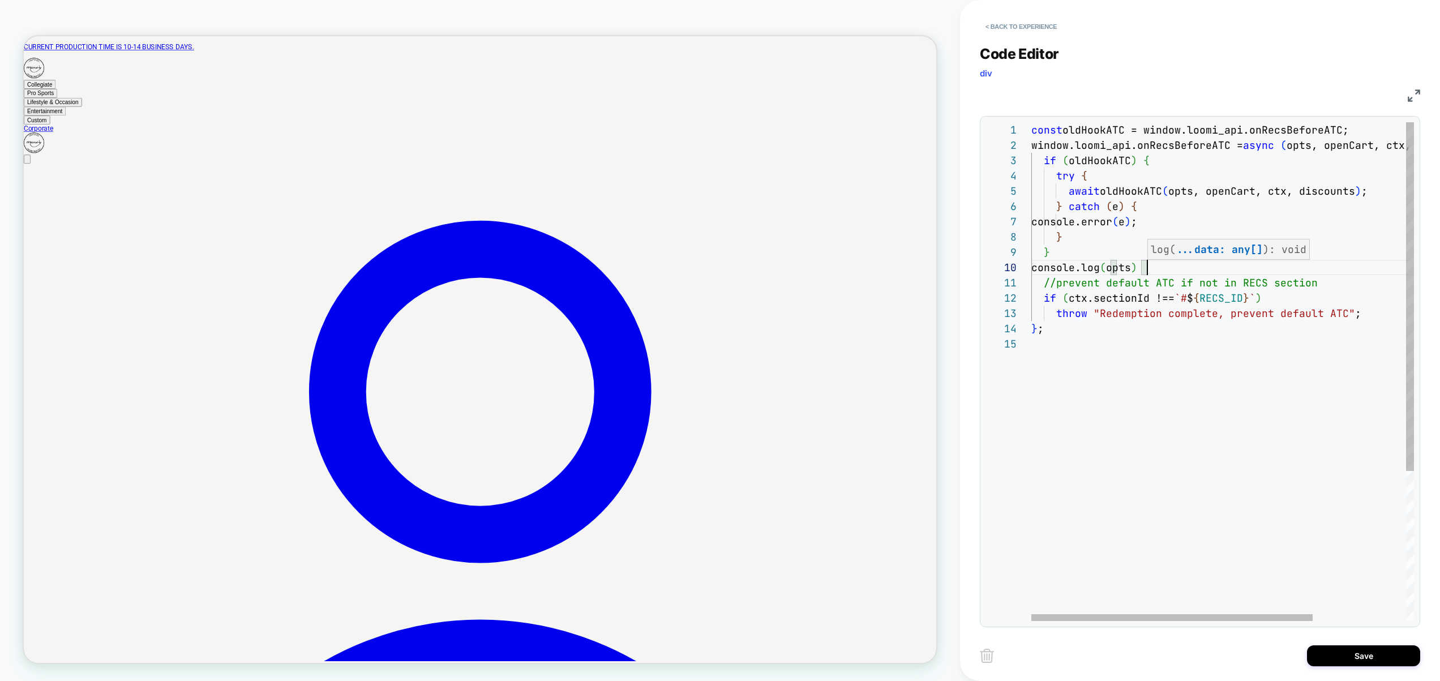
scroll to position [138, 116]
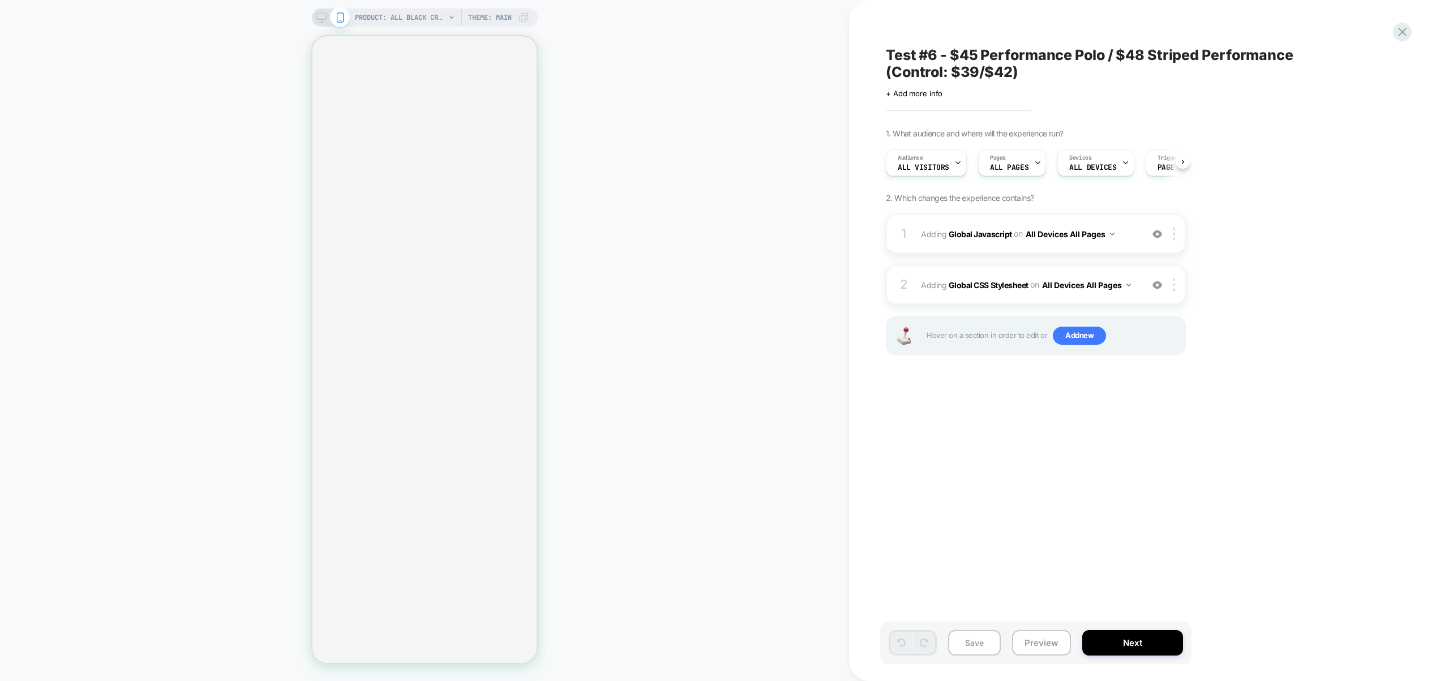
scroll to position [0, 1]
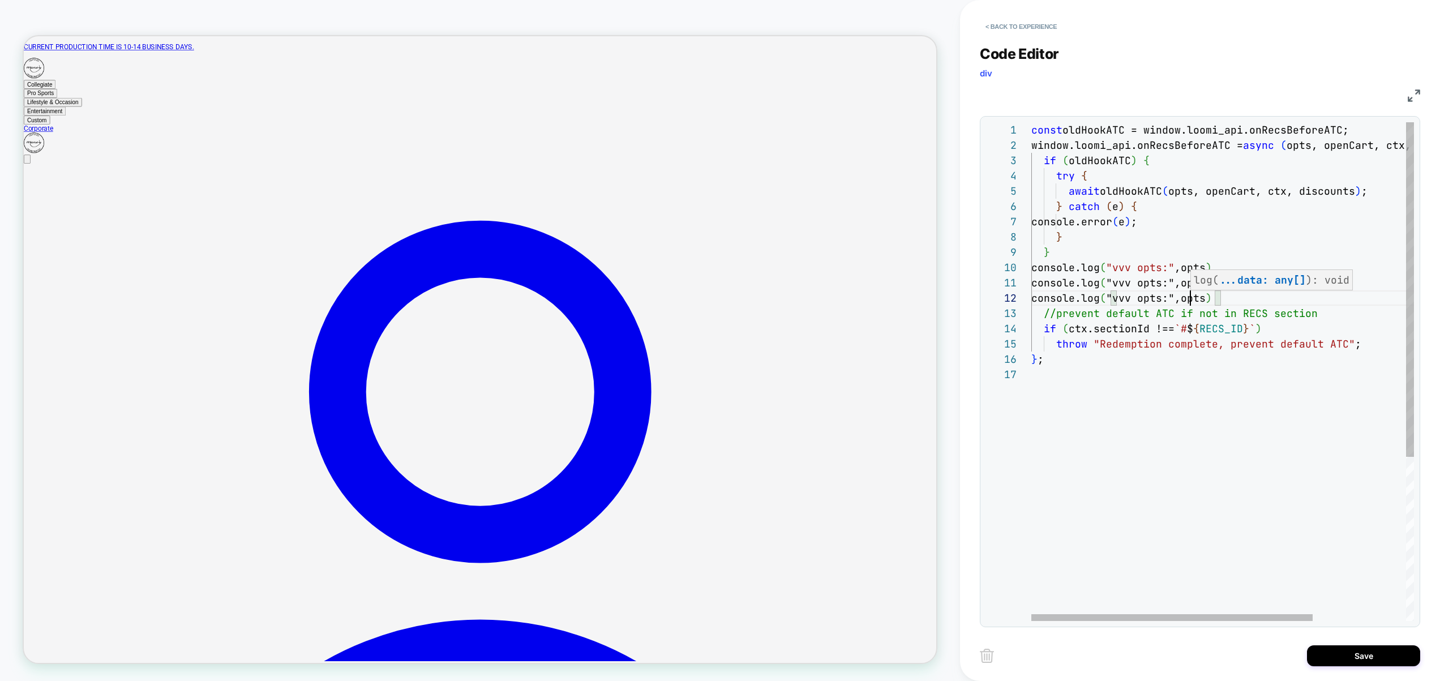
scroll to position [15, 159]
click at [1152, 290] on div "const oldHookATC = window.loomi_api.onRecsBeforeATC; window.loomi_api.onRecsBef…" at bounding box center [1286, 493] width 509 height 743
click at [1157, 284] on div "const oldHookATC = window.loomi_api.onRecsBeforeATC; window.loomi_api.onRecsBef…" at bounding box center [1286, 493] width 509 height 743
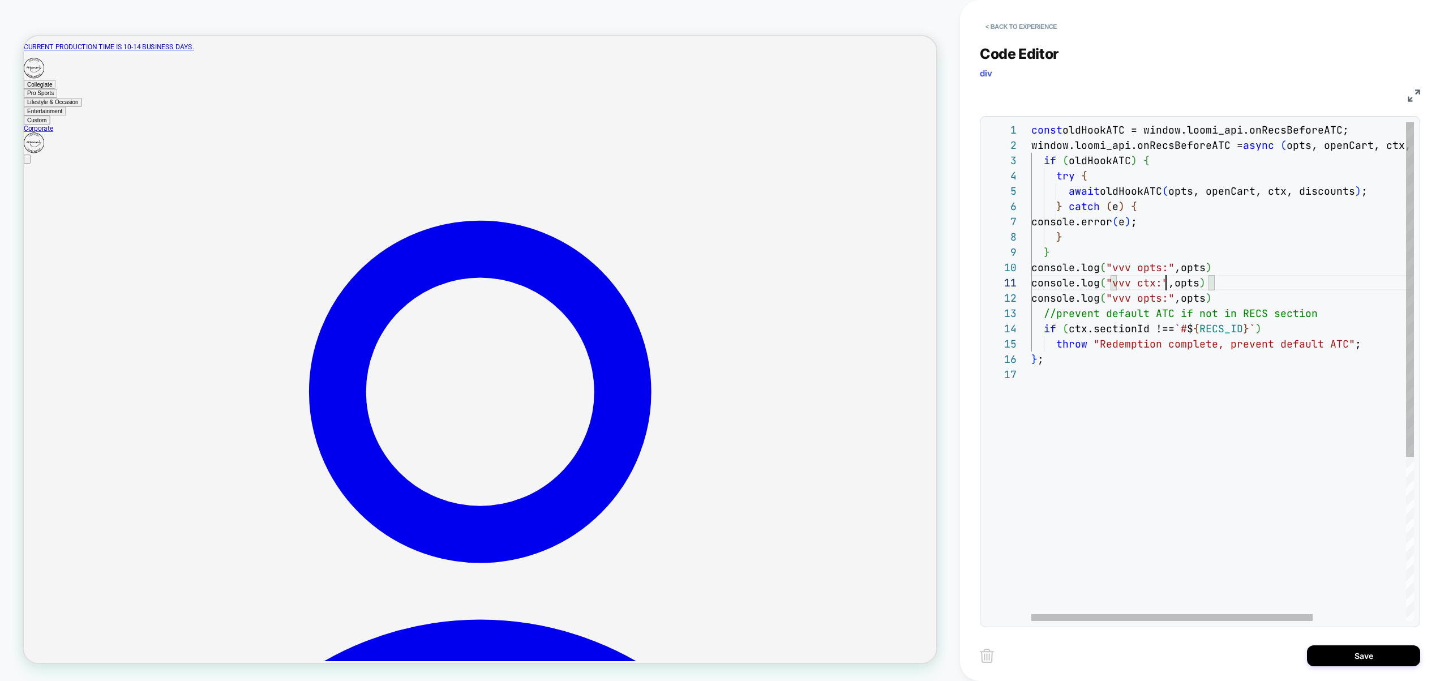
scroll to position [61, 226]
click at [1236, 188] on div "const oldHookATC = window.loomi_api.onRecsBeforeATC; window.loomi_api.onRecsBef…" at bounding box center [1286, 493] width 509 height 743
click at [1158, 301] on div "const oldHookATC = window.loomi_api.onRecsBeforeATC; window.loomi_api.onRecsBef…" at bounding box center [1286, 493] width 509 height 743
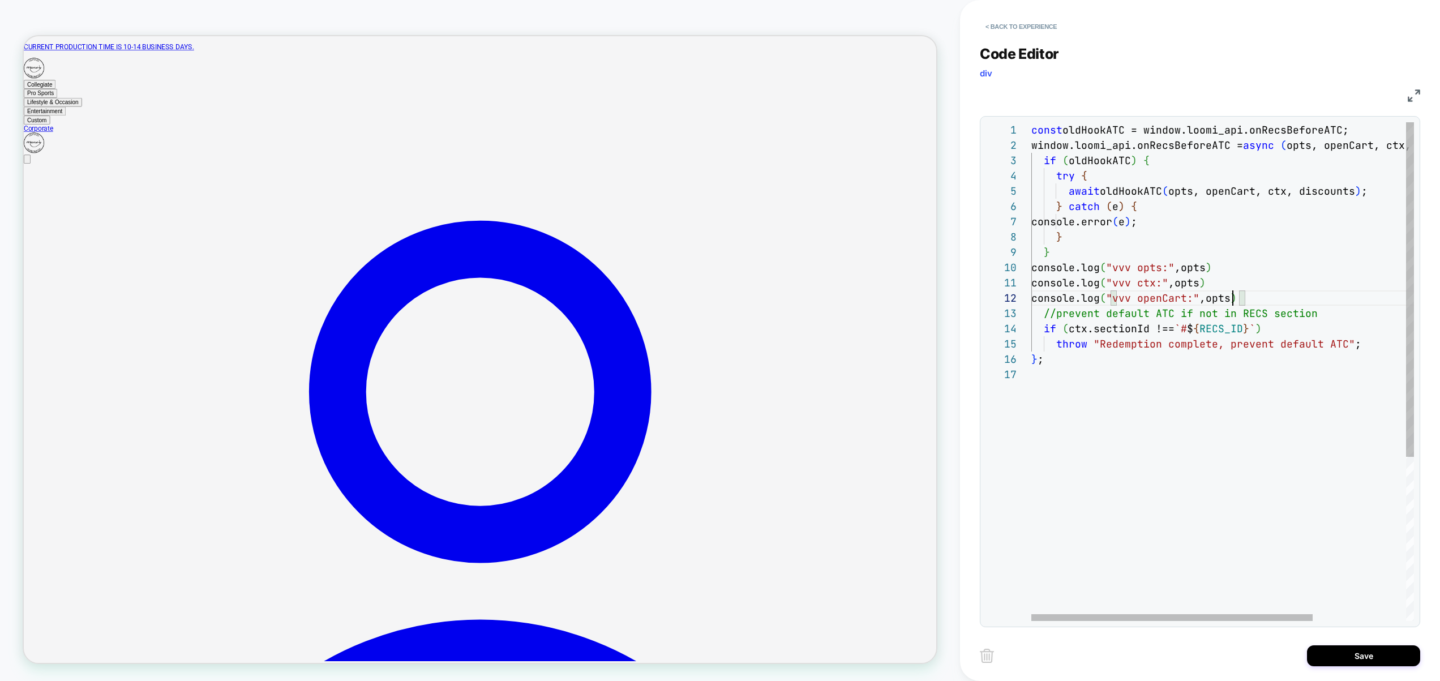
click at [1232, 297] on div "const oldHookATC = window.loomi_api.onRecsBeforeATC; window.loomi_api.onRecsBef…" at bounding box center [1286, 493] width 509 height 743
click at [1277, 189] on div "const oldHookATC = window.loomi_api.onRecsBeforeATC; window.loomi_api.onRecsBef…" at bounding box center [1286, 493] width 509 height 743
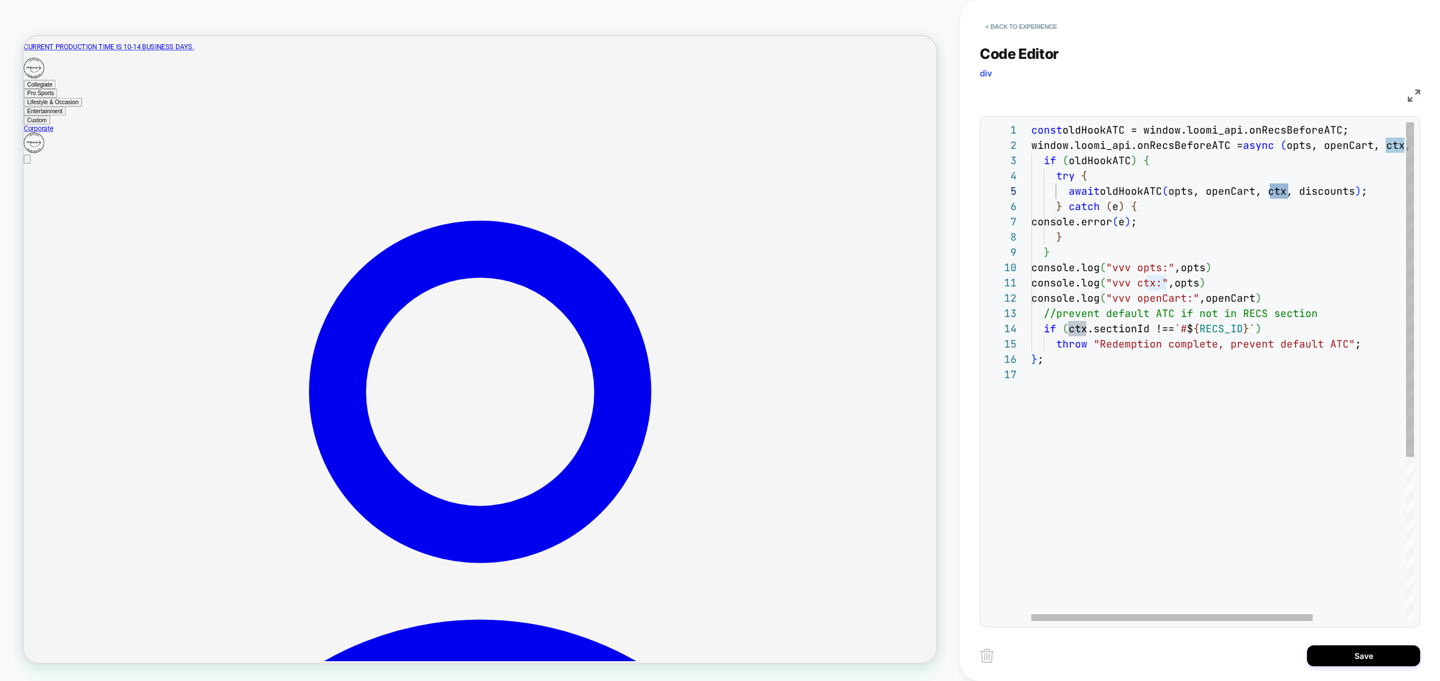
click at [1198, 282] on div "const oldHookATC = window.loomi_api.onRecsBeforeATC; window.loomi_api.onRecsBef…" at bounding box center [1286, 493] width 509 height 743
click at [1284, 332] on div "const oldHookATC = window.loomi_api.onRecsBeforeATC; window.loomi_api.onRecsBef…" at bounding box center [1286, 493] width 509 height 743
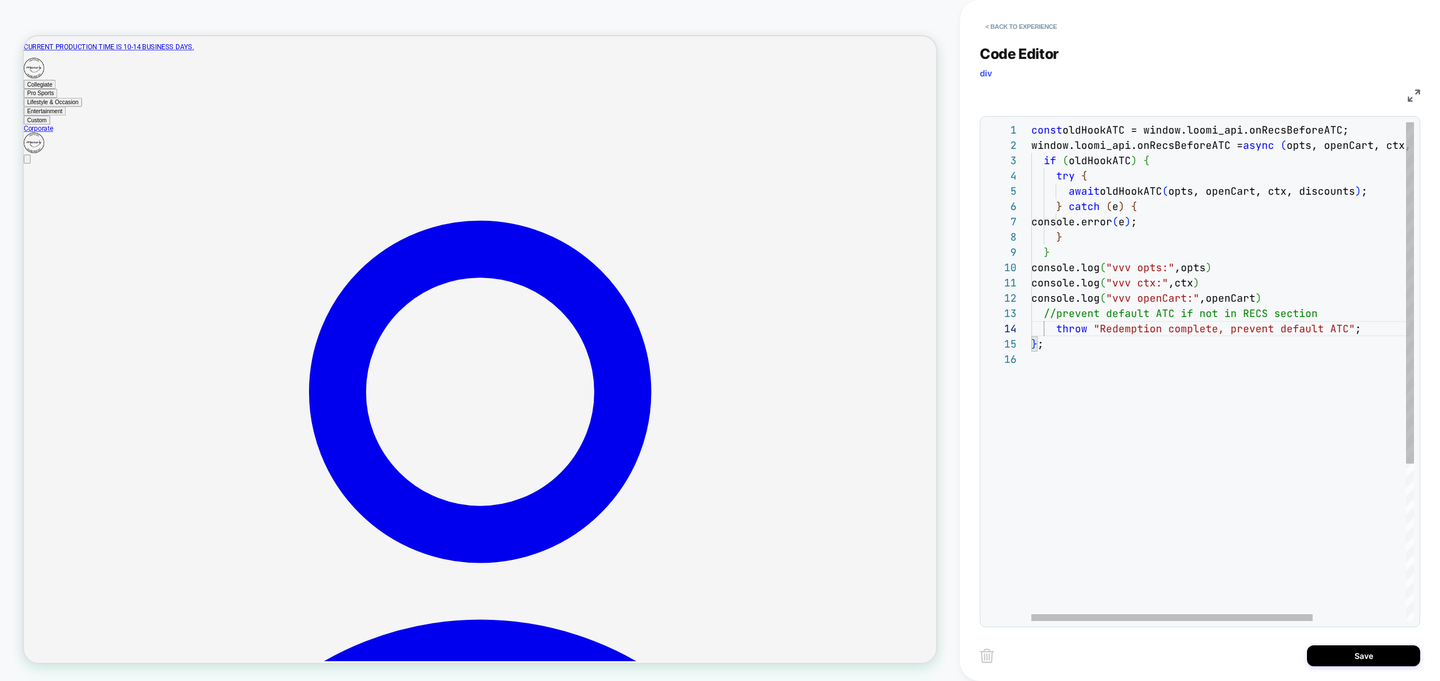
click at [1057, 334] on div "const oldHookATC = window.loomi_api.onRecsBeforeATC; window.loomi_api.onRecsBef…" at bounding box center [1286, 486] width 509 height 728
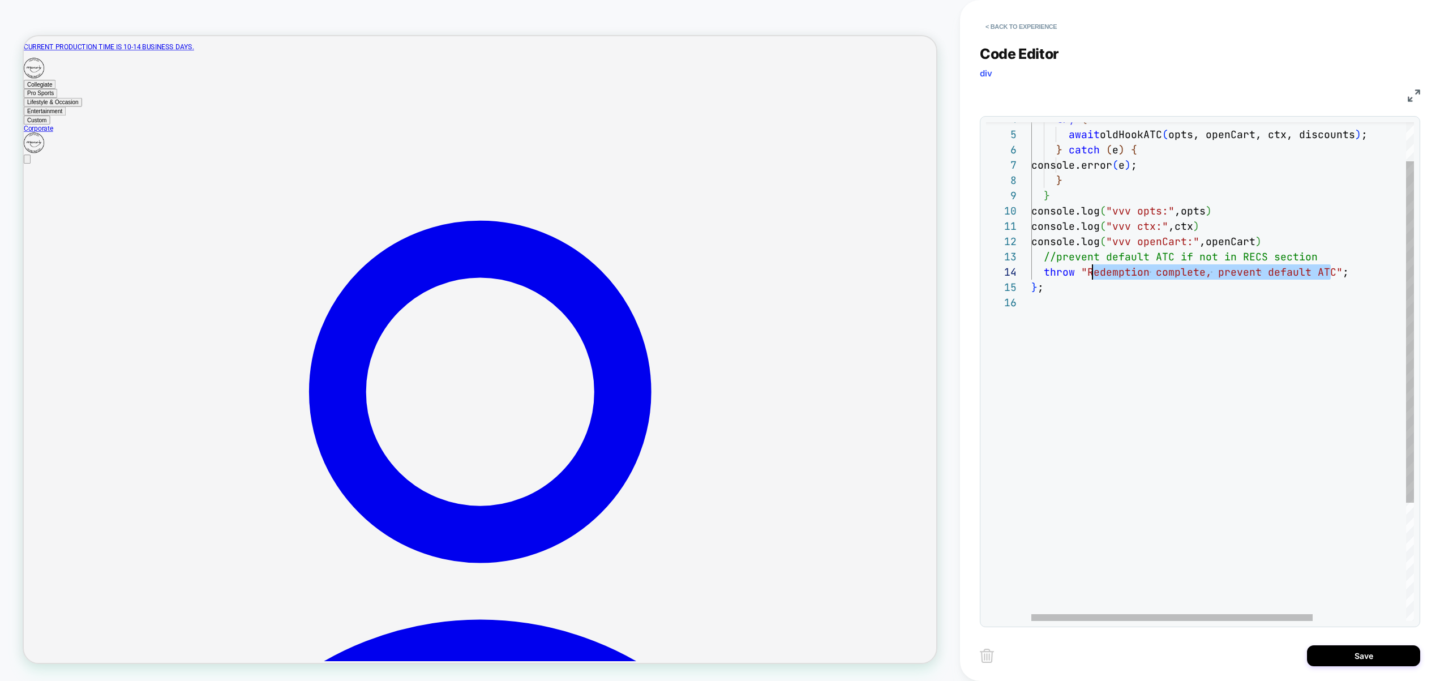
scroll to position [46, 55]
drag, startPoint x: 1332, startPoint y: 275, endPoint x: 1087, endPoint y: 271, distance: 245.2
click at [1087, 271] on div "try { await oldHookATC ( opts, openCart, ctx, discounts ) ; } catch ( e ) { con…" at bounding box center [1286, 430] width 509 height 728
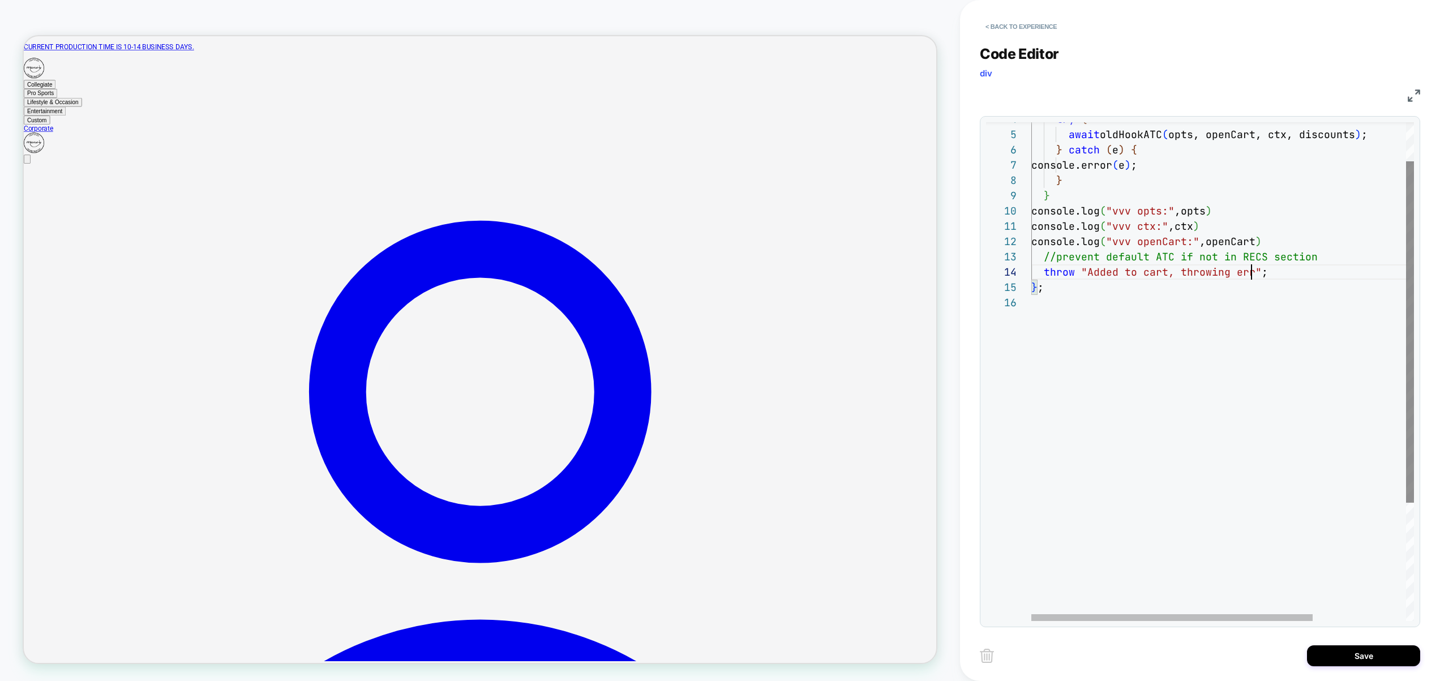
scroll to position [46, 232]
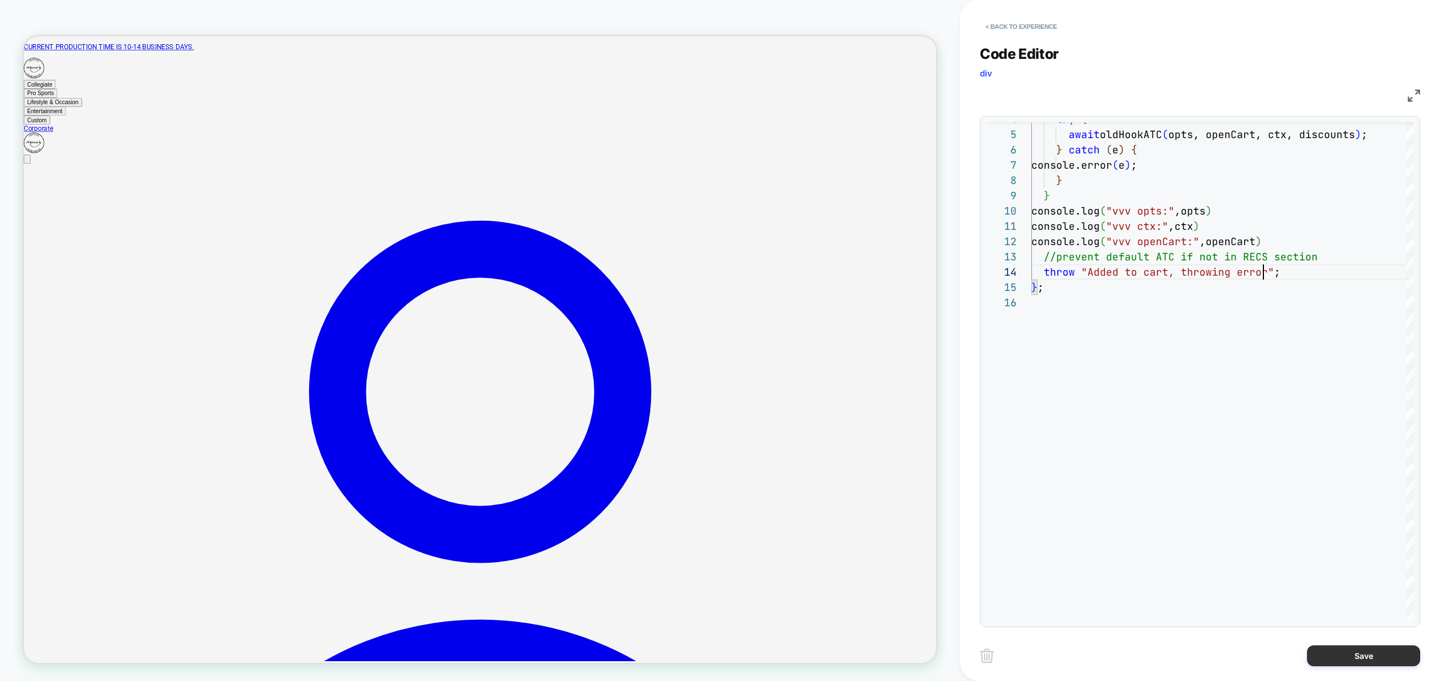
type textarea "**********"
click at [1339, 658] on button "Save" at bounding box center [1363, 656] width 113 height 21
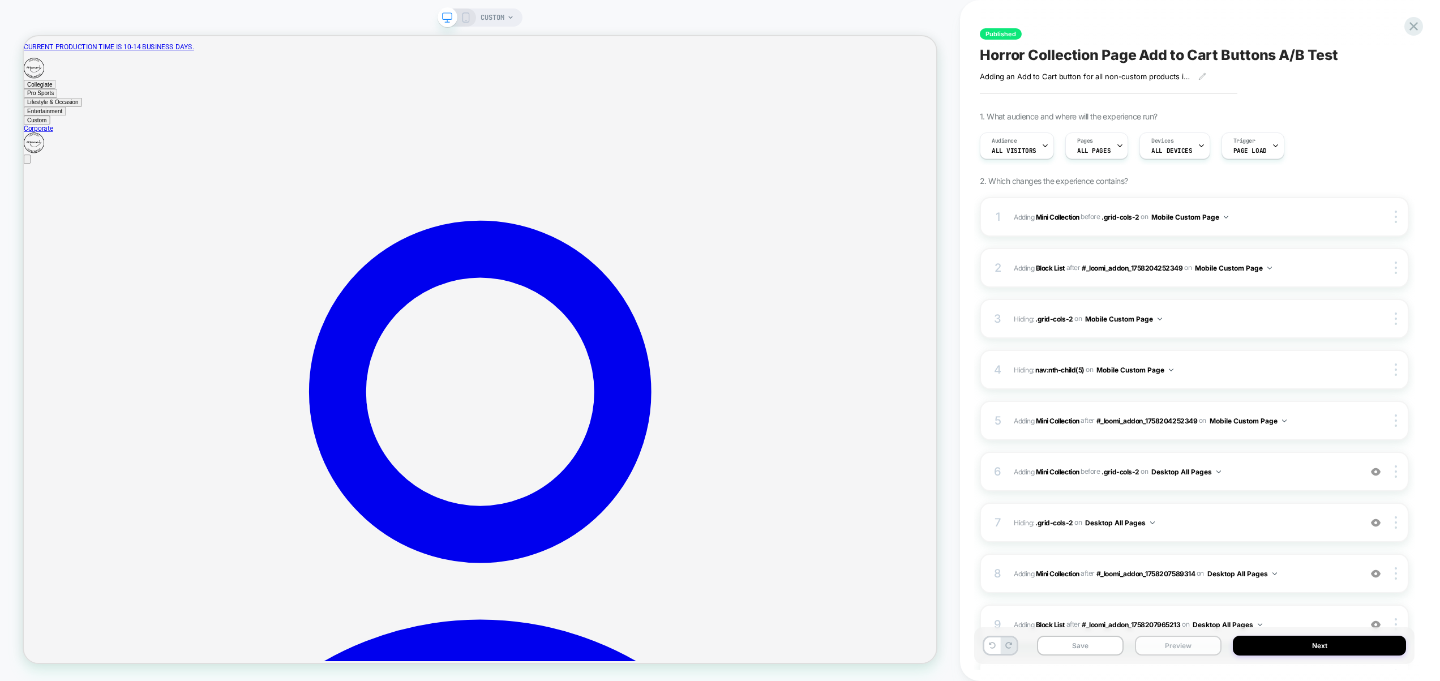
click at [1187, 647] on button "Preview" at bounding box center [1178, 646] width 87 height 20
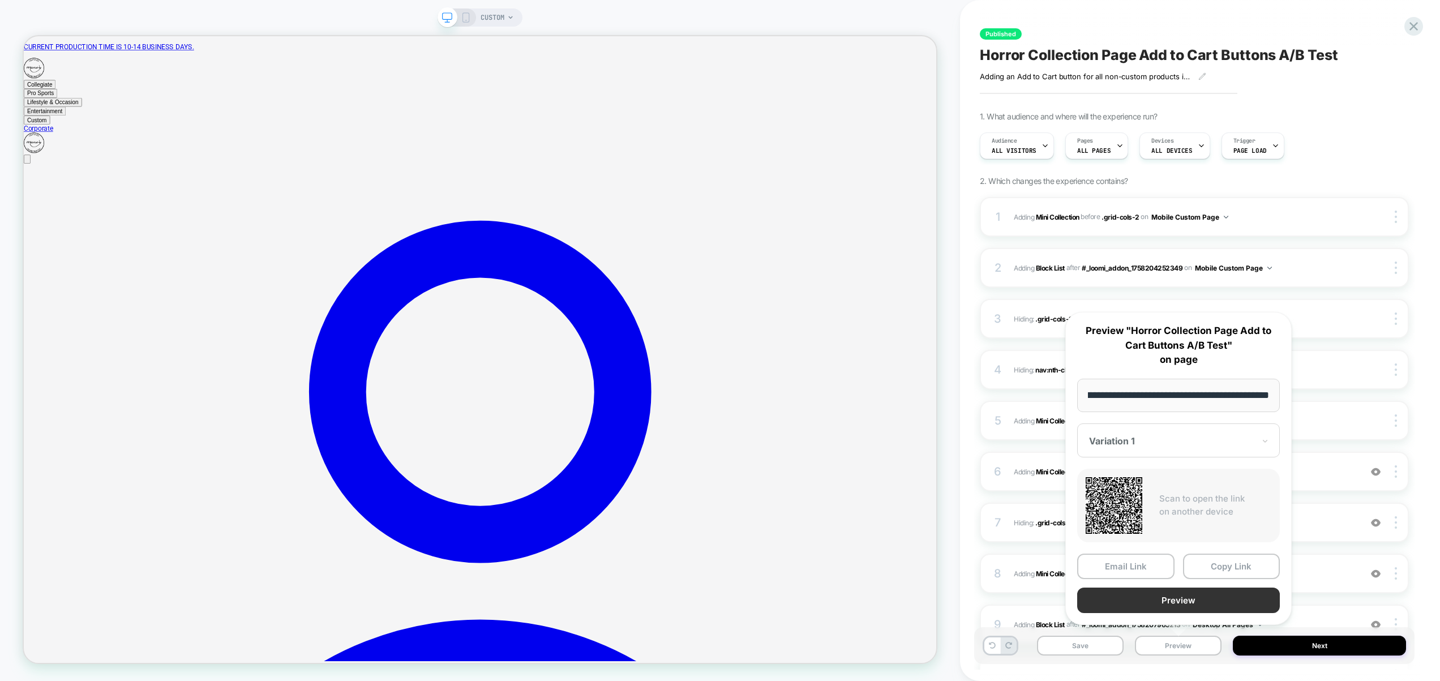
scroll to position [0, 0]
click at [1178, 599] on button "Preview" at bounding box center [1179, 600] width 203 height 25
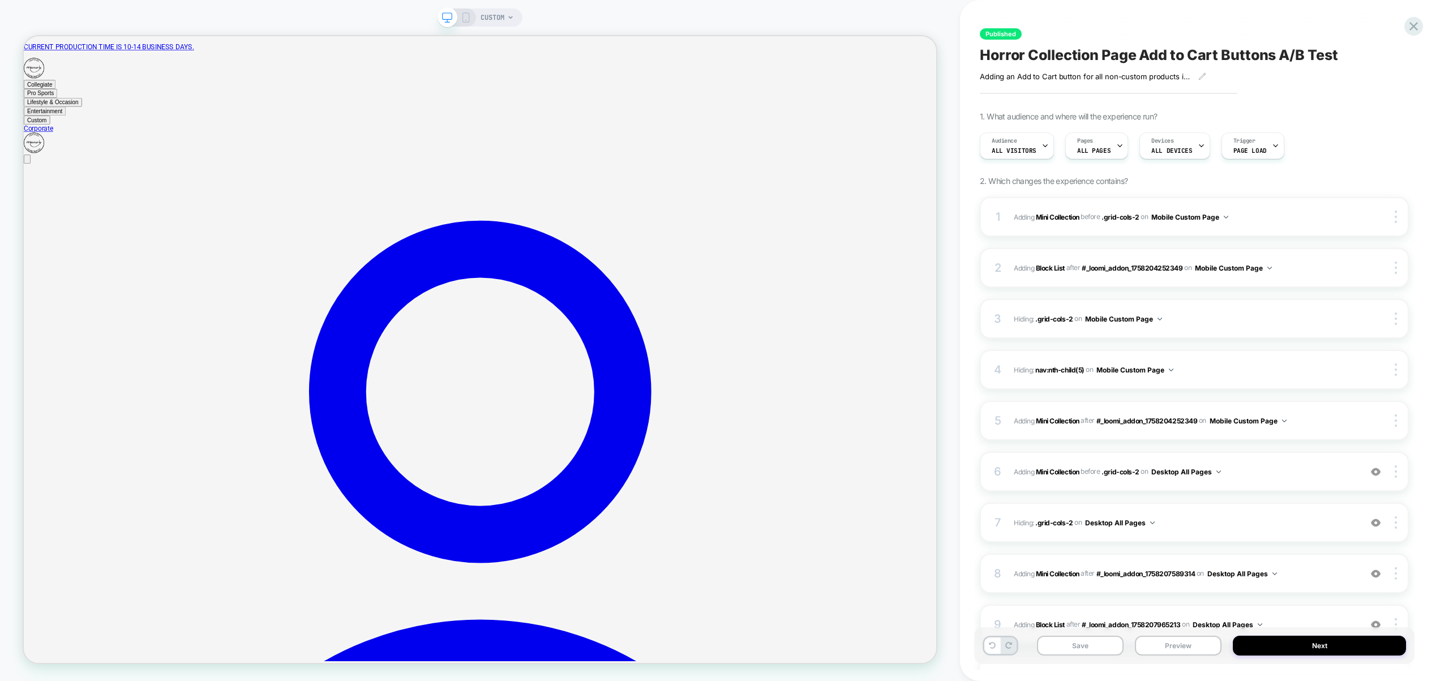
scroll to position [354, 0]
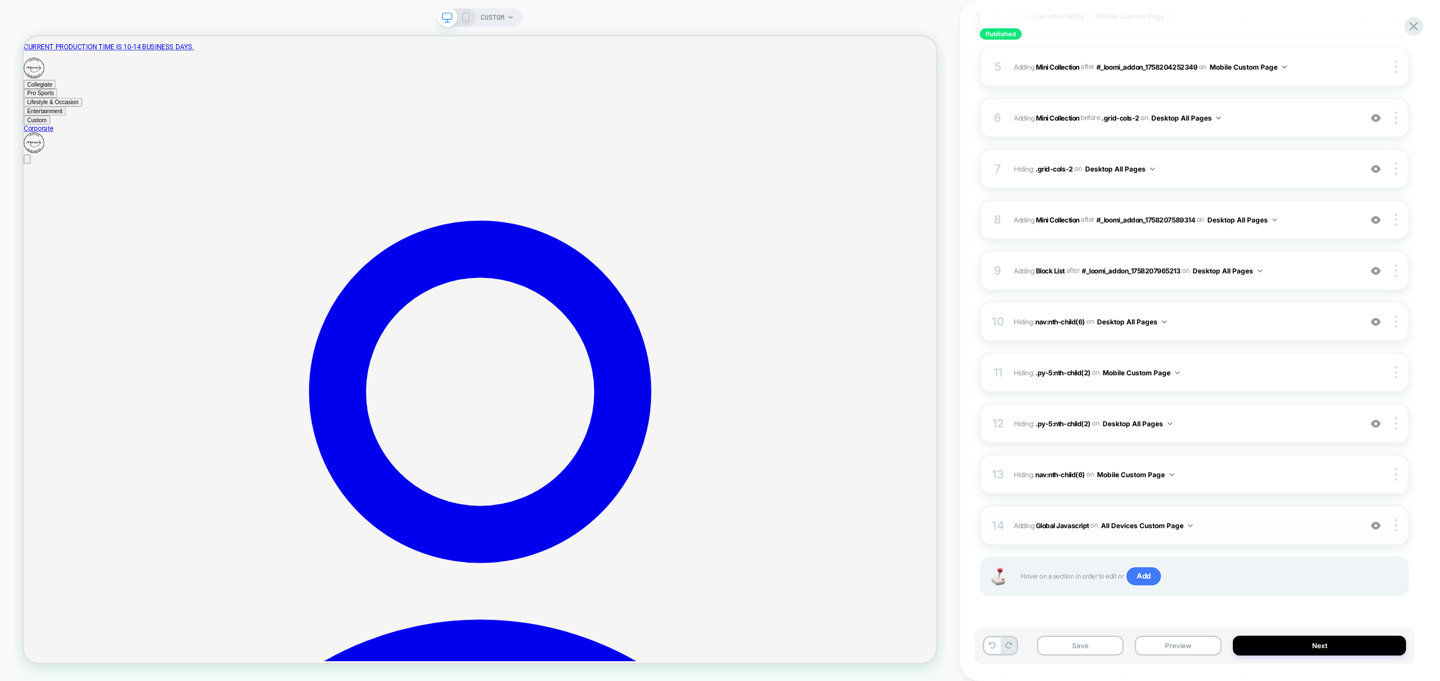
click at [1168, 529] on button "All Devices Custom Page" at bounding box center [1147, 526] width 92 height 14
click at [1063, 587] on div "All Devices All Pages" at bounding box center [1020, 586] width 152 height 24
click at [1193, 653] on button "Preview" at bounding box center [1178, 646] width 87 height 20
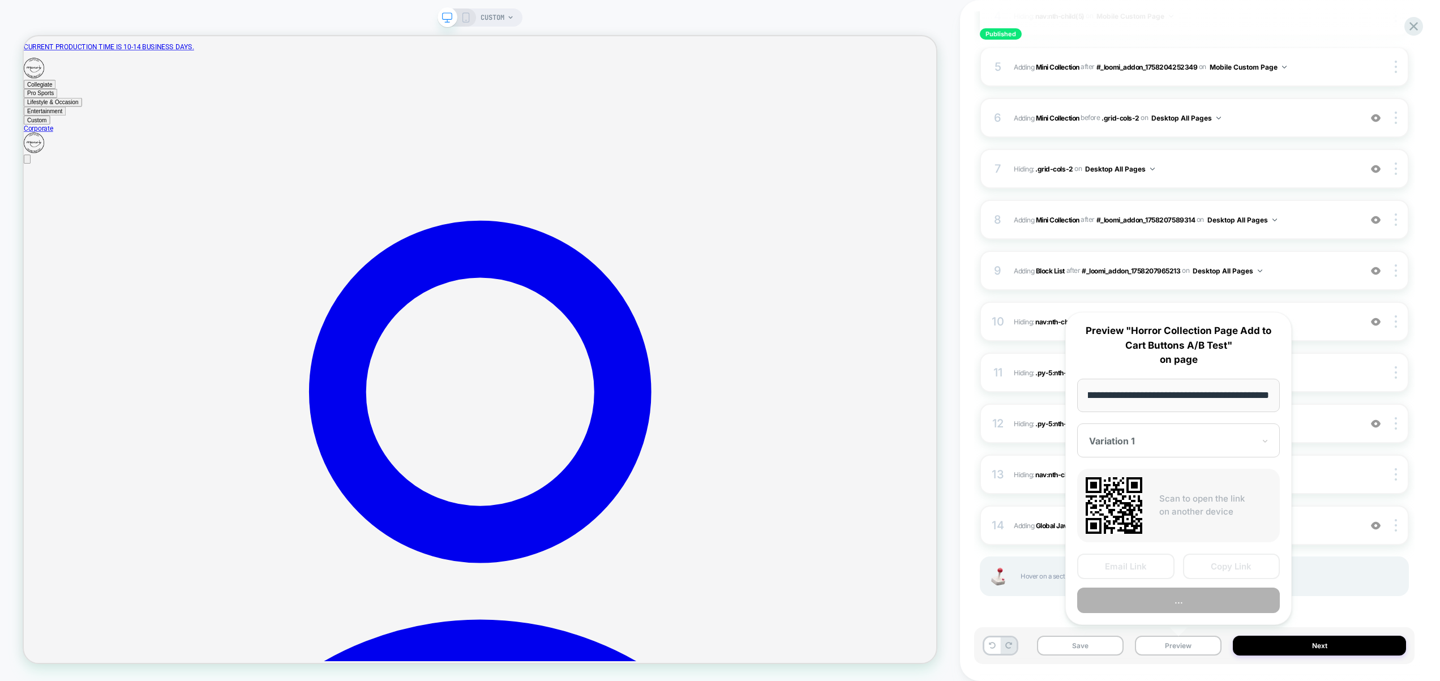
scroll to position [0, 0]
click at [1198, 607] on button "..." at bounding box center [1179, 600] width 203 height 25
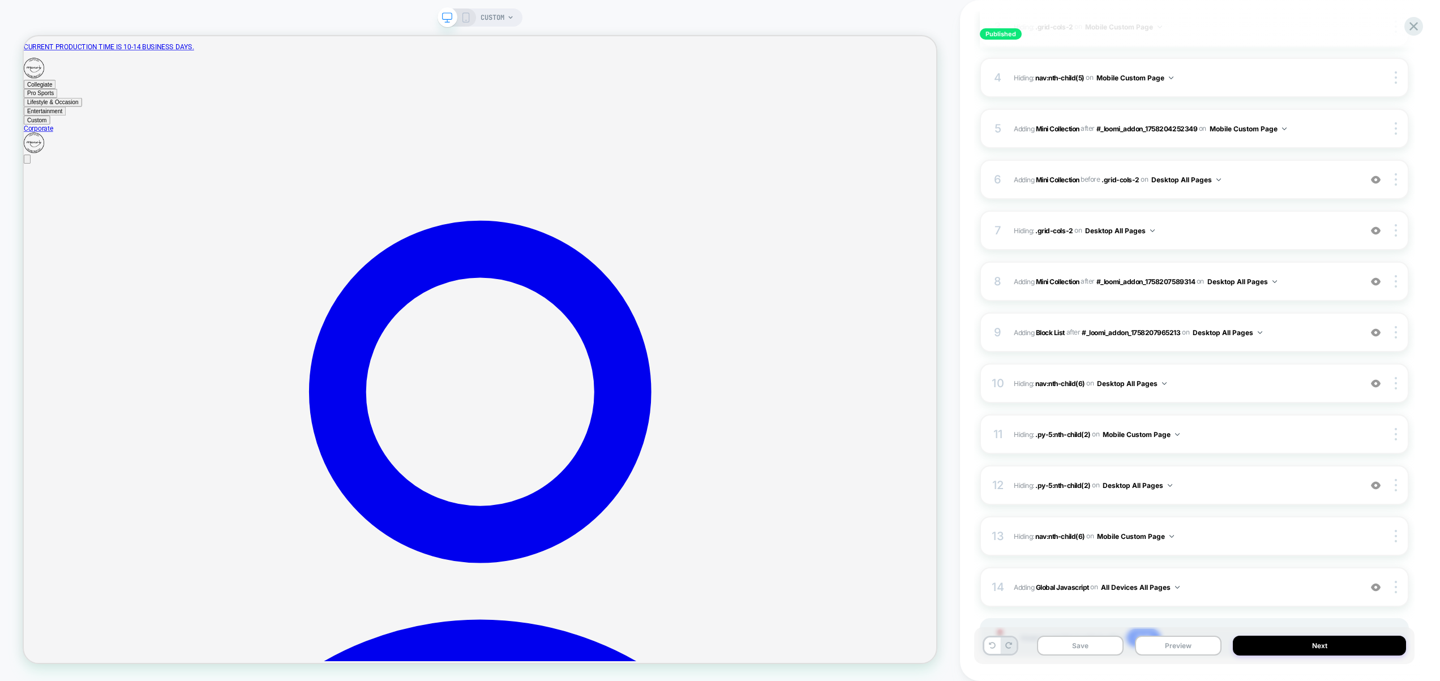
scroll to position [354, 0]
